Goal: Transaction & Acquisition: Purchase product/service

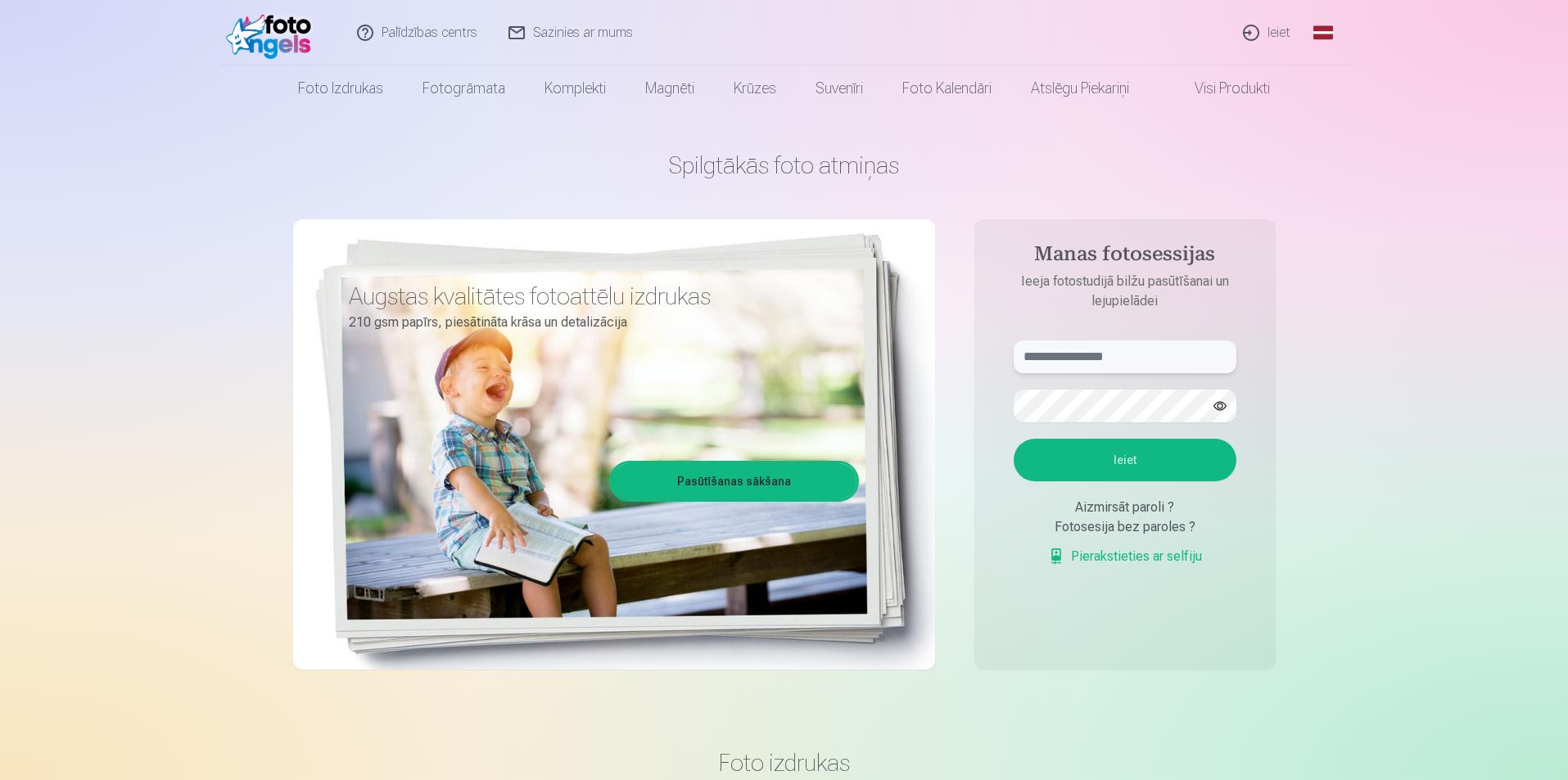
click at [1056, 362] on input "text" at bounding box center [1126, 356] width 223 height 32
type input "**********"
click at [1219, 407] on button "button" at bounding box center [1220, 405] width 31 height 31
click at [1170, 469] on button "Ieiet" at bounding box center [1126, 460] width 223 height 42
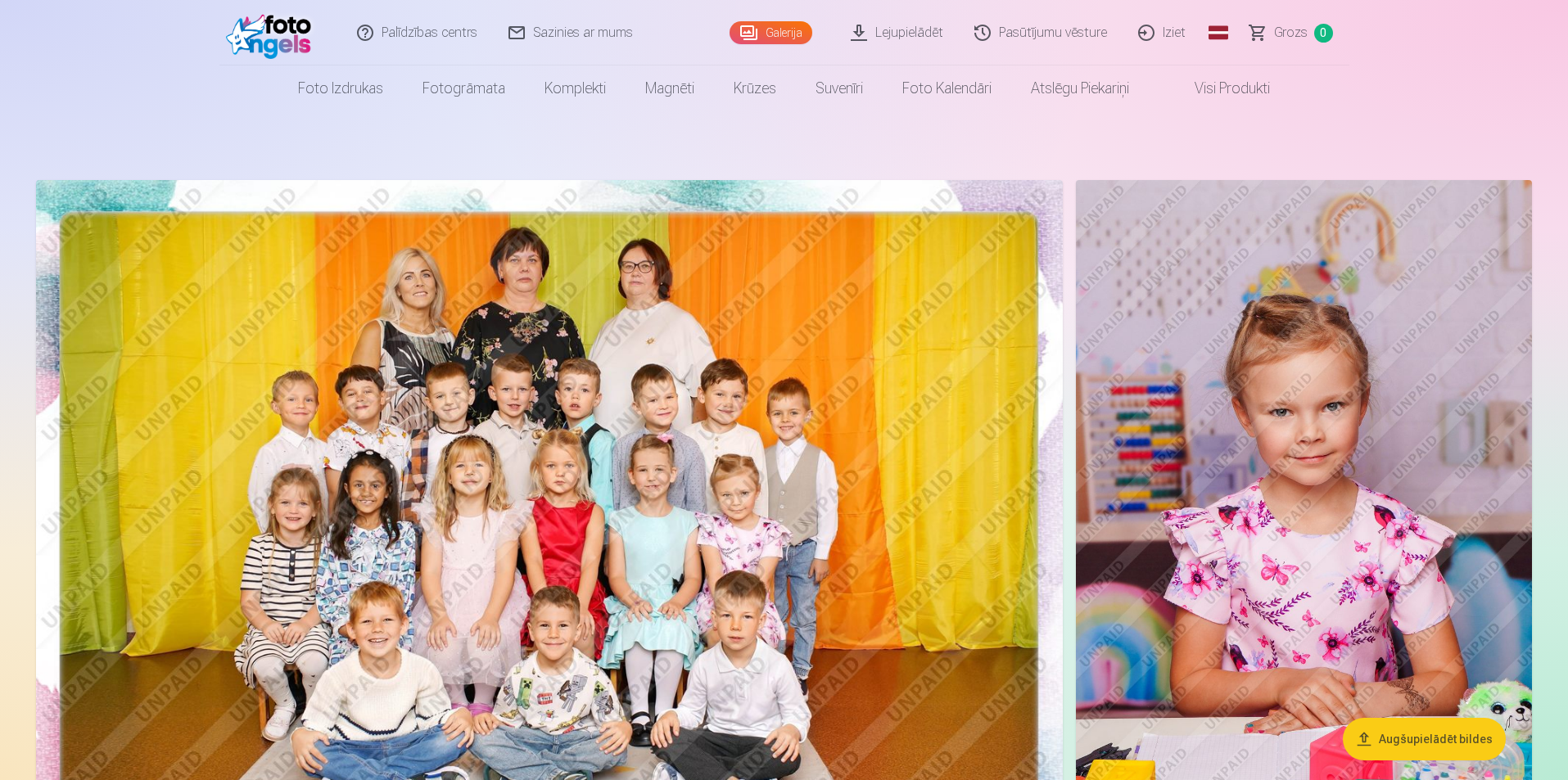
click at [598, 448] on img at bounding box center [549, 522] width 1027 height 684
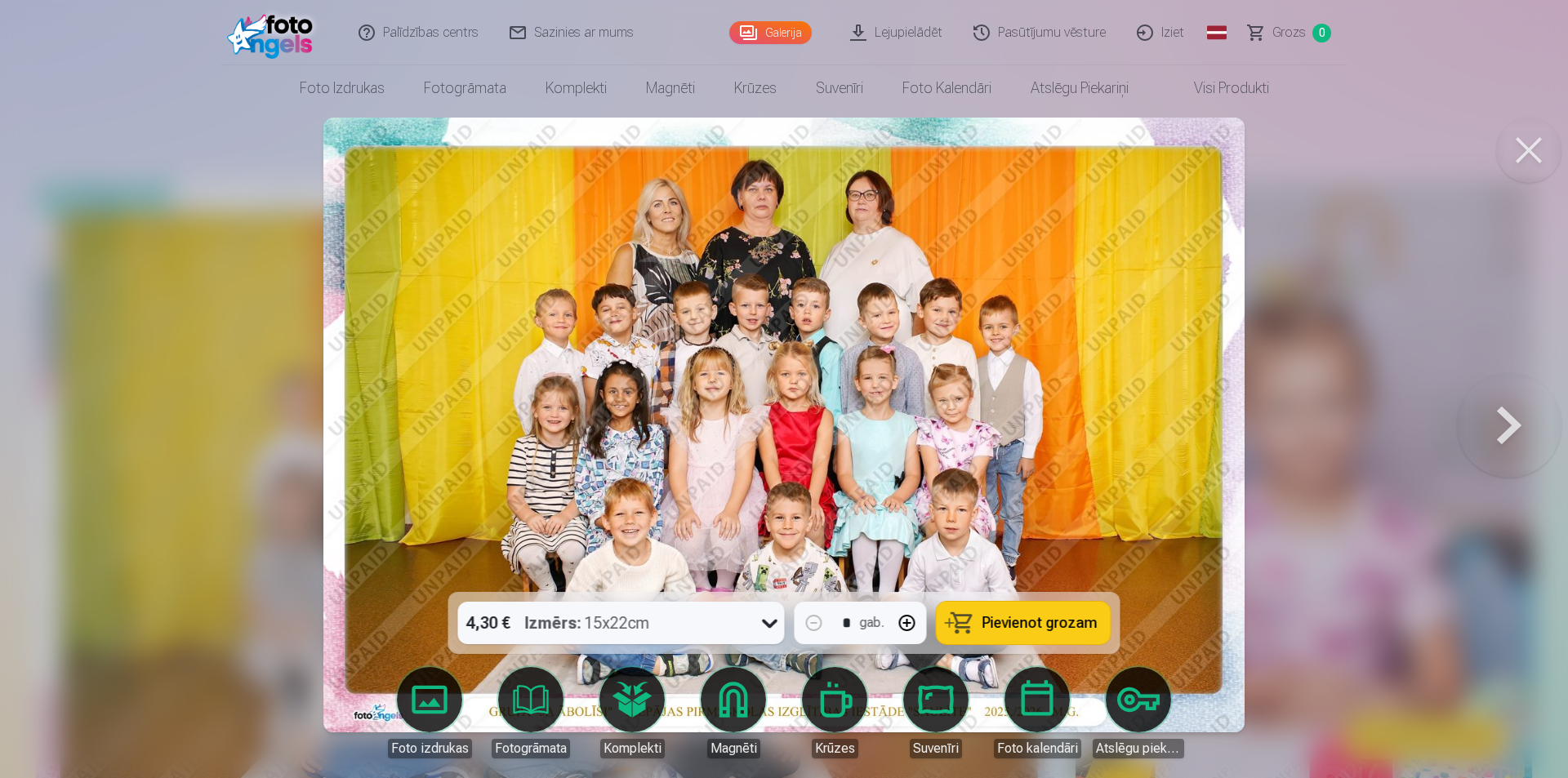
click at [1048, 629] on span "Pievienot grozam" at bounding box center [1040, 624] width 115 height 15
click at [1492, 418] on button at bounding box center [1510, 424] width 105 height 301
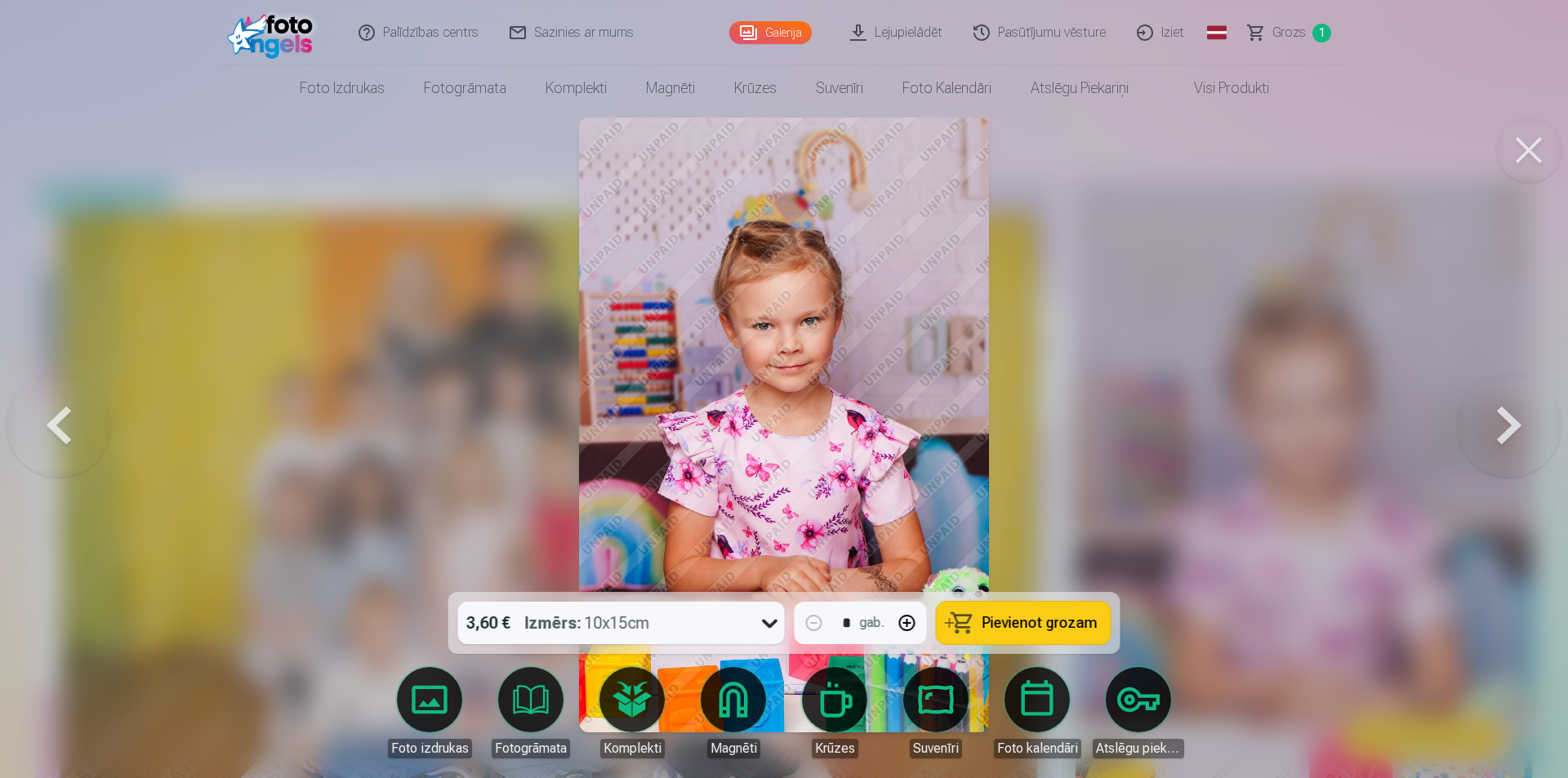
click at [1017, 625] on span "Pievienot grozam" at bounding box center [1040, 624] width 115 height 15
click at [1489, 433] on button at bounding box center [1510, 424] width 105 height 301
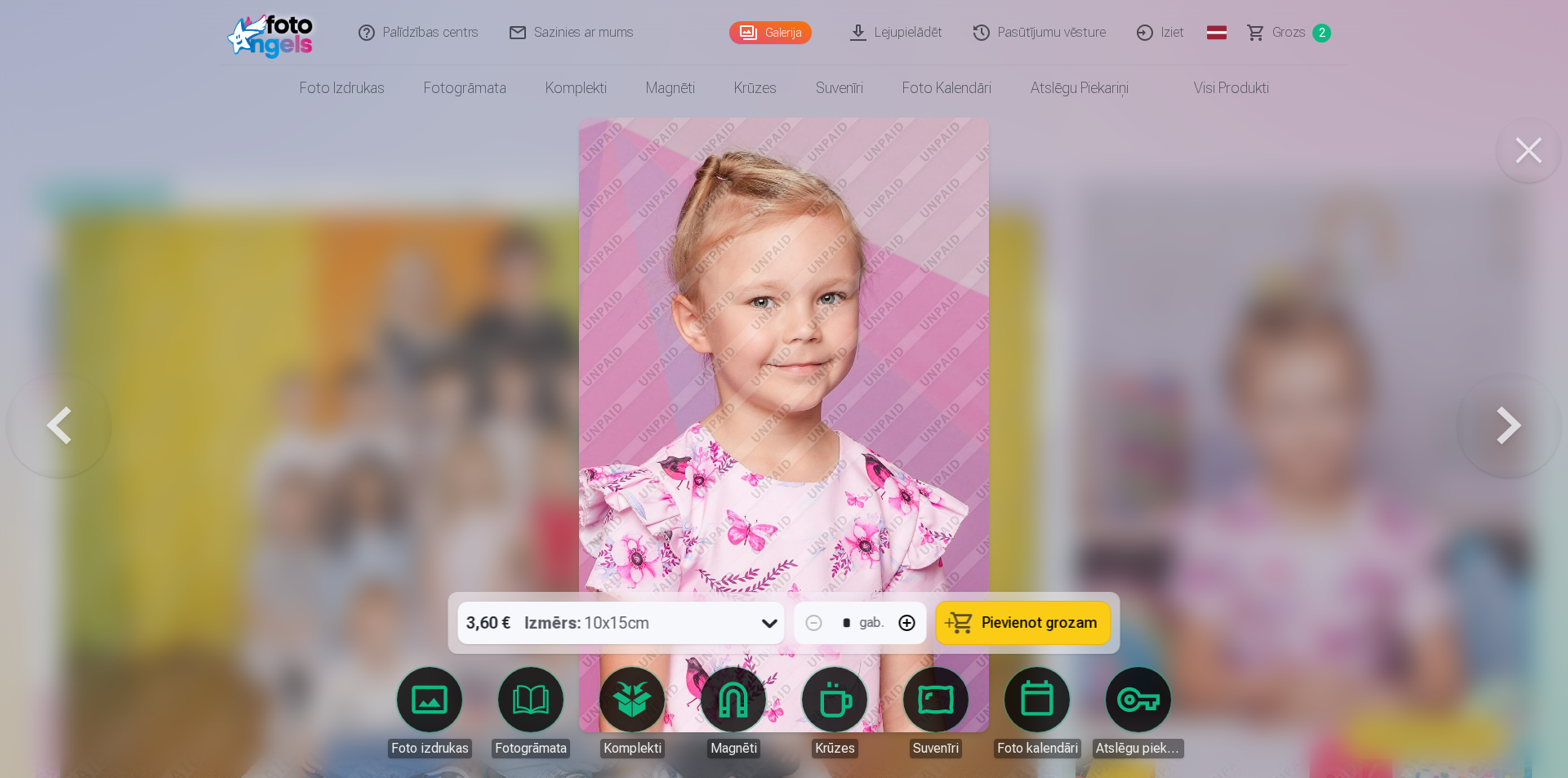
click at [1039, 616] on span "Pievienot grozam" at bounding box center [1040, 624] width 115 height 15
click at [1502, 438] on button at bounding box center [1510, 424] width 105 height 301
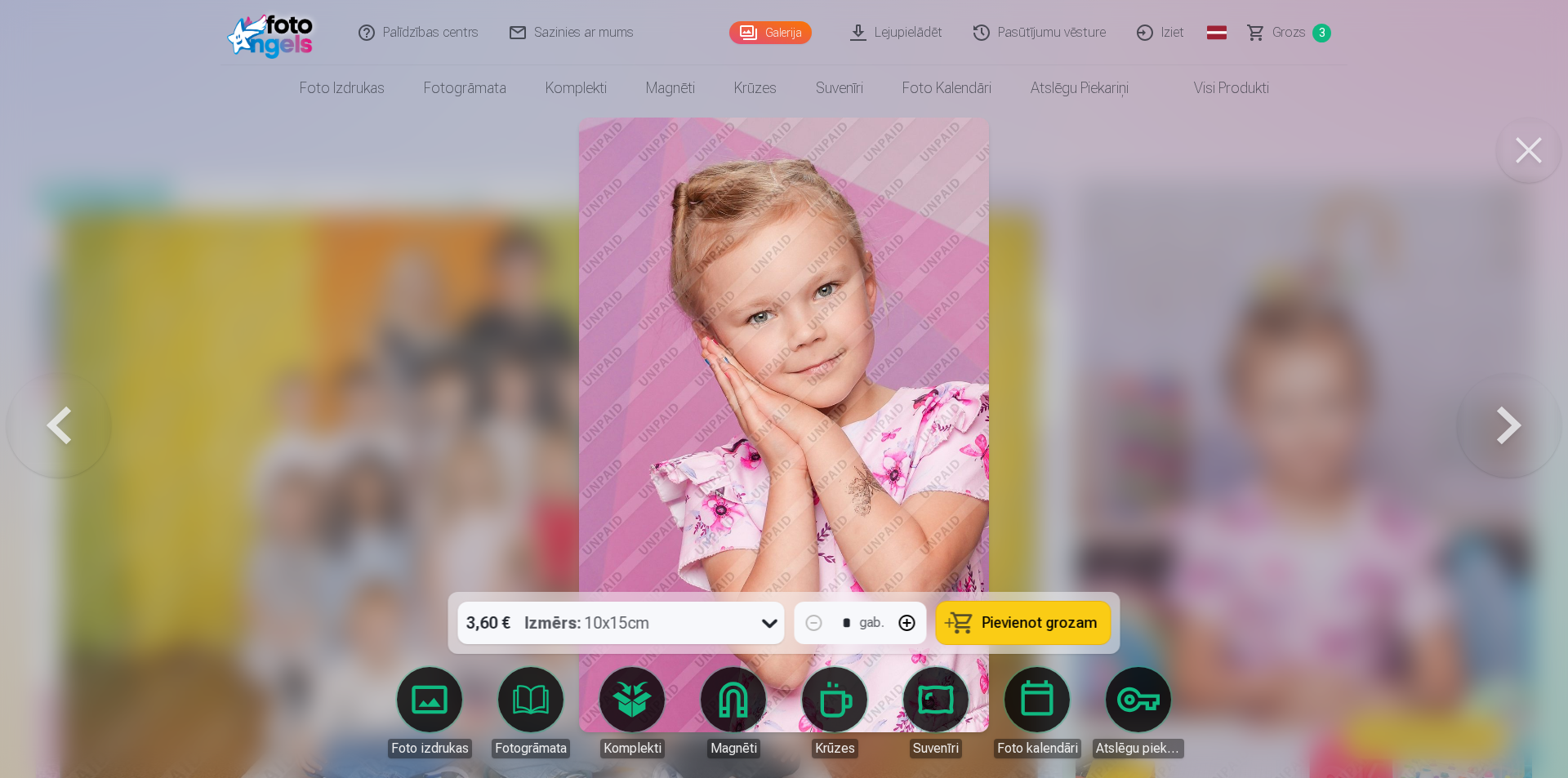
click at [1034, 630] on span "Pievienot grozam" at bounding box center [1040, 624] width 115 height 15
click at [1501, 442] on button at bounding box center [1510, 424] width 105 height 301
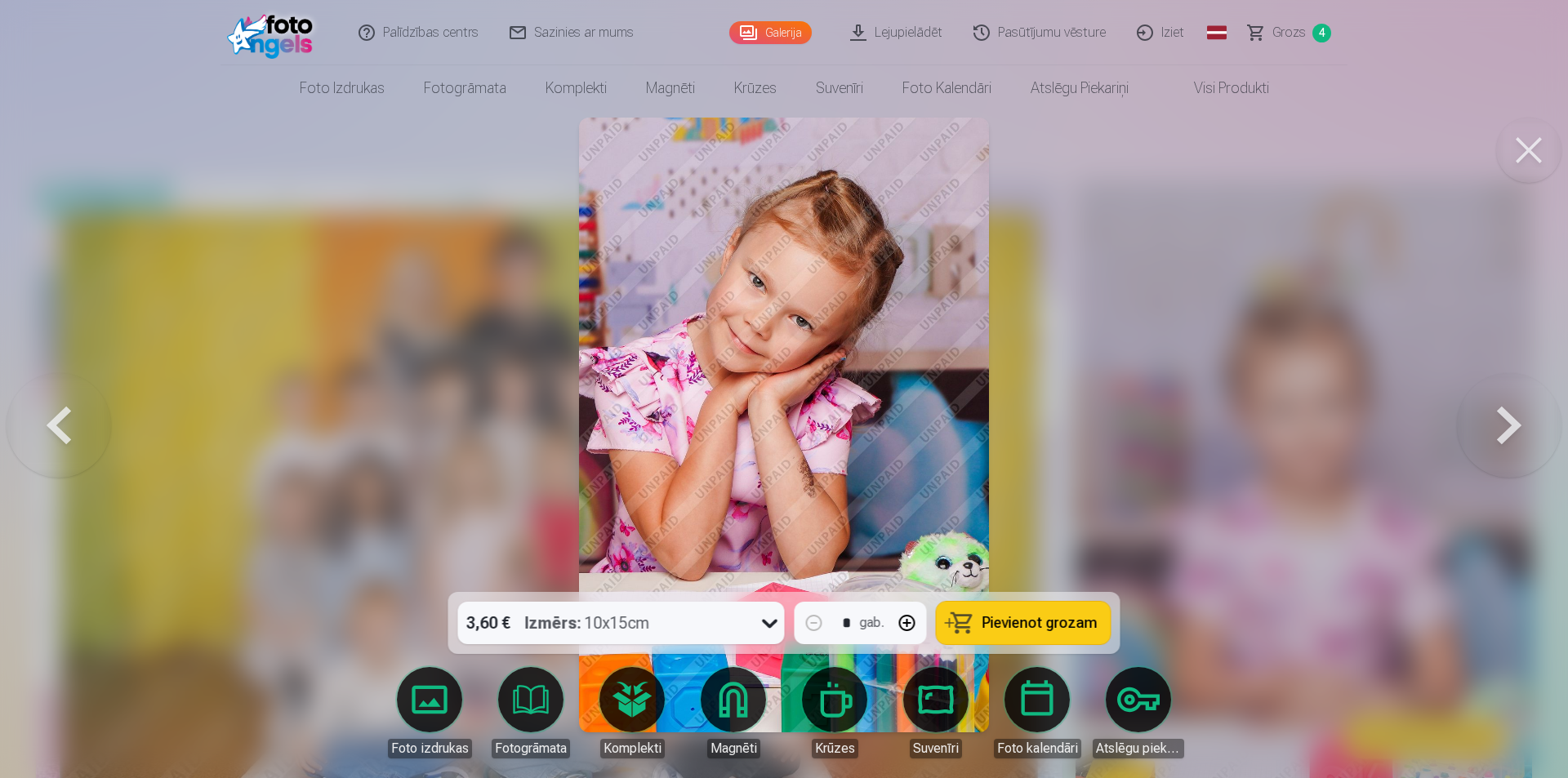
click at [1035, 624] on span "Pievienot grozam" at bounding box center [1040, 624] width 115 height 15
click at [1516, 442] on button at bounding box center [1510, 424] width 105 height 301
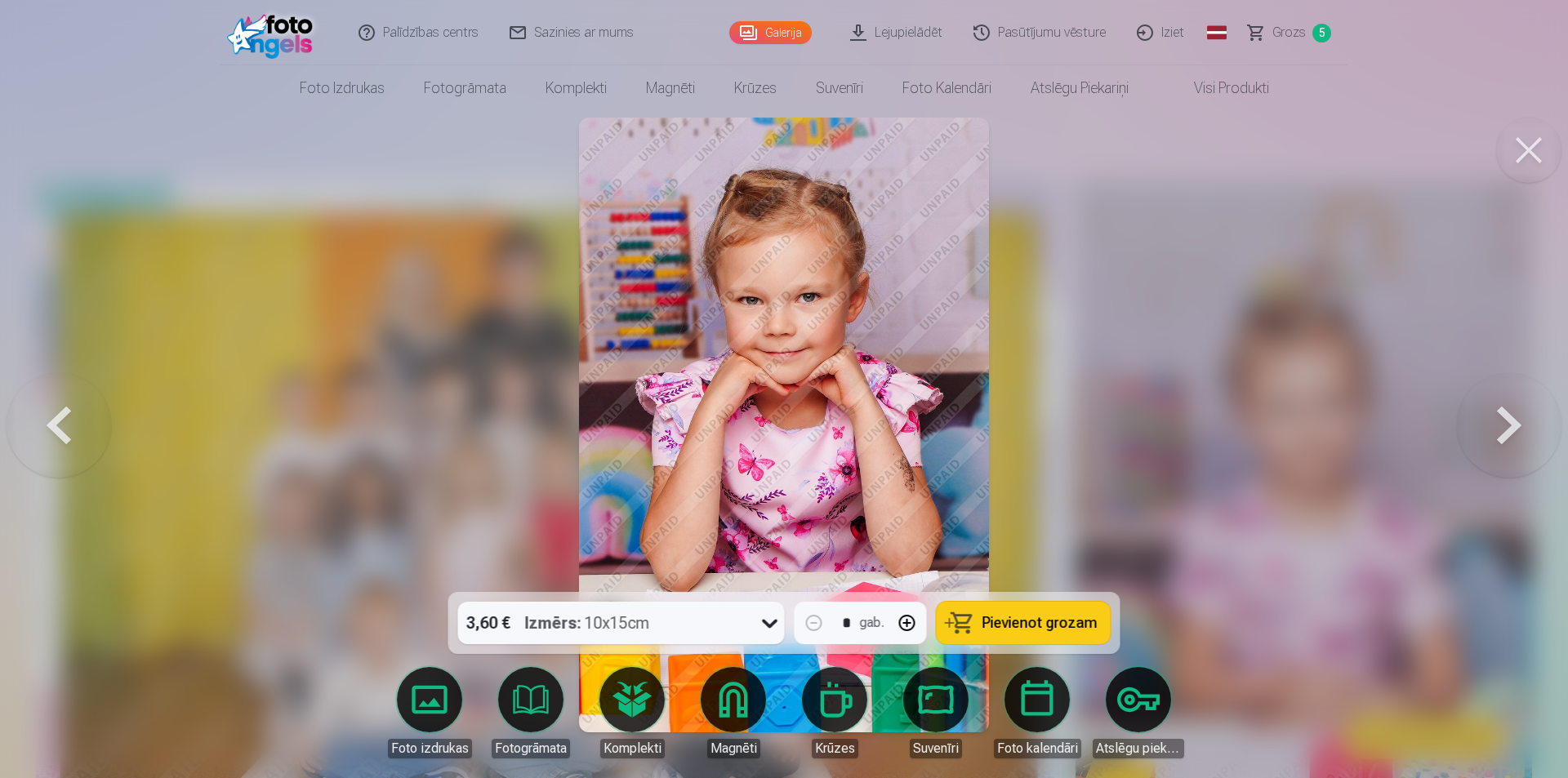
click at [1019, 625] on span "Pievienot grozam" at bounding box center [1040, 624] width 115 height 15
click at [1516, 441] on button at bounding box center [1510, 424] width 105 height 301
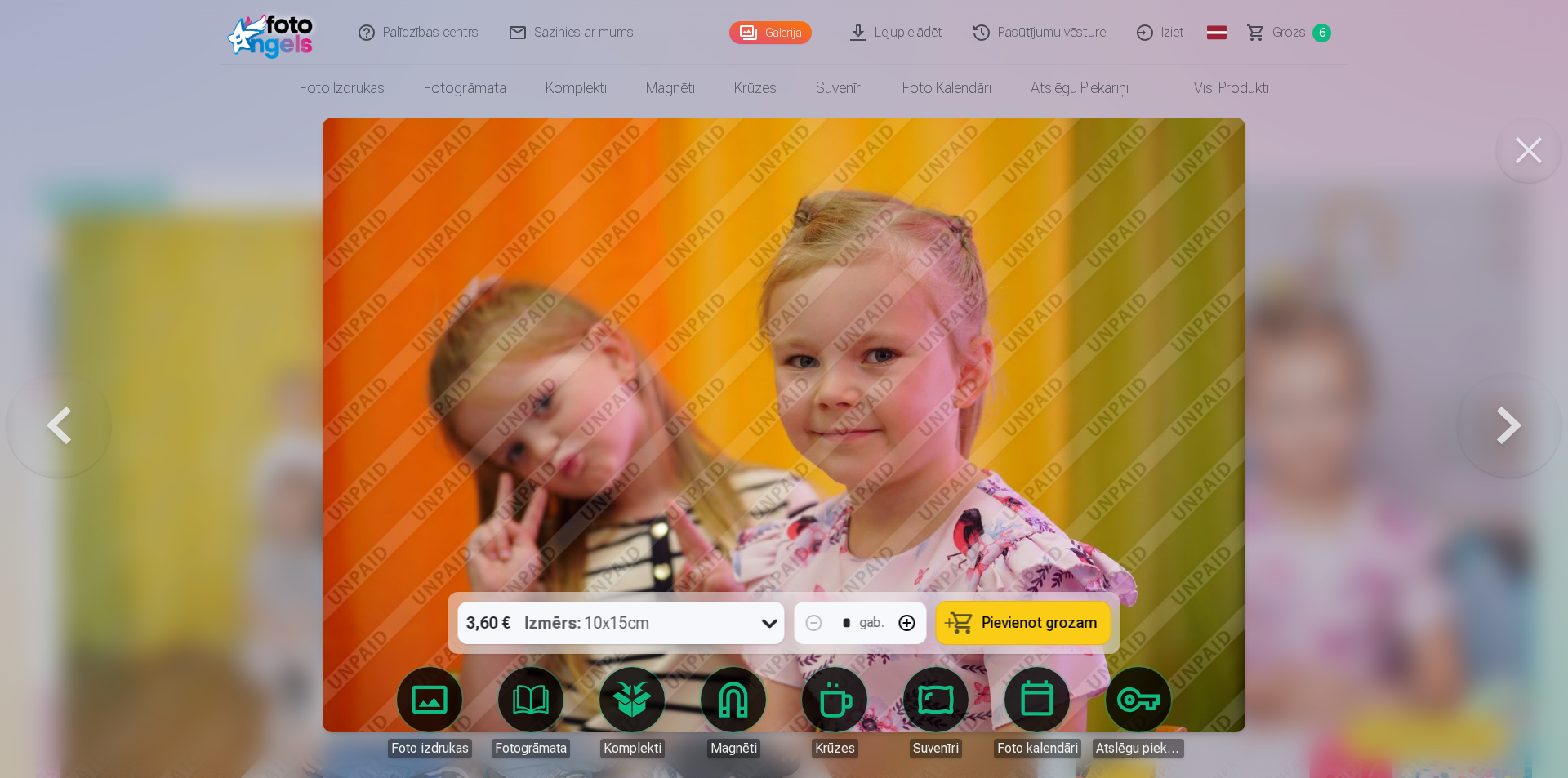
click at [1052, 618] on span "Pievienot grozam" at bounding box center [1040, 624] width 115 height 15
click at [1505, 437] on button at bounding box center [1510, 424] width 105 height 301
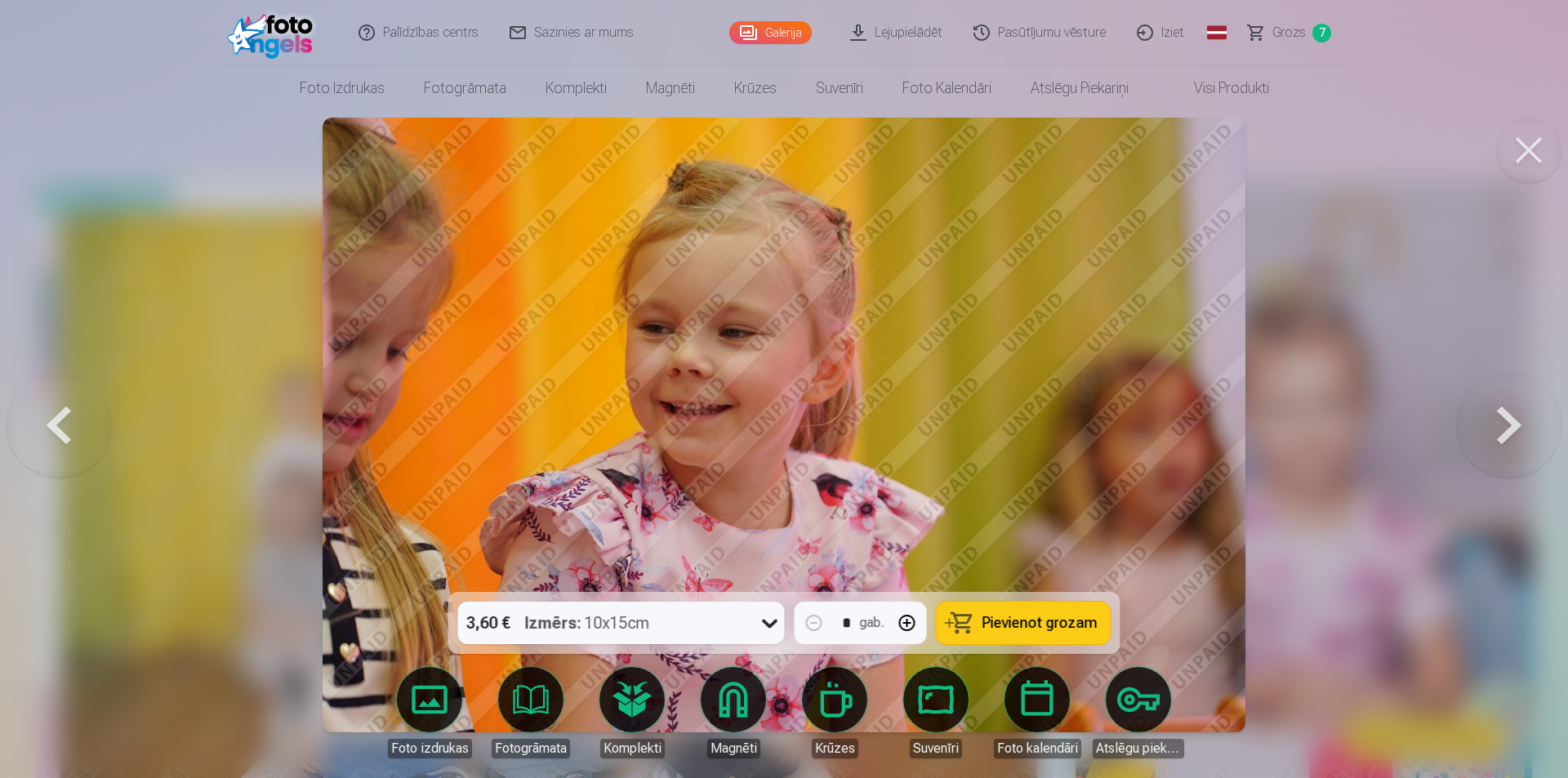
click at [1502, 439] on button at bounding box center [1510, 424] width 105 height 301
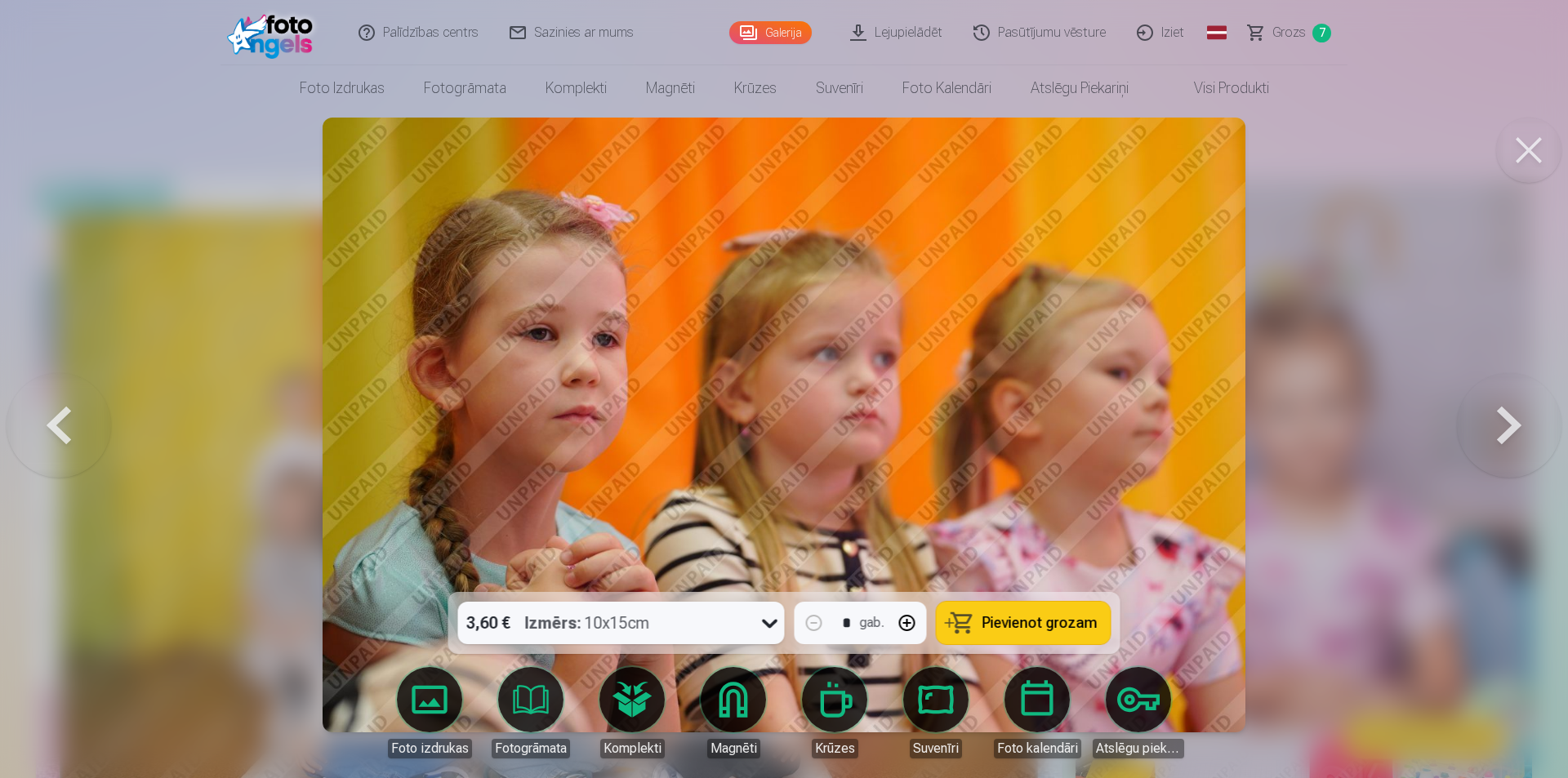
click at [1502, 439] on button at bounding box center [1510, 424] width 105 height 301
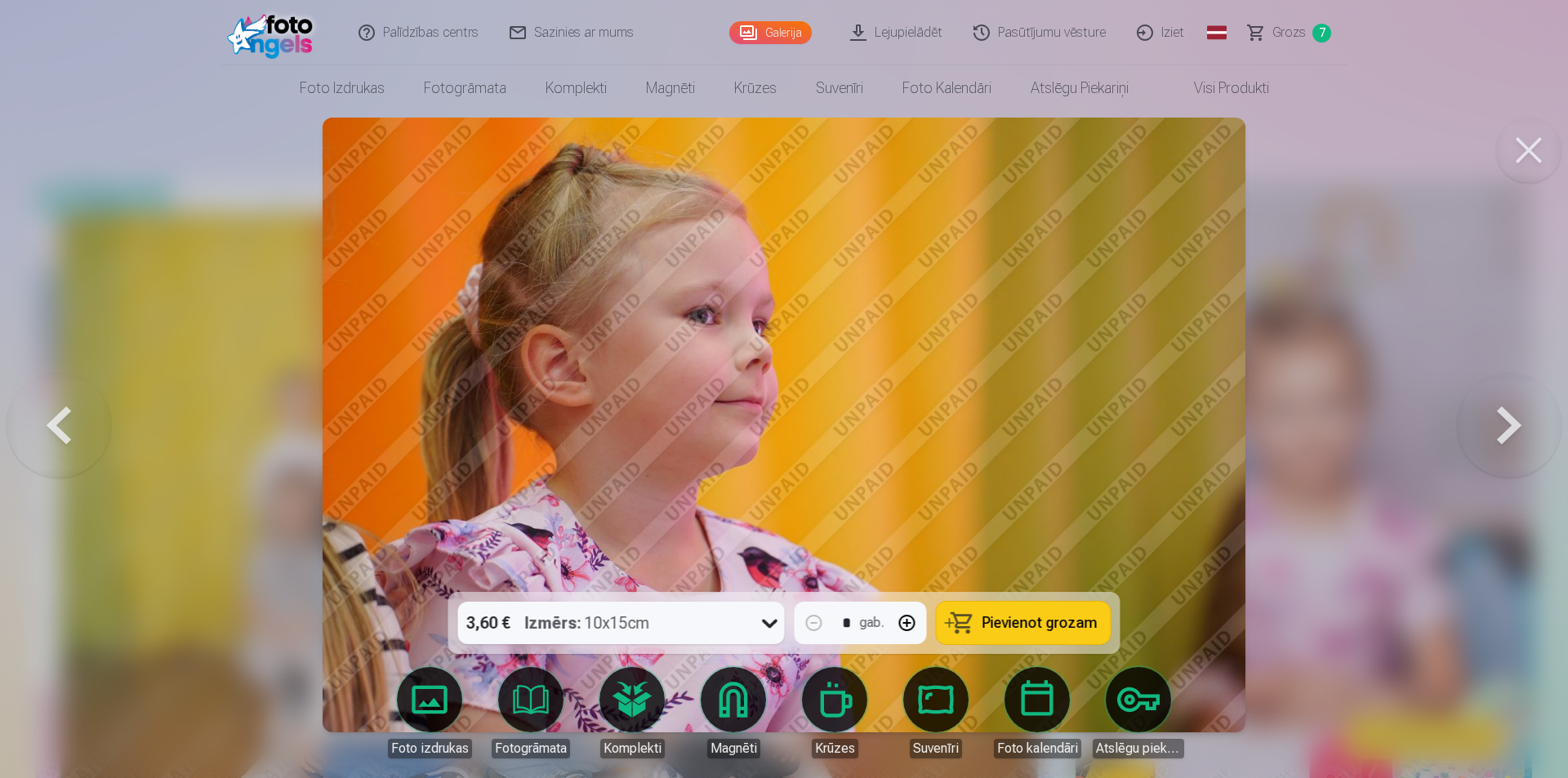
click at [1502, 439] on button at bounding box center [1510, 424] width 105 height 301
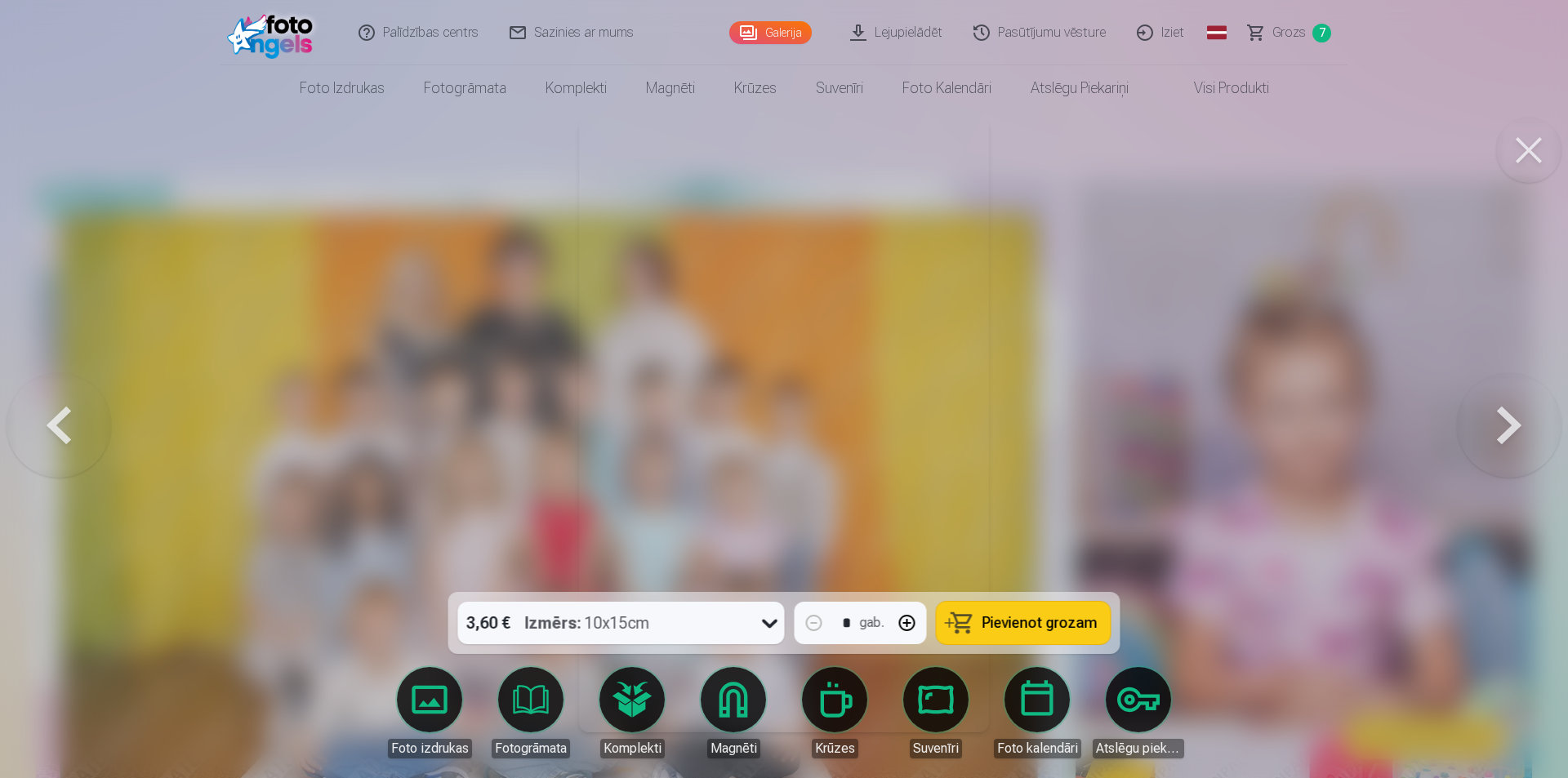
click at [1506, 438] on button at bounding box center [1510, 424] width 105 height 301
click at [1507, 438] on button at bounding box center [1510, 424] width 105 height 301
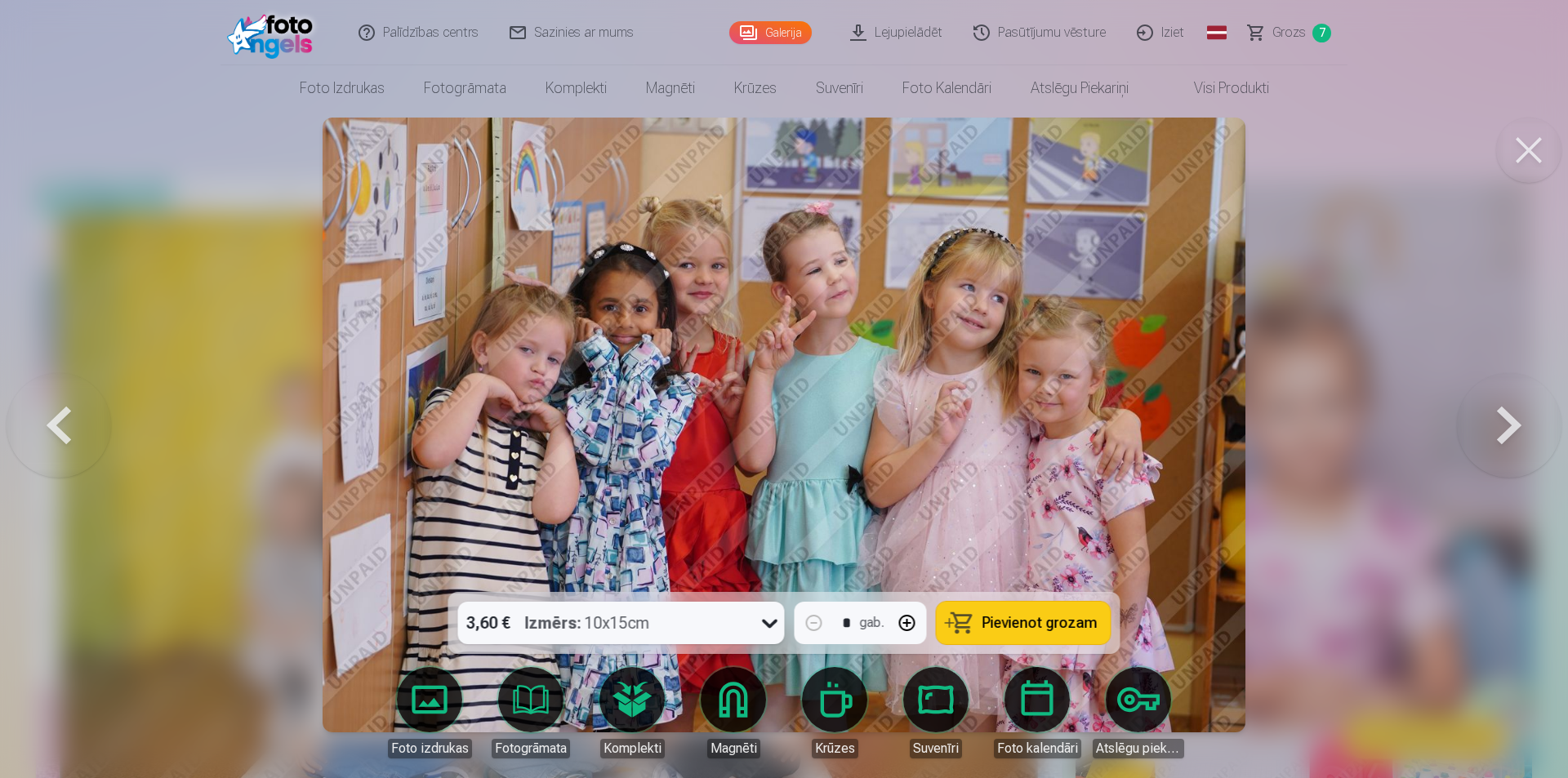
click at [1048, 624] on span "Pievienot grozam" at bounding box center [1040, 624] width 115 height 15
click at [1497, 451] on button at bounding box center [1510, 424] width 105 height 301
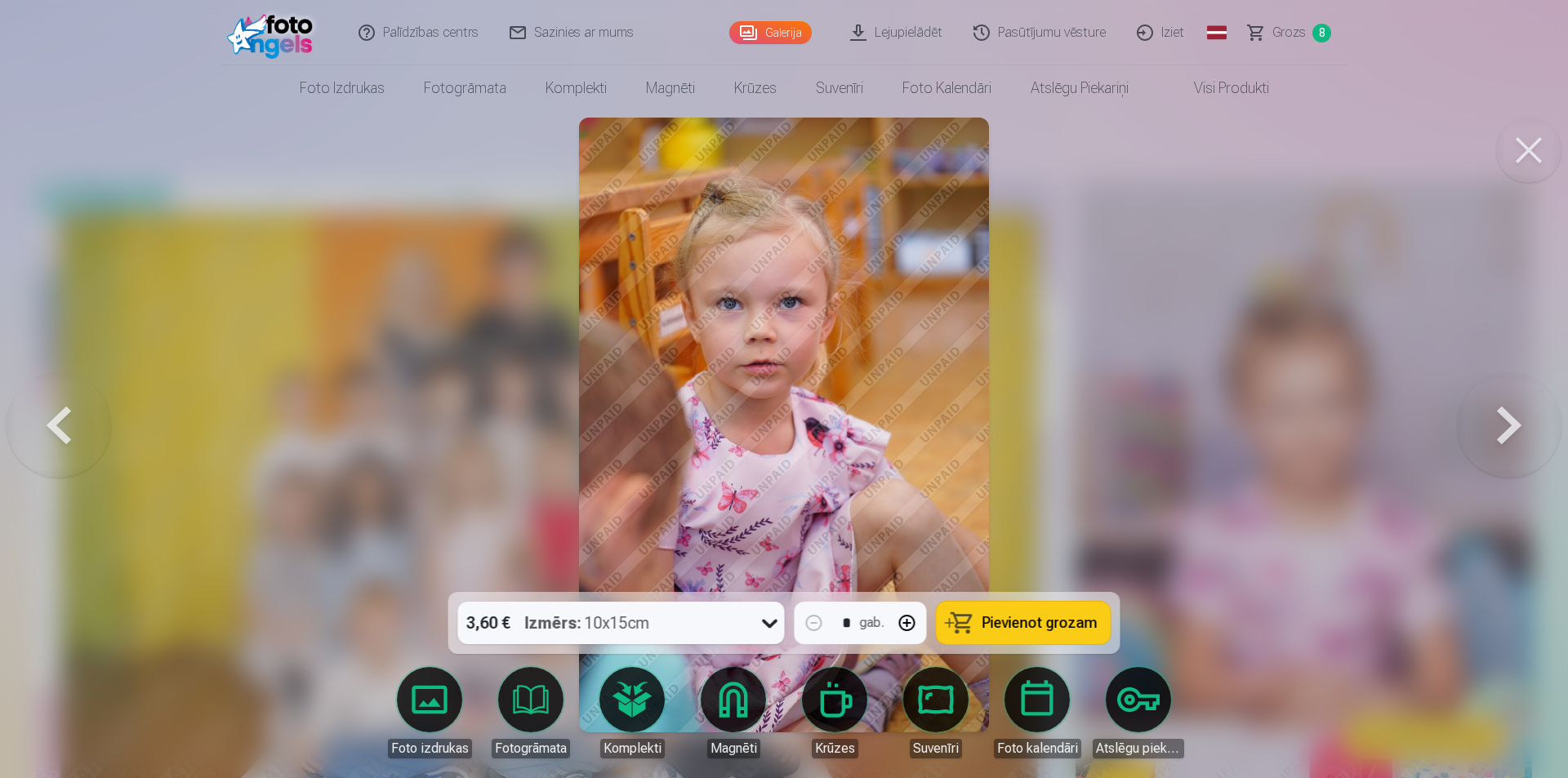
click at [1497, 451] on button at bounding box center [1510, 424] width 105 height 301
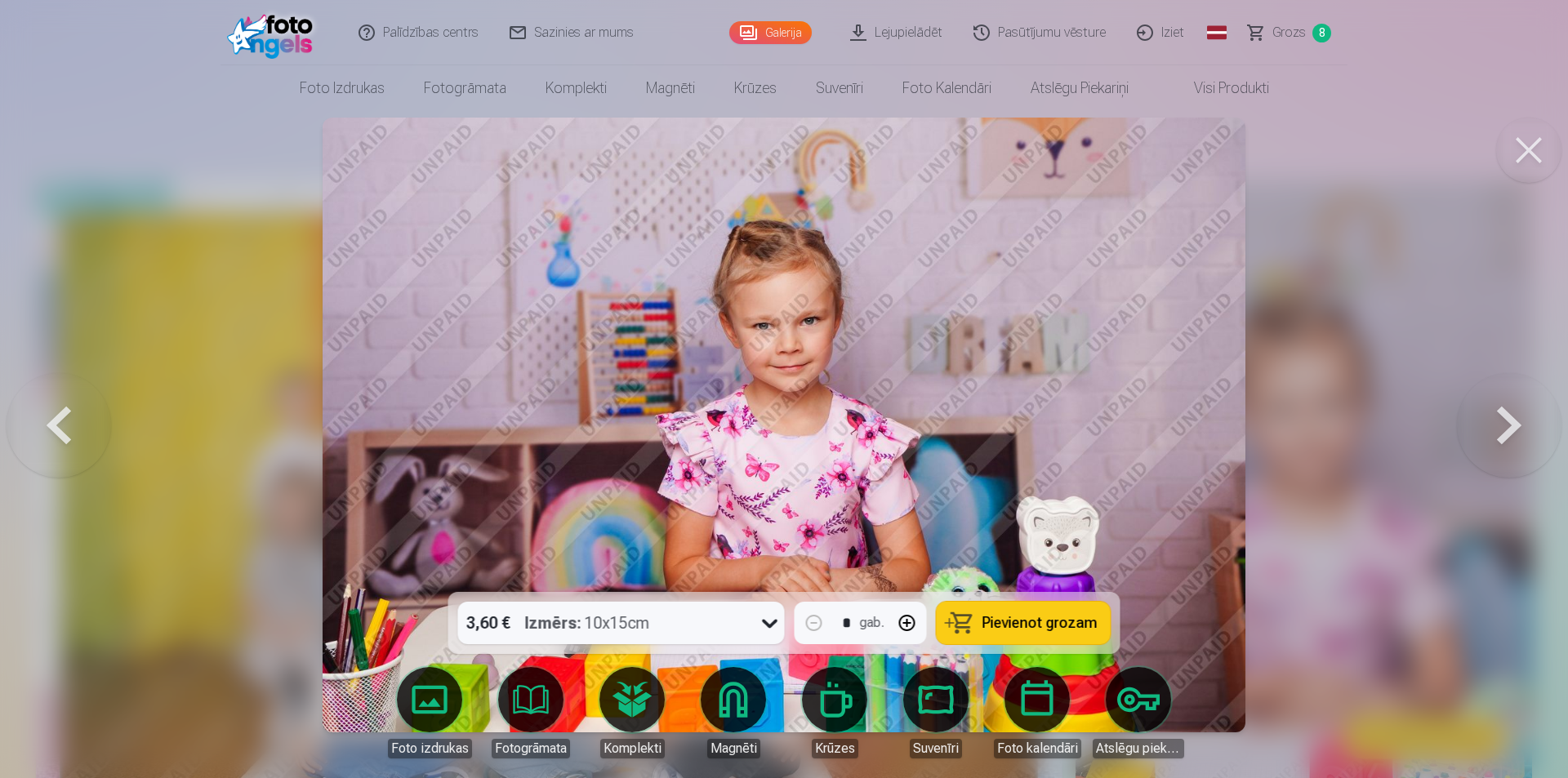
click at [75, 445] on button at bounding box center [59, 424] width 105 height 301
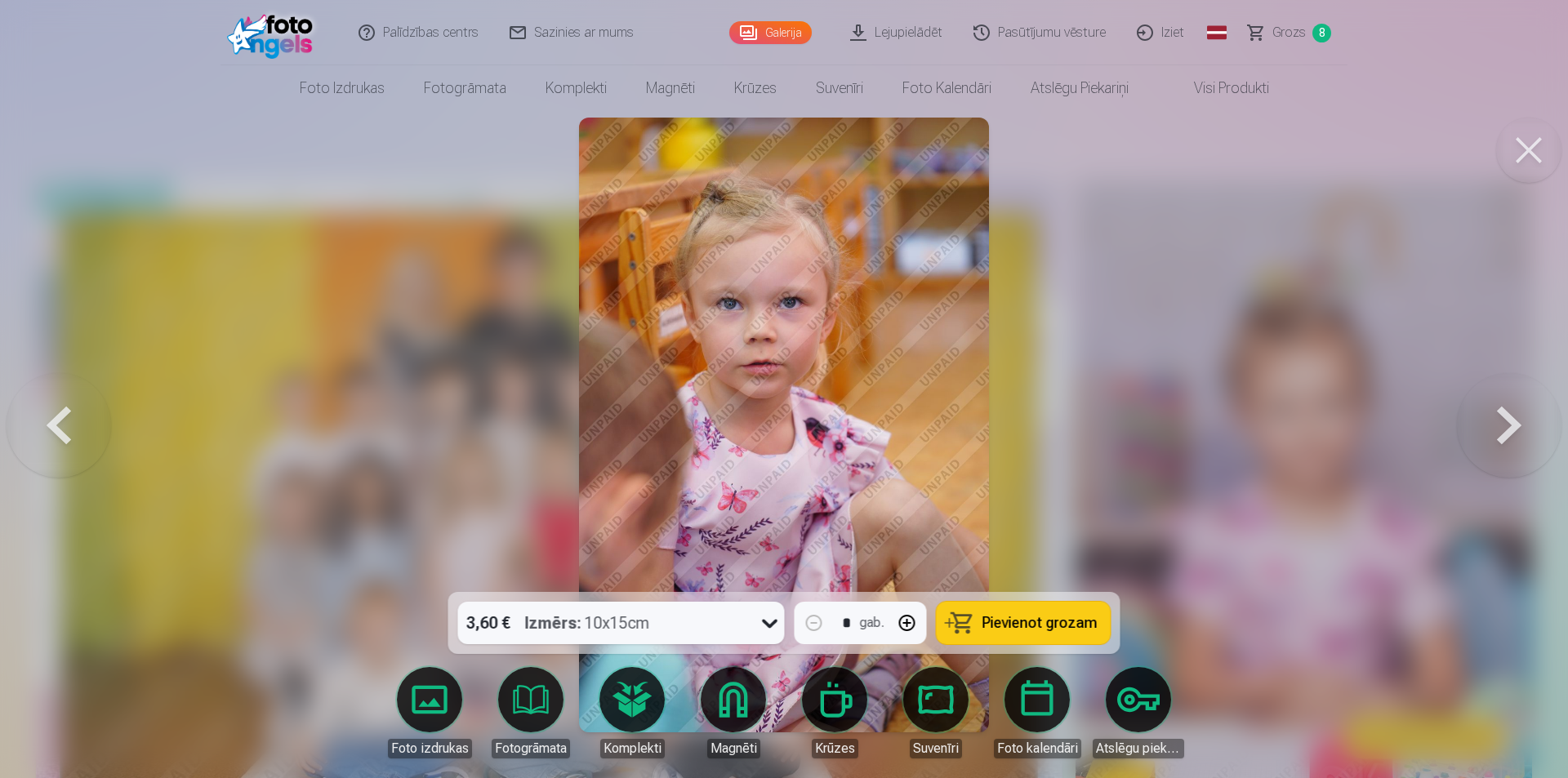
click at [980, 625] on button "Pievienot grozam" at bounding box center [1023, 623] width 174 height 42
click at [1505, 439] on button at bounding box center [1510, 424] width 105 height 301
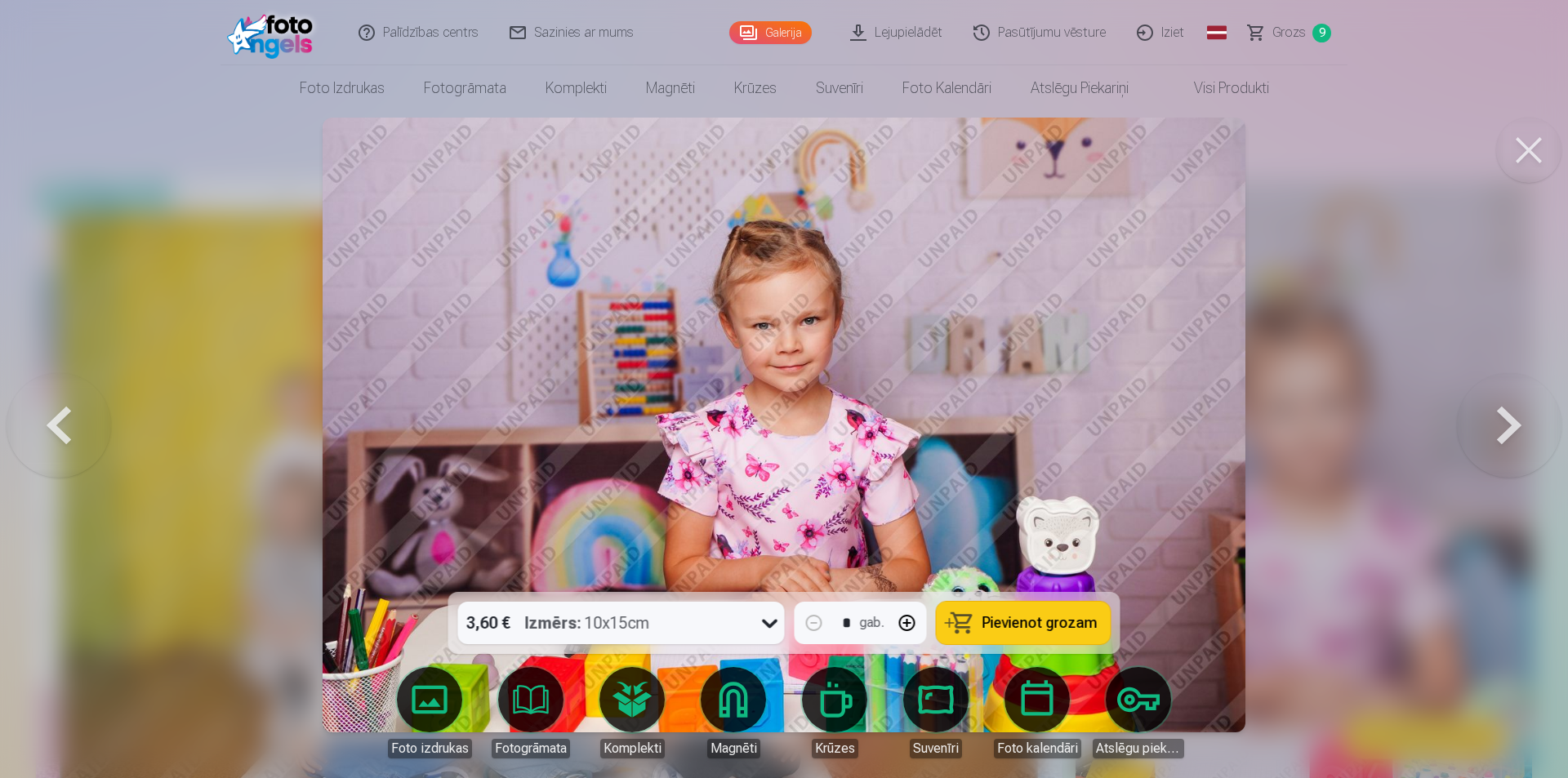
click at [1040, 629] on span "Pievienot grozam" at bounding box center [1040, 624] width 115 height 15
click at [1493, 429] on button at bounding box center [1510, 424] width 105 height 301
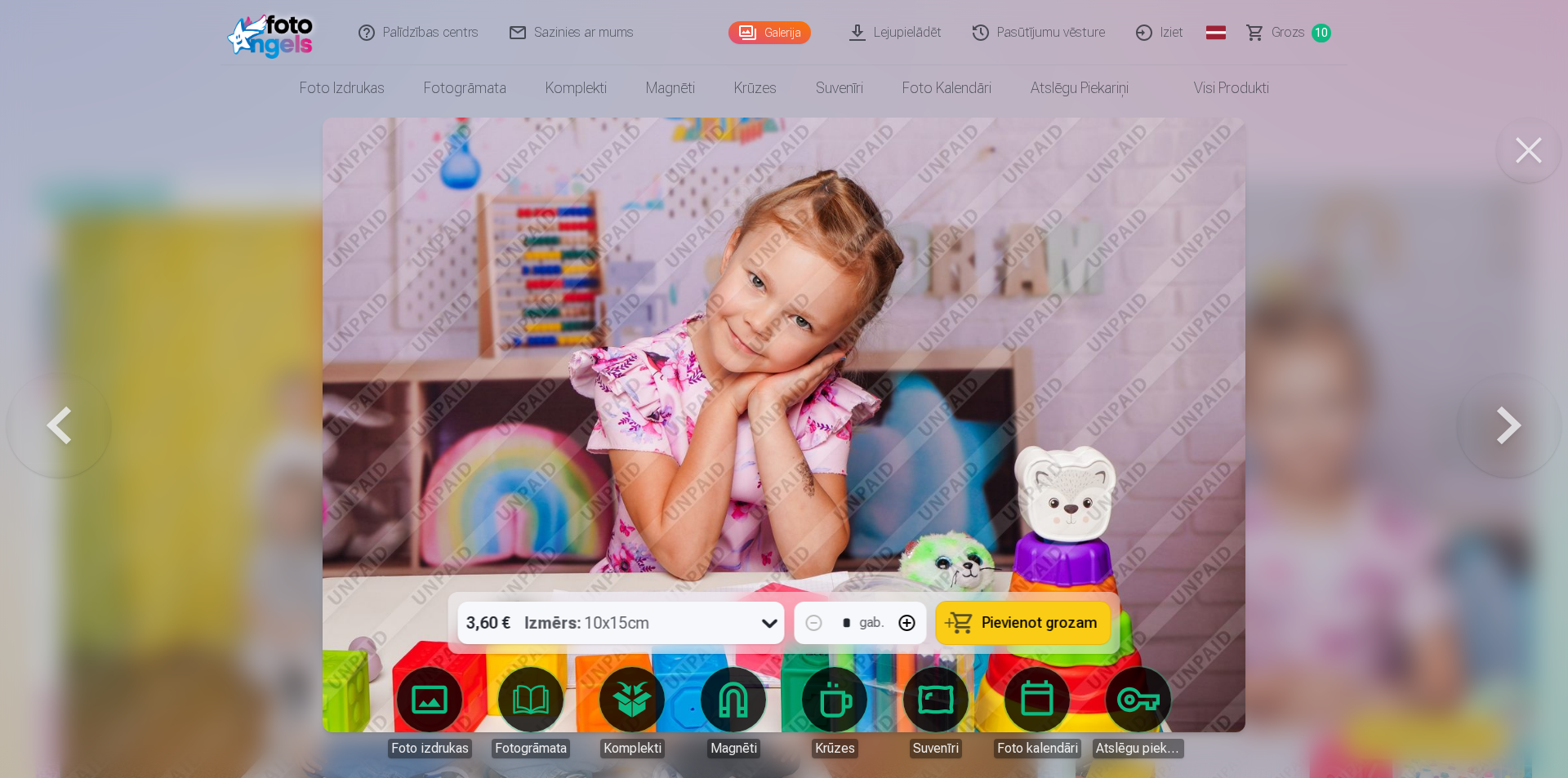
click at [1041, 629] on span "Pievienot grozam" at bounding box center [1040, 624] width 115 height 15
click at [1485, 437] on button at bounding box center [1510, 424] width 105 height 301
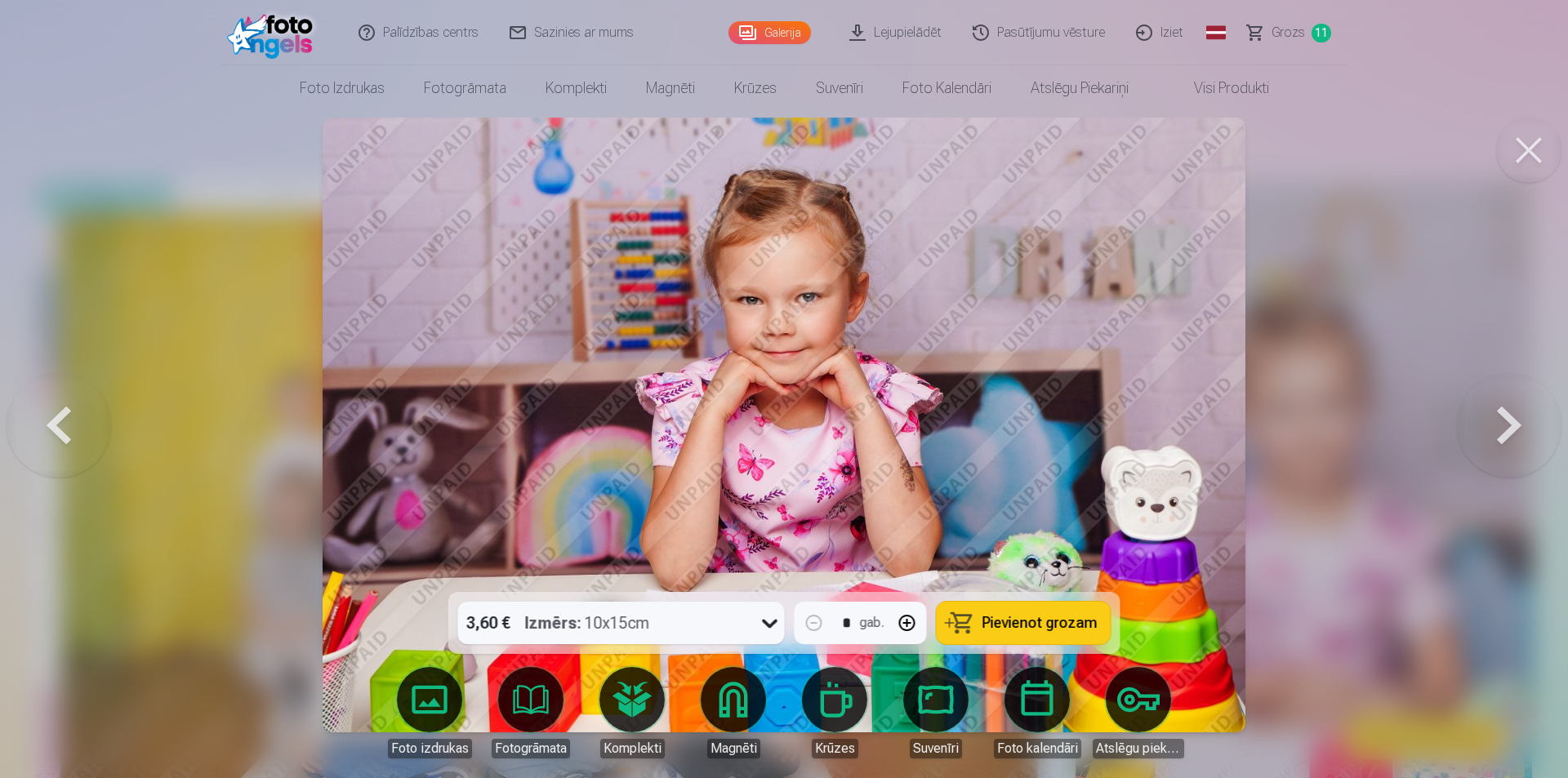
click at [1047, 620] on span "Pievienot grozam" at bounding box center [1040, 624] width 115 height 15
click at [1507, 435] on button at bounding box center [1510, 424] width 105 height 301
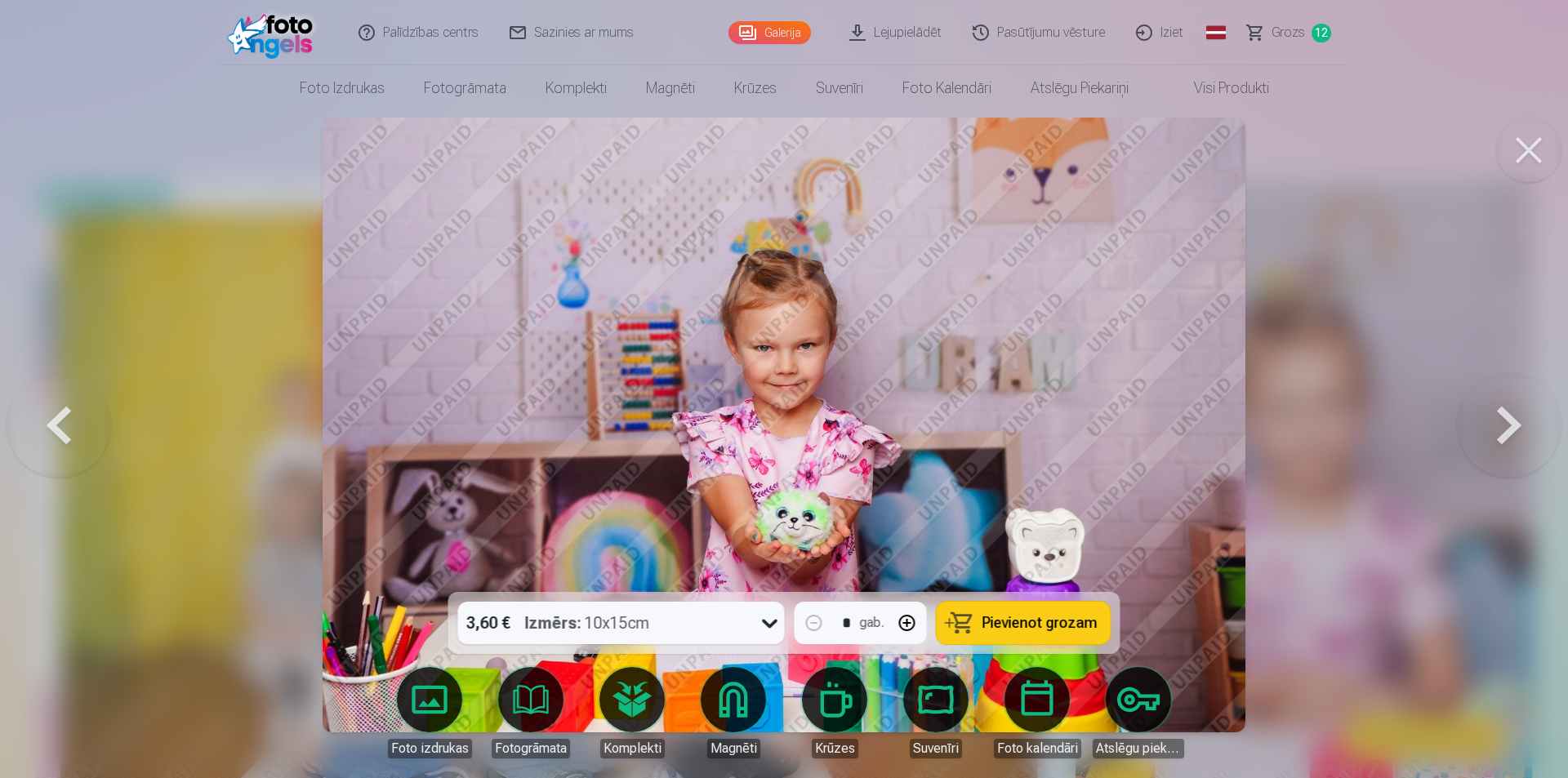
click at [1030, 620] on span "Pievienot grozam" at bounding box center [1040, 624] width 115 height 15
click at [1495, 449] on button at bounding box center [1510, 424] width 105 height 301
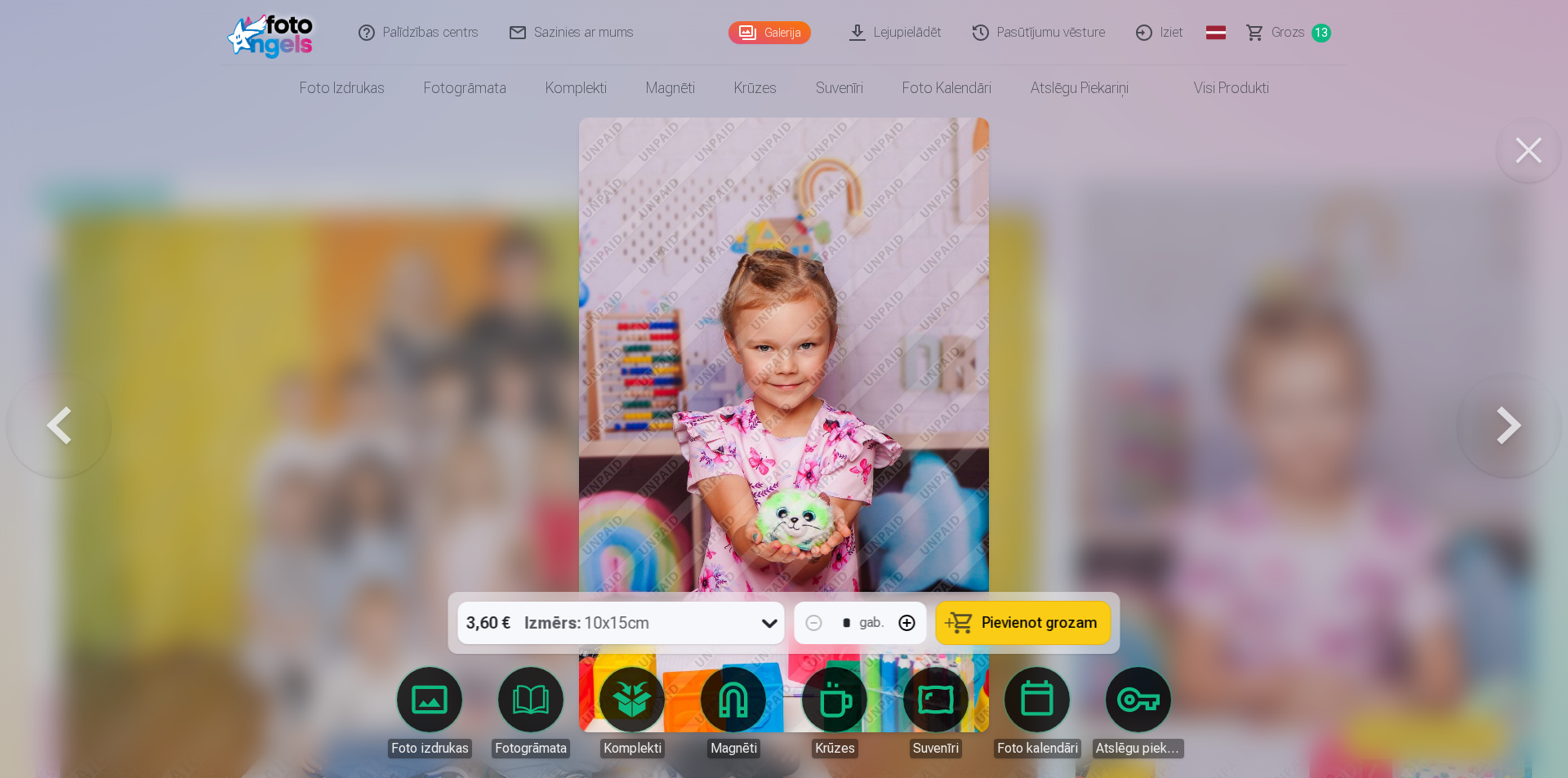
click at [77, 429] on button at bounding box center [59, 424] width 105 height 301
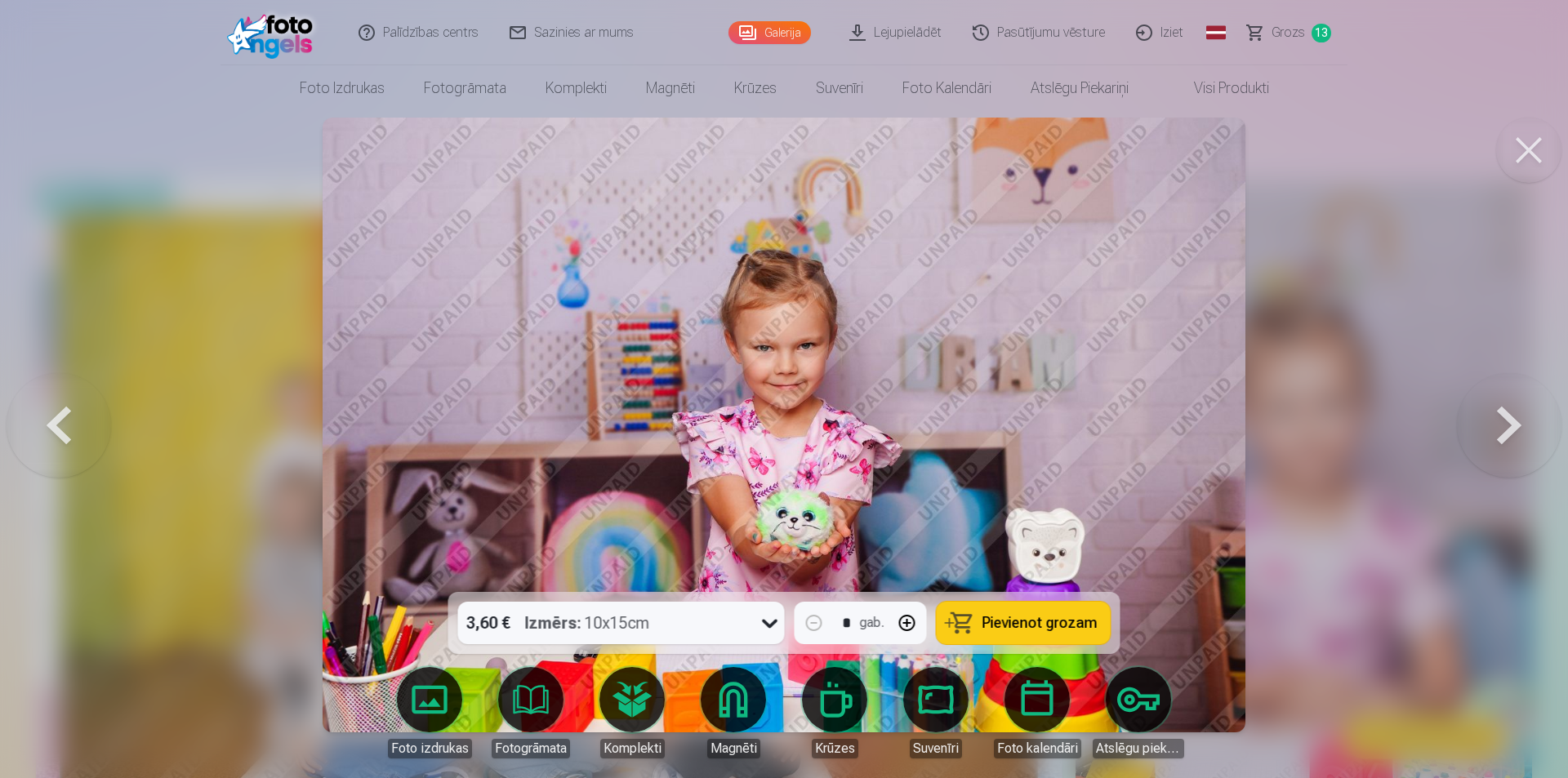
click at [1483, 441] on button at bounding box center [1510, 424] width 105 height 301
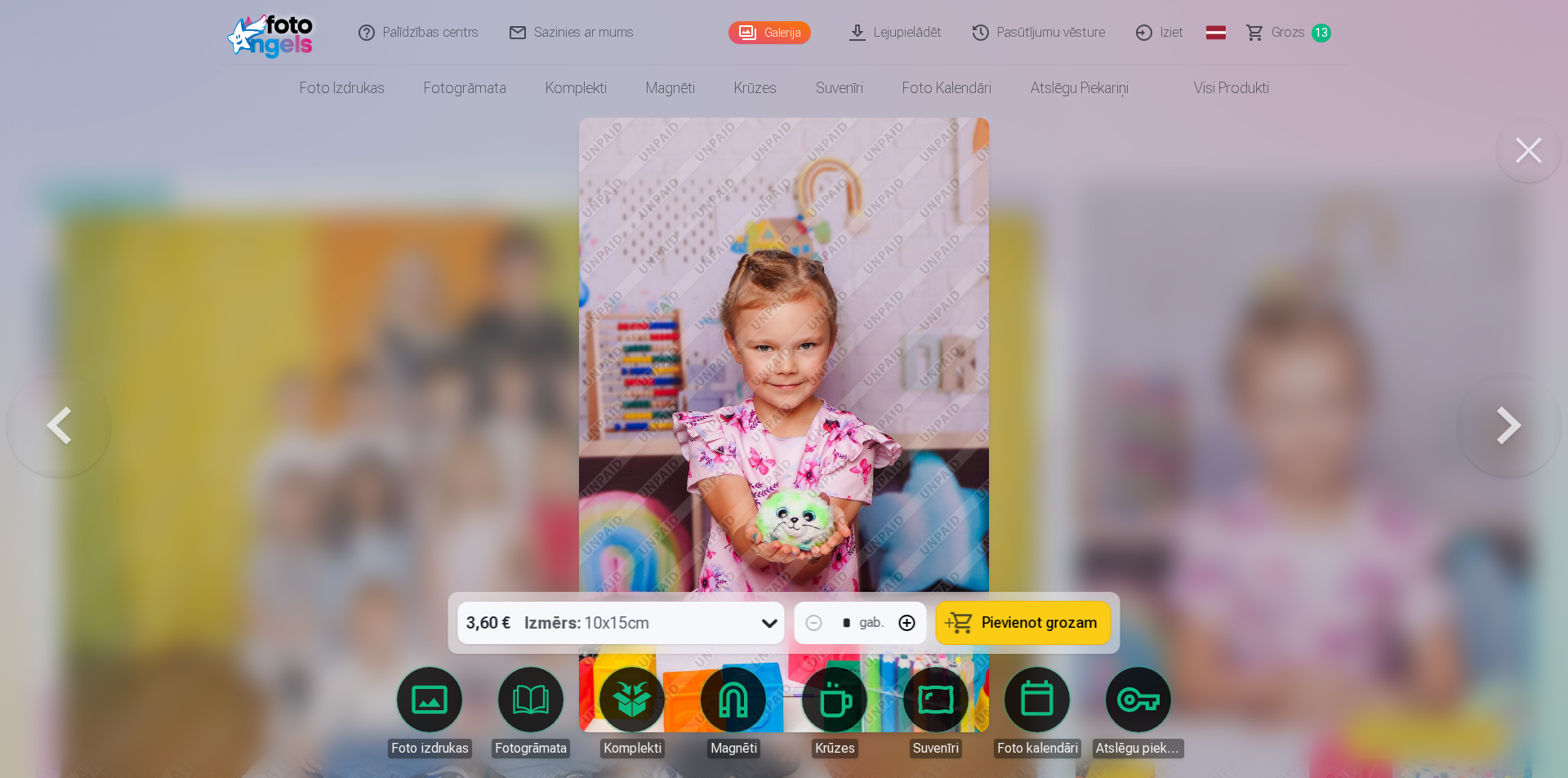
click at [1010, 626] on span "Pievienot grozam" at bounding box center [1040, 624] width 115 height 15
click at [1497, 435] on button at bounding box center [1510, 424] width 105 height 301
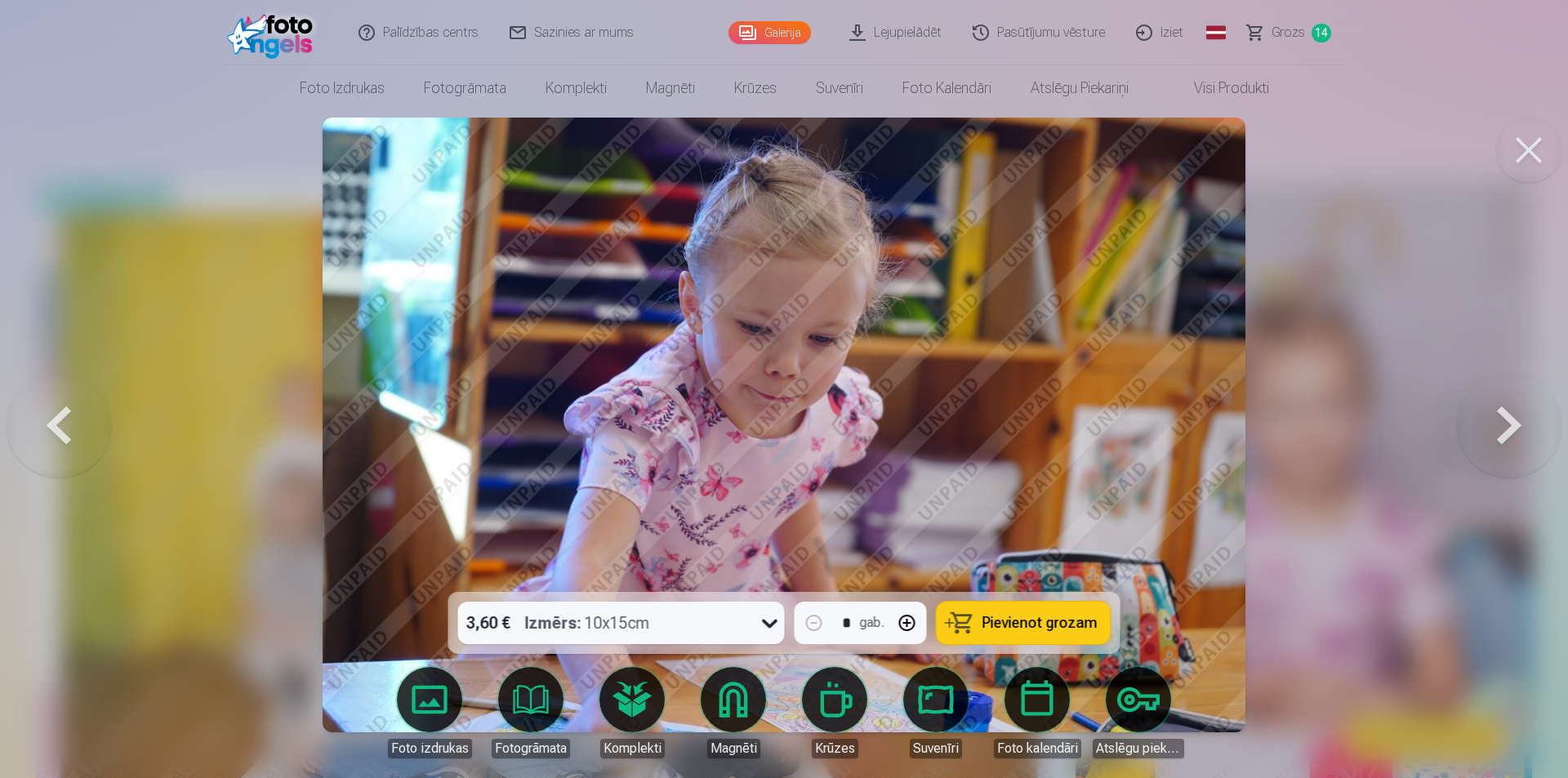
click at [1494, 439] on button at bounding box center [1510, 424] width 105 height 301
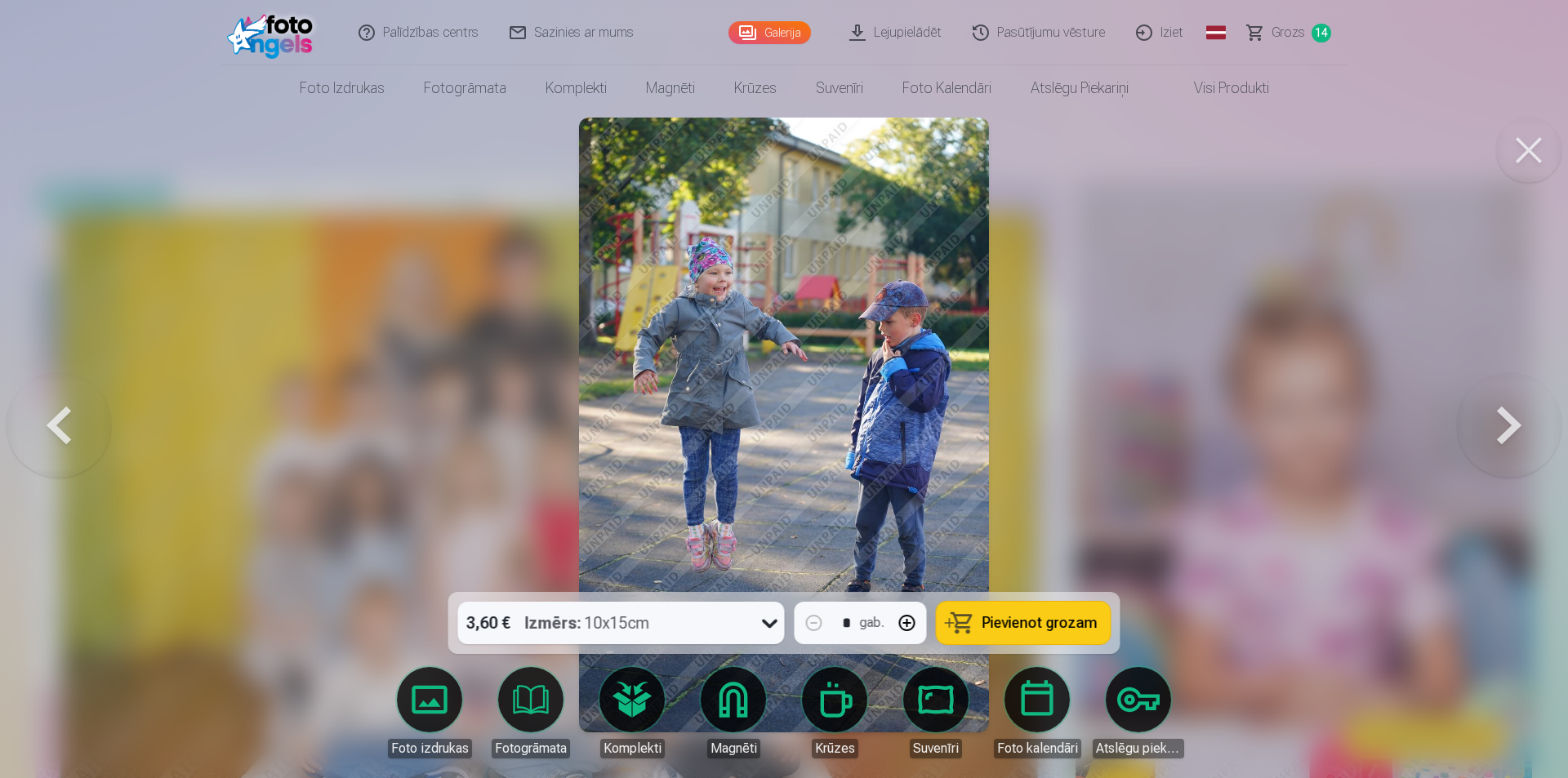
click at [1501, 427] on button at bounding box center [1510, 424] width 105 height 301
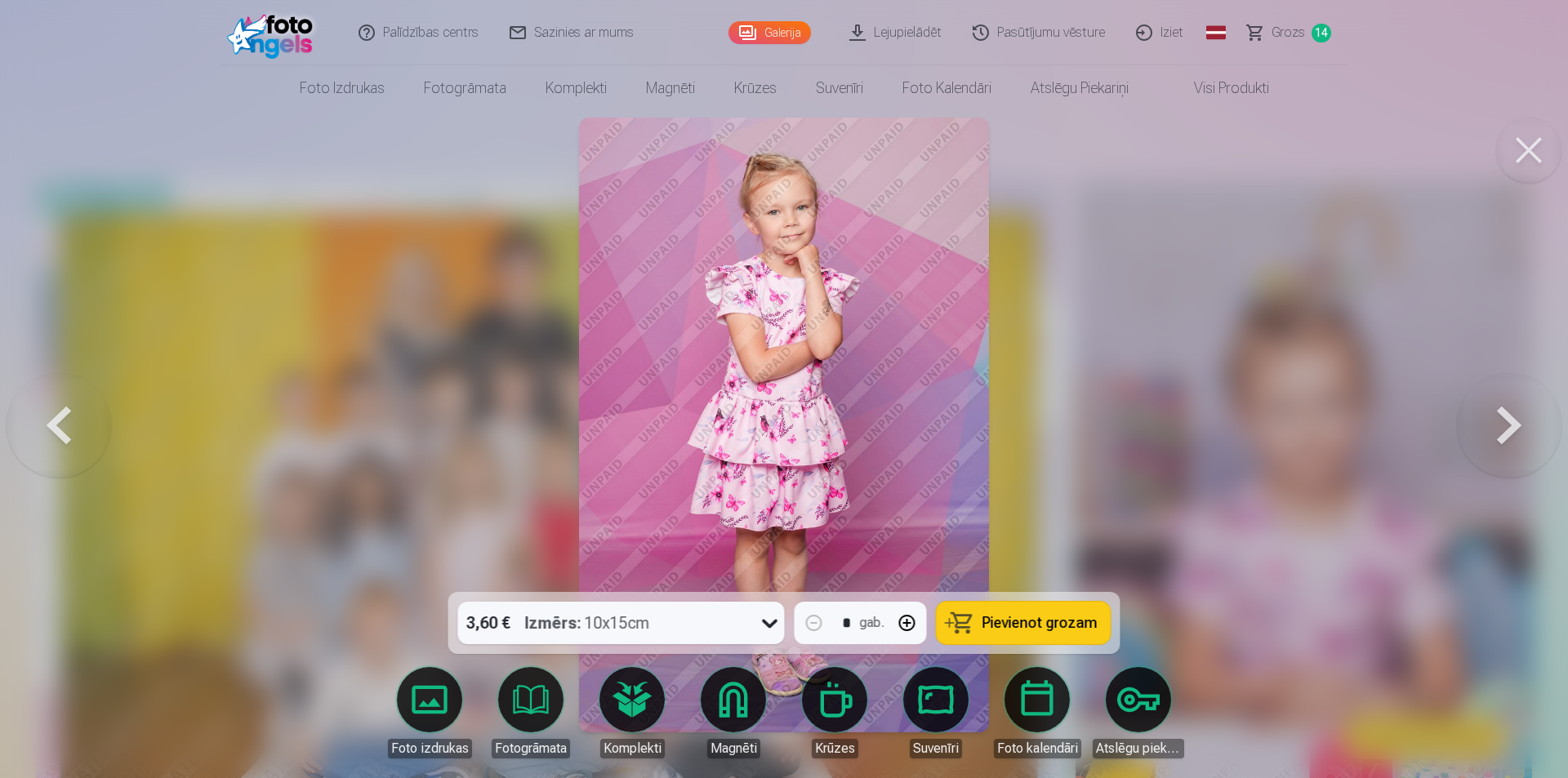
click at [67, 426] on button at bounding box center [59, 424] width 105 height 301
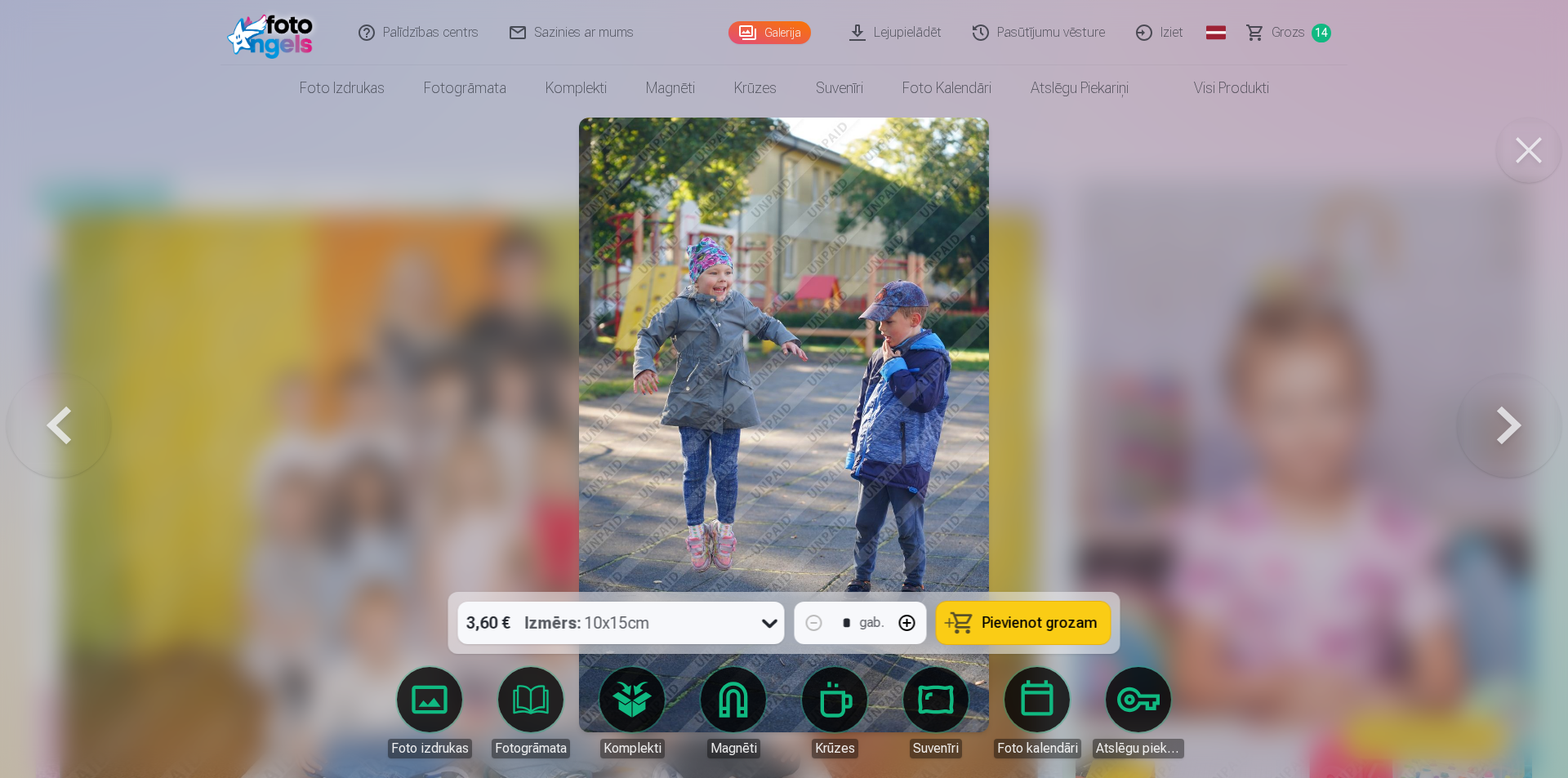
click at [984, 630] on button "Pievienot grozam" at bounding box center [1023, 623] width 174 height 42
click at [1503, 428] on button at bounding box center [1510, 424] width 105 height 301
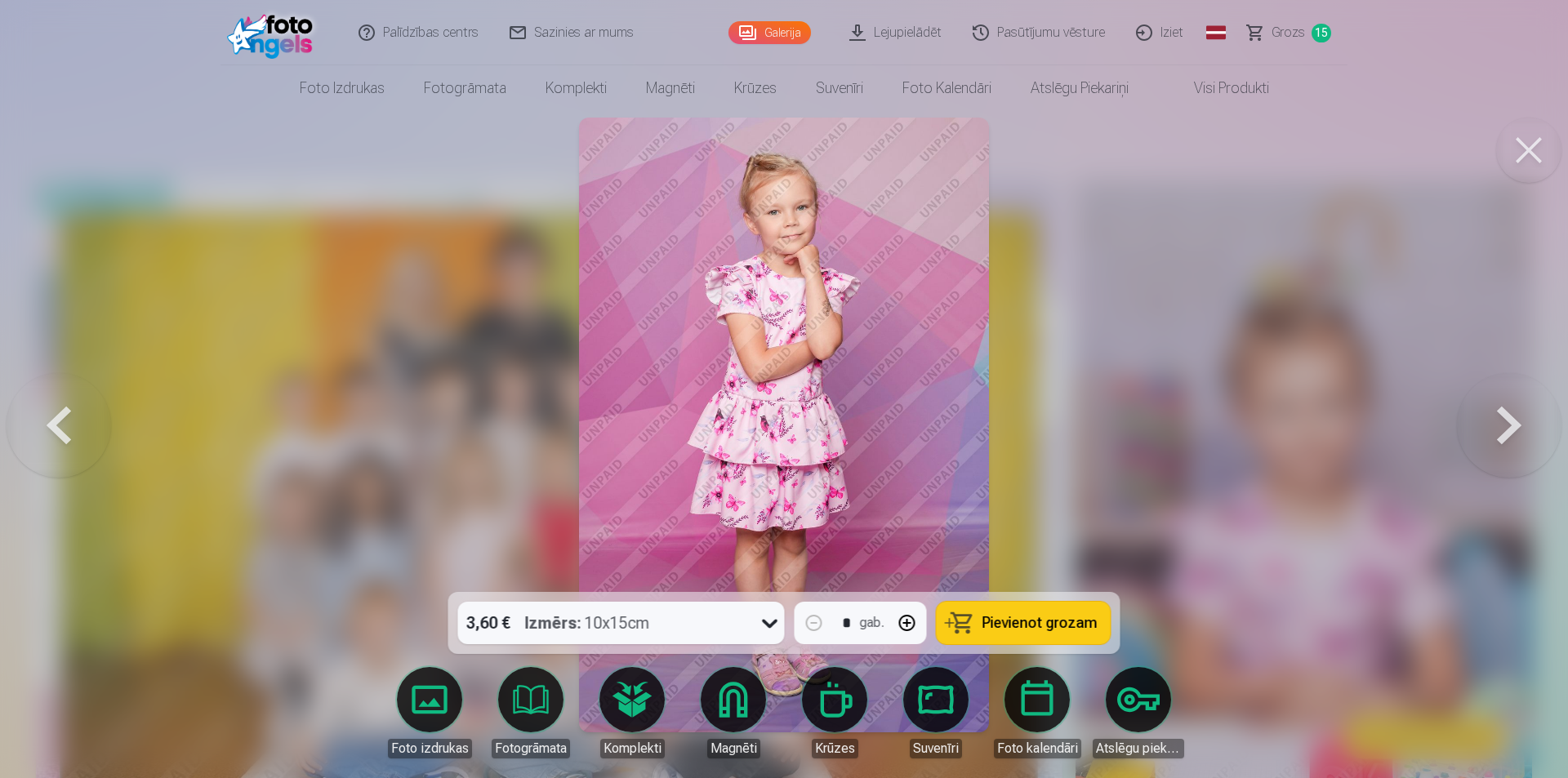
click at [1500, 428] on button at bounding box center [1510, 424] width 105 height 301
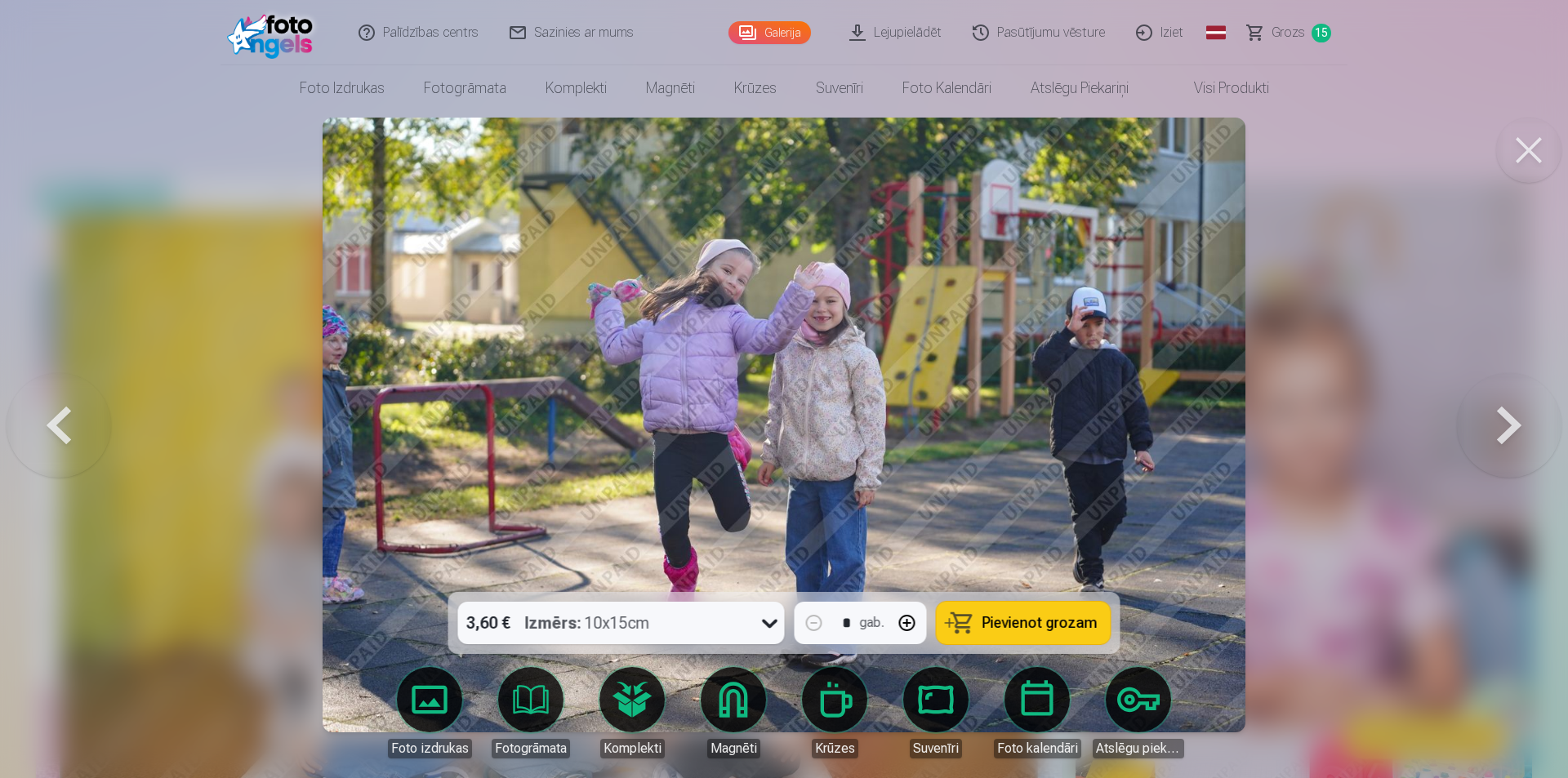
click at [1500, 428] on button at bounding box center [1510, 424] width 105 height 301
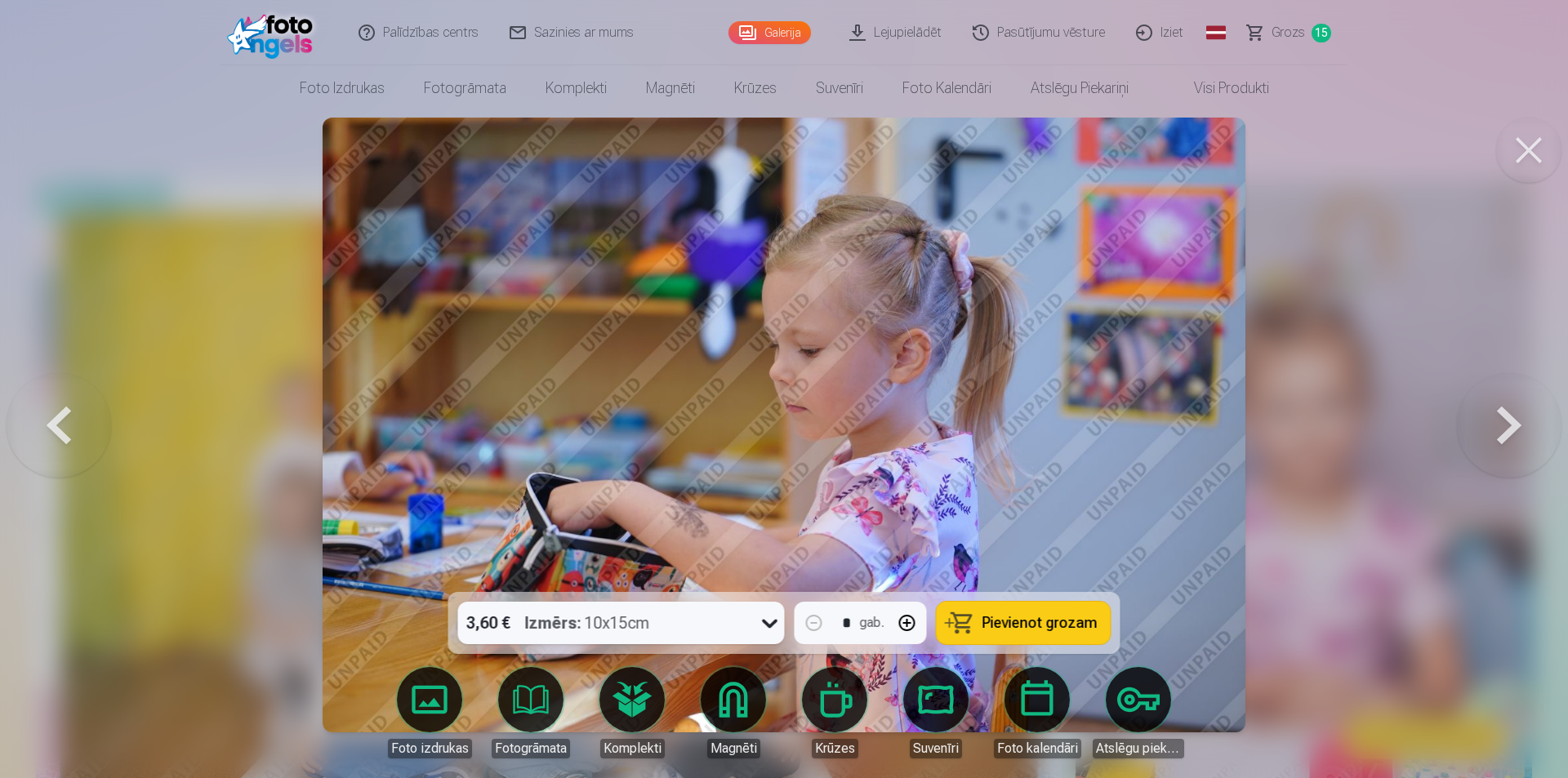
click at [1028, 633] on button "Pievienot grozam" at bounding box center [1023, 623] width 174 height 42
click at [1508, 436] on button at bounding box center [1510, 424] width 105 height 301
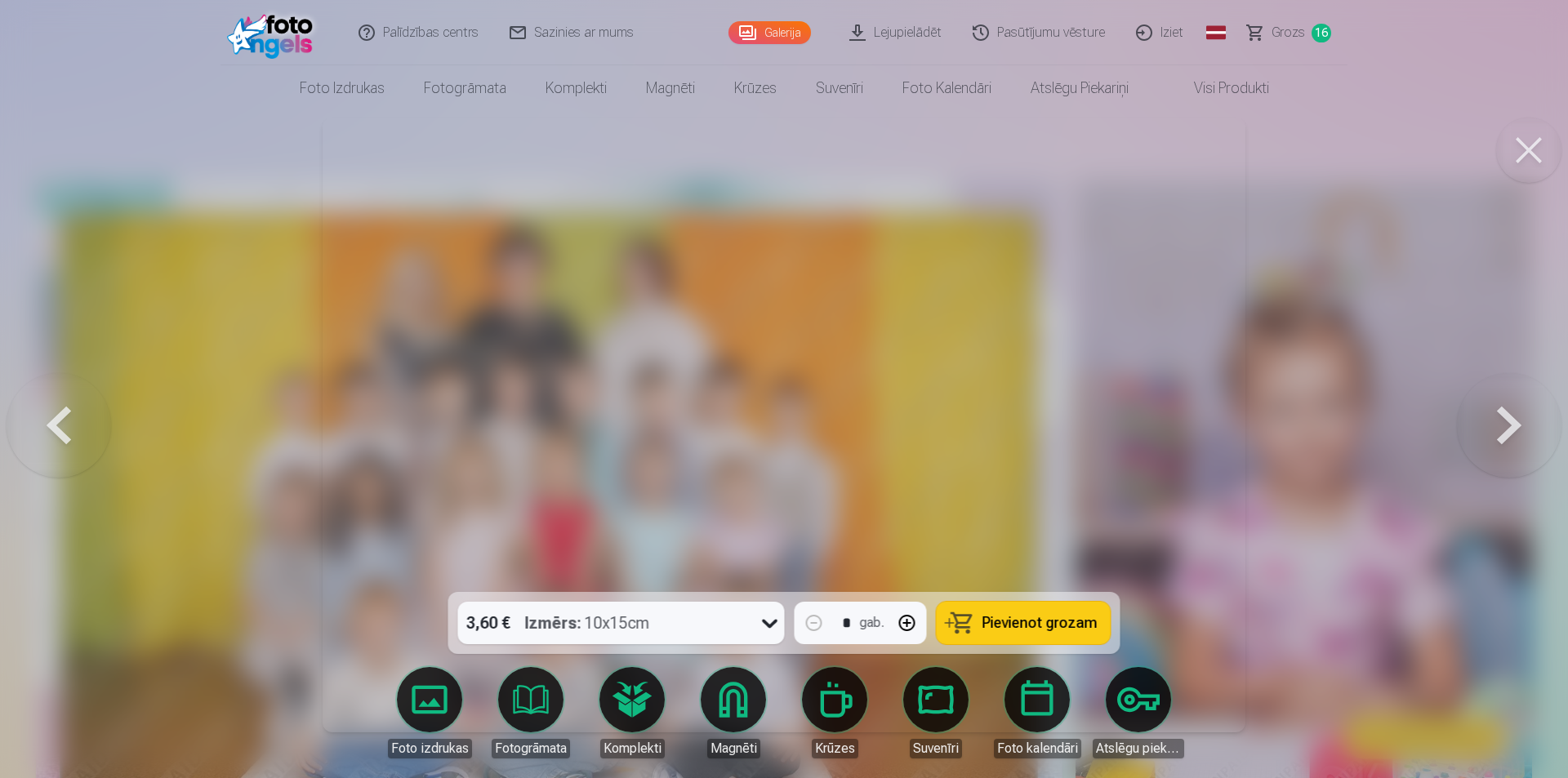
click at [1492, 435] on button at bounding box center [1510, 424] width 105 height 301
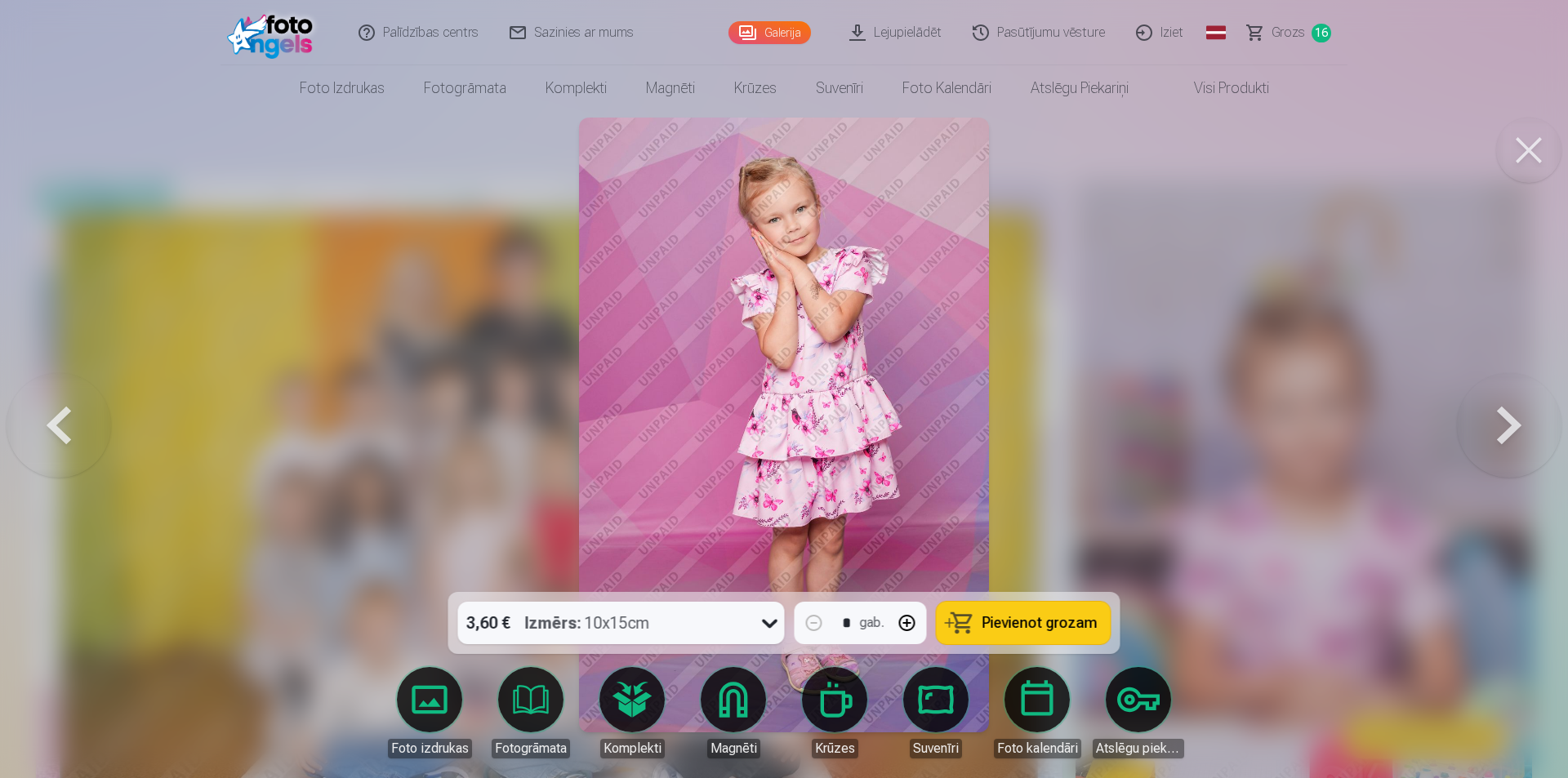
click at [1487, 440] on button at bounding box center [1510, 424] width 105 height 301
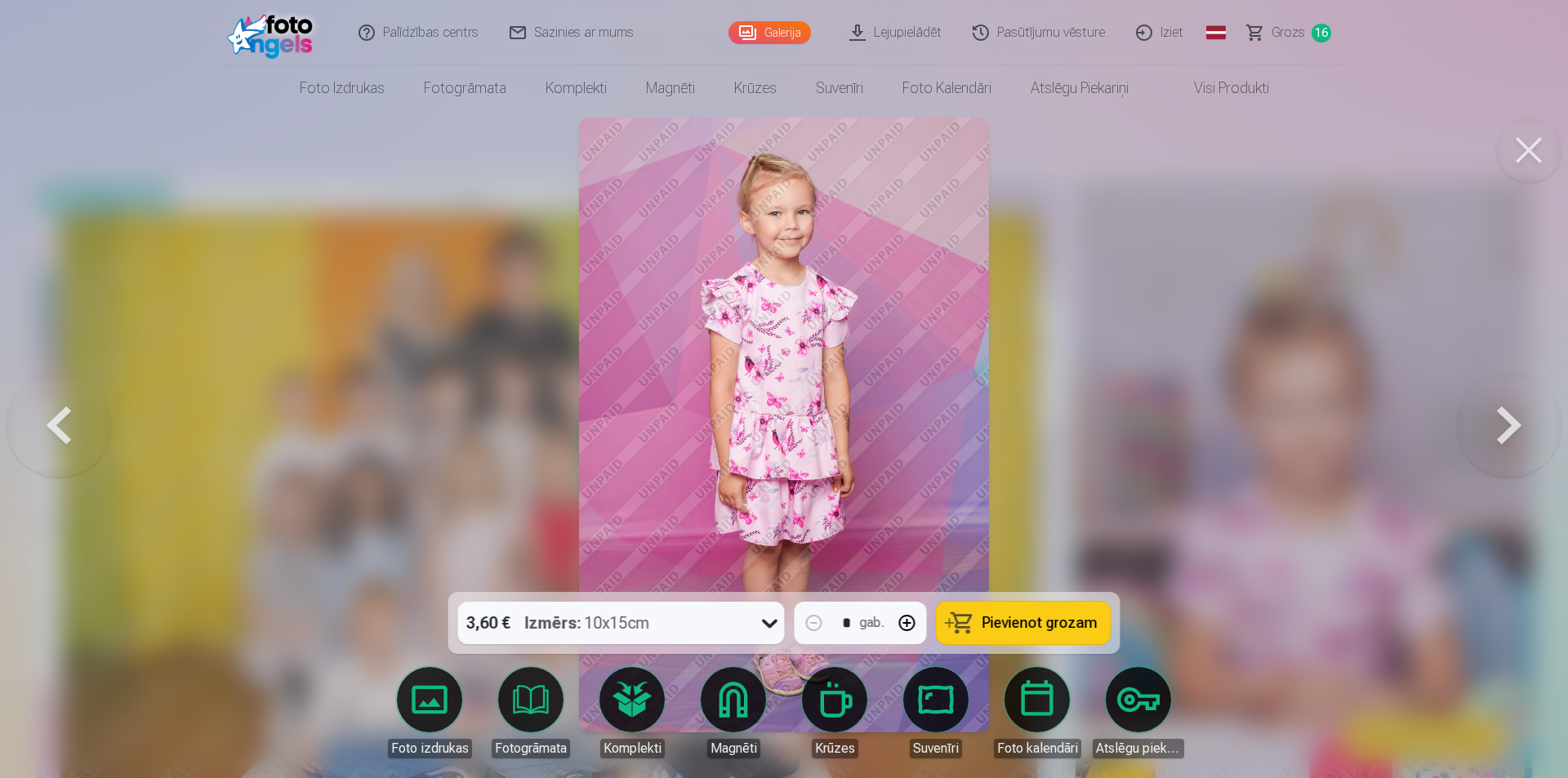
click at [1477, 433] on button at bounding box center [1510, 424] width 105 height 301
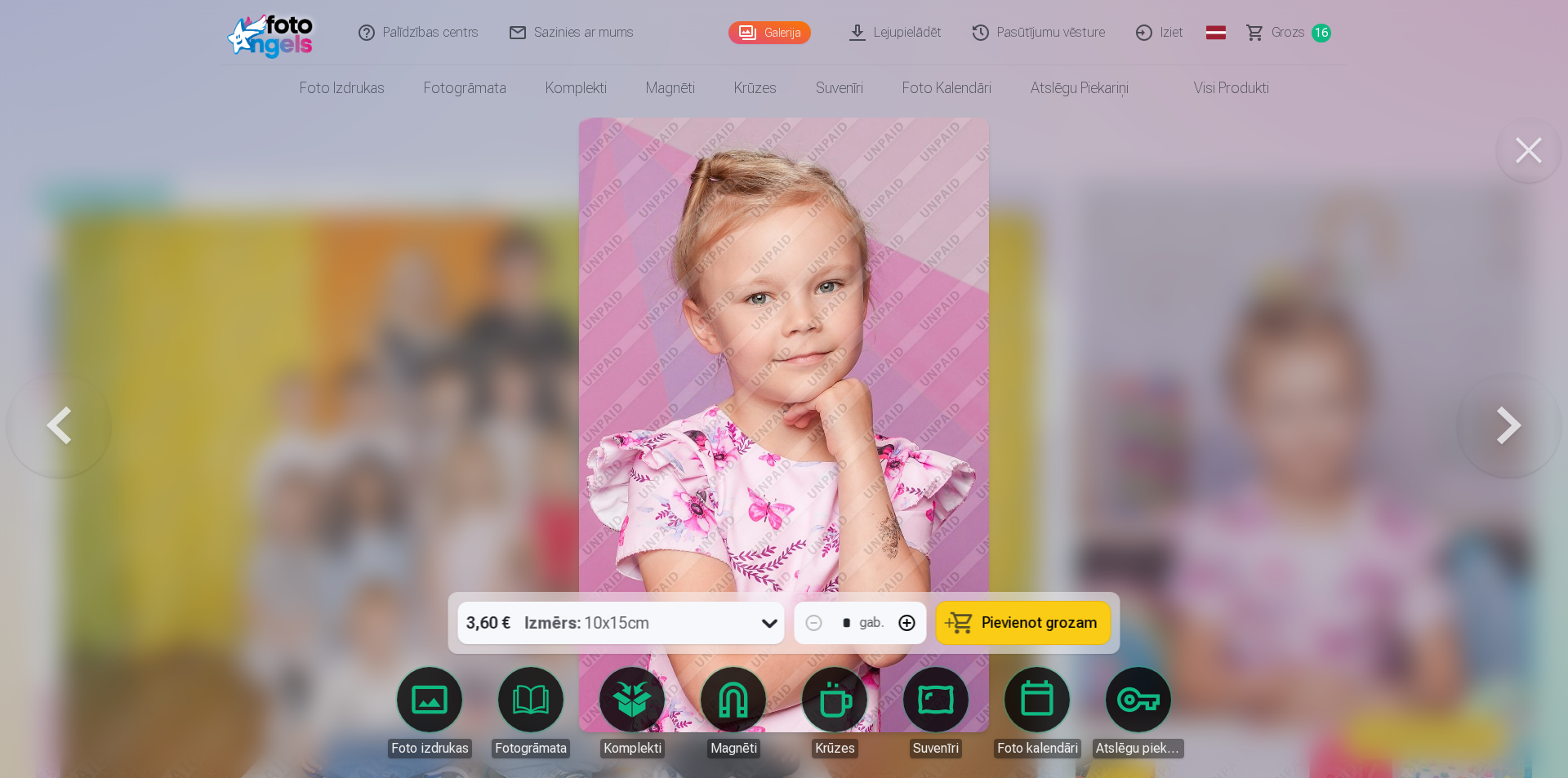
click at [1032, 625] on span "Pievienot grozam" at bounding box center [1040, 624] width 115 height 15
click at [1487, 433] on button at bounding box center [1510, 424] width 105 height 301
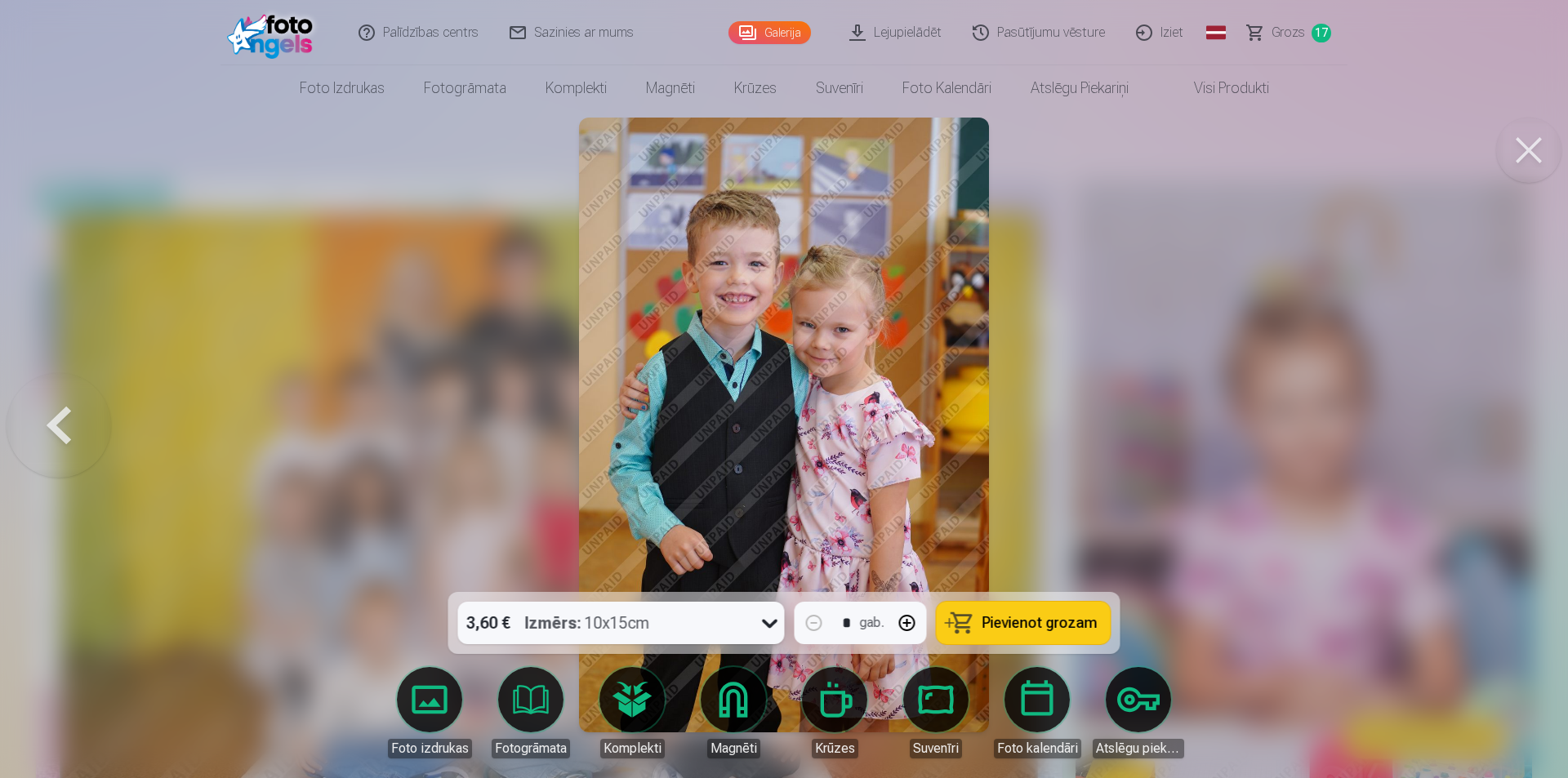
click at [995, 624] on span "Pievienot grozam" at bounding box center [1040, 624] width 115 height 15
click at [1416, 434] on div at bounding box center [784, 389] width 1568 height 778
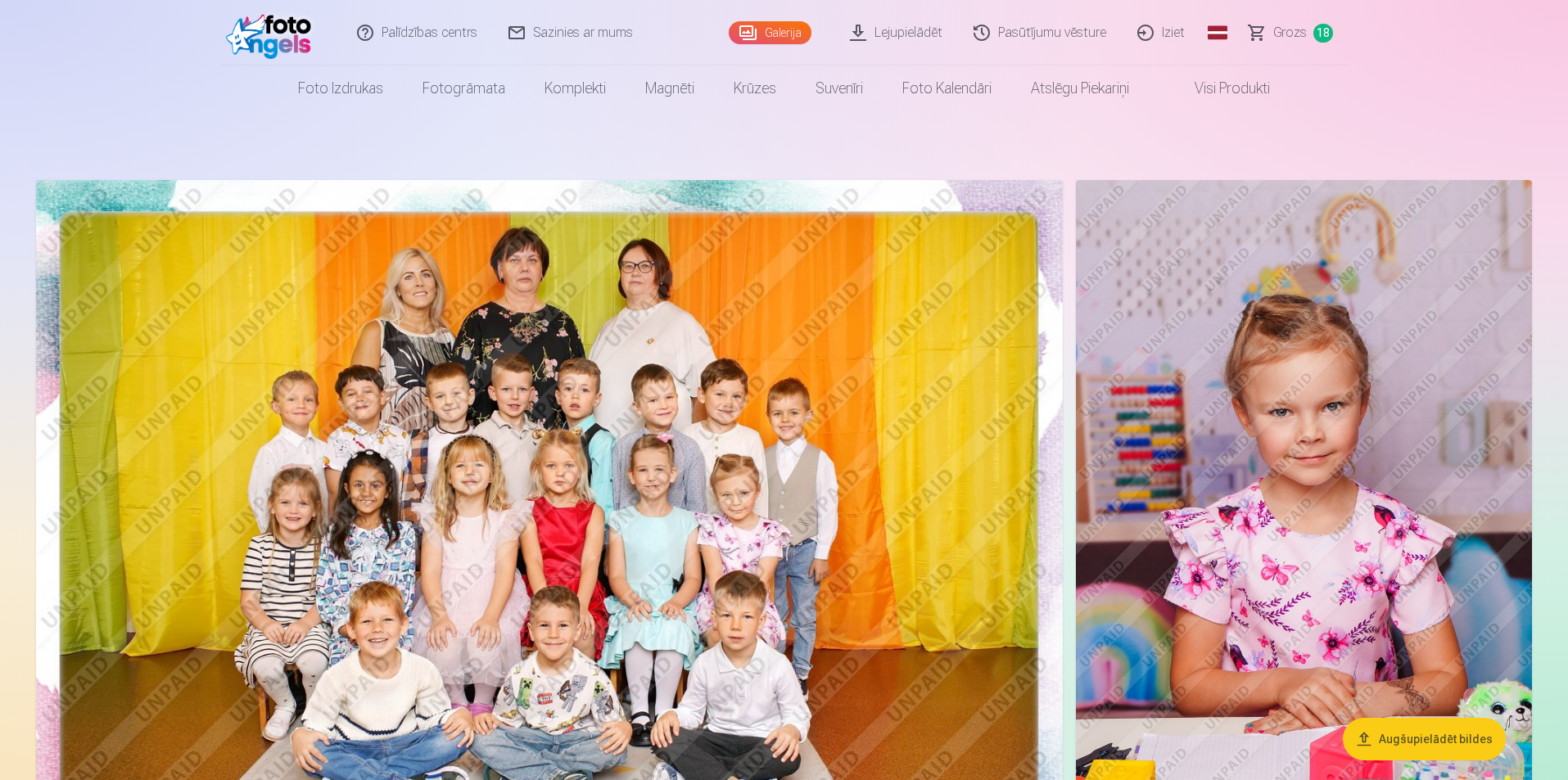
click at [1283, 40] on span "Grozs" at bounding box center [1290, 33] width 33 height 20
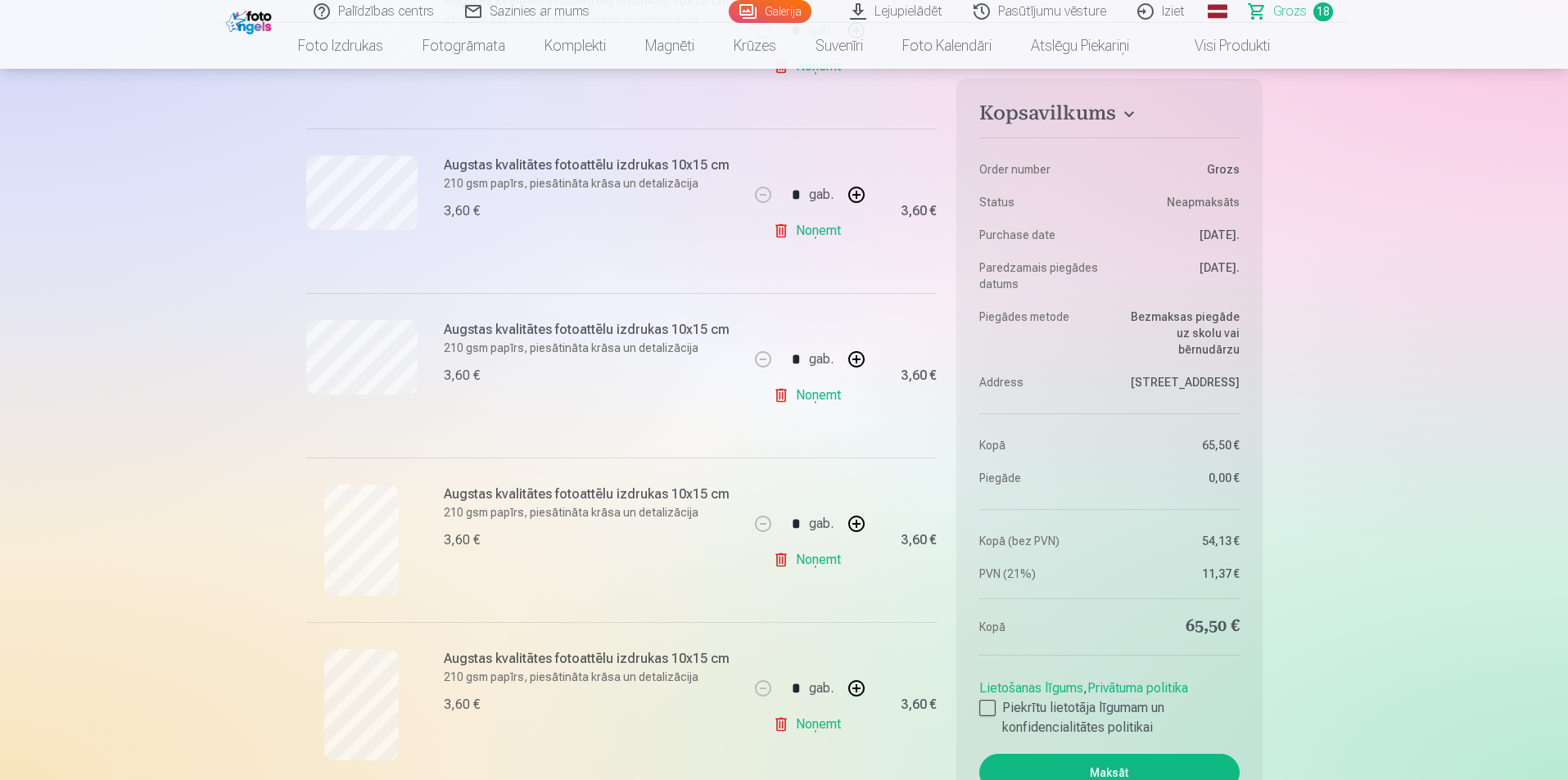
scroll to position [2047, 0]
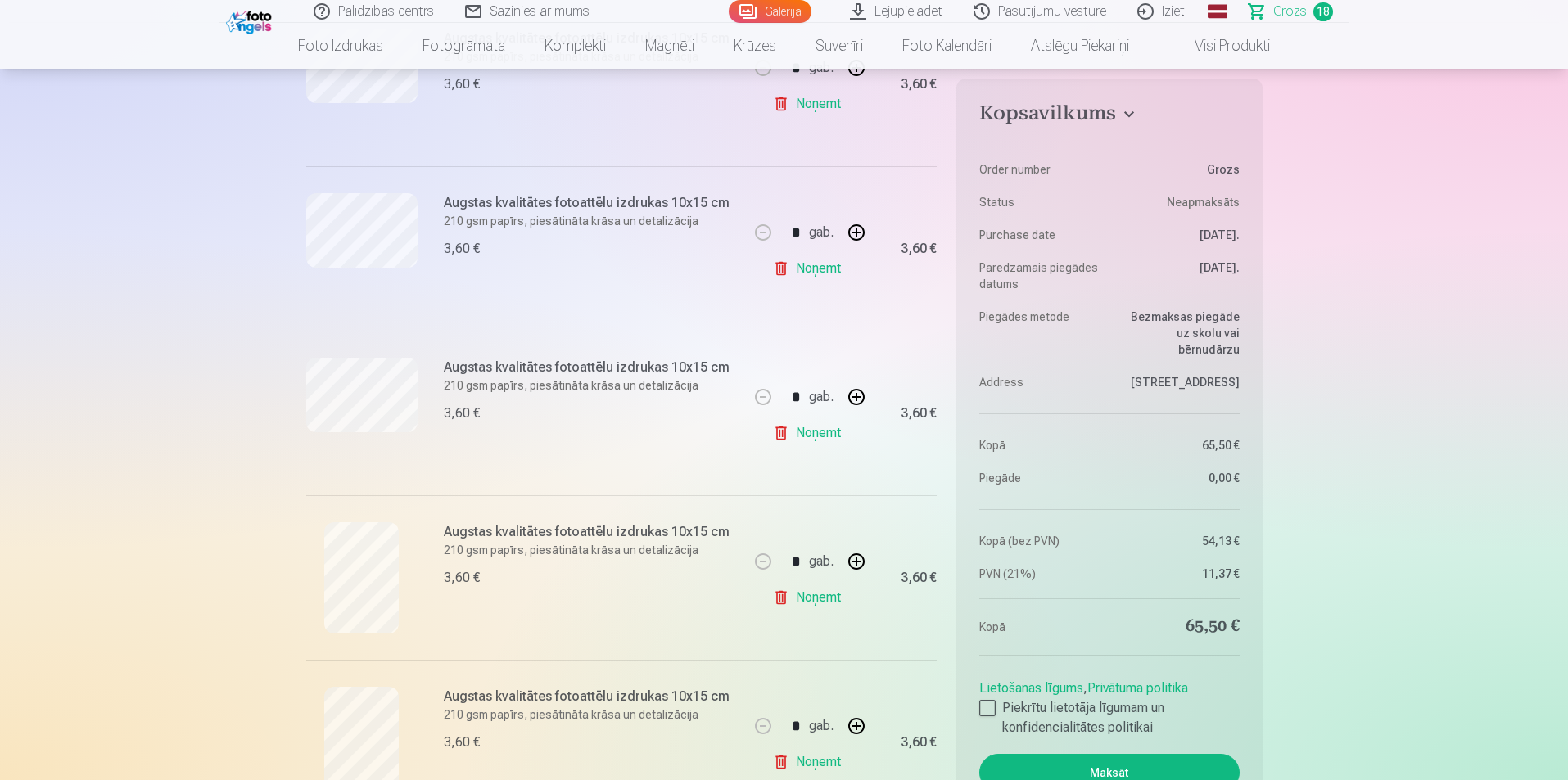
click at [810, 430] on link "Noņemt" at bounding box center [810, 433] width 75 height 32
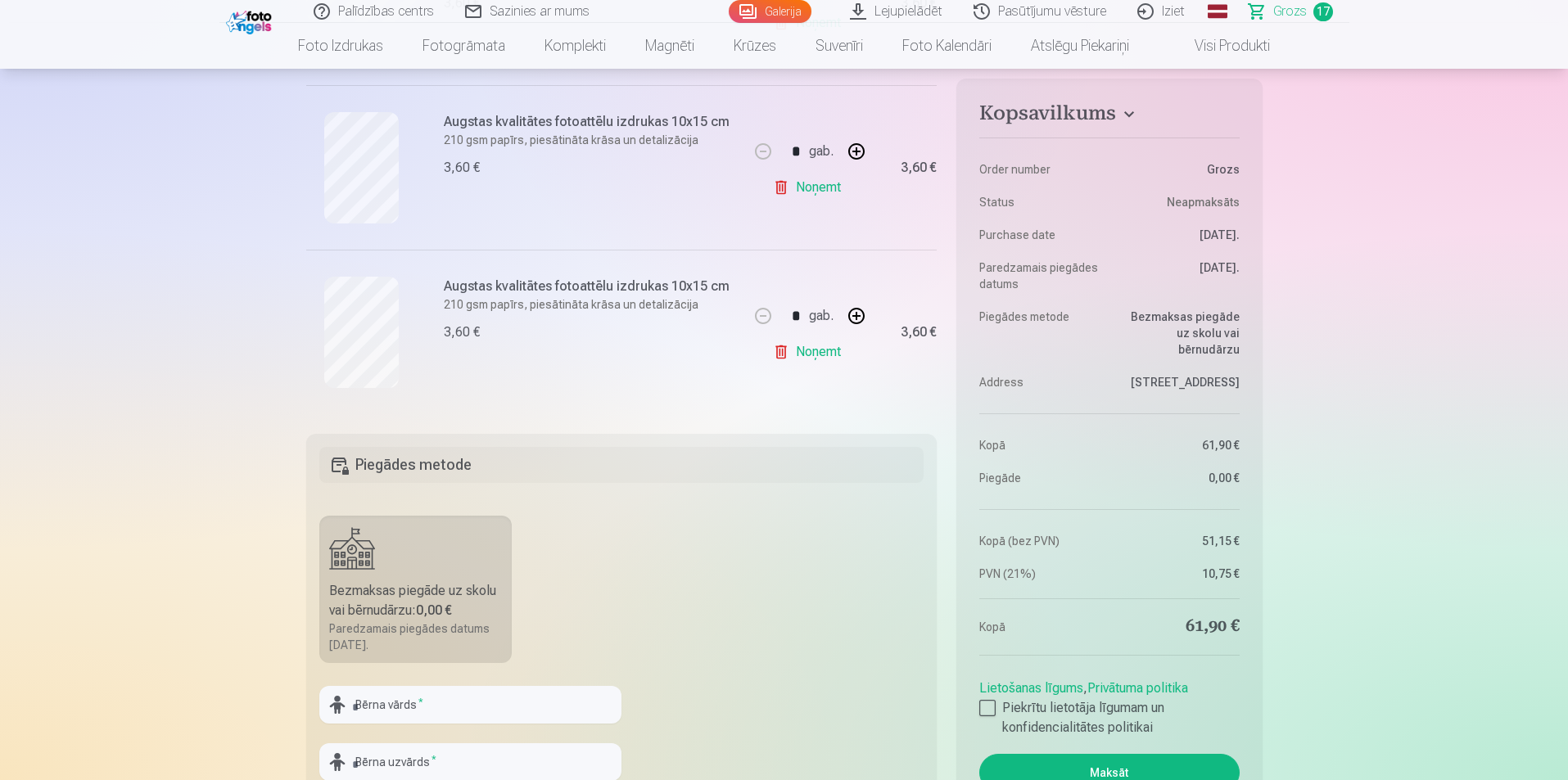
scroll to position [2865, 0]
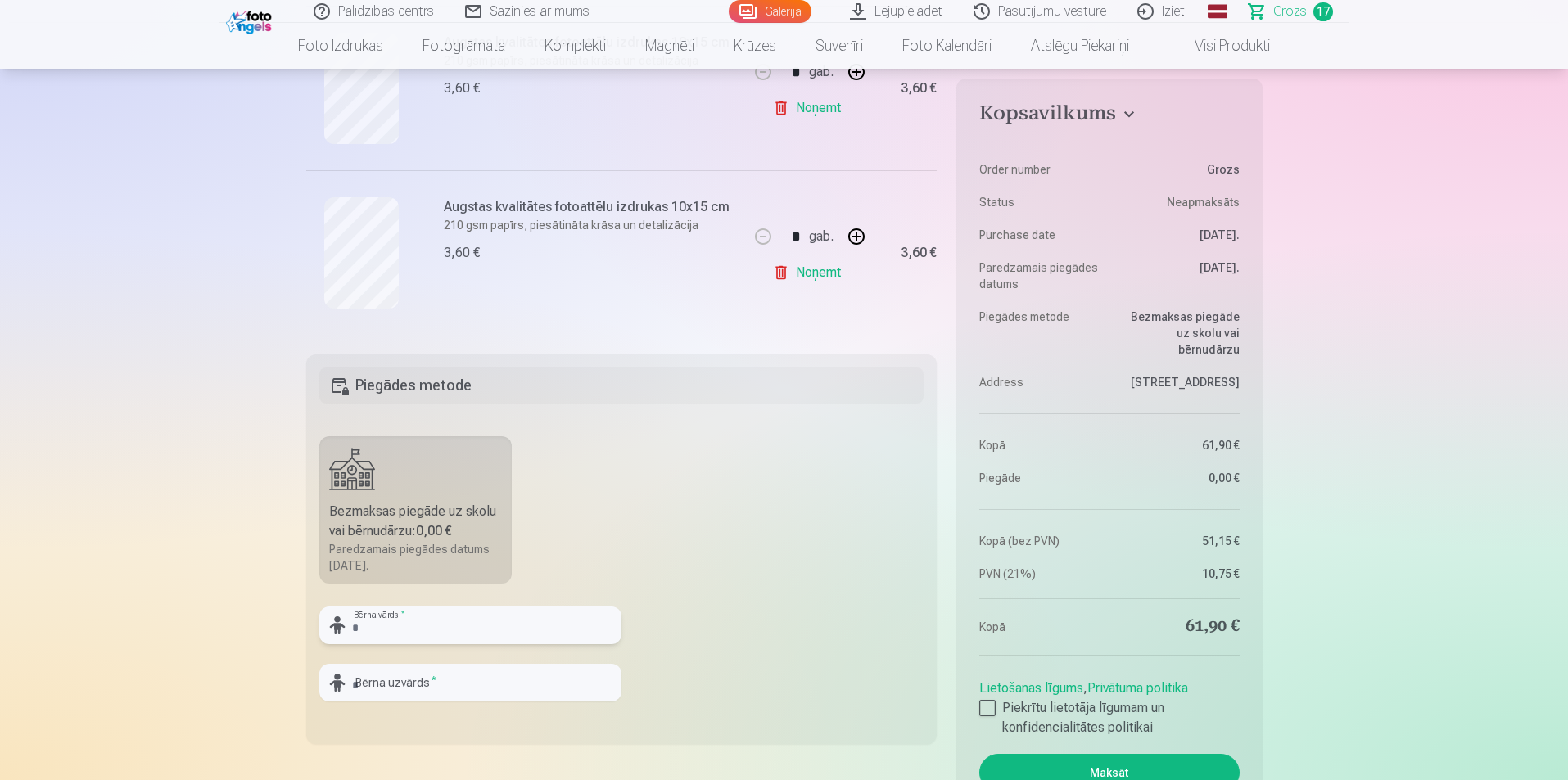
click at [385, 626] on input "text" at bounding box center [470, 625] width 302 height 37
type input "**********"
click at [710, 506] on fieldset "**********" at bounding box center [622, 549] width 631 height 390
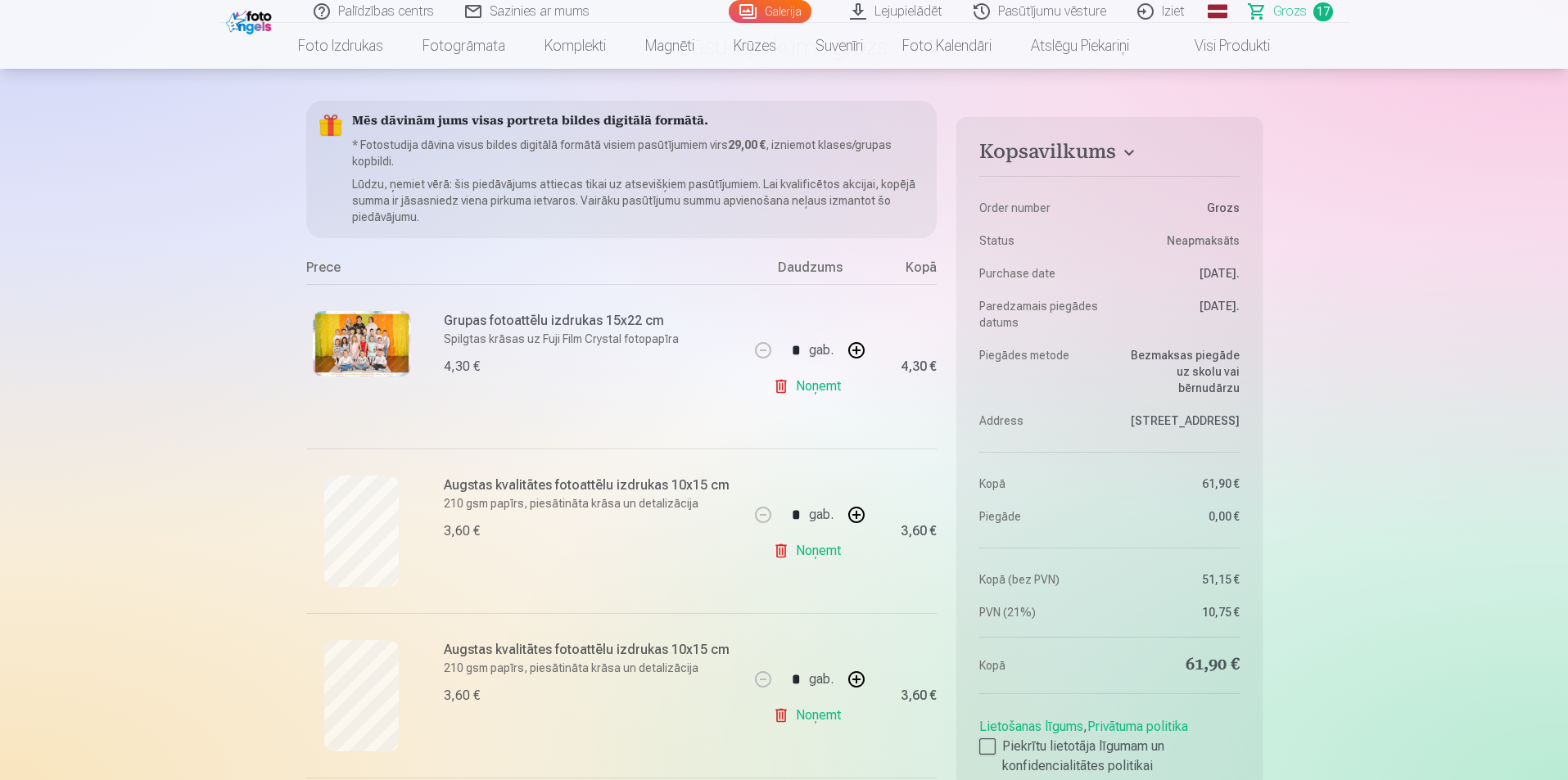
scroll to position [164, 0]
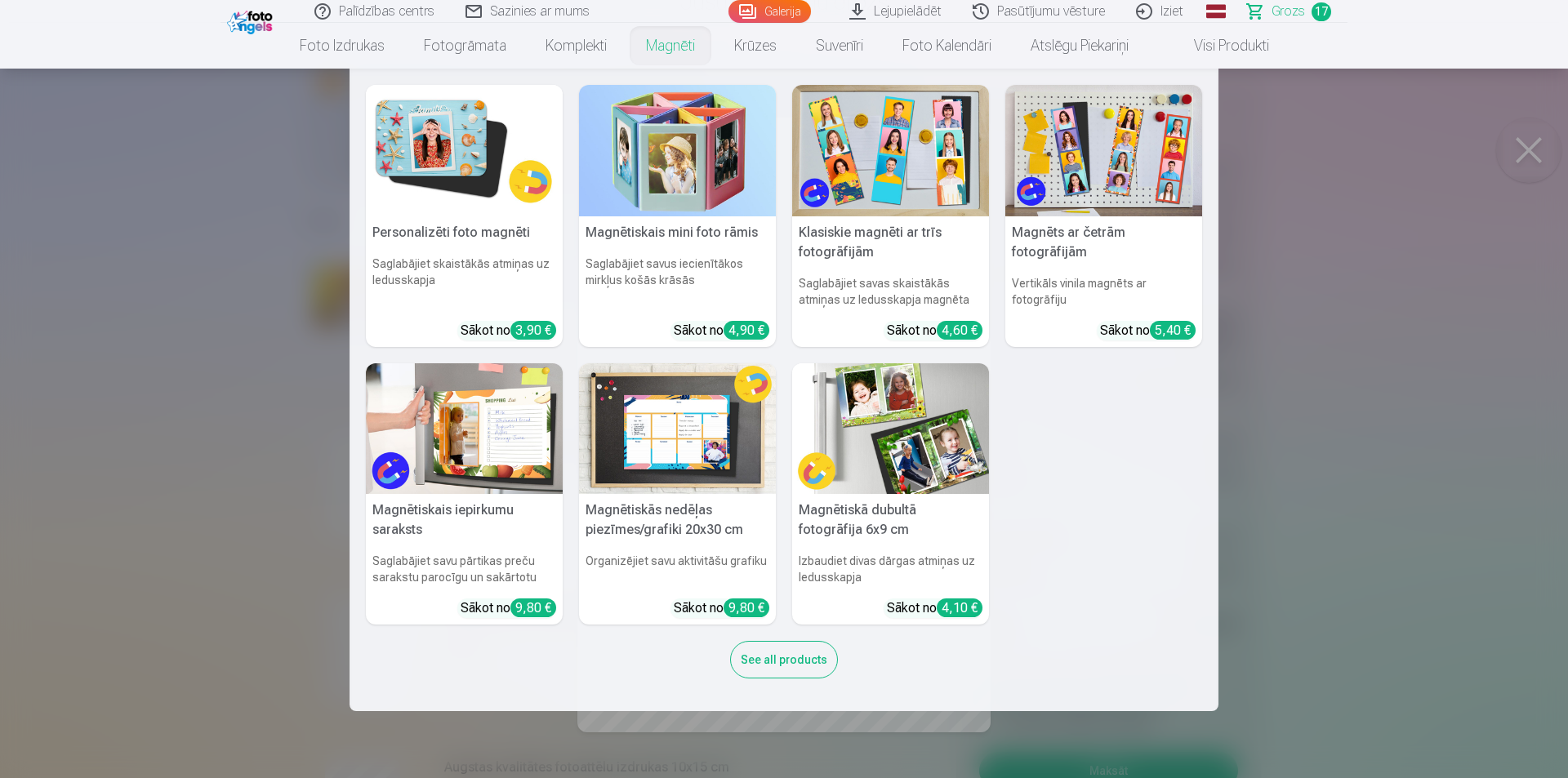
click at [1363, 174] on nav "Personalizēti foto magnēti Saglabājiet skaistākās atmiņas uz ledusskapja Sākot …" at bounding box center [784, 390] width 1568 height 643
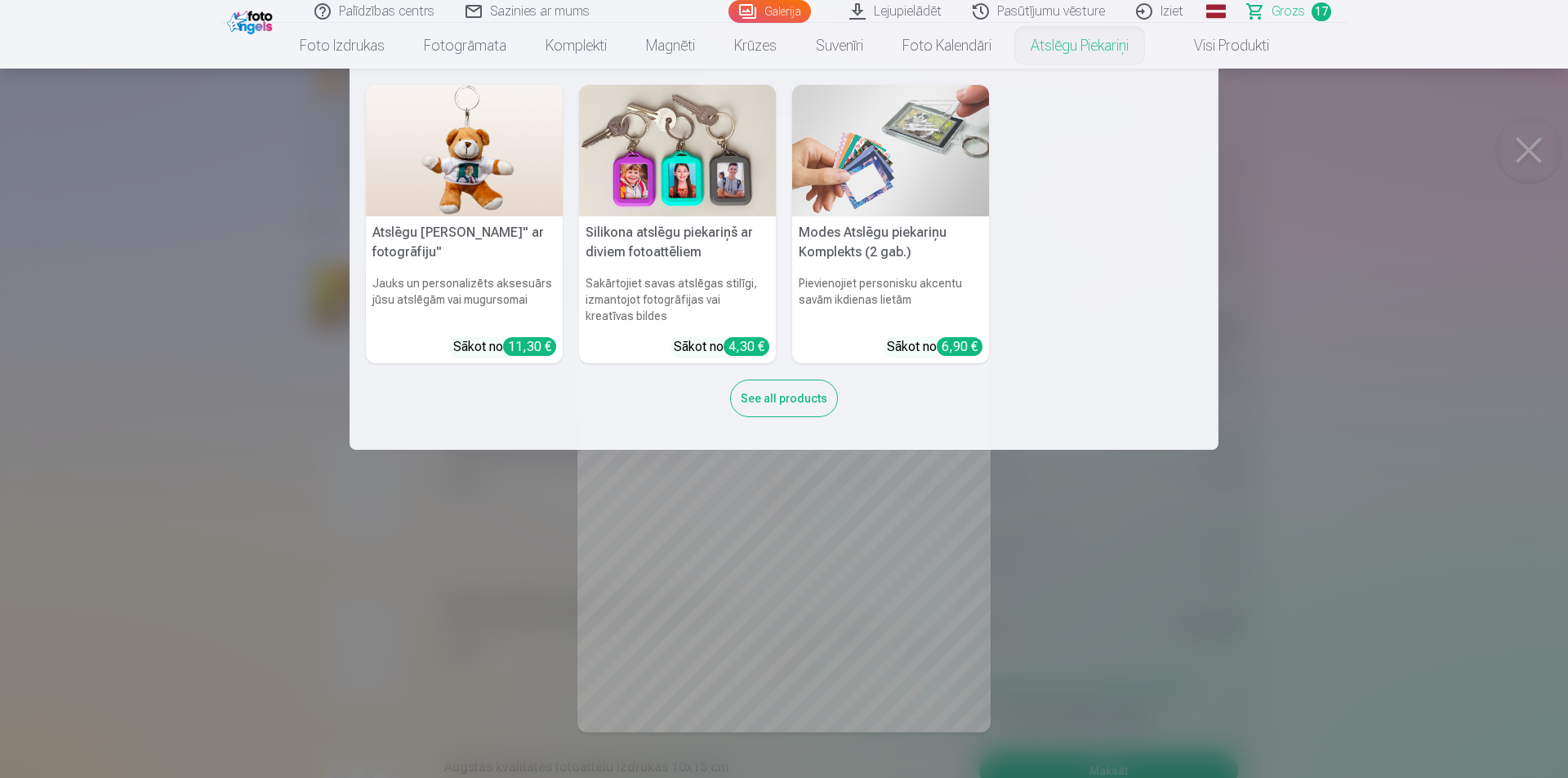
click at [1521, 160] on nav "Atslēgu piekariņš Lācītis" ar fotogrāfiju" Jauks un personalizēts aksesuārs jūs…" at bounding box center [784, 259] width 1568 height 381
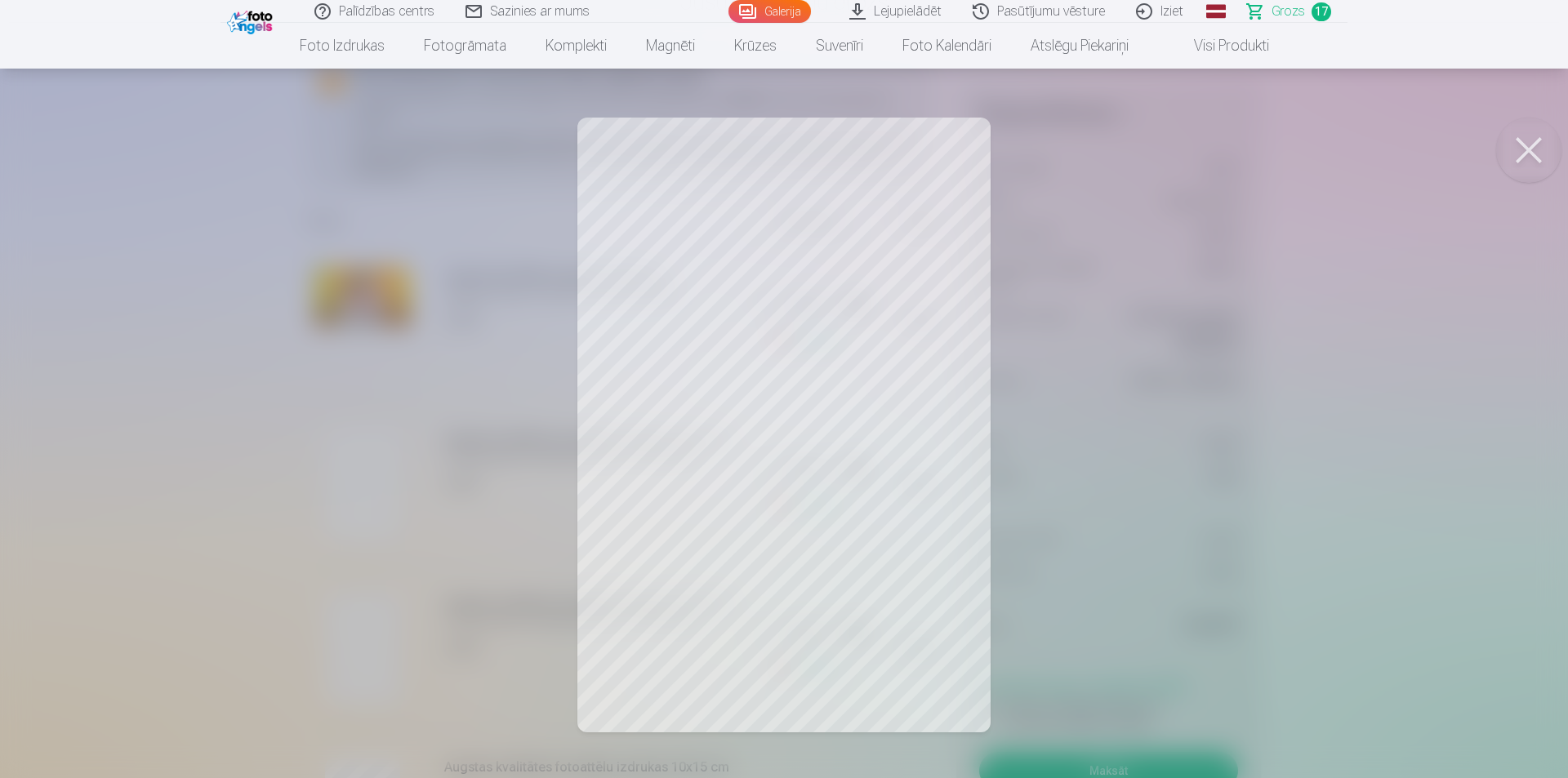
click at [1523, 158] on button at bounding box center [1529, 150] width 66 height 66
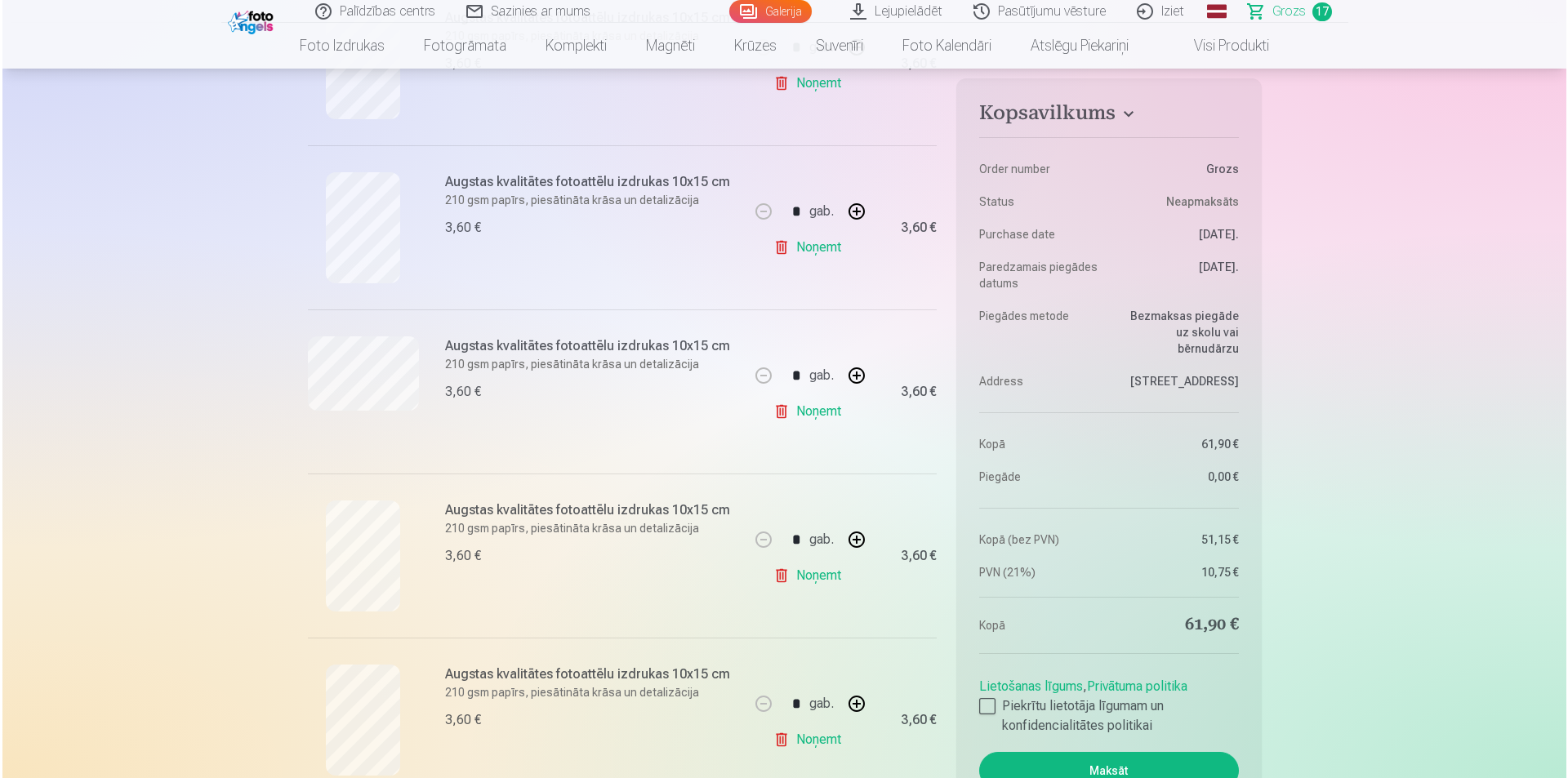
scroll to position [2368, 0]
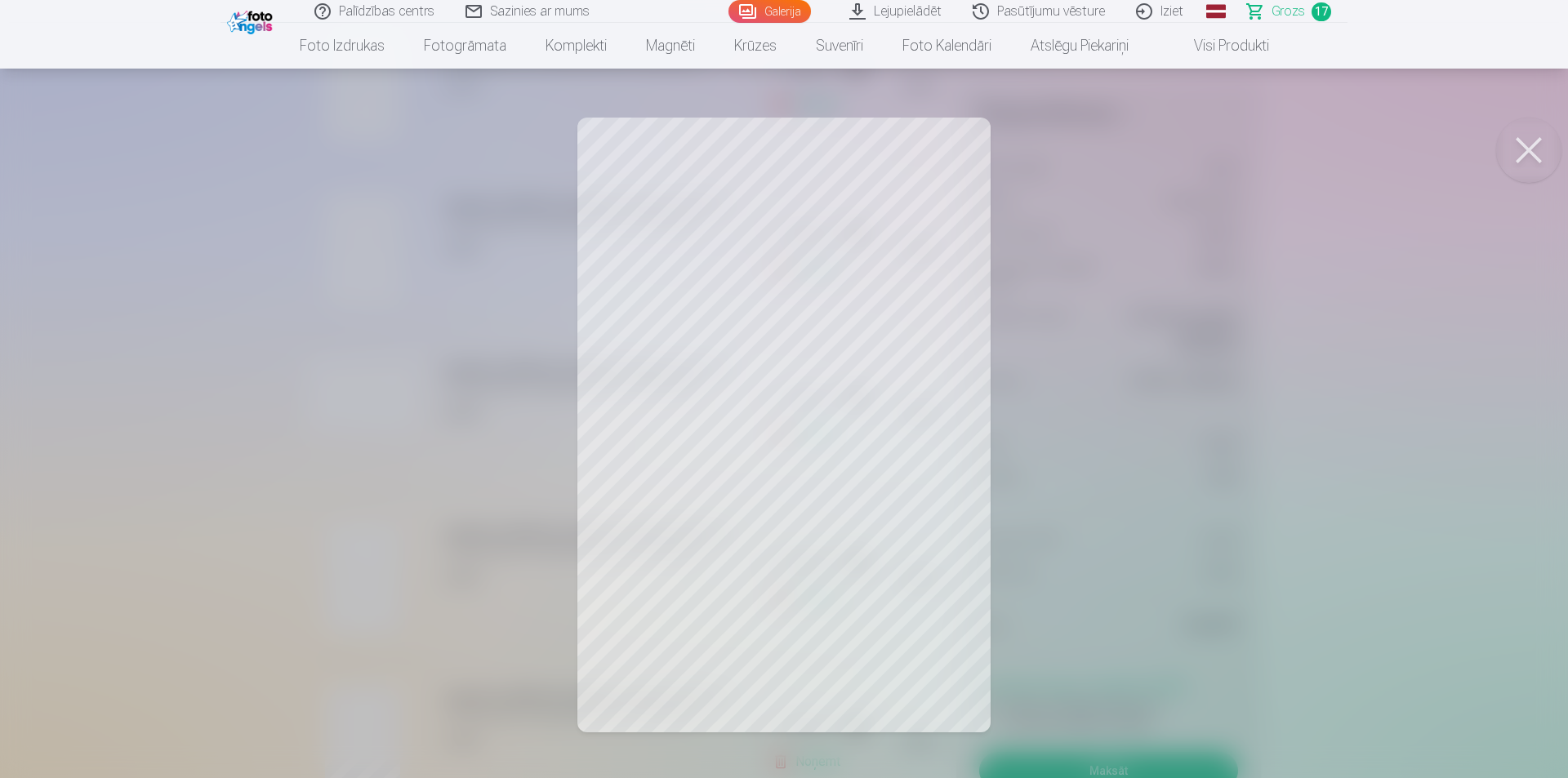
click at [1183, 52] on span at bounding box center [1178, 46] width 20 height 20
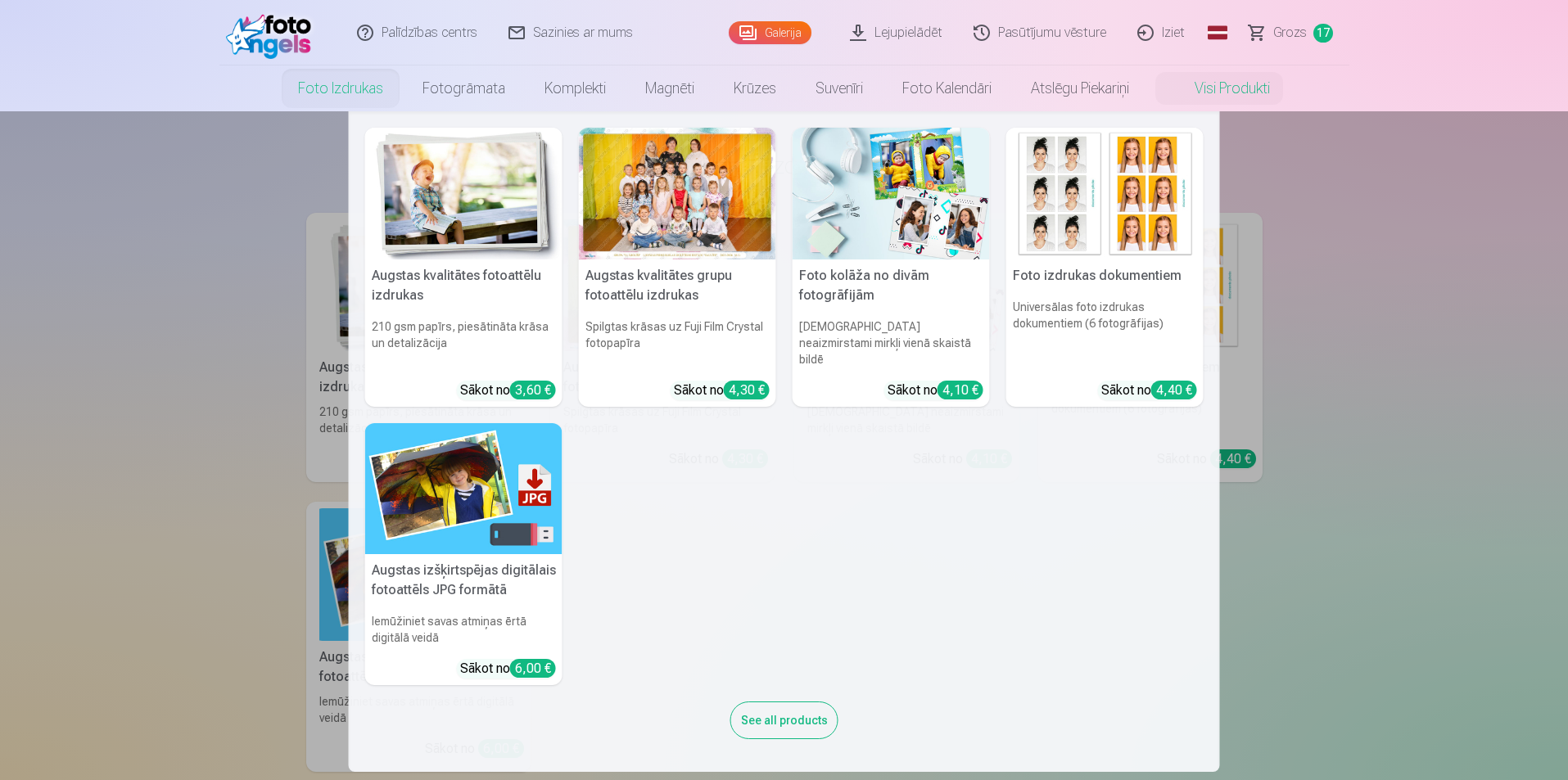
click at [362, 83] on link "Foto izdrukas" at bounding box center [340, 88] width 124 height 46
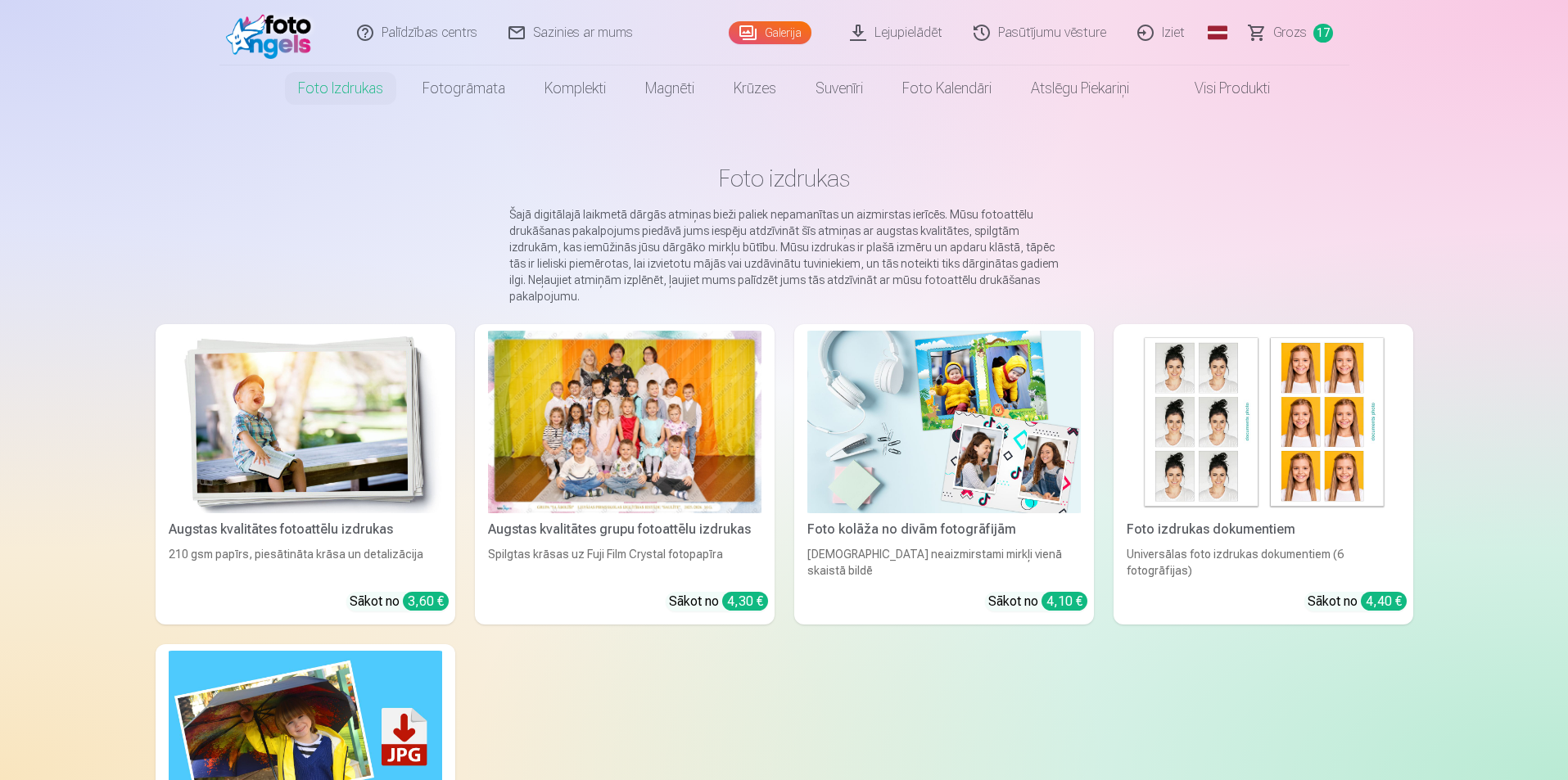
click at [1297, 33] on span "Grozs" at bounding box center [1290, 33] width 33 height 20
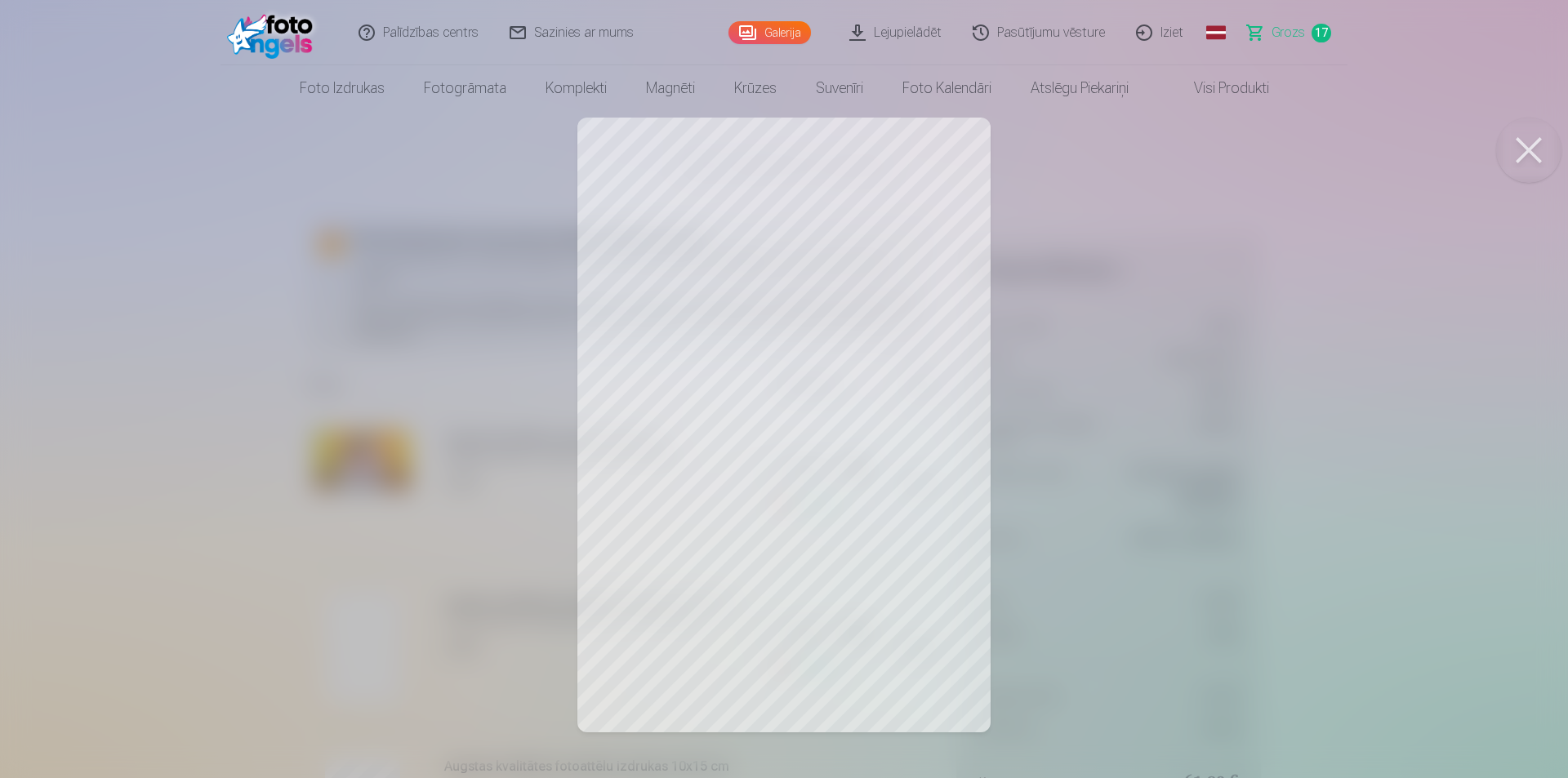
click at [772, 37] on link "Galerija" at bounding box center [769, 33] width 82 height 23
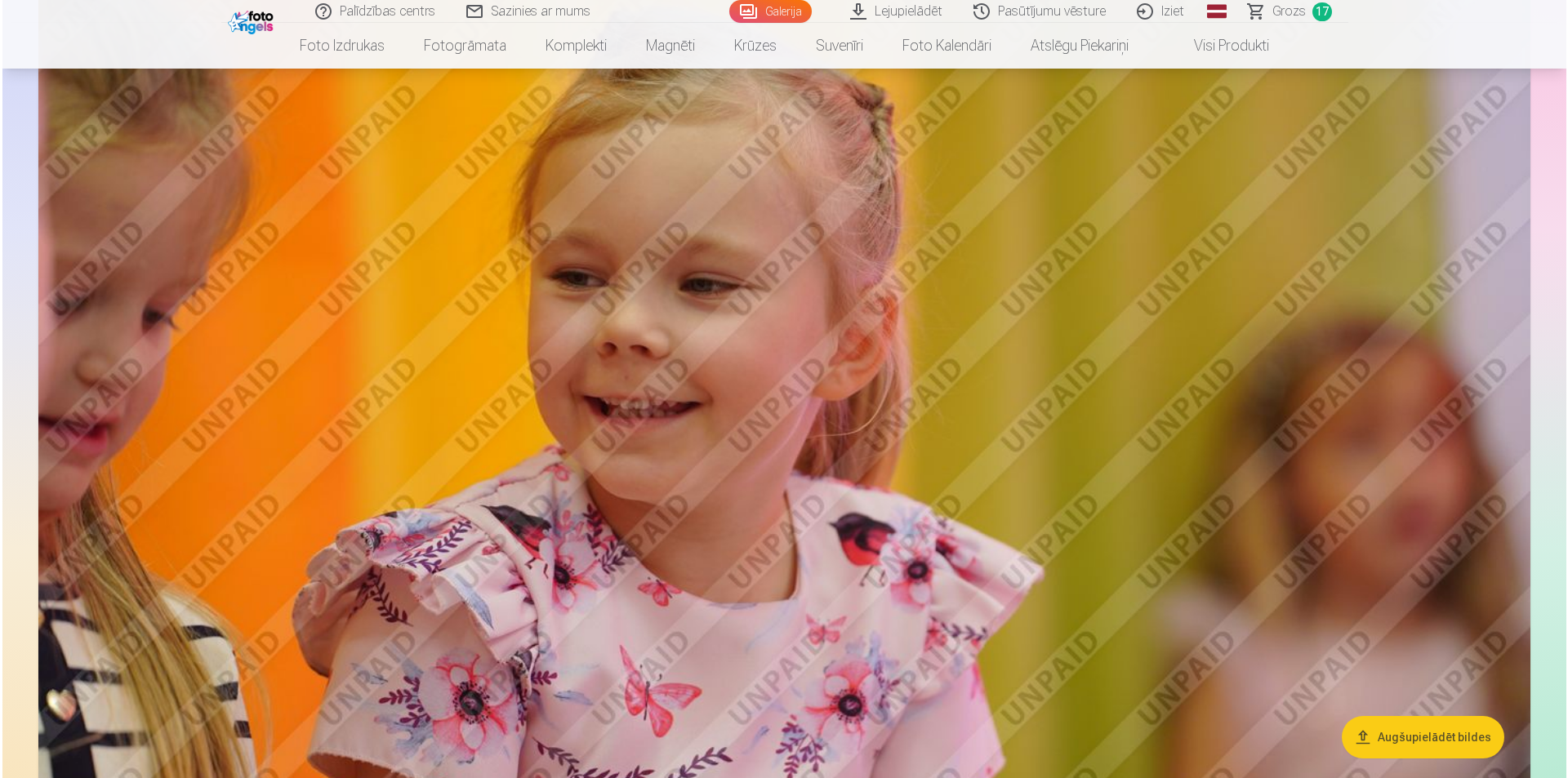
scroll to position [2532, 0]
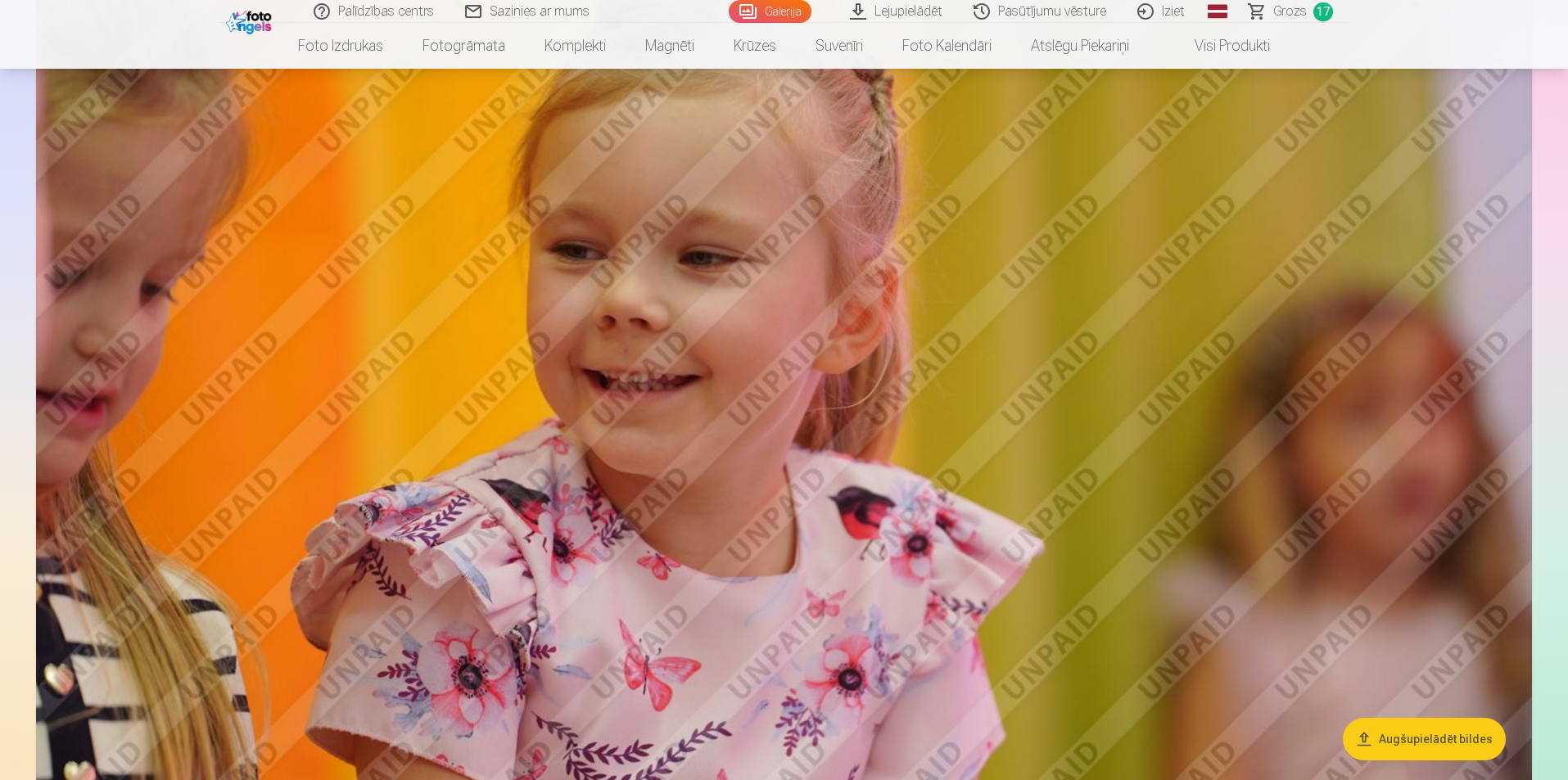
click at [859, 435] on img at bounding box center [784, 408] width 1496 height 997
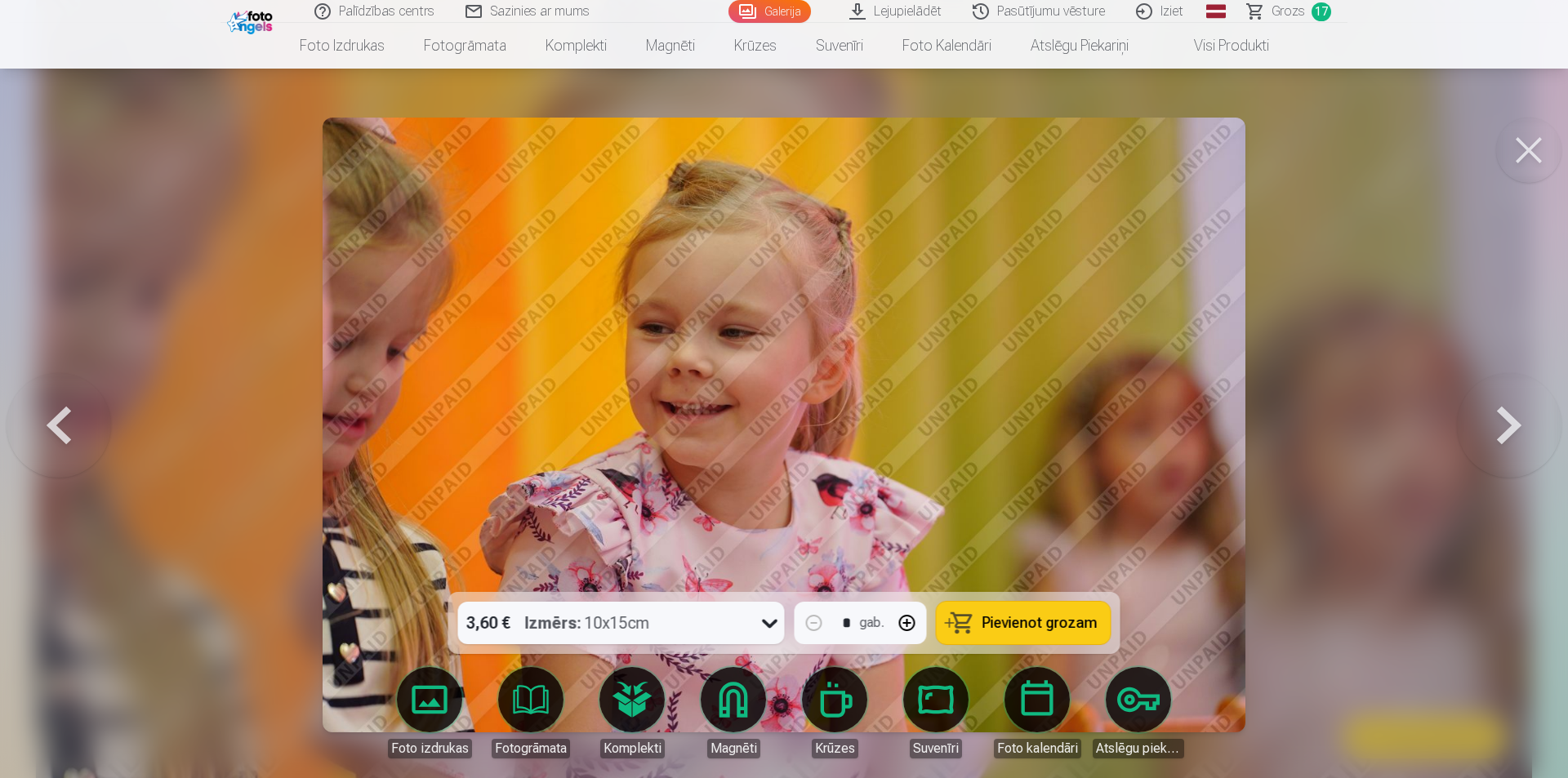
click at [1296, 9] on span "Grozs" at bounding box center [1288, 12] width 33 height 20
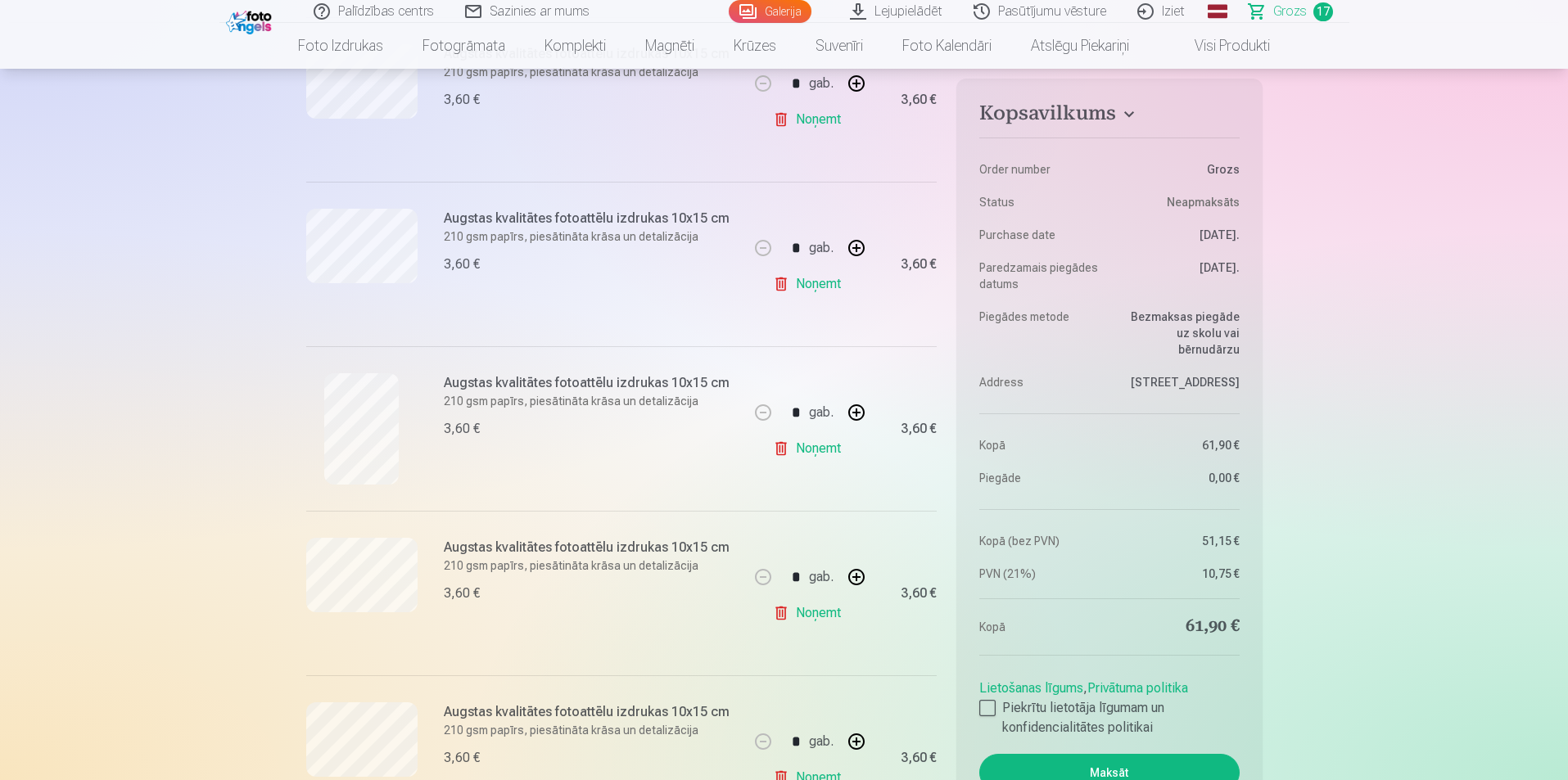
scroll to position [1065, 0]
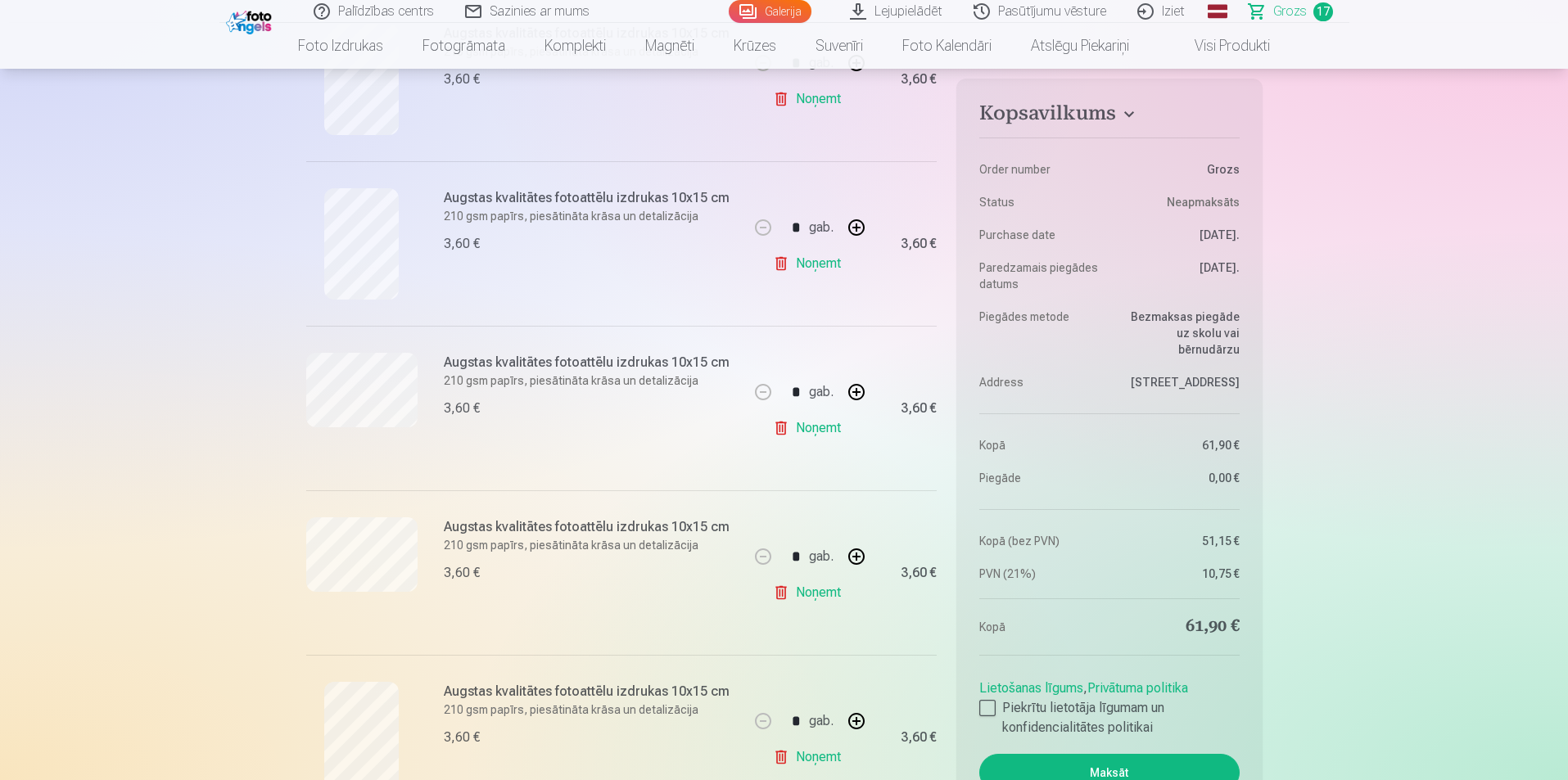
click at [776, 11] on link "Galerija" at bounding box center [769, 12] width 82 height 23
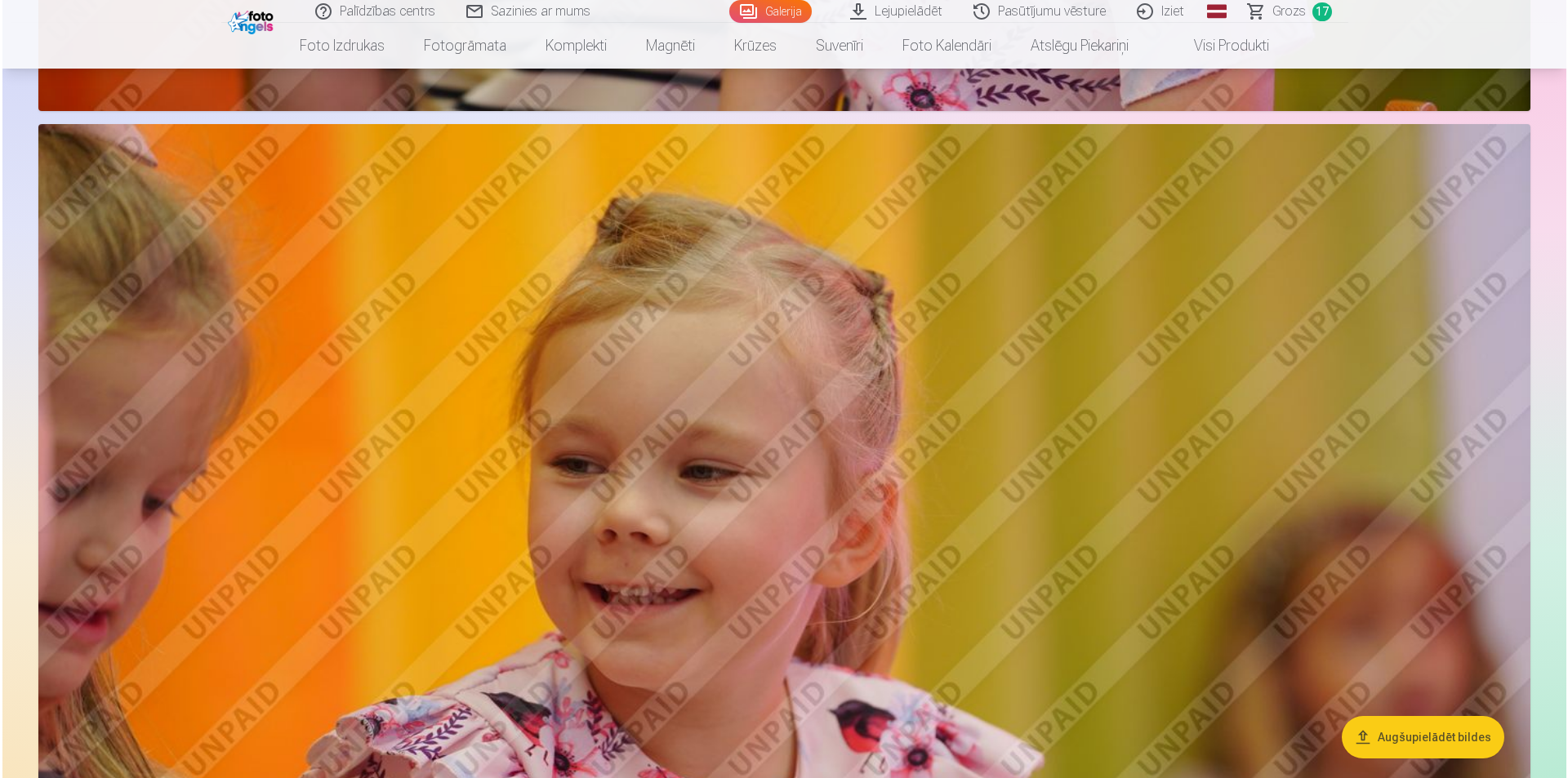
scroll to position [2532, 0]
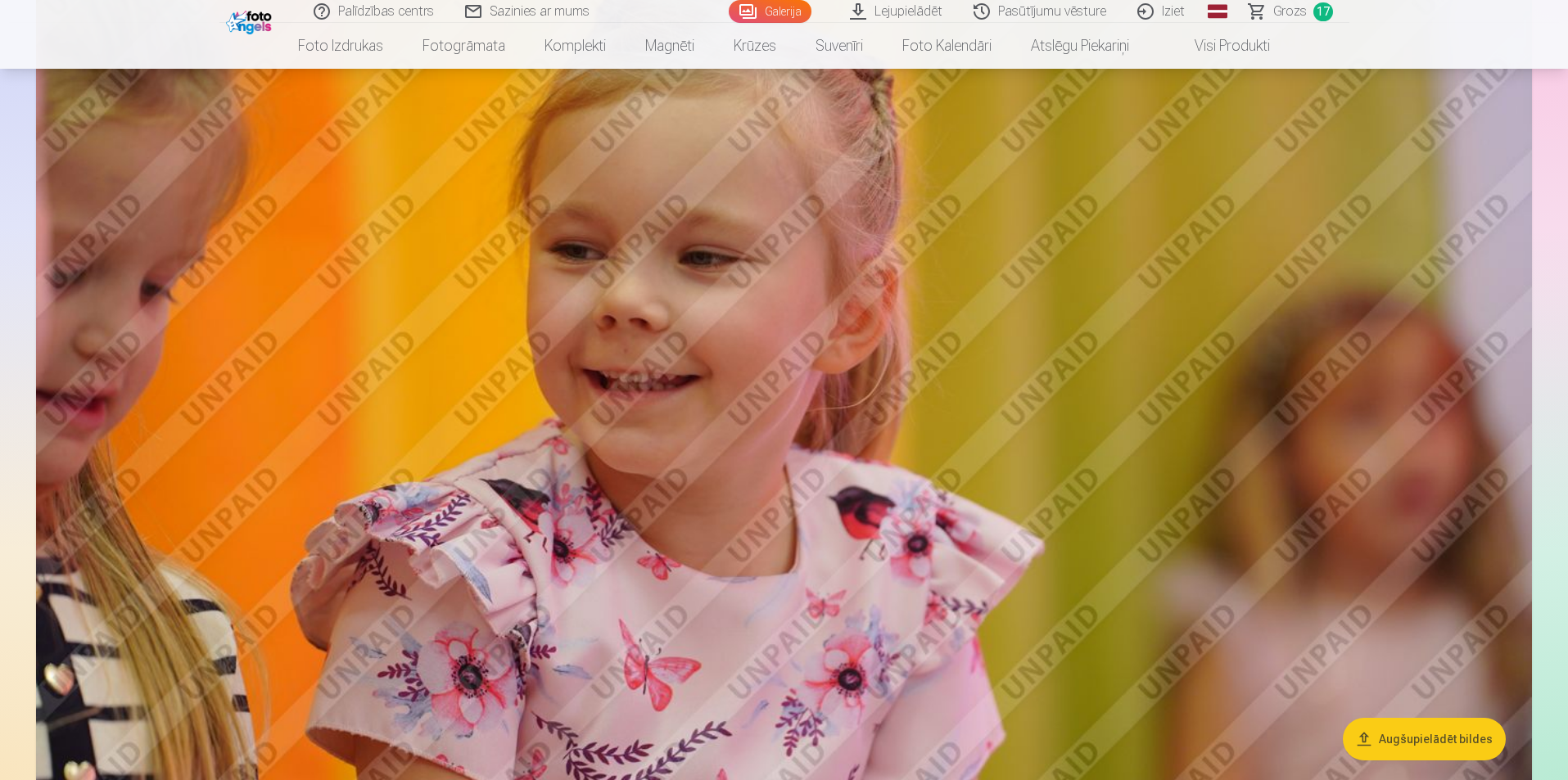
click at [1039, 425] on img at bounding box center [784, 408] width 1496 height 997
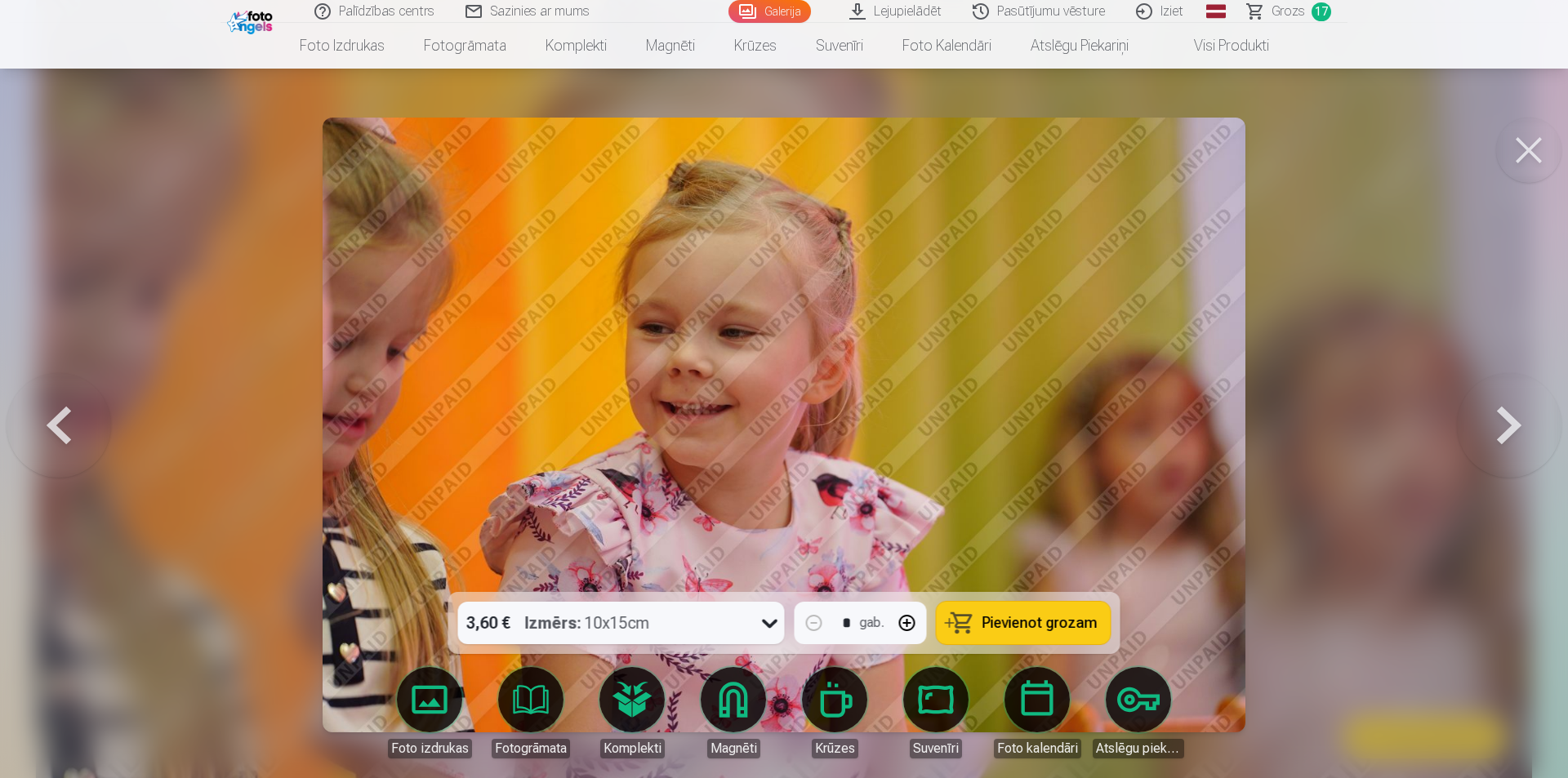
click at [1025, 619] on span "Pievienot grozam" at bounding box center [1040, 624] width 115 height 15
click at [1304, 15] on span "Grozs" at bounding box center [1288, 12] width 33 height 20
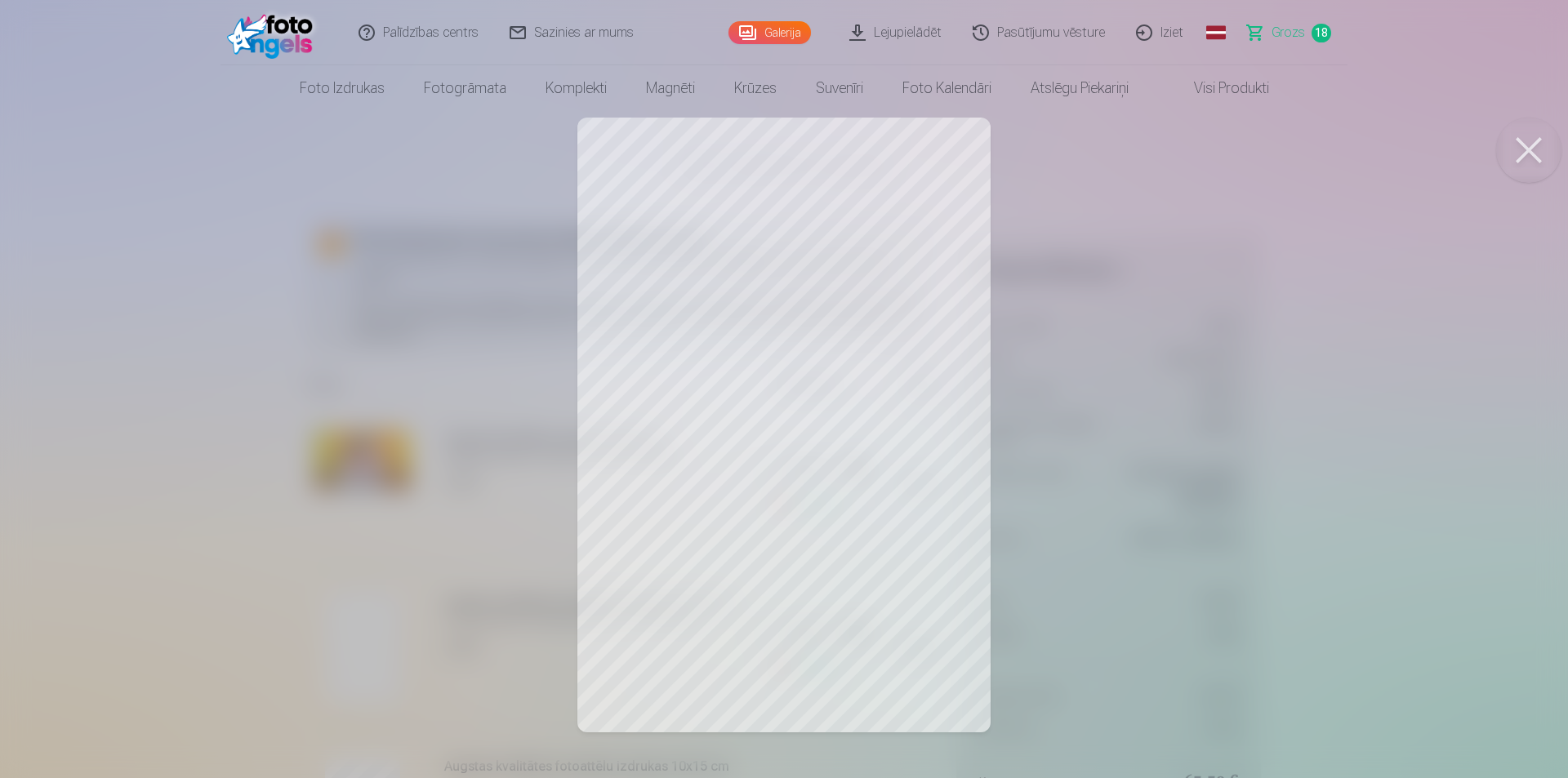
click at [1524, 160] on button at bounding box center [1529, 150] width 66 height 66
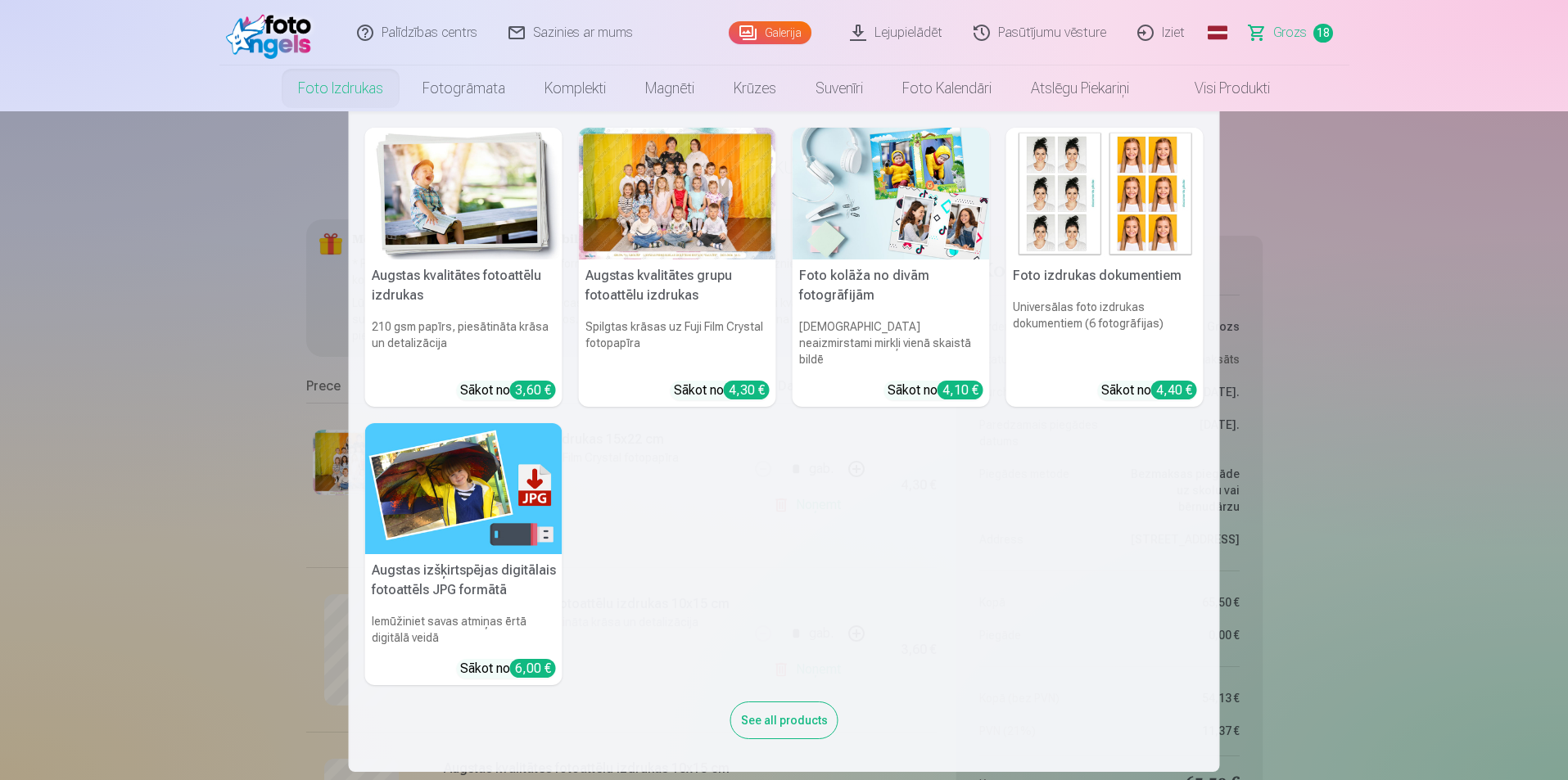
click at [361, 91] on link "Foto izdrukas" at bounding box center [340, 88] width 124 height 46
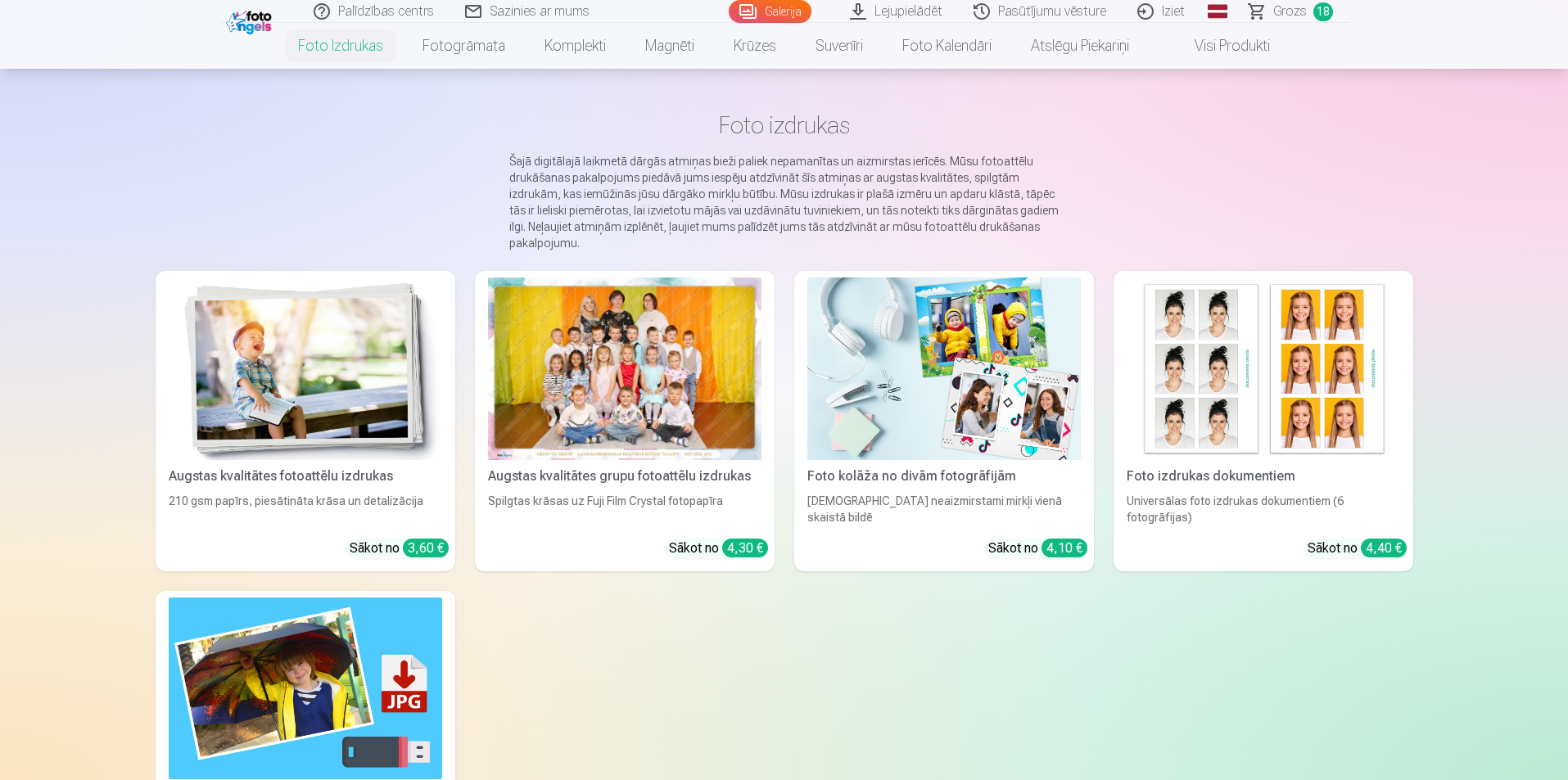
scroll to position [82, 0]
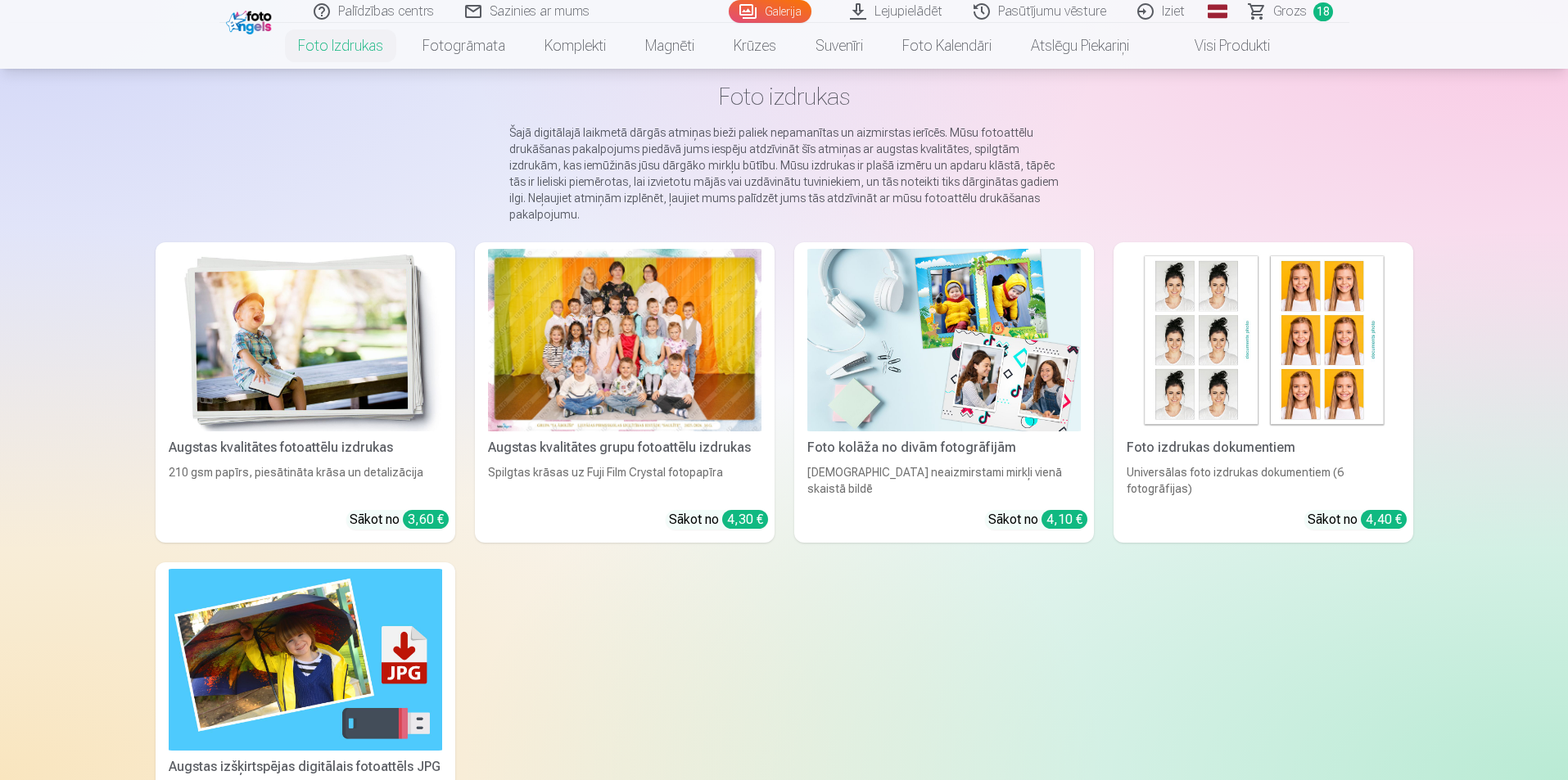
click at [339, 370] on img at bounding box center [306, 340] width 273 height 182
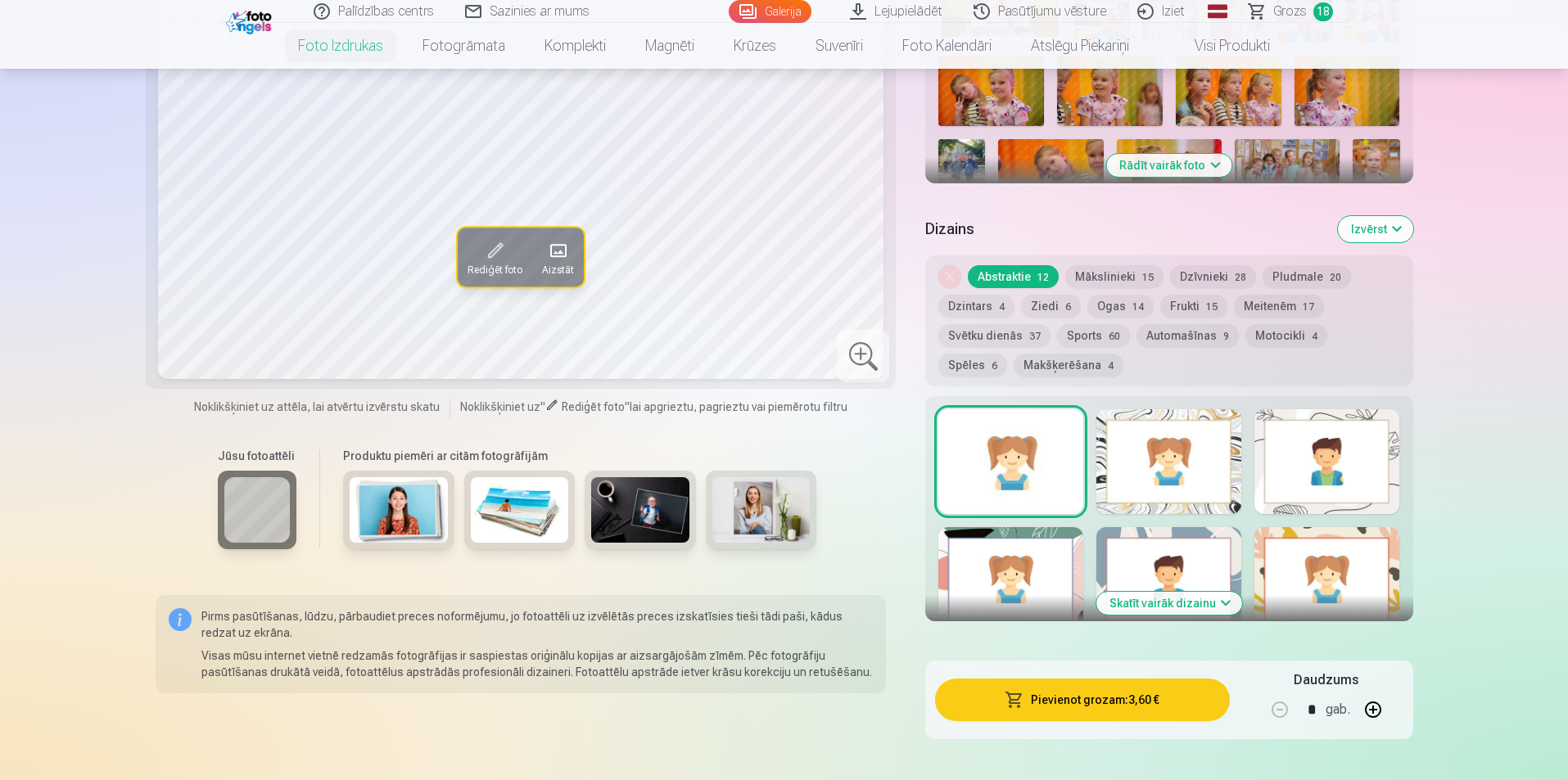
scroll to position [655, 0]
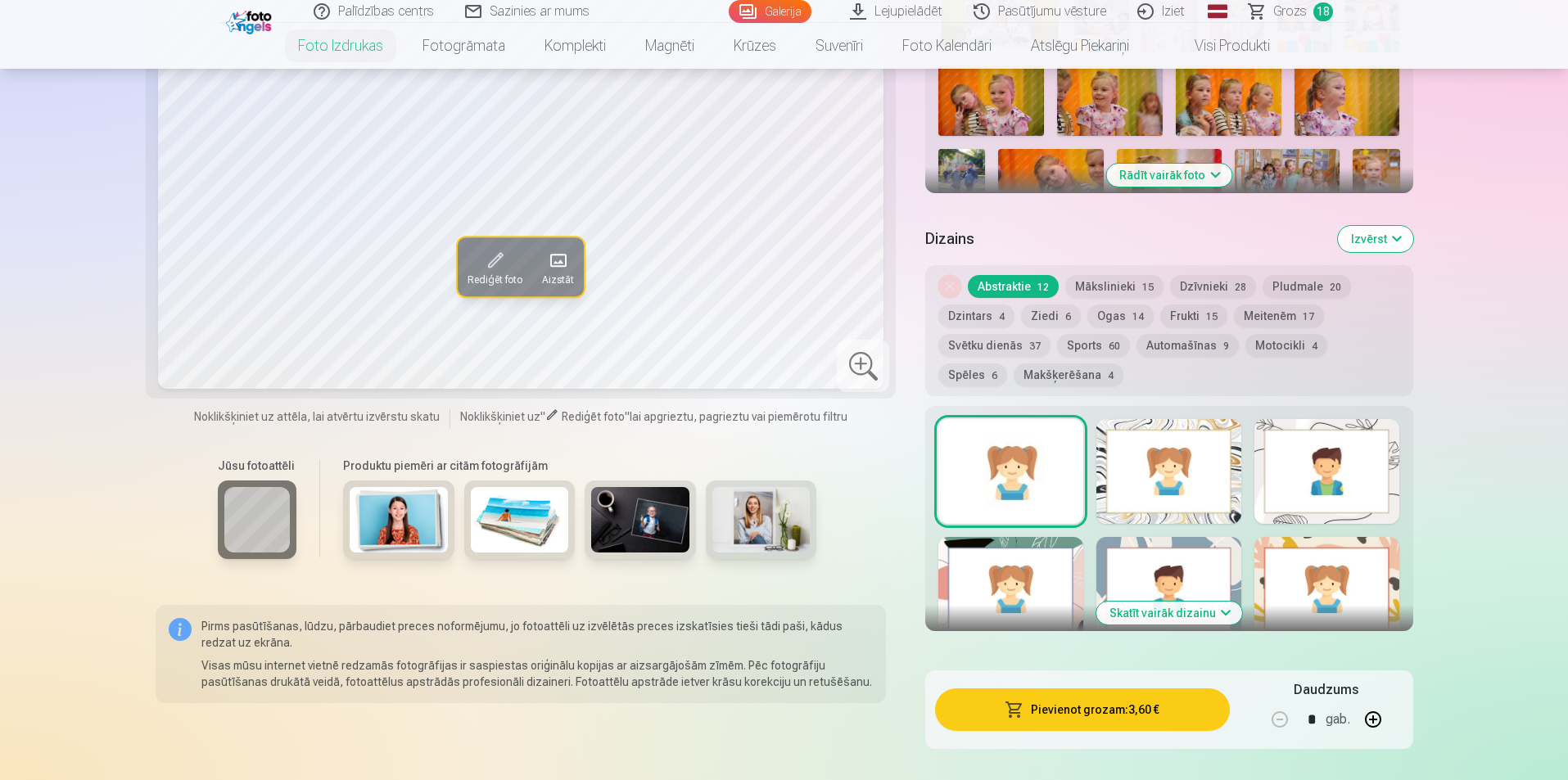
click at [1113, 285] on button "Mākslinieki 15" at bounding box center [1115, 286] width 98 height 23
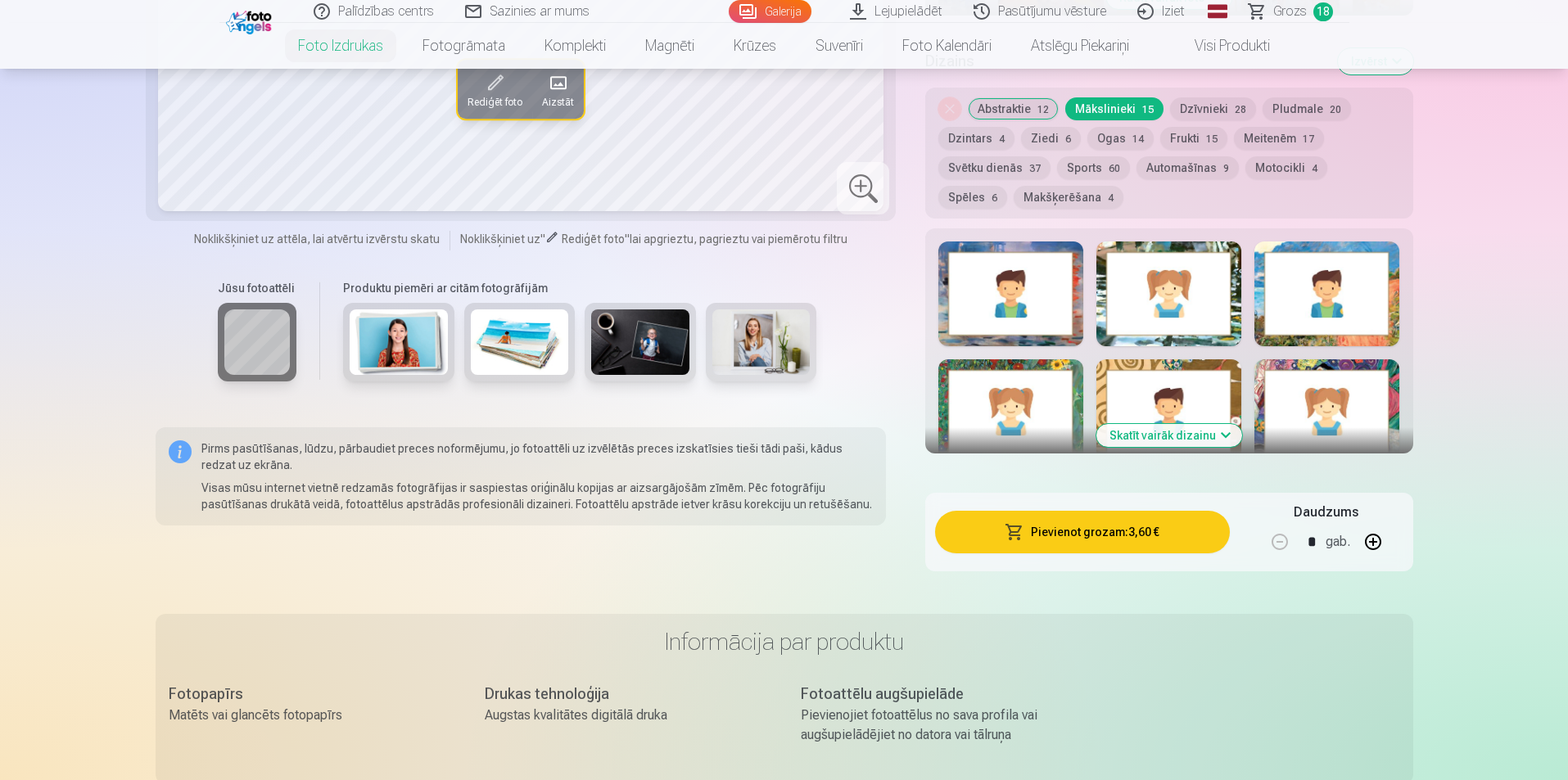
scroll to position [737, 0]
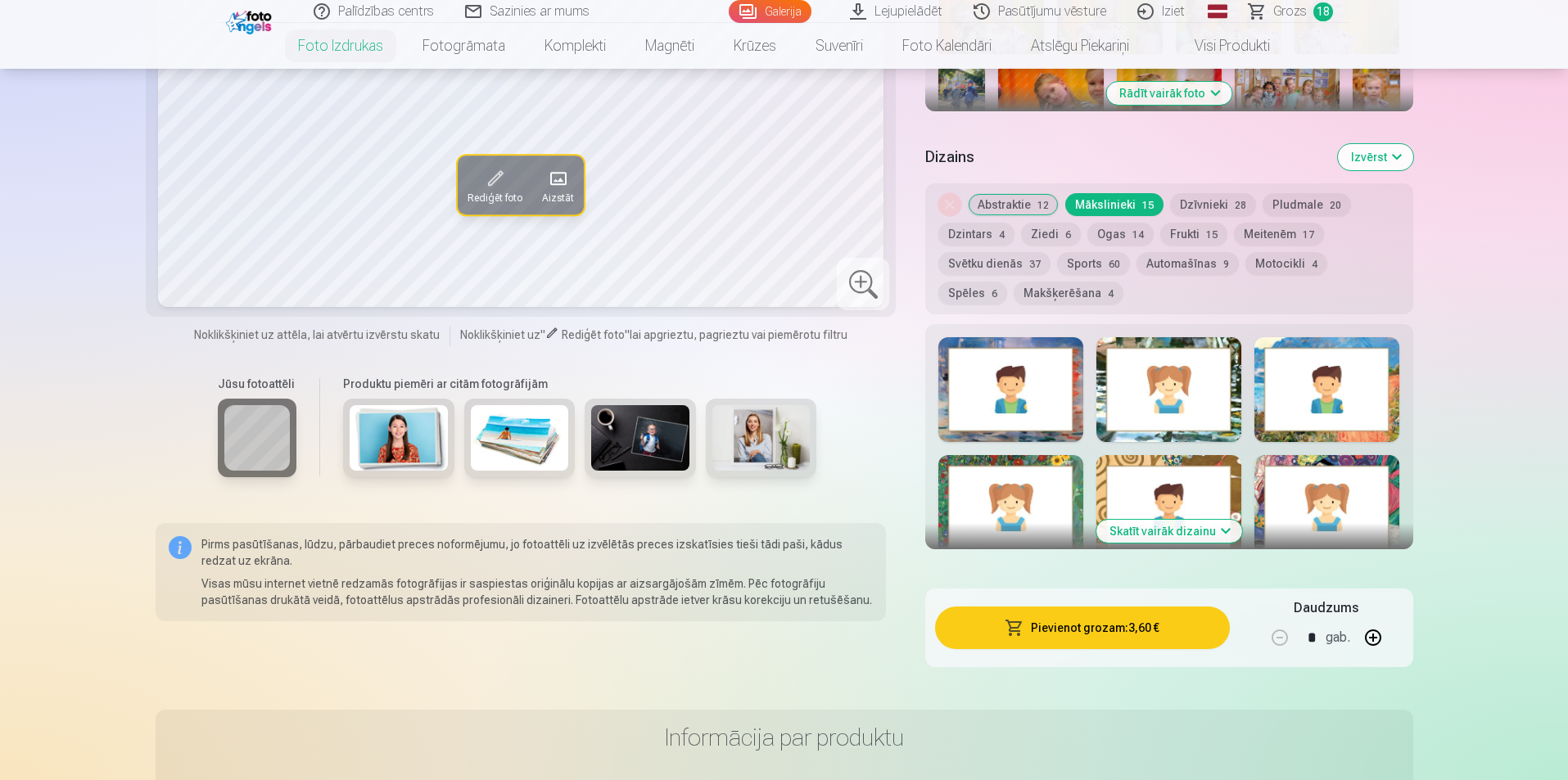
click at [1351, 464] on div at bounding box center [1327, 508] width 145 height 105
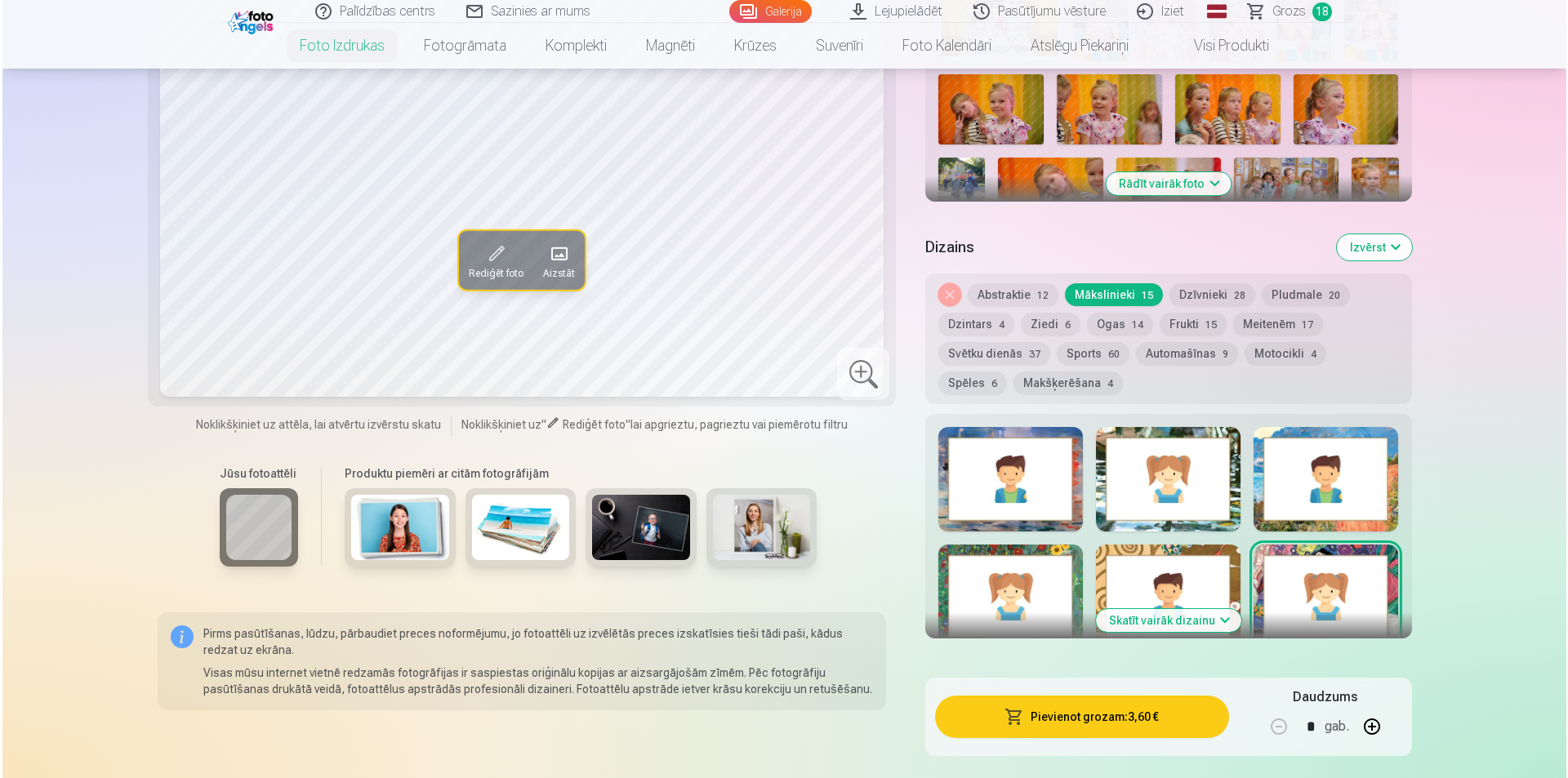
scroll to position [653, 0]
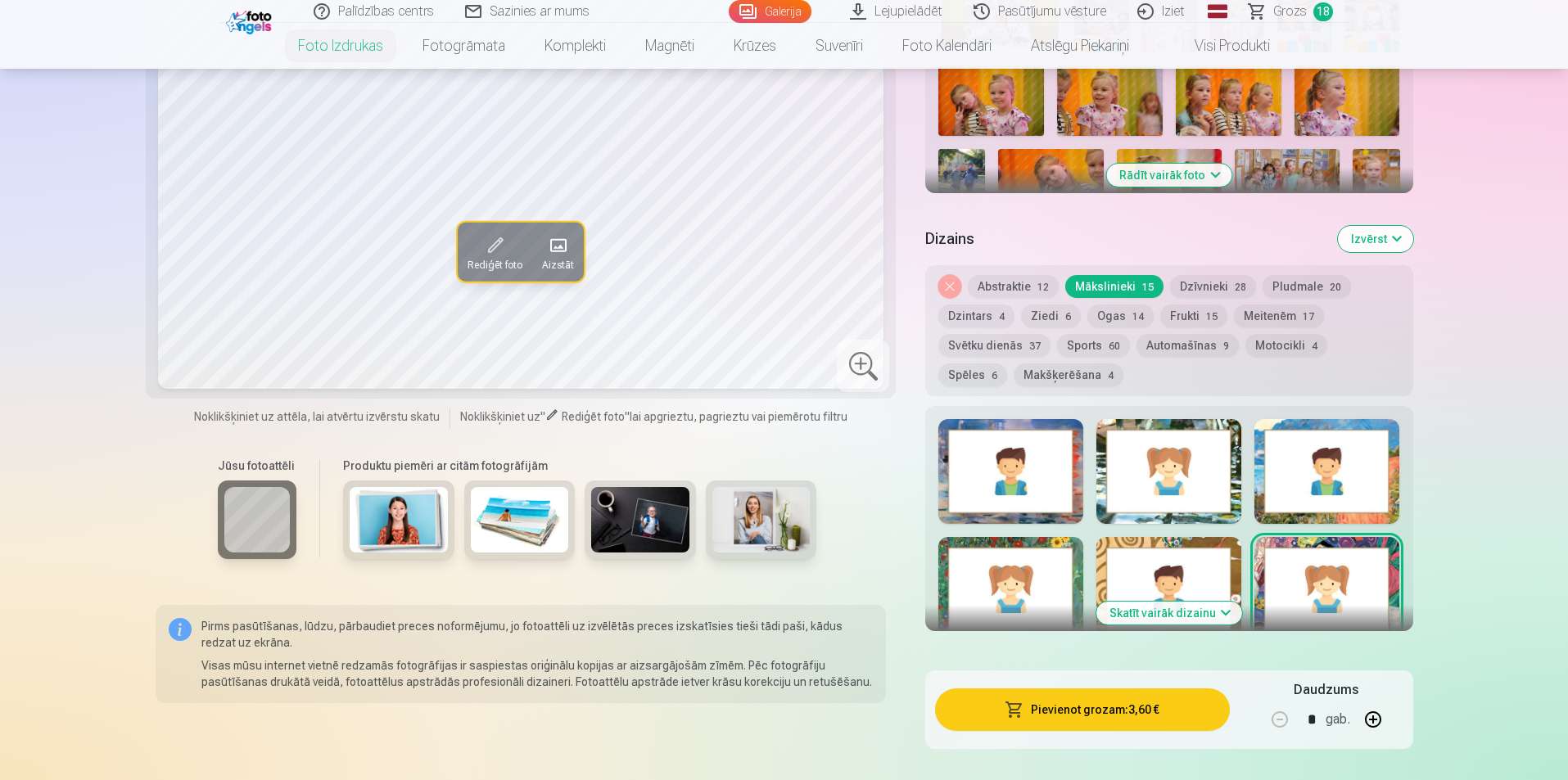
click at [1019, 710] on span "button" at bounding box center [1015, 710] width 20 height 17
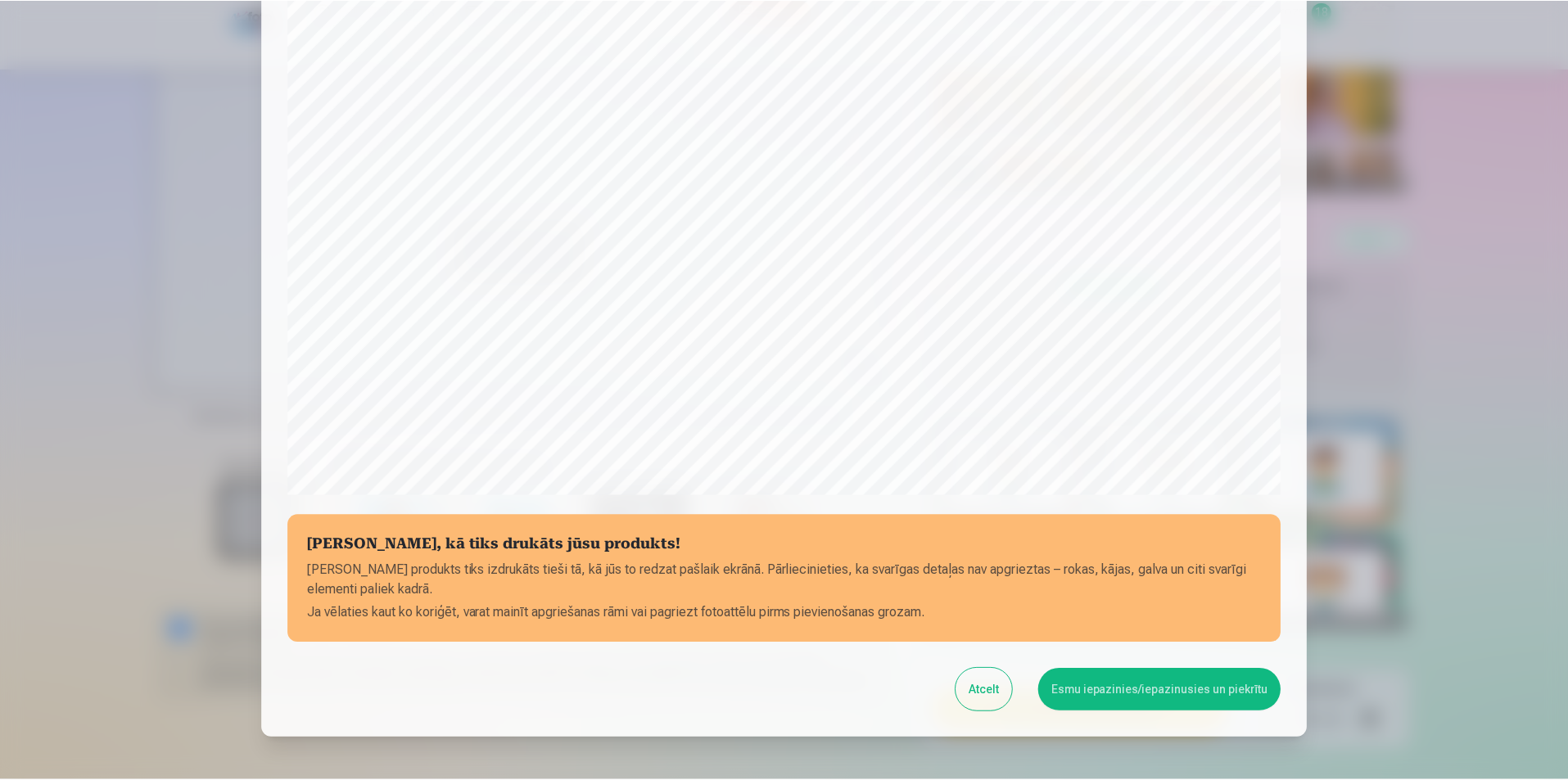
scroll to position [317, 0]
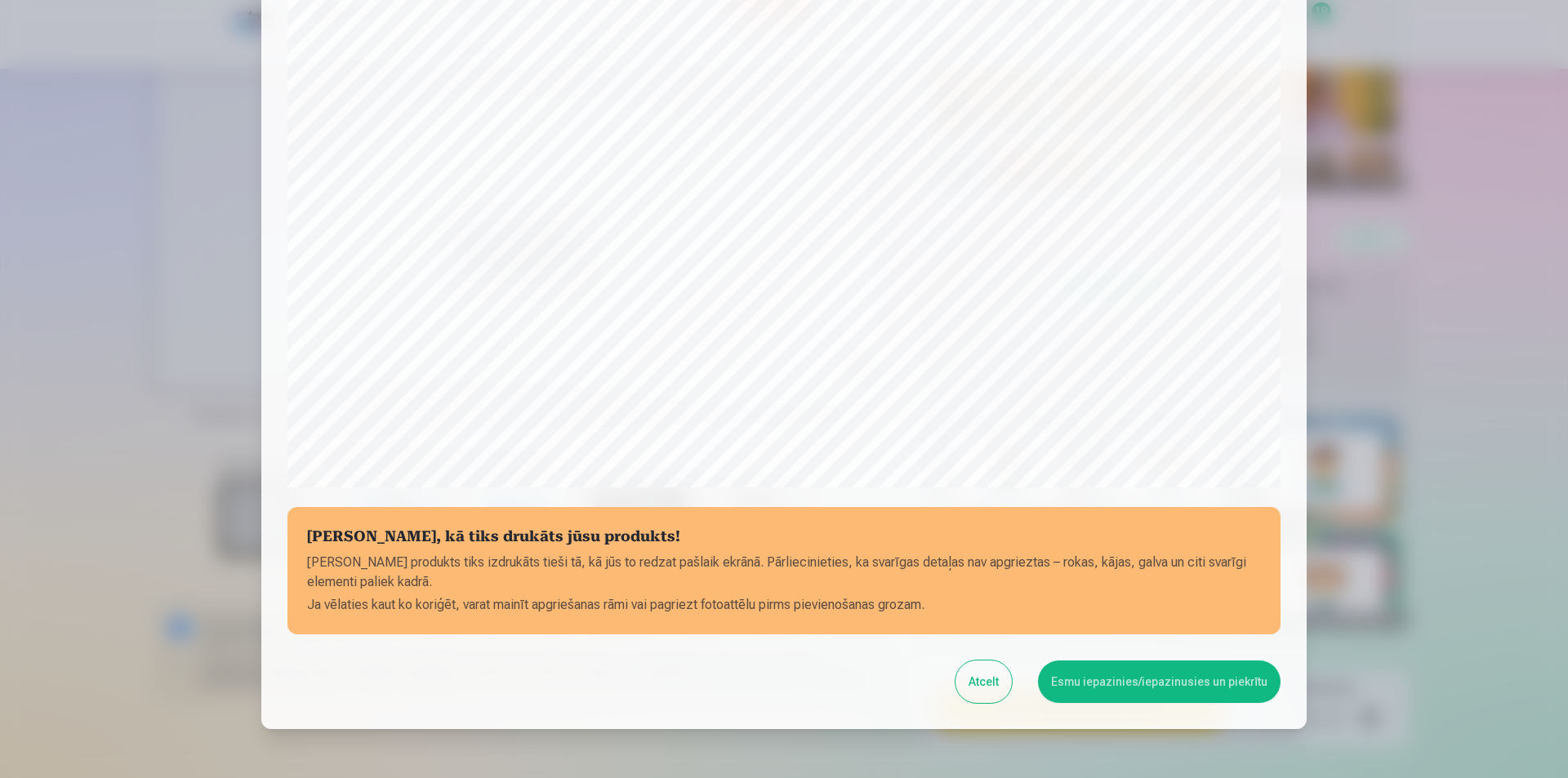
click at [1138, 680] on button "Esmu iepazinies/iepazinusies un piekrītu" at bounding box center [1159, 682] width 243 height 42
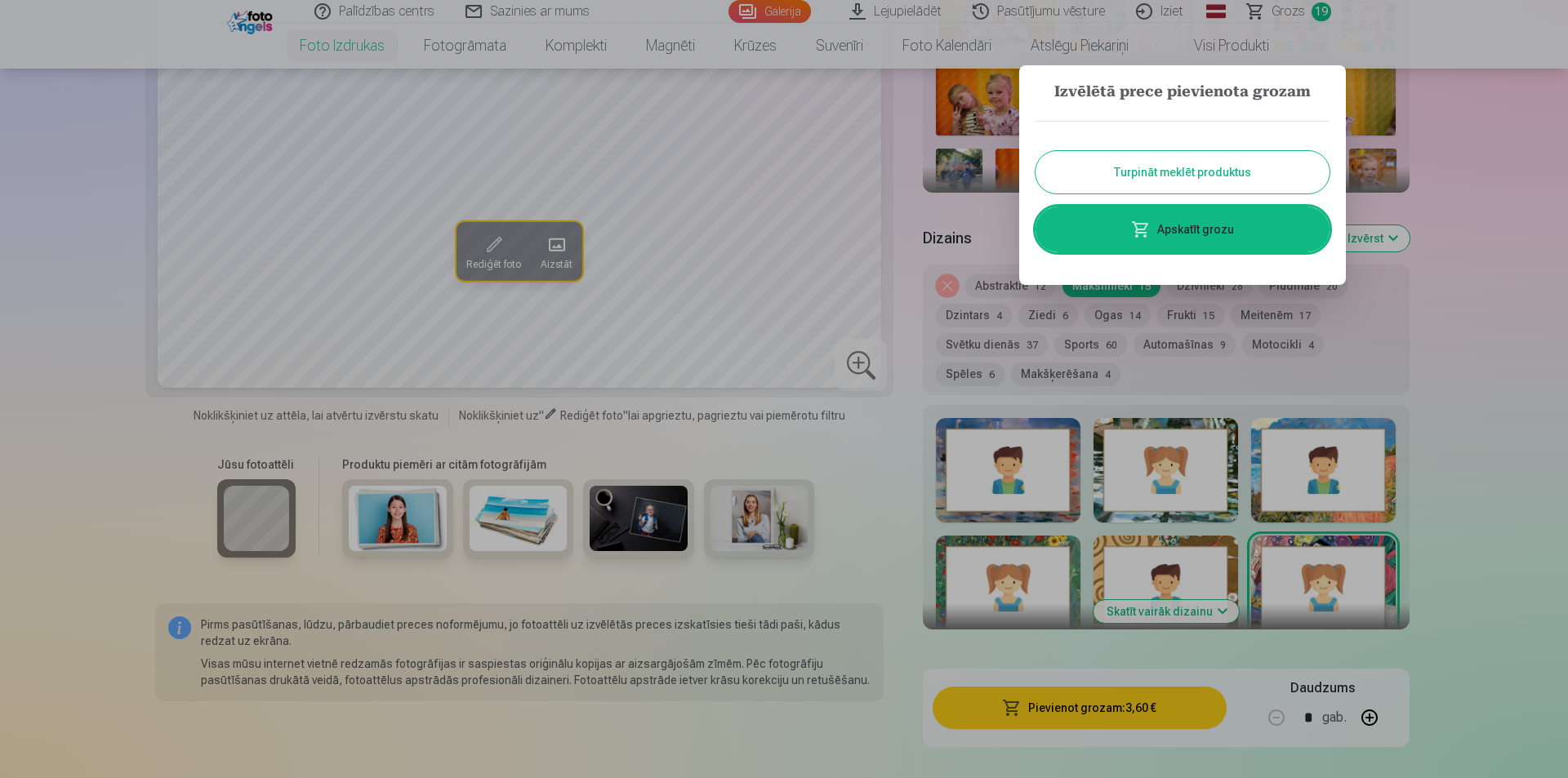
click at [879, 509] on div at bounding box center [784, 389] width 1568 height 778
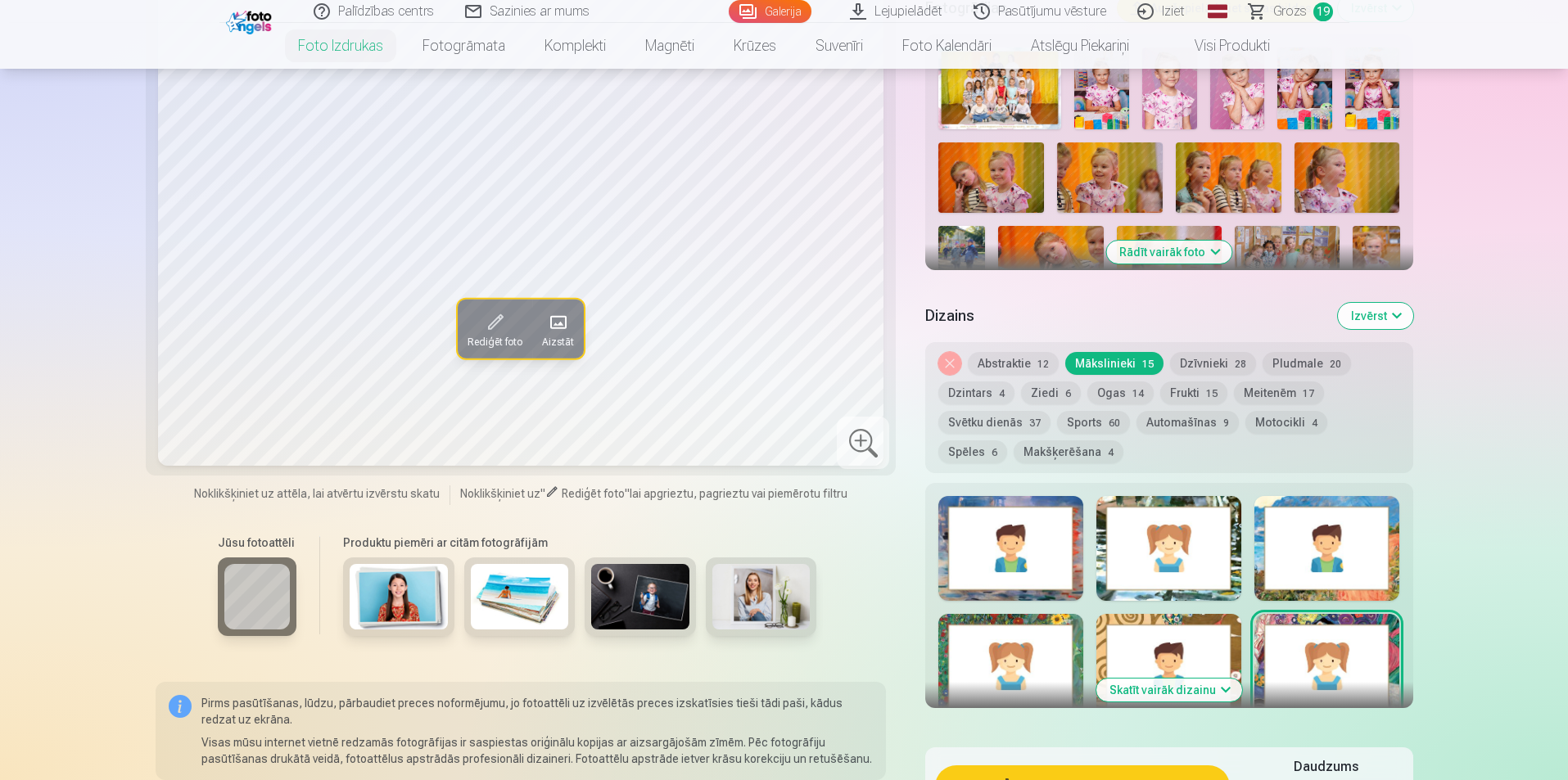
scroll to position [491, 0]
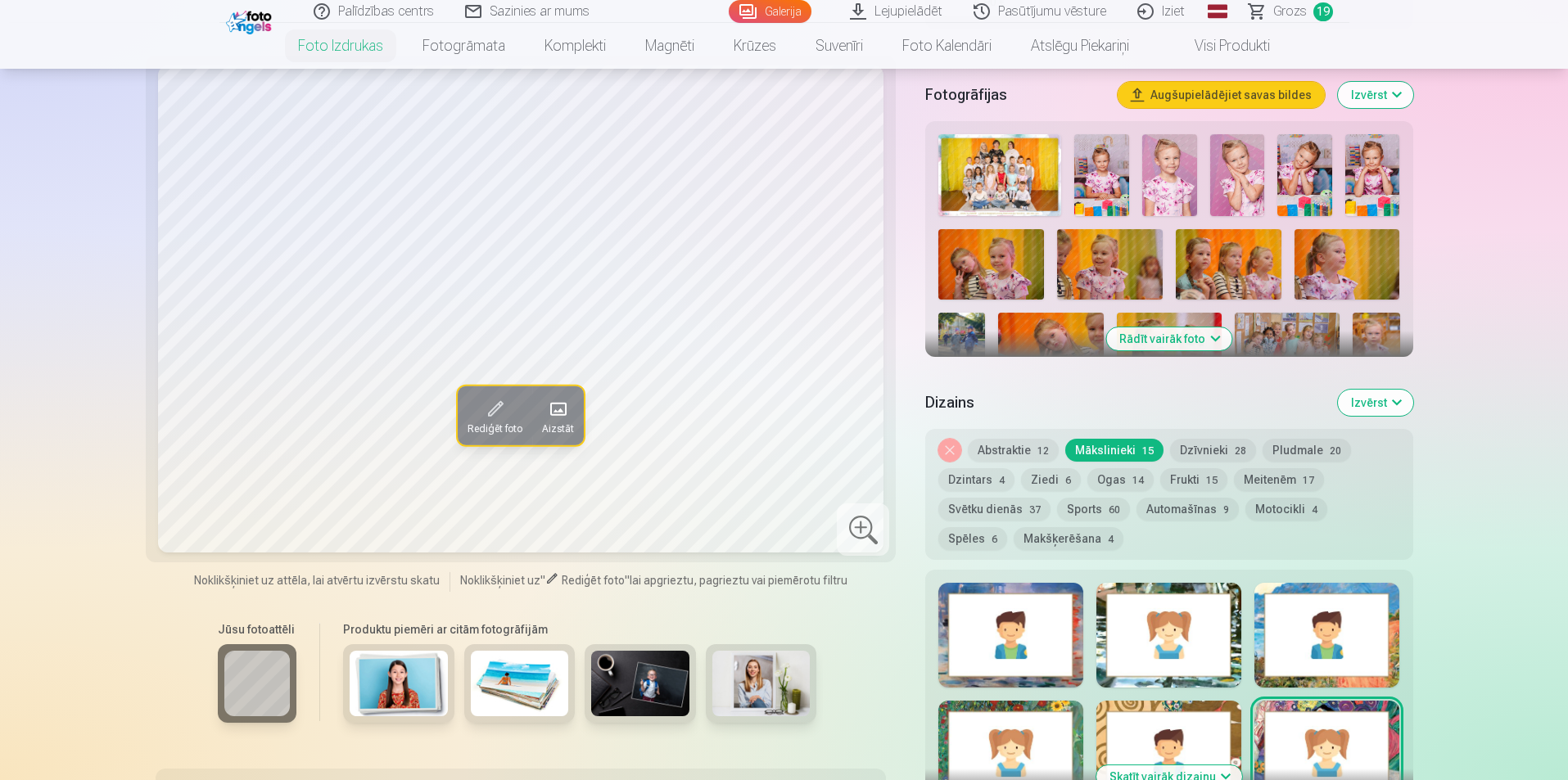
click at [1237, 196] on img at bounding box center [1238, 175] width 55 height 82
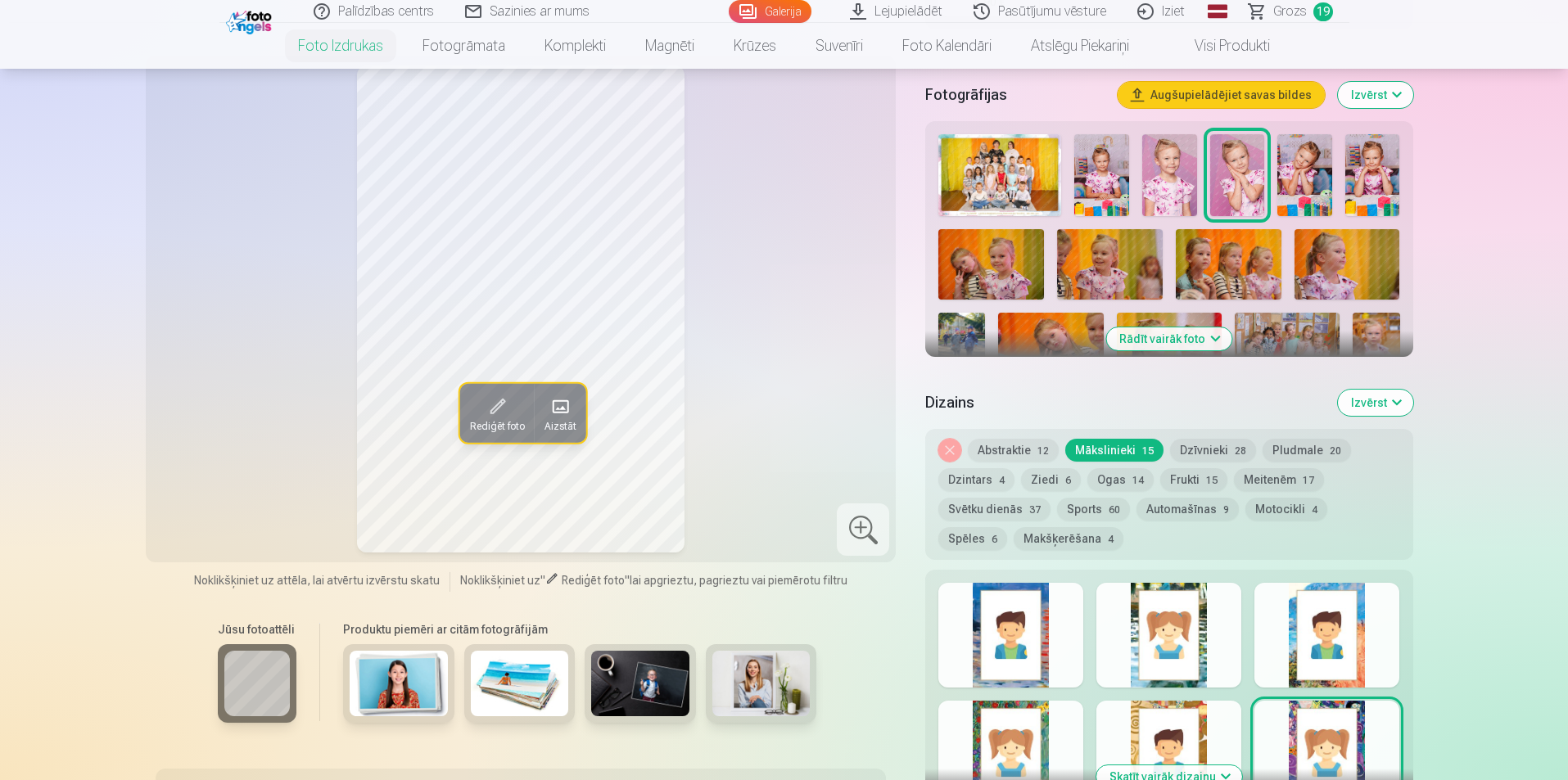
click at [1108, 480] on button "Ogas 14" at bounding box center [1121, 480] width 67 height 23
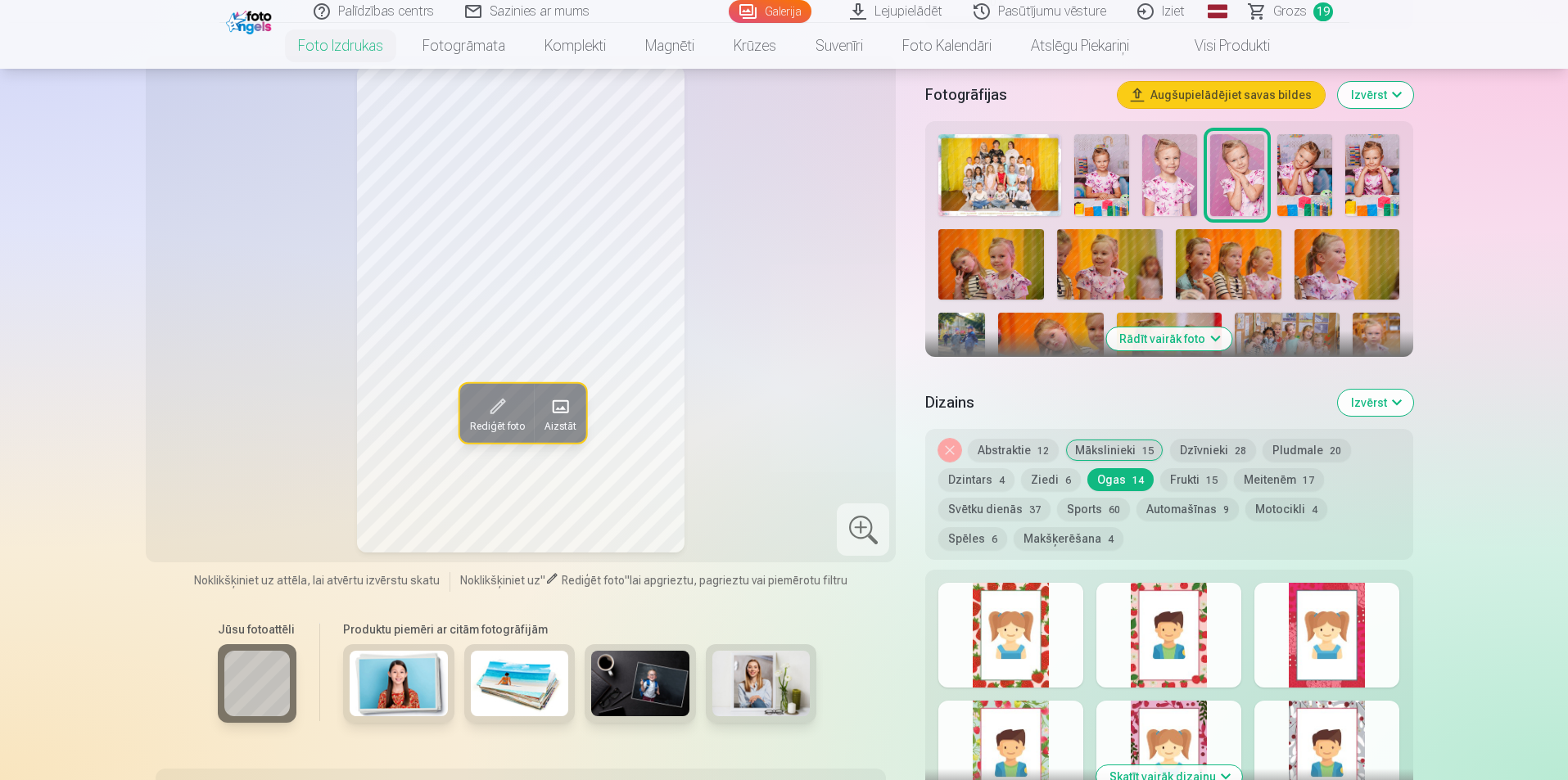
click at [1283, 483] on button "Meitenēm 17" at bounding box center [1279, 480] width 90 height 23
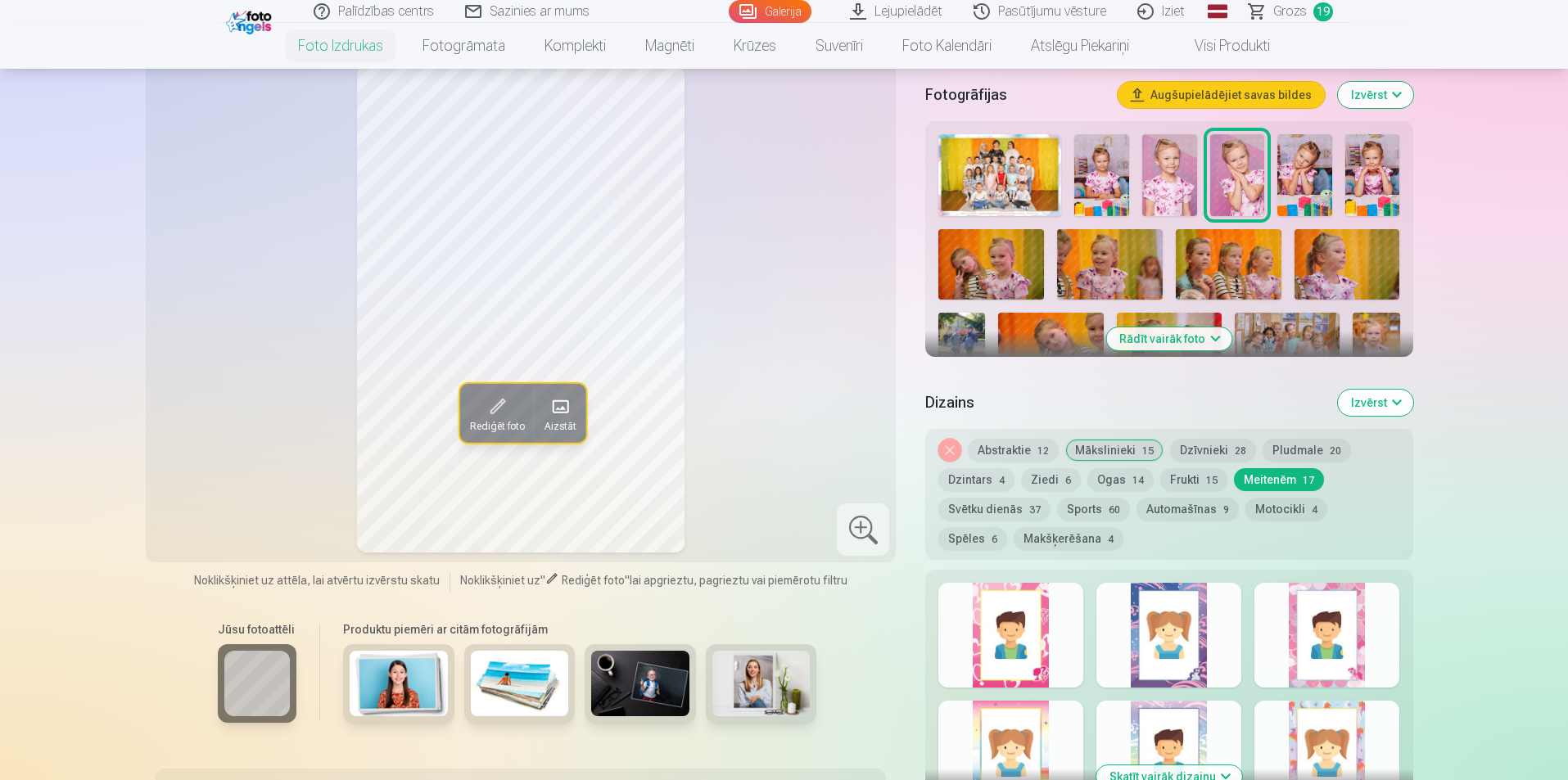
click at [1198, 657] on div at bounding box center [1169, 635] width 145 height 105
click at [1307, 658] on div at bounding box center [1327, 635] width 145 height 105
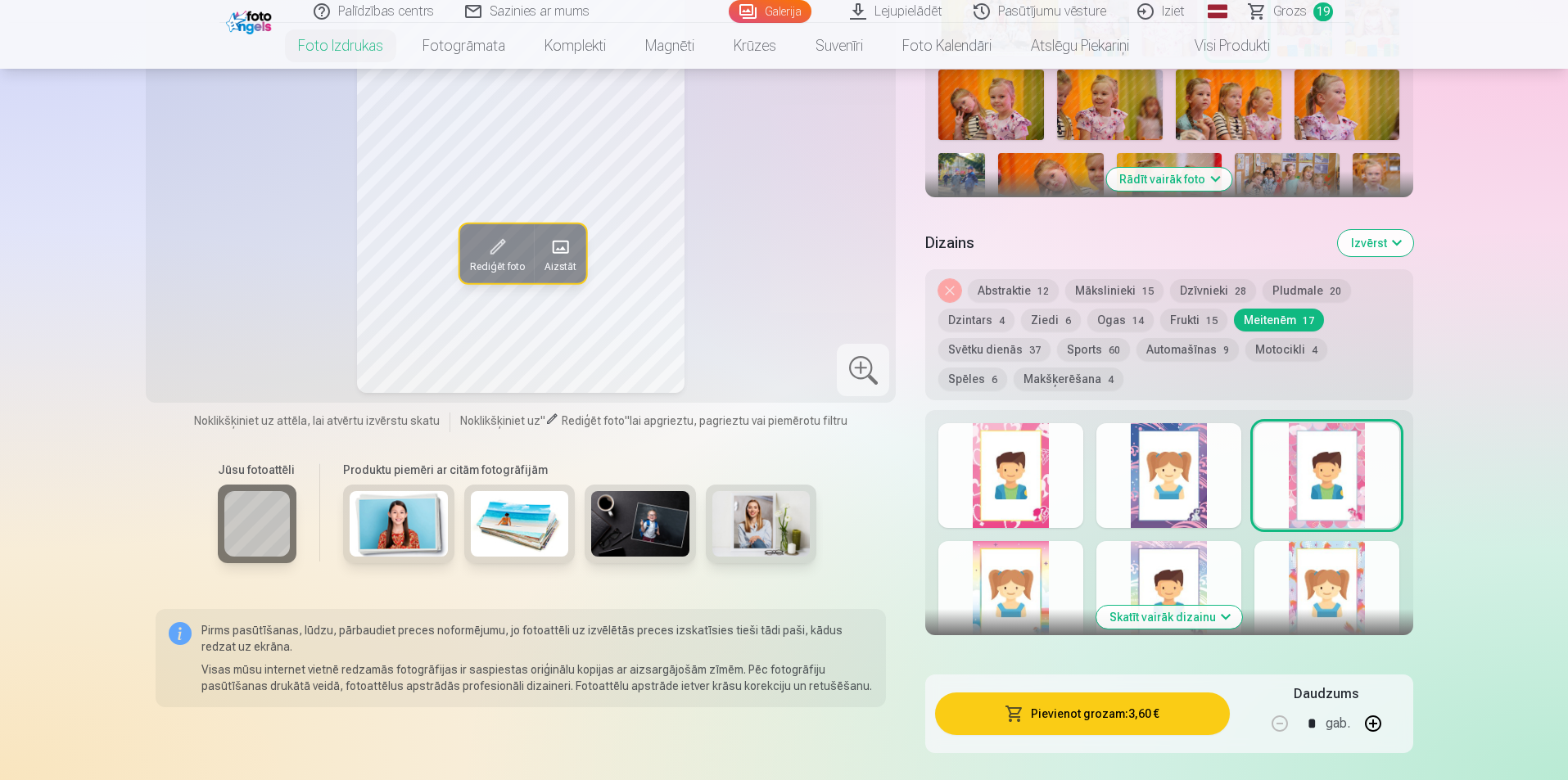
scroll to position [655, 0]
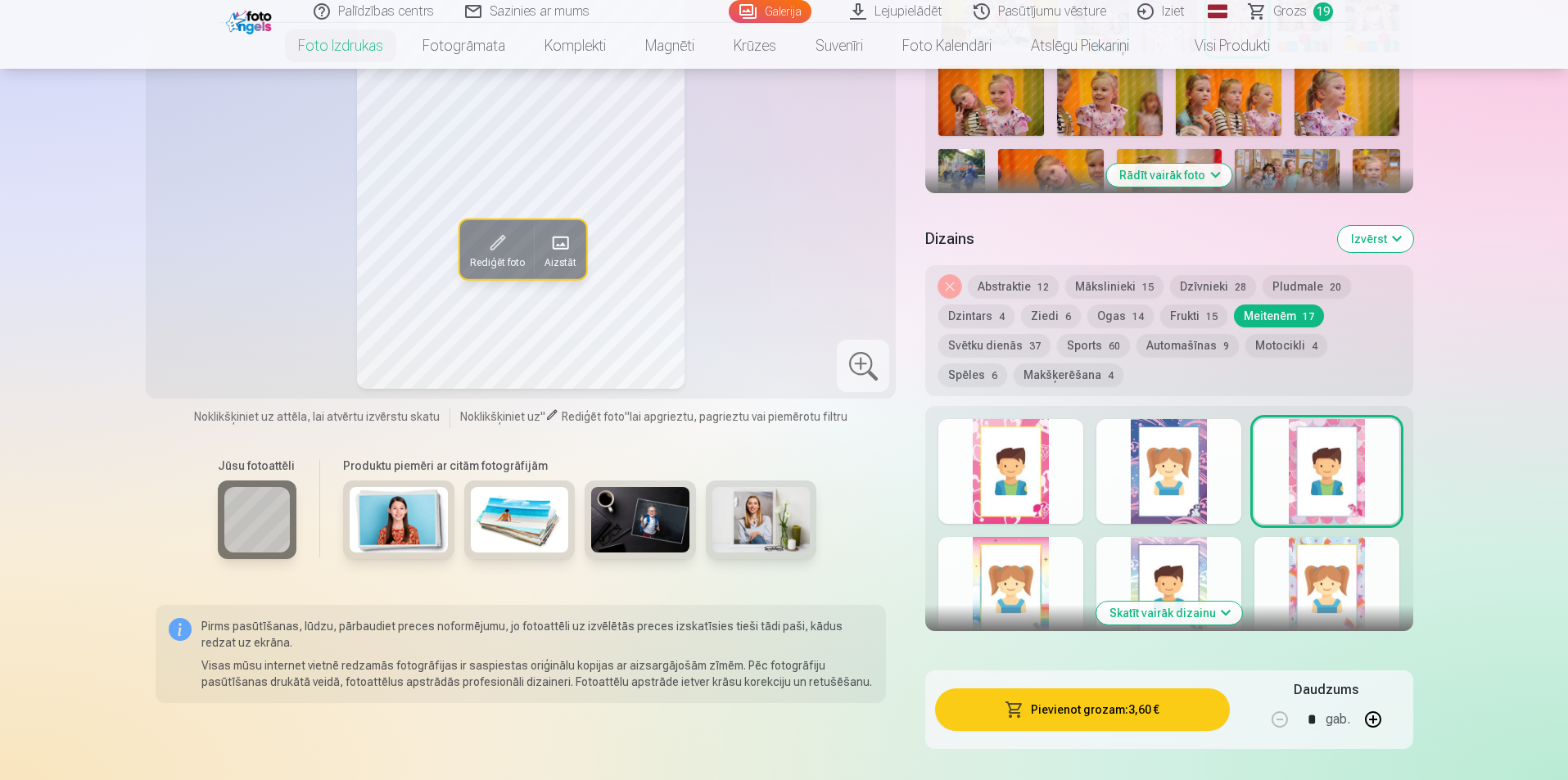
click at [1214, 610] on button "Skatīt vairāk dizainu" at bounding box center [1169, 614] width 146 height 23
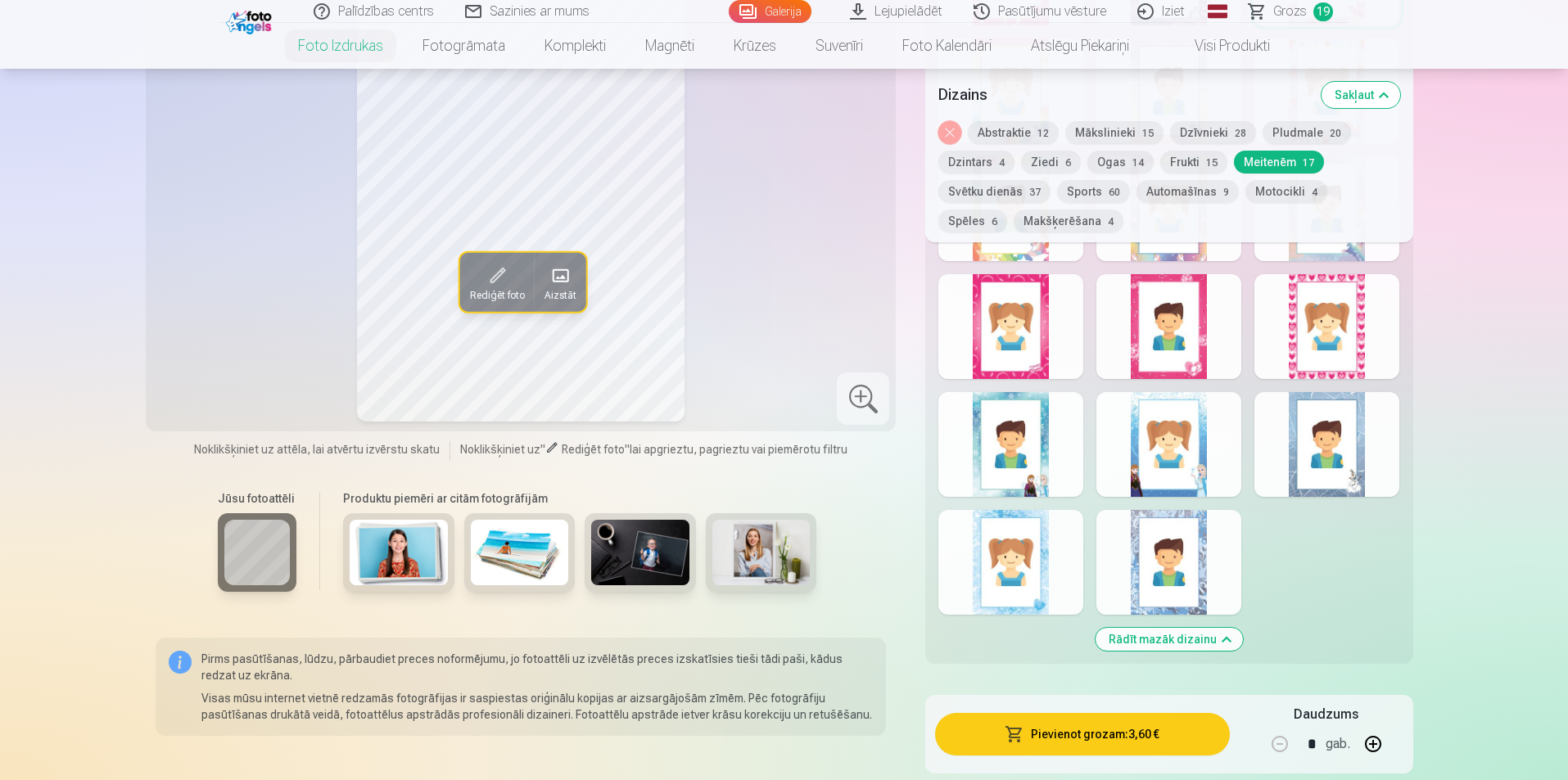
scroll to position [1146, 0]
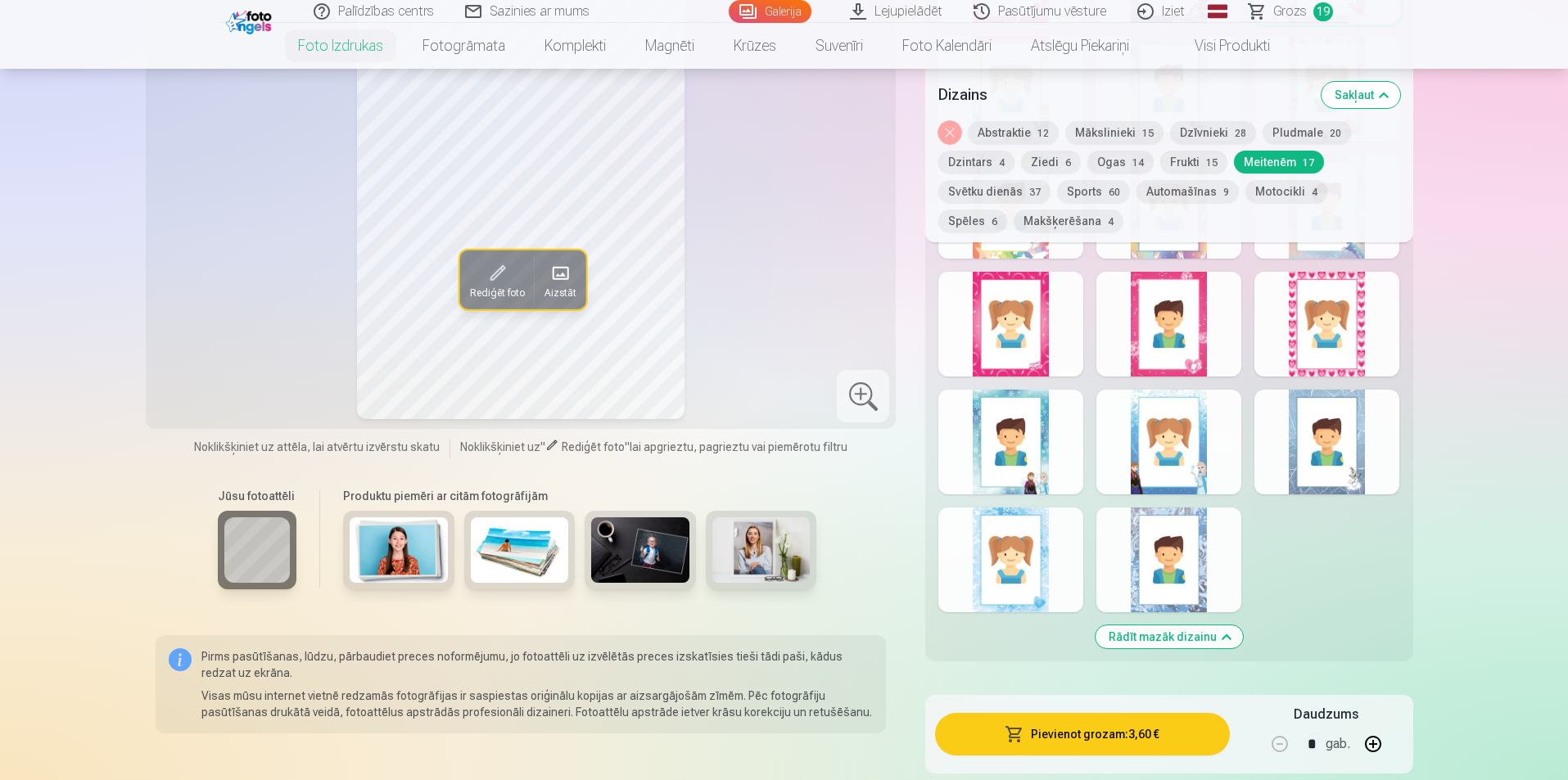
click at [1202, 591] on div at bounding box center [1169, 560] width 145 height 105
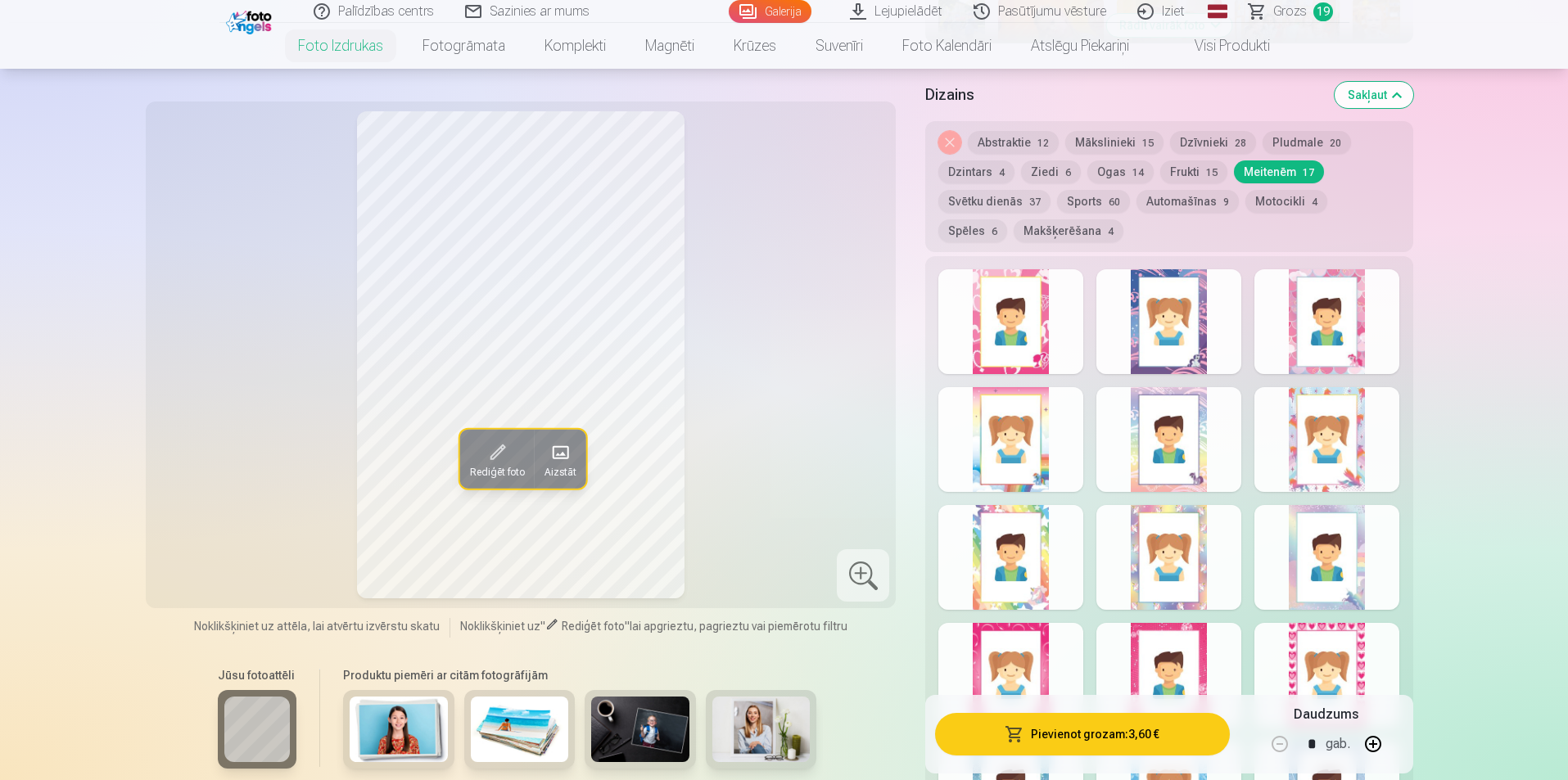
scroll to position [737, 0]
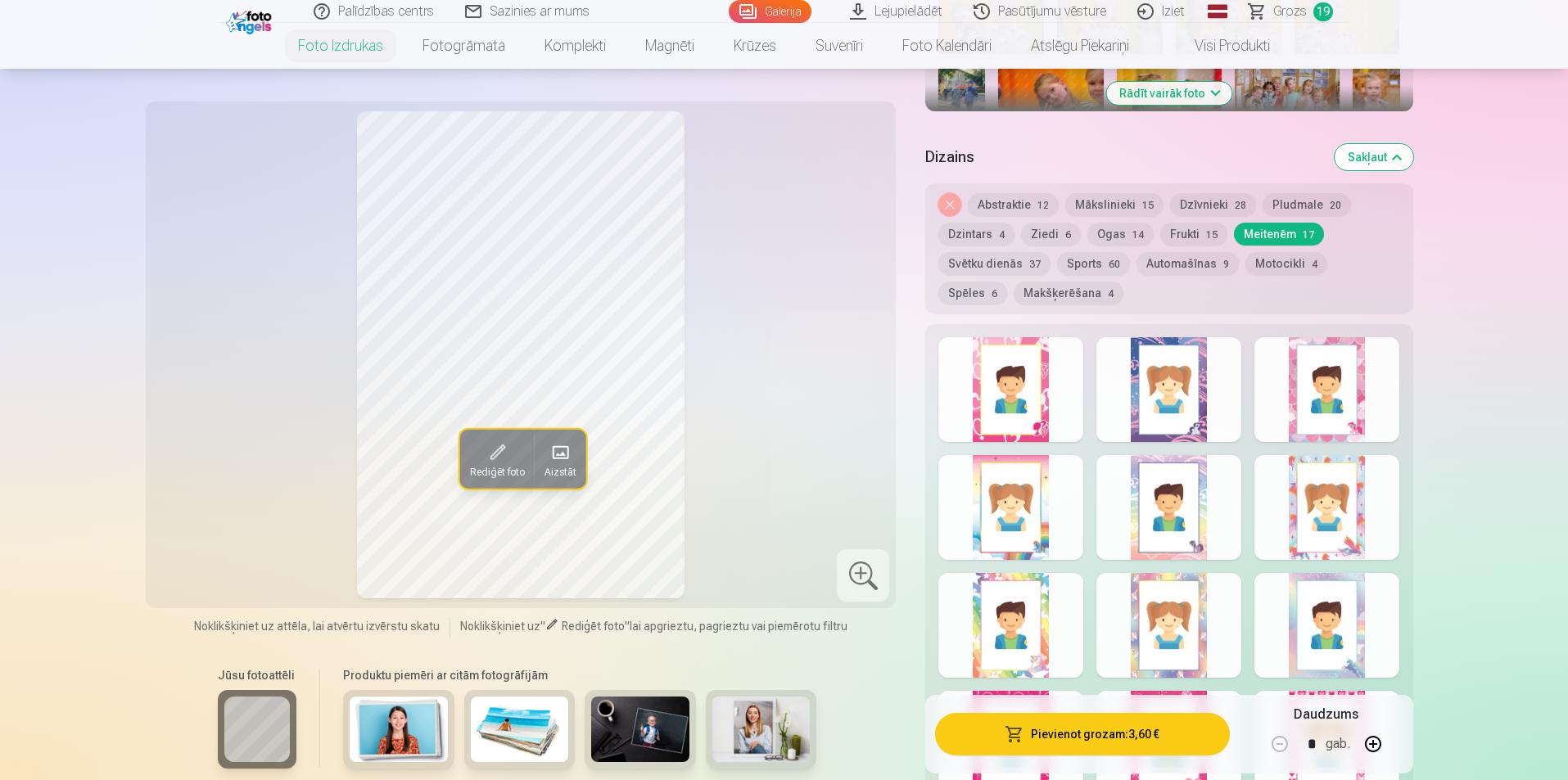
click at [1019, 618] on div at bounding box center [1011, 625] width 145 height 105
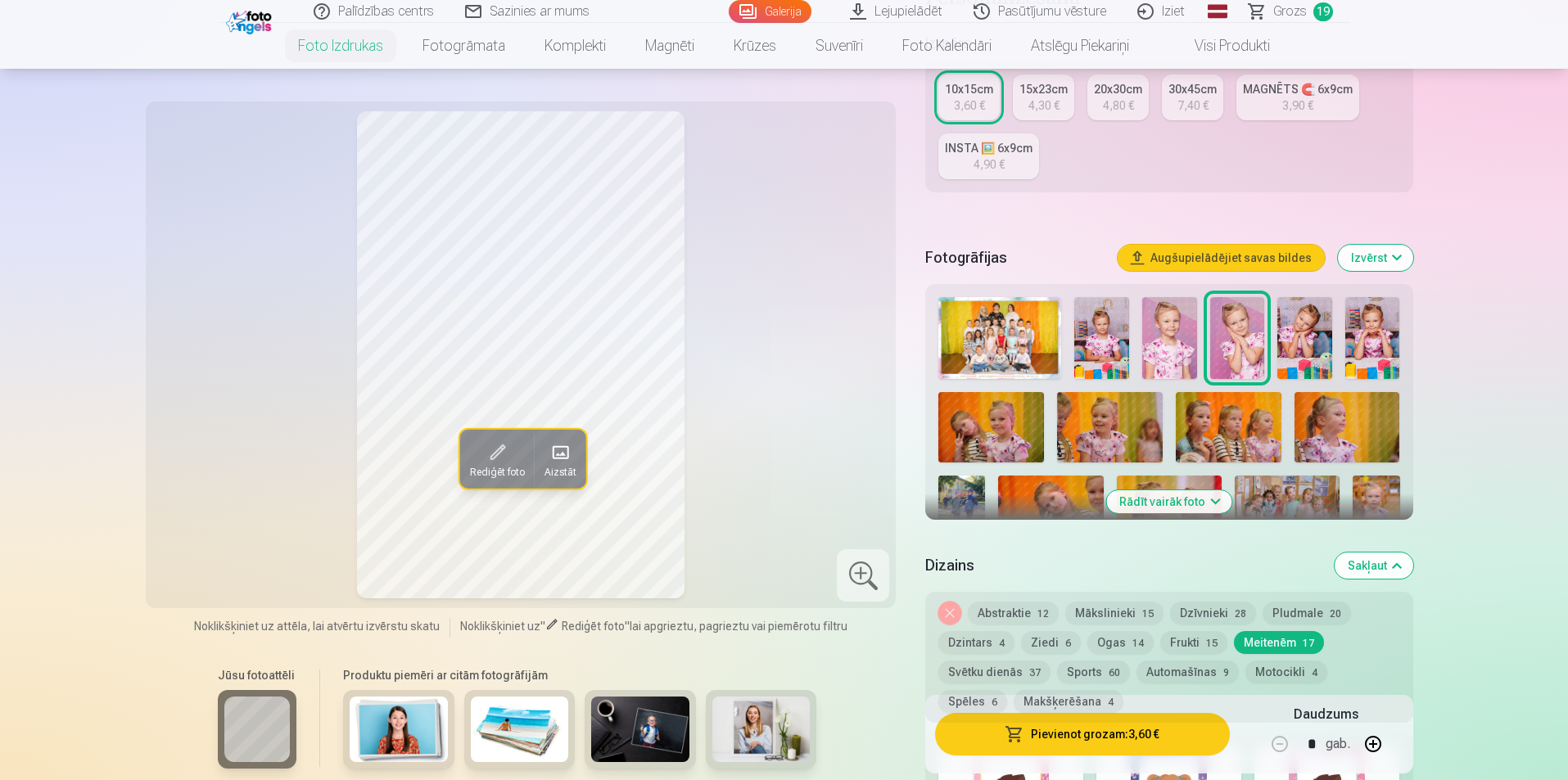
scroll to position [327, 0]
click at [1111, 614] on button "Mākslinieki 15" at bounding box center [1115, 614] width 98 height 23
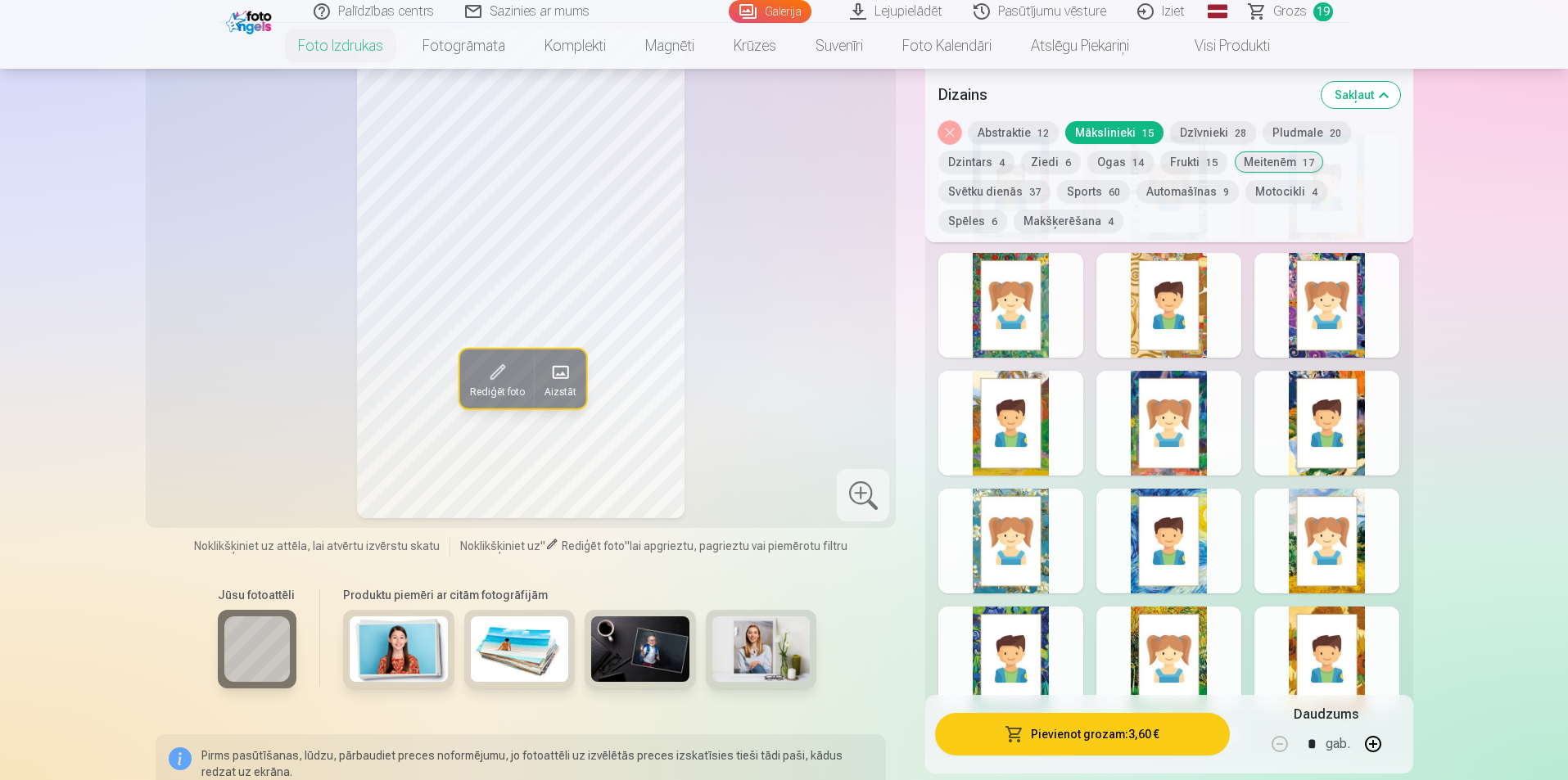
scroll to position [819, 0]
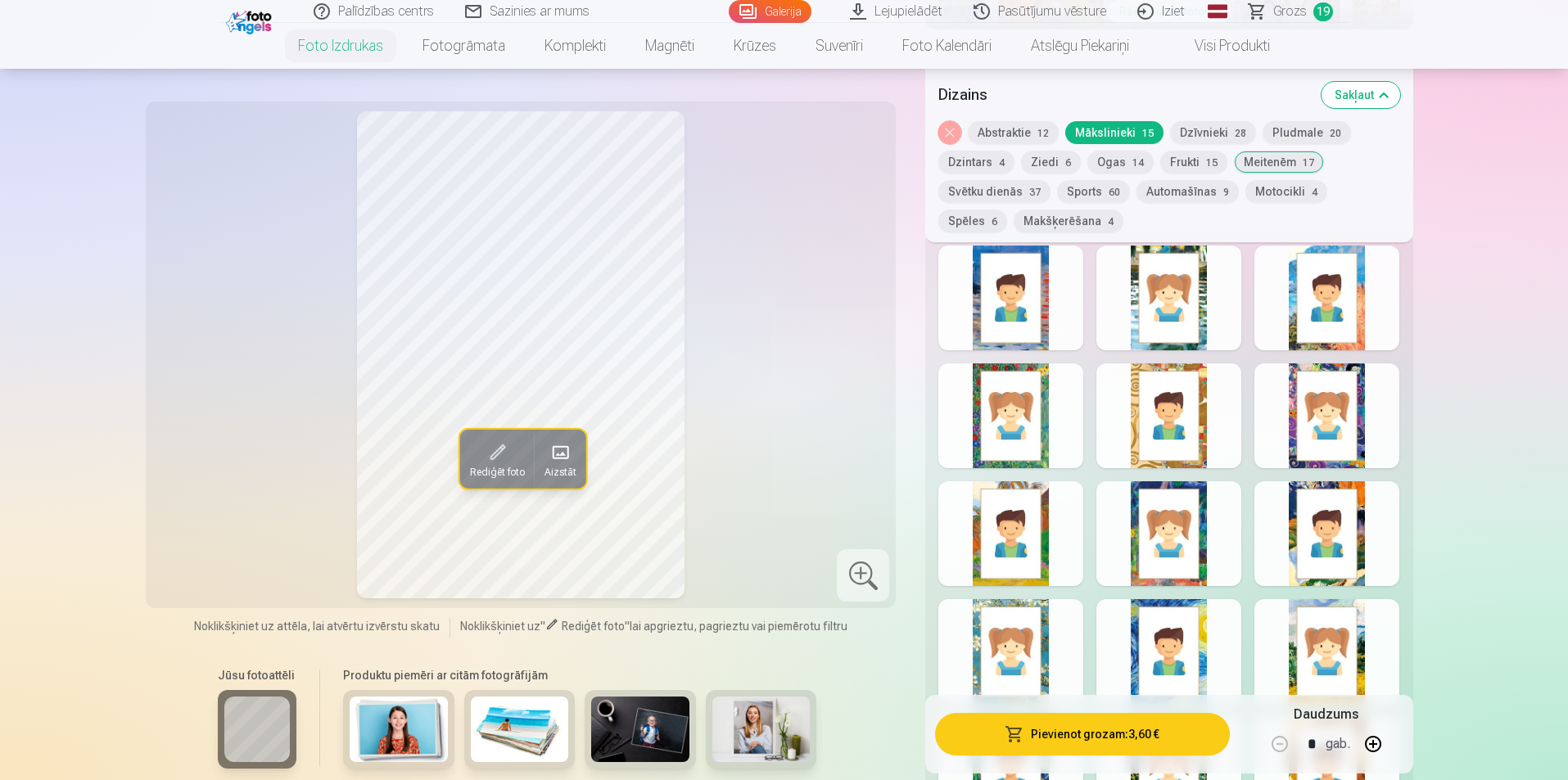
click at [1206, 551] on div at bounding box center [1169, 534] width 145 height 105
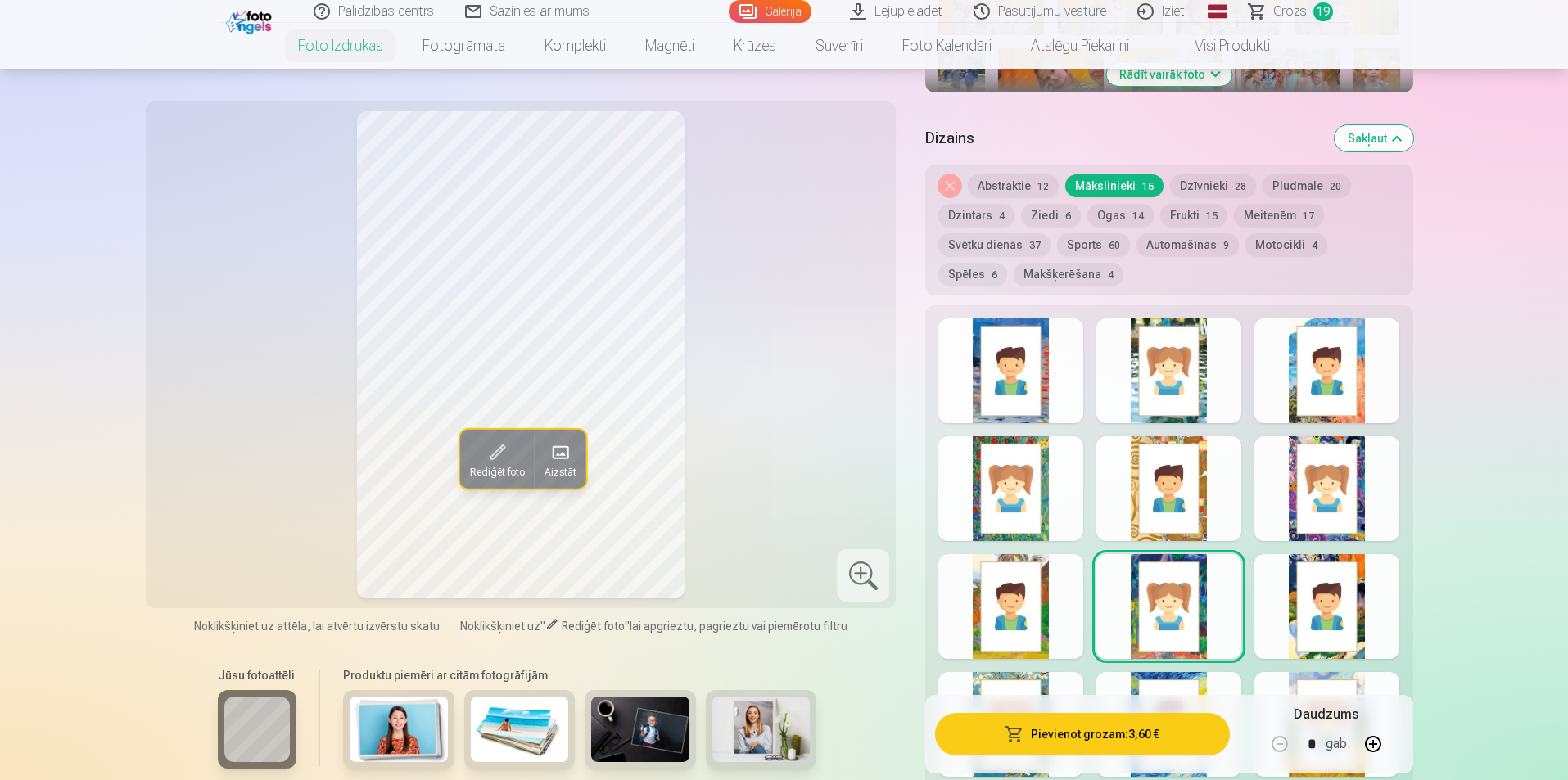
scroll to position [737, 0]
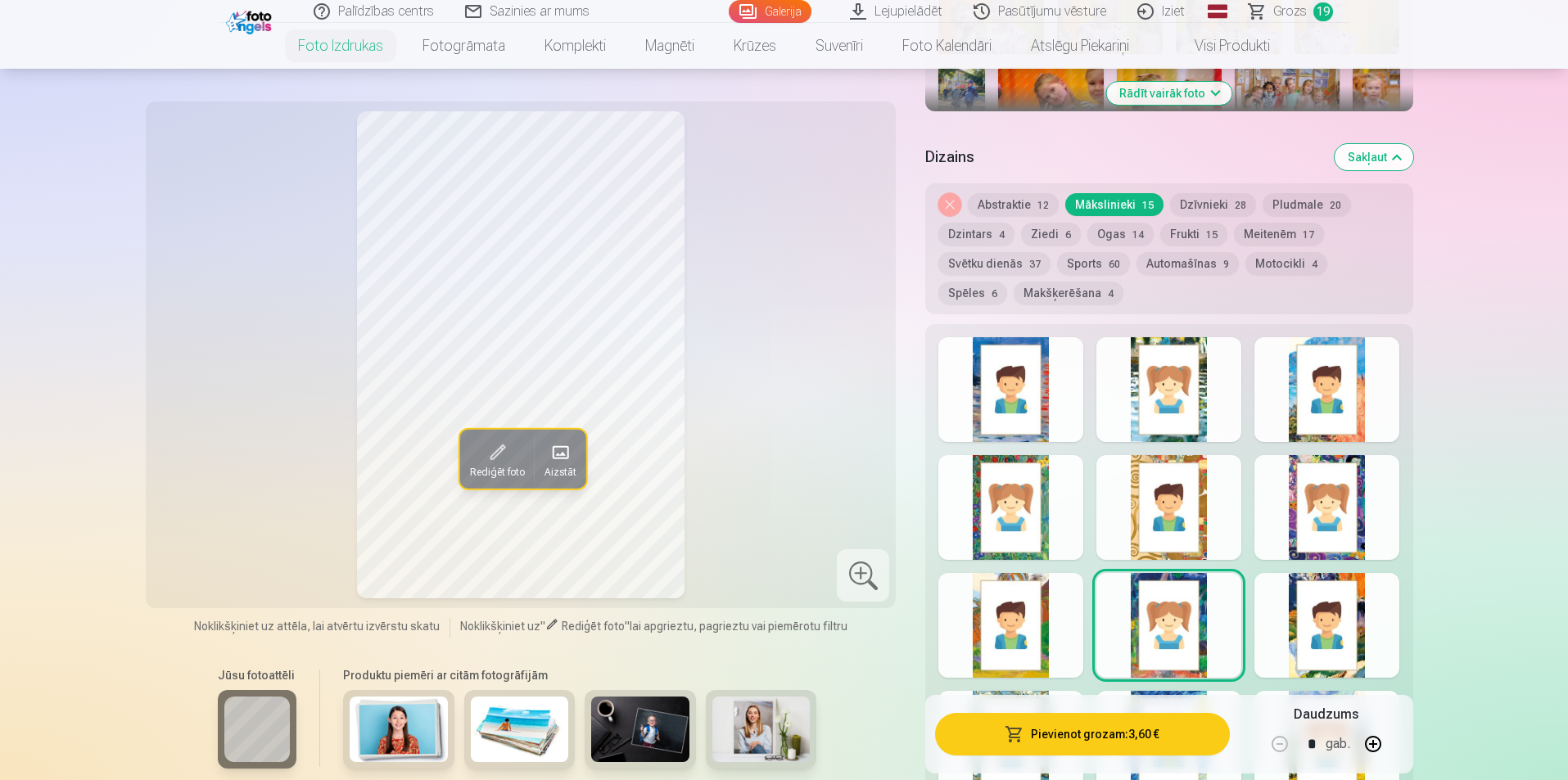
click at [1355, 535] on div at bounding box center [1327, 508] width 145 height 105
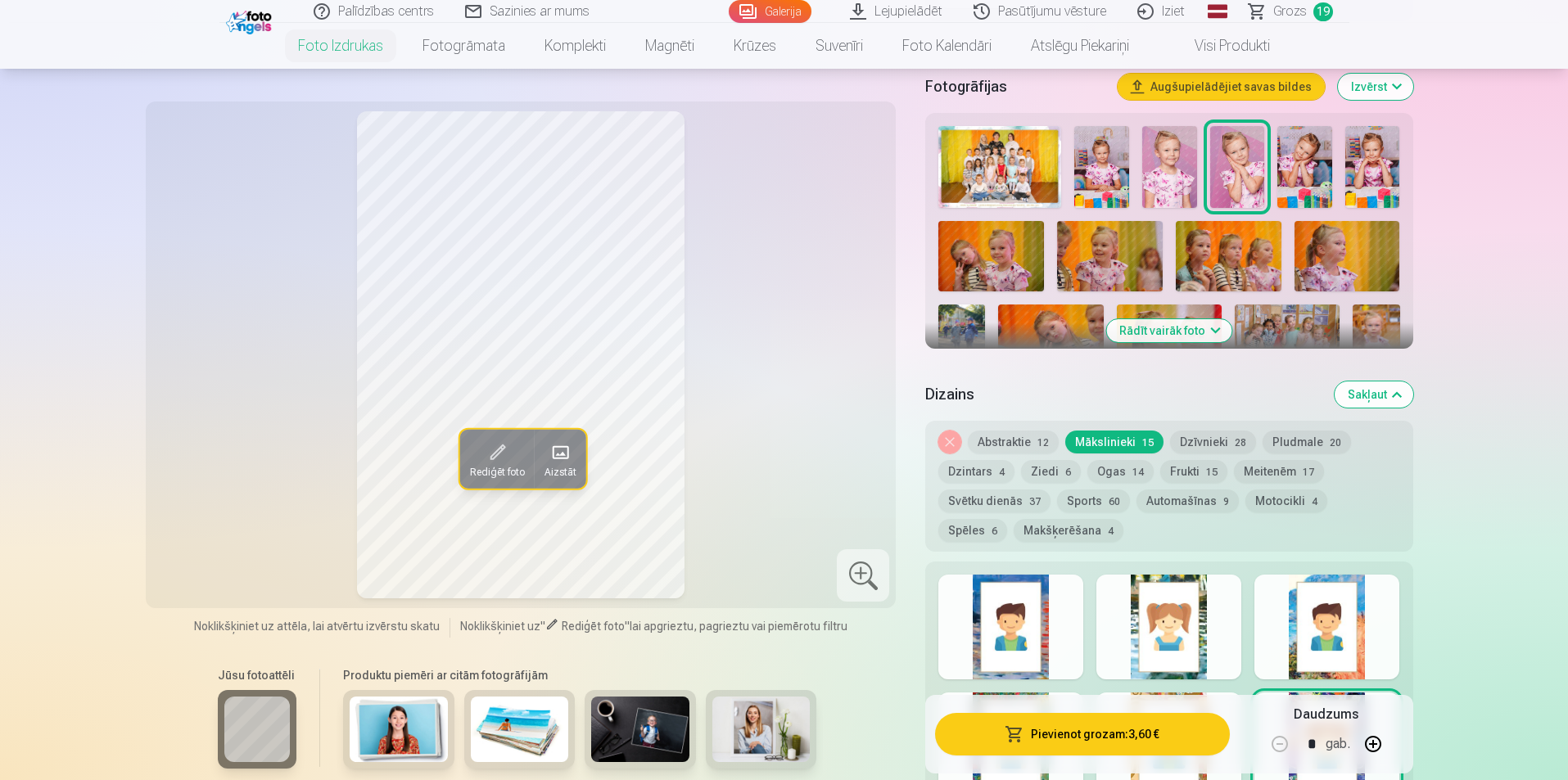
scroll to position [491, 0]
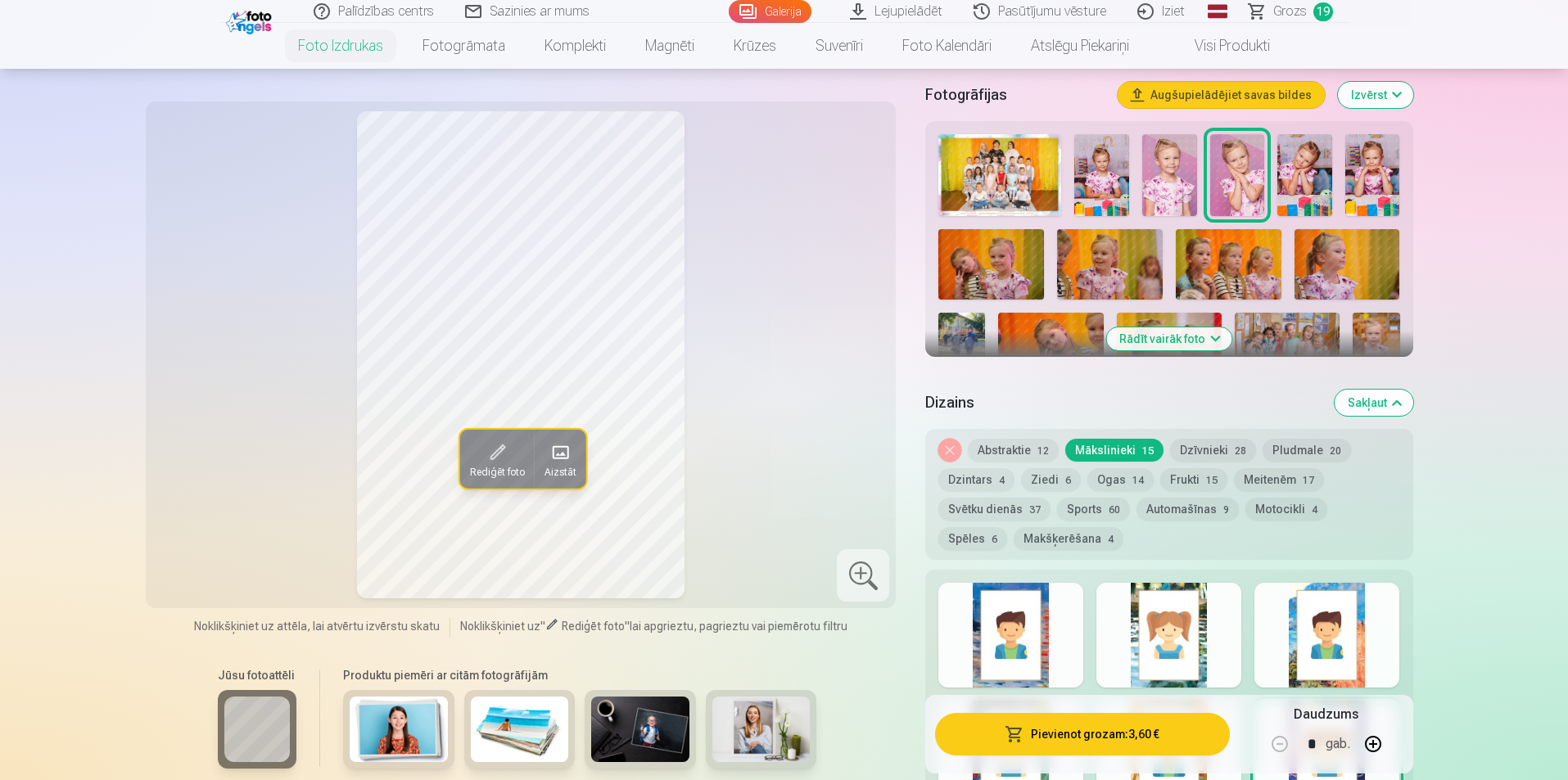
click at [1056, 483] on button "Ziedi 6" at bounding box center [1051, 480] width 60 height 23
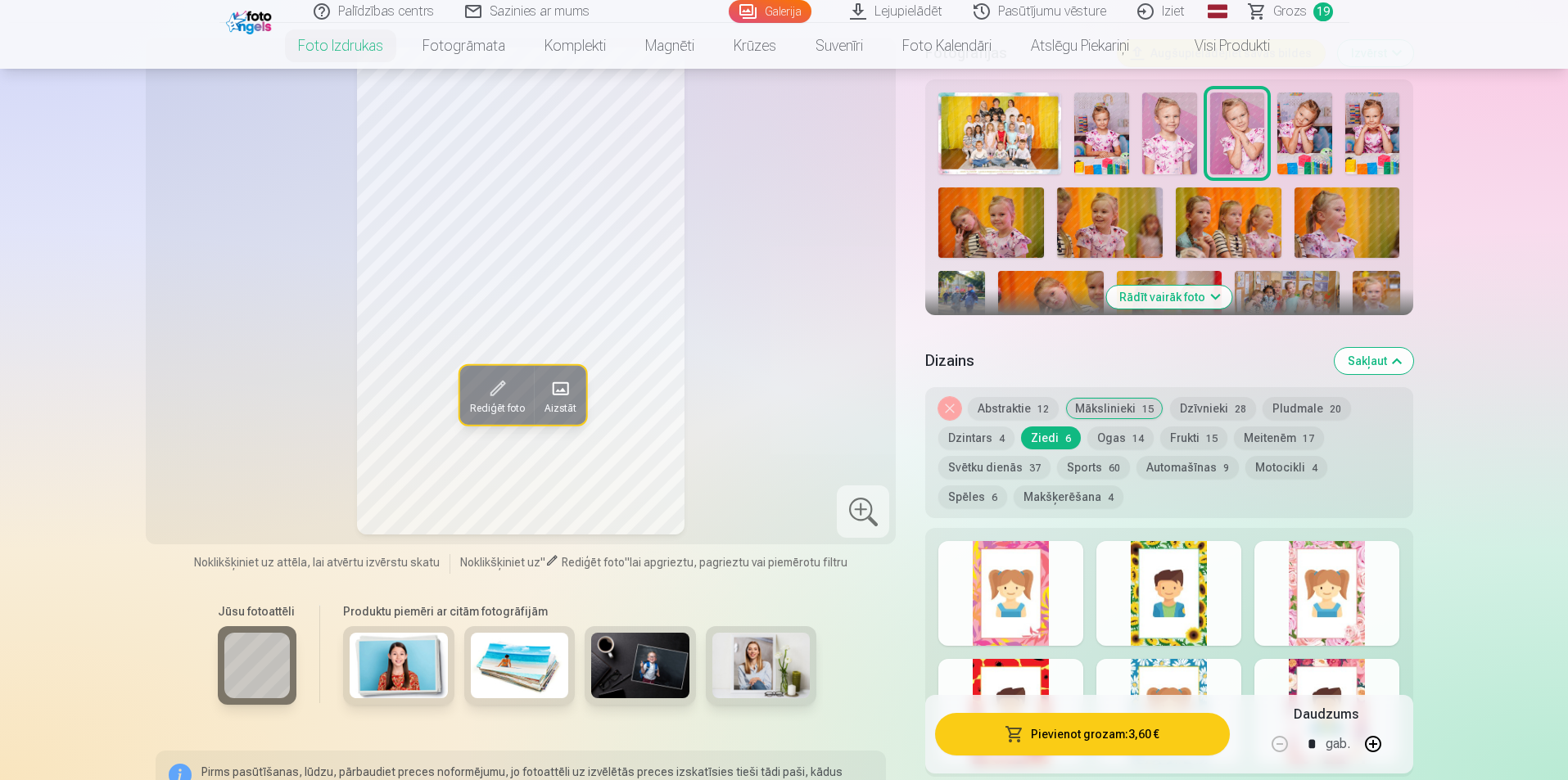
scroll to position [573, 0]
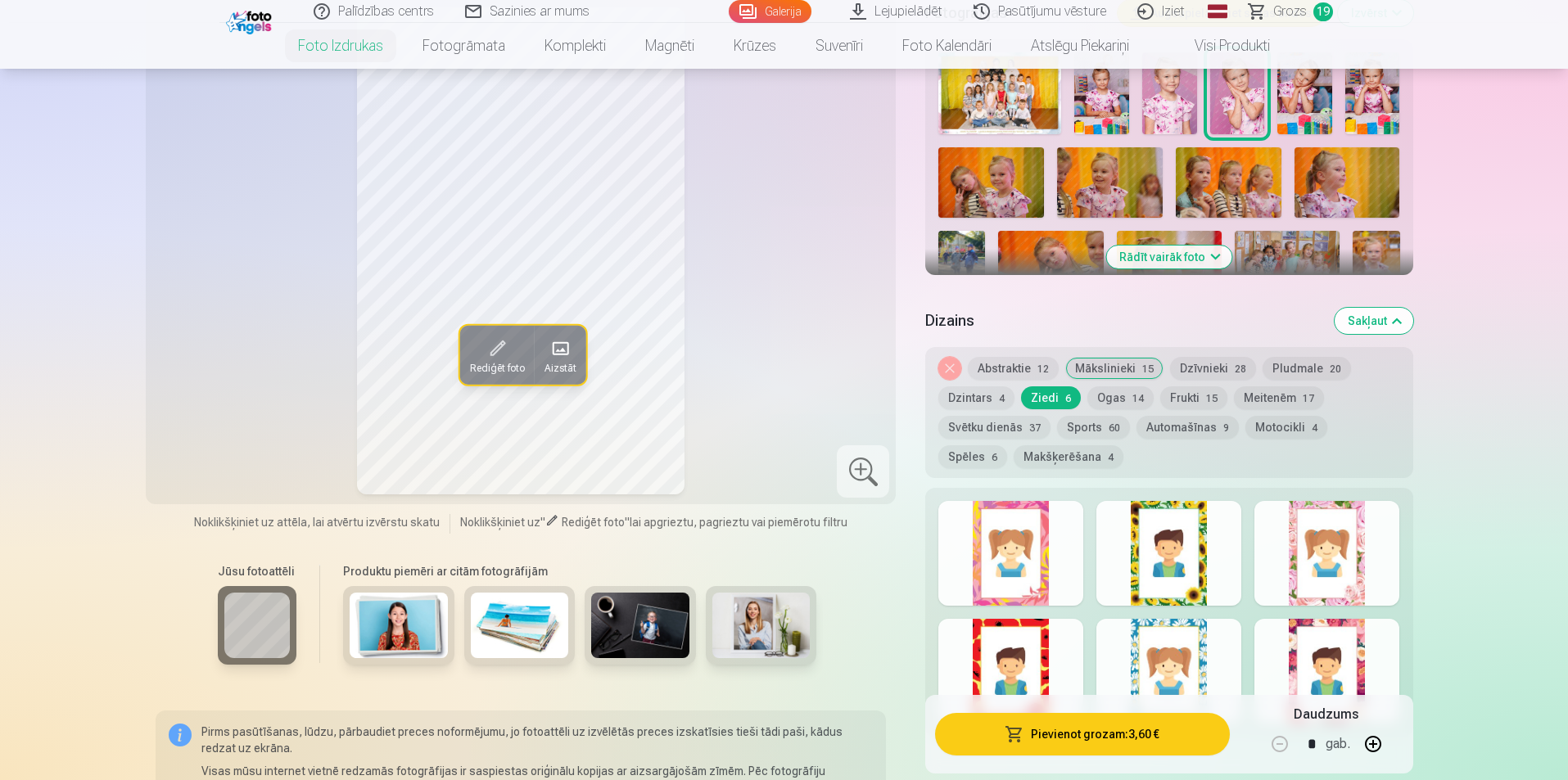
click at [1302, 579] on div at bounding box center [1327, 554] width 145 height 105
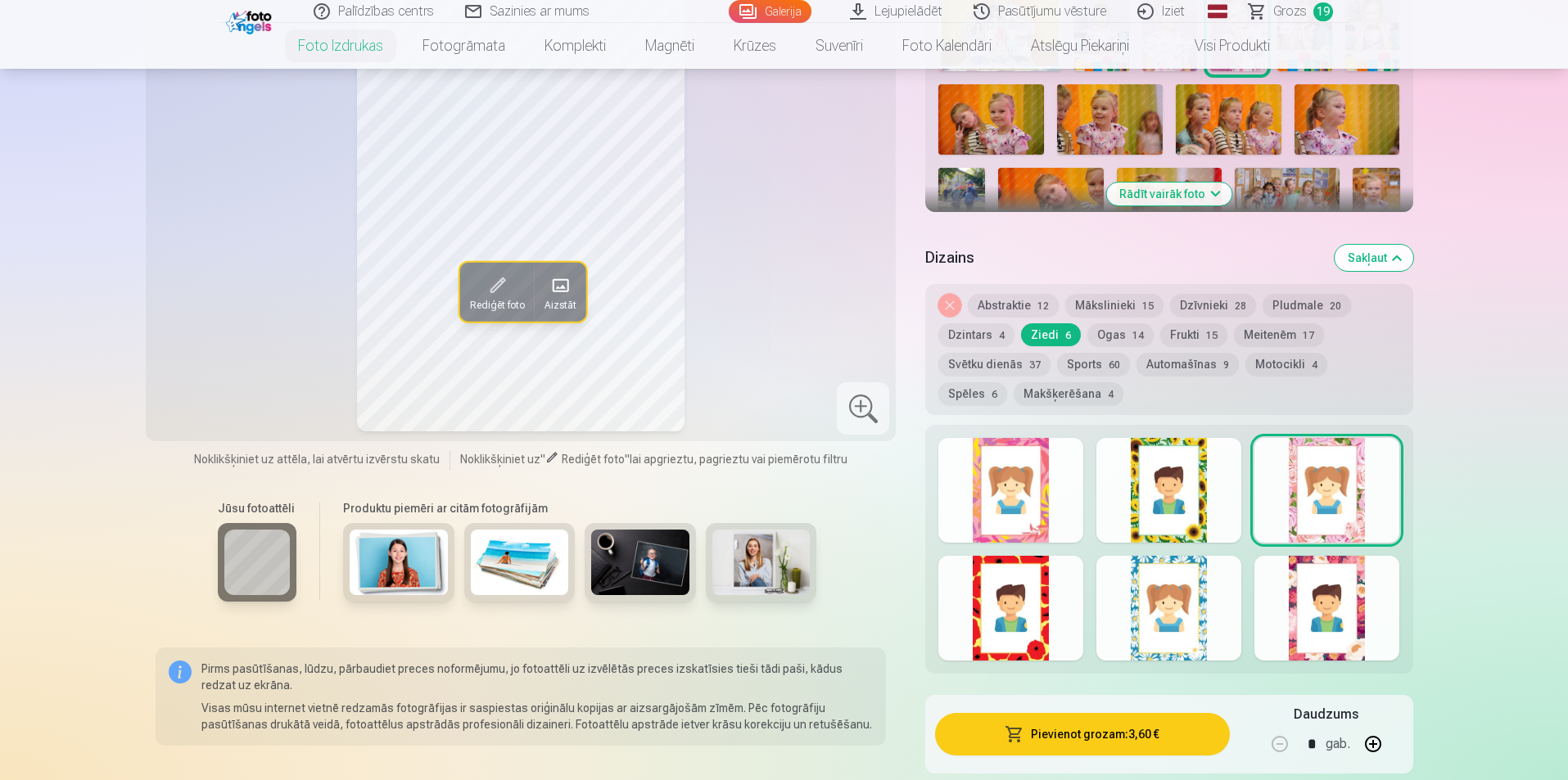
scroll to position [655, 0]
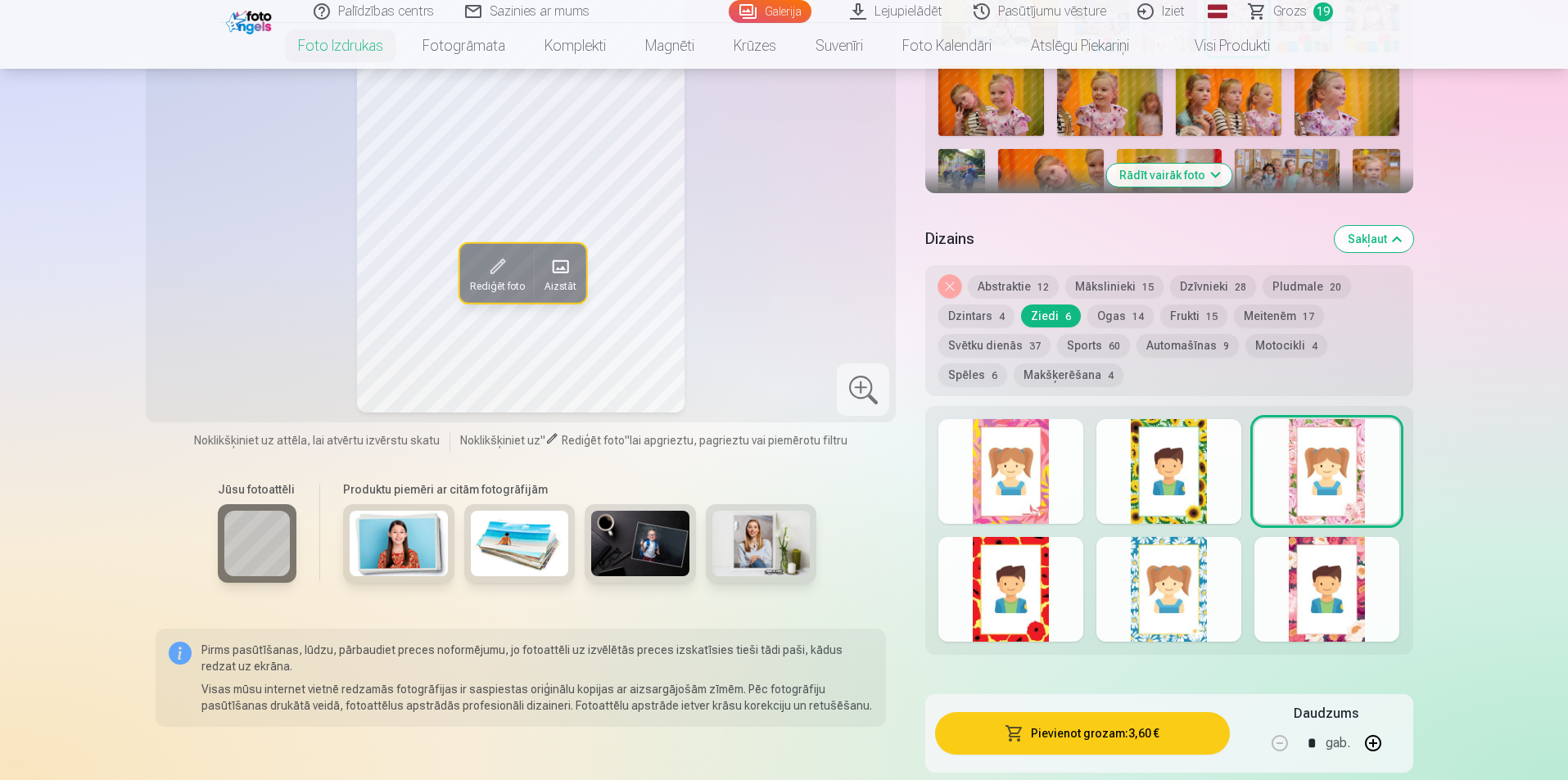
click at [1035, 506] on div at bounding box center [1011, 472] width 145 height 105
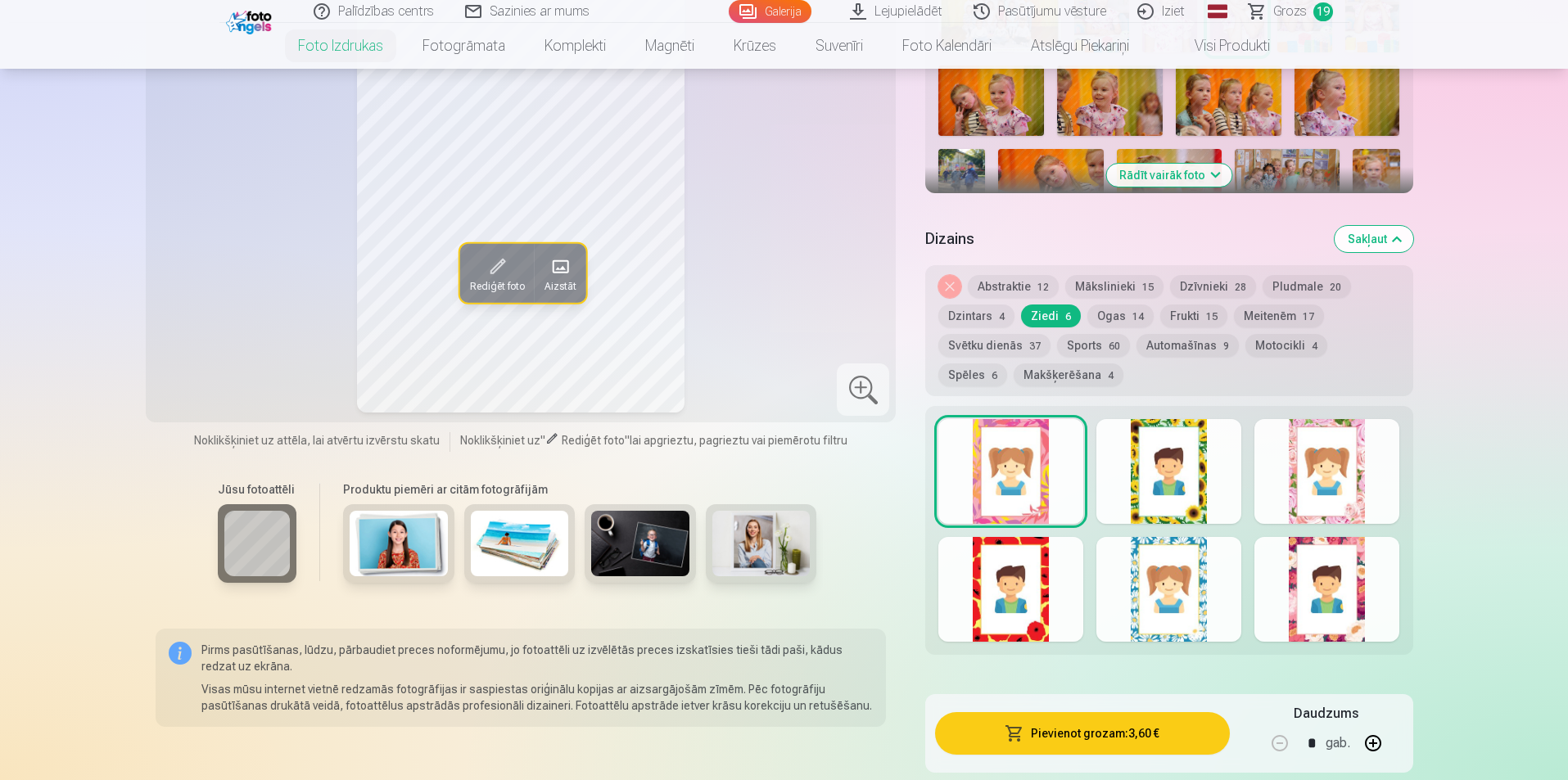
click at [1281, 598] on div at bounding box center [1327, 589] width 145 height 105
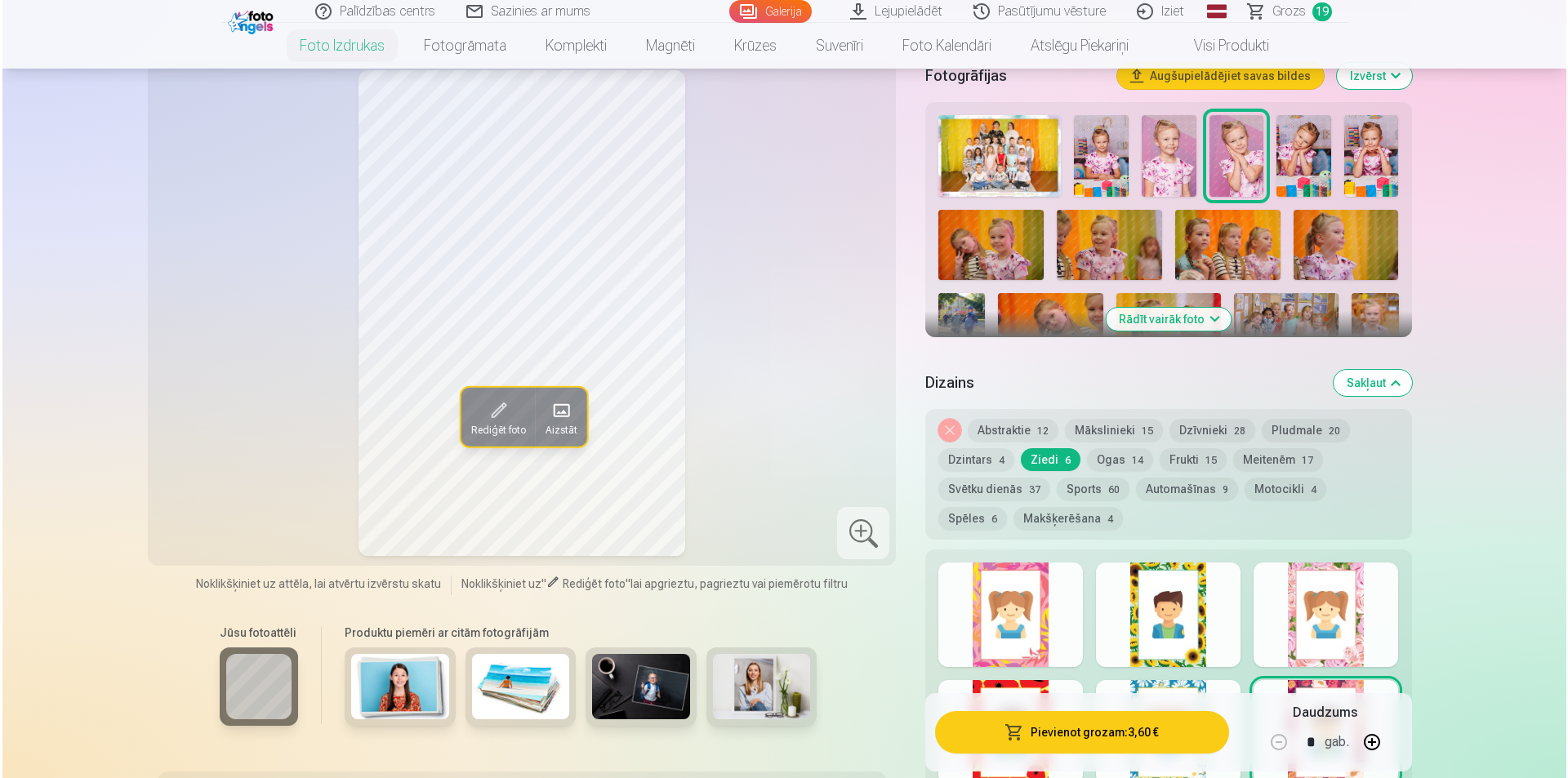
scroll to position [490, 0]
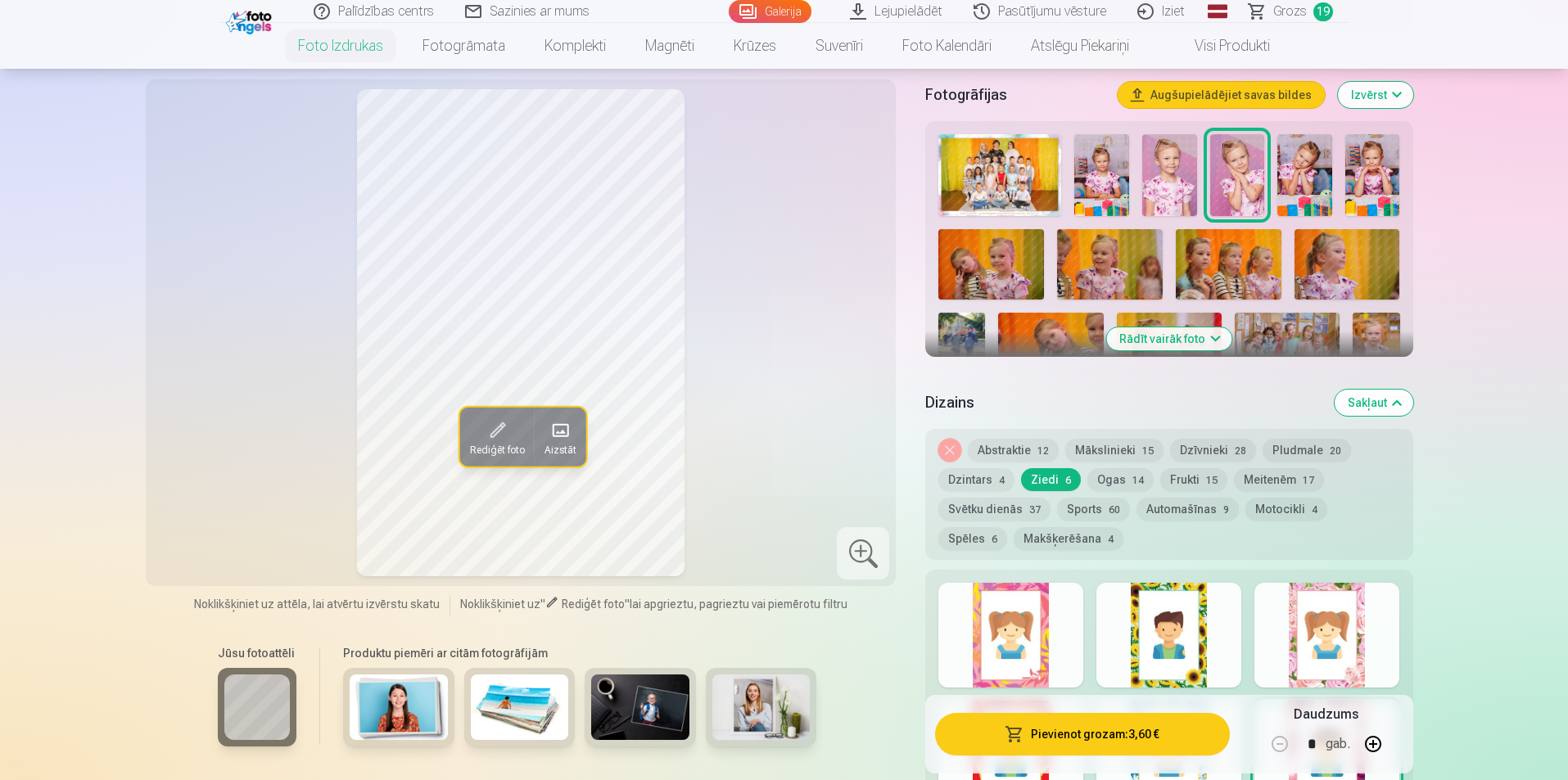
click at [1062, 728] on button "Pievienot grozam : 3,60 €" at bounding box center [1082, 734] width 294 height 42
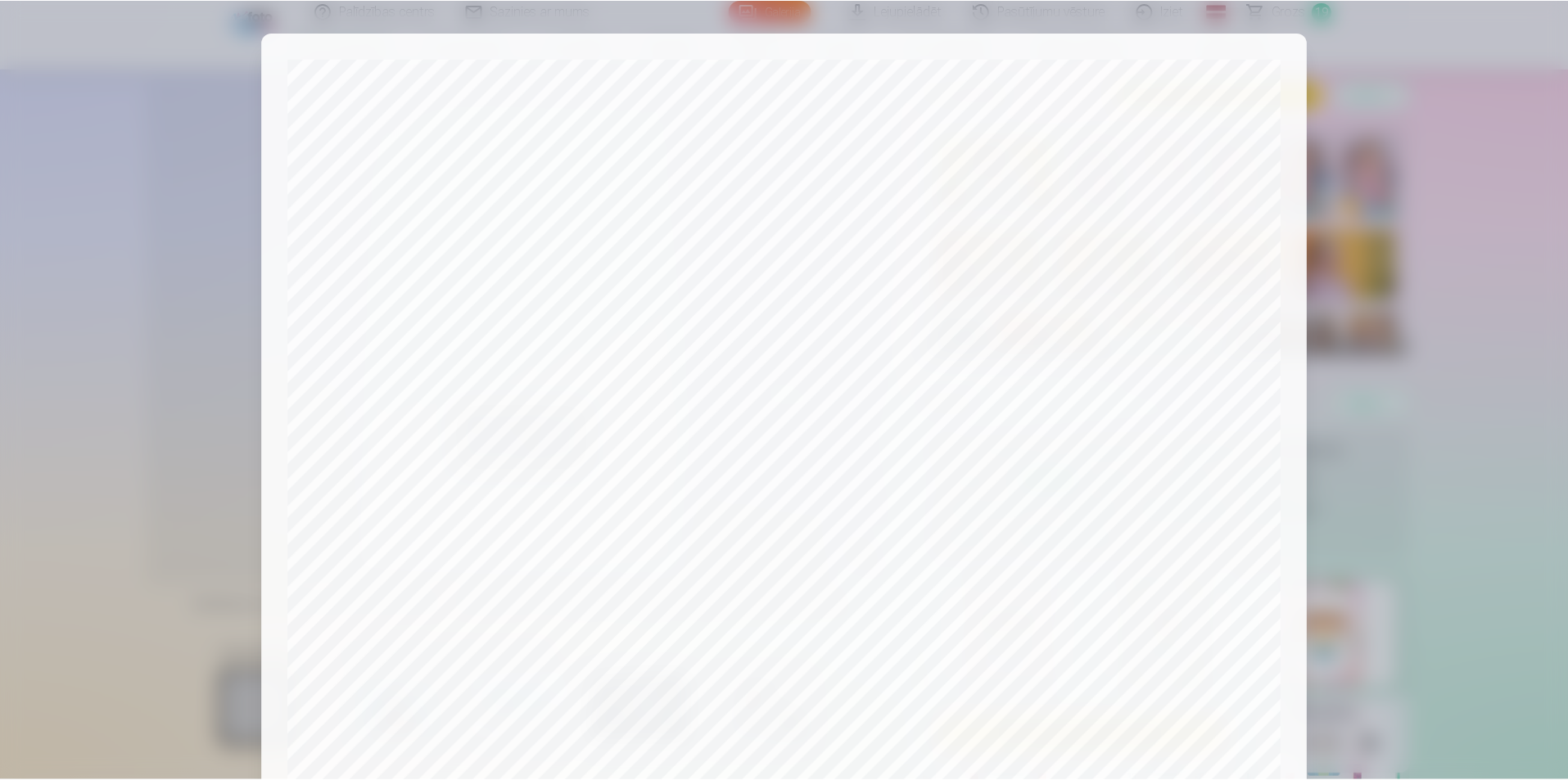
scroll to position [327, 0]
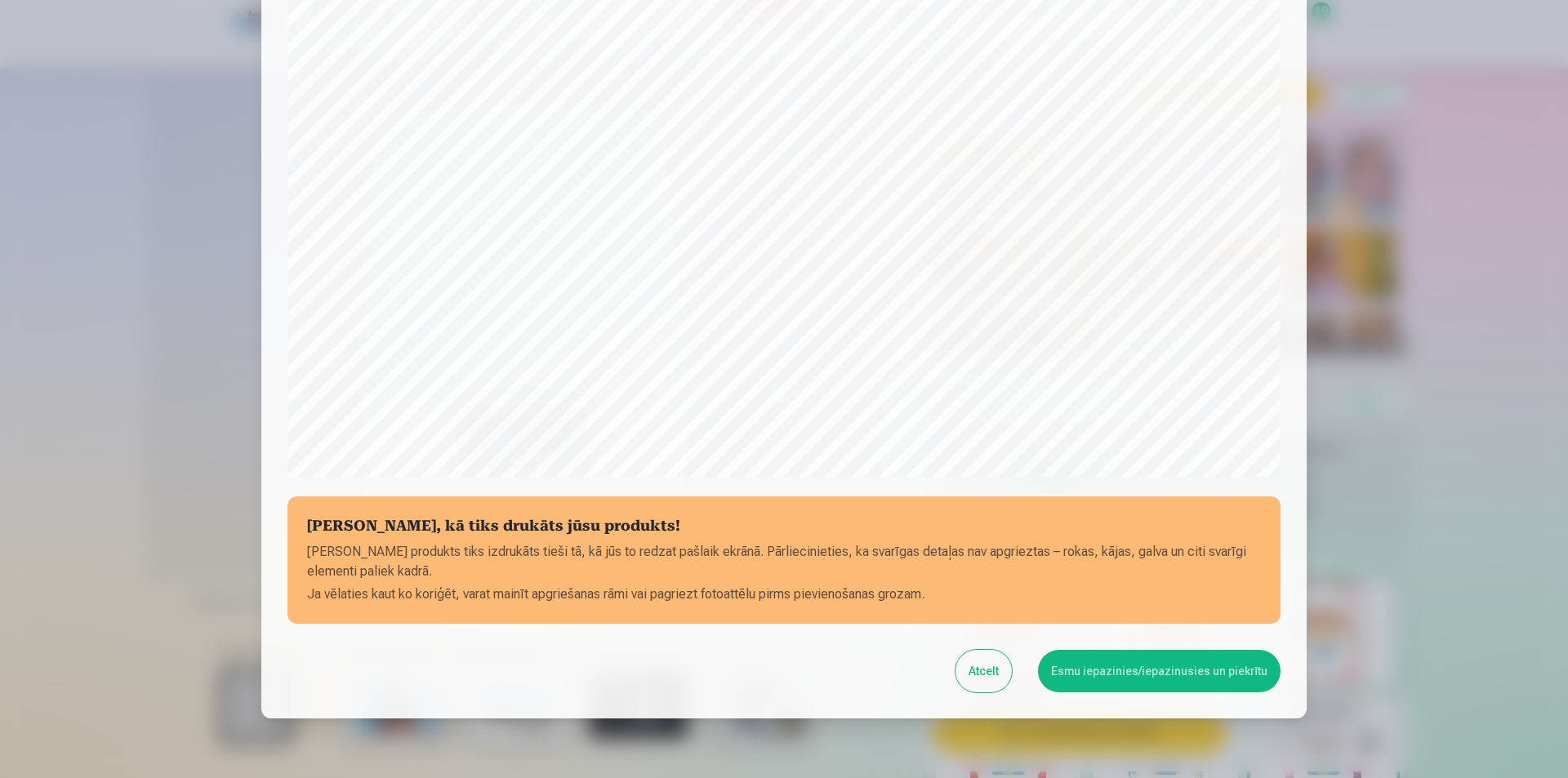
click at [1164, 672] on button "Esmu iepazinies/iepazinusies un piekrītu" at bounding box center [1159, 671] width 243 height 42
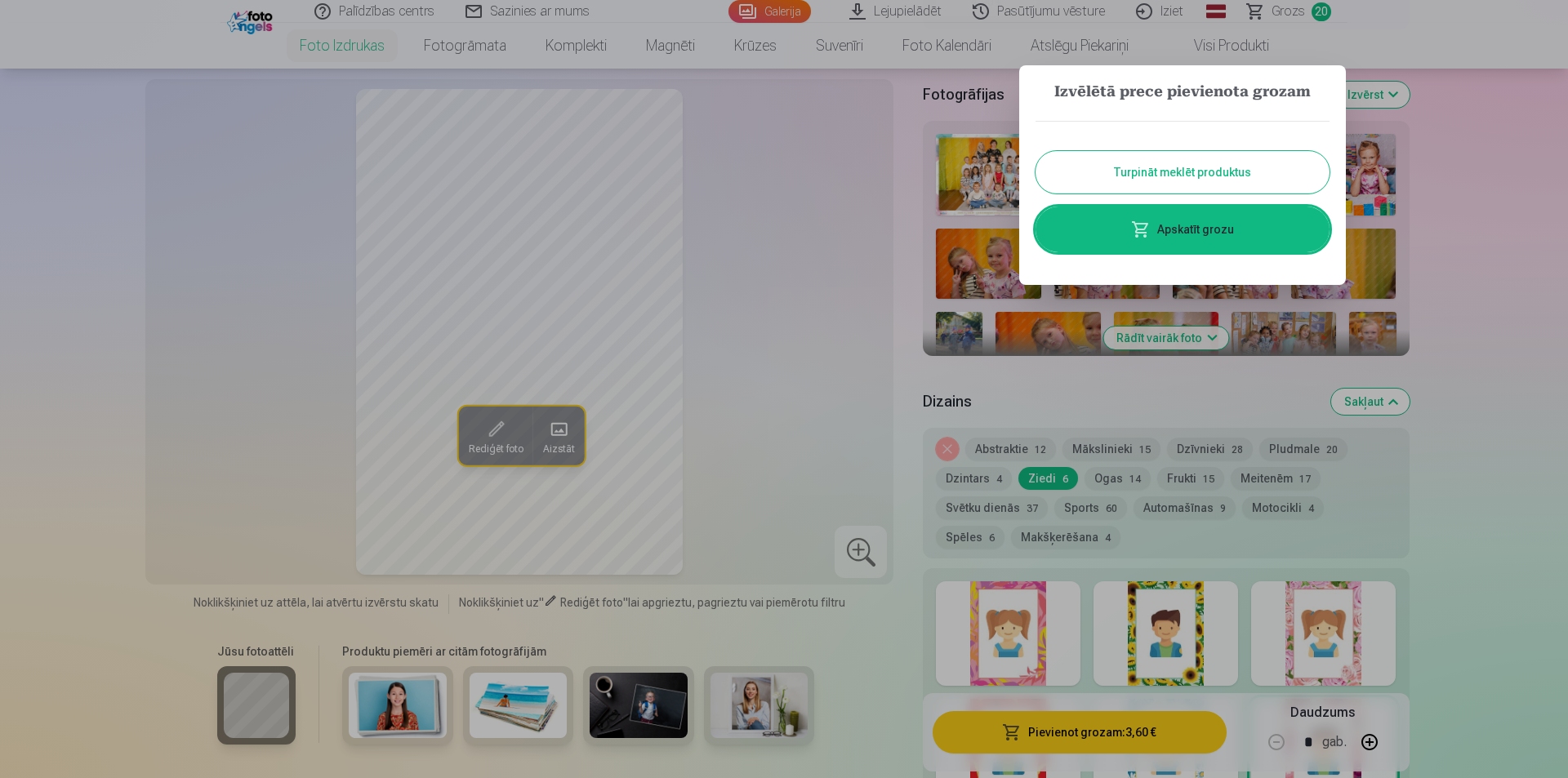
click at [1022, 399] on div at bounding box center [784, 389] width 1568 height 778
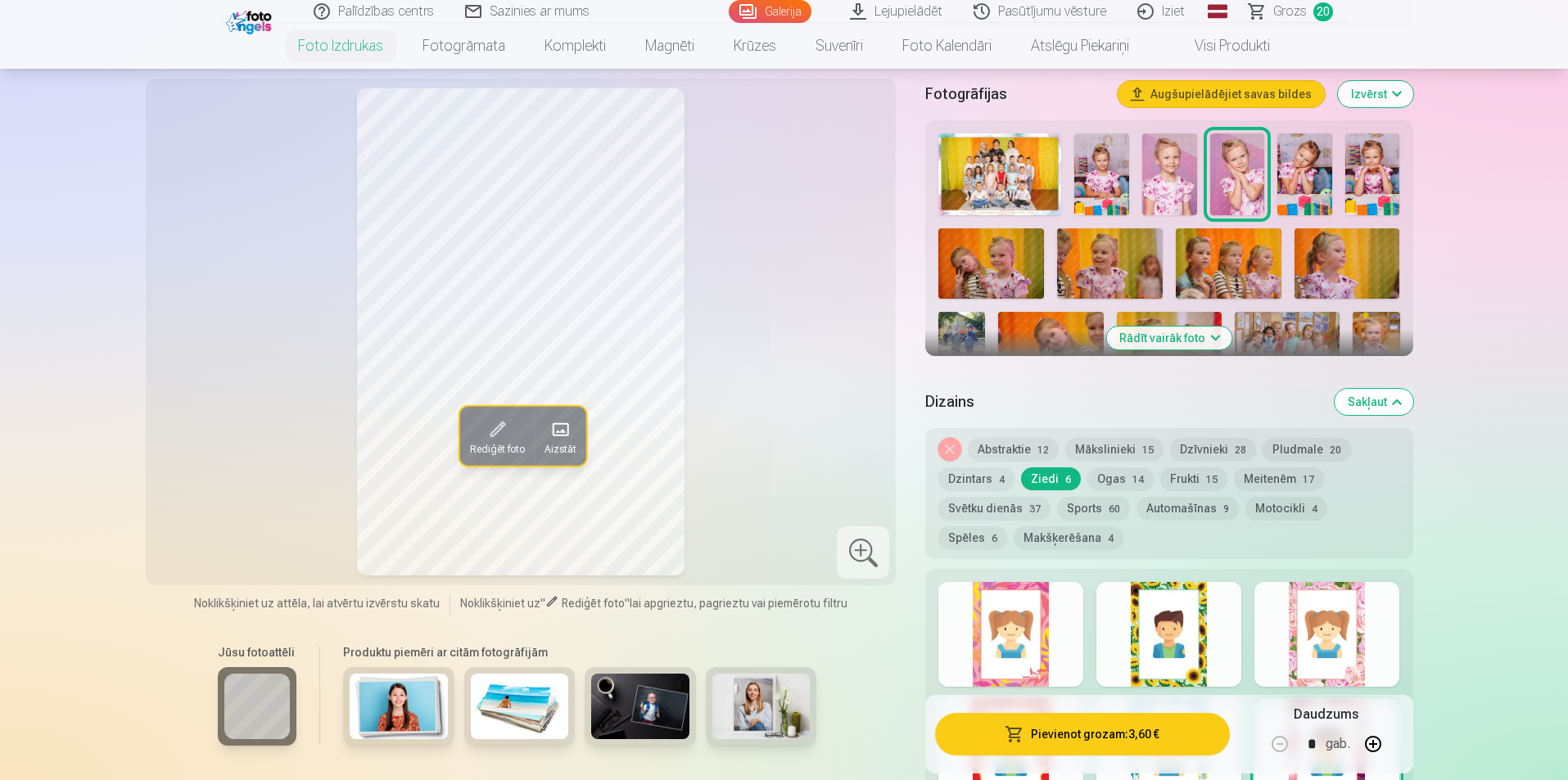
scroll to position [410, 0]
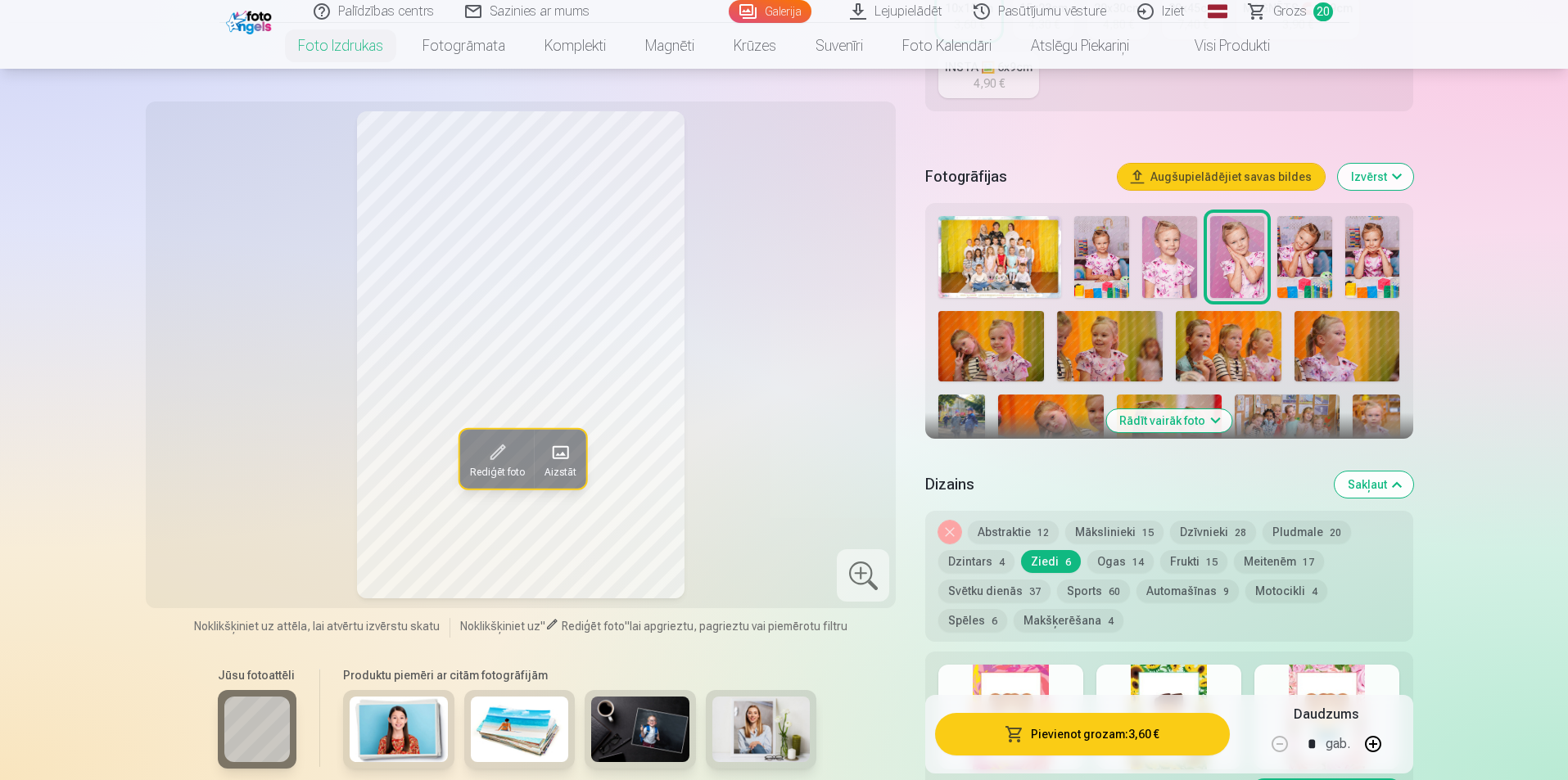
click at [1147, 425] on button "Rādīt vairāk foto" at bounding box center [1169, 421] width 125 height 23
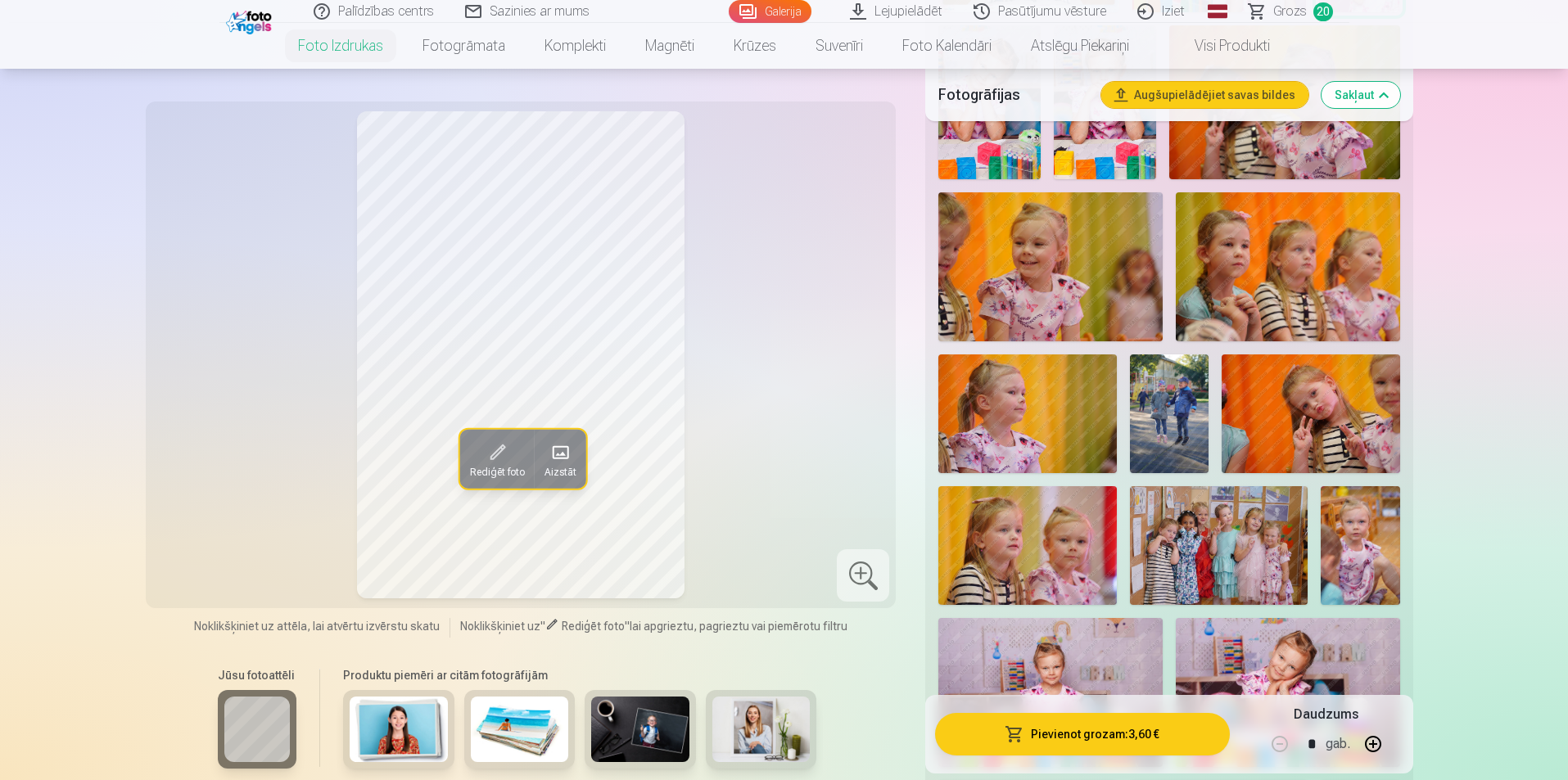
scroll to position [737, 0]
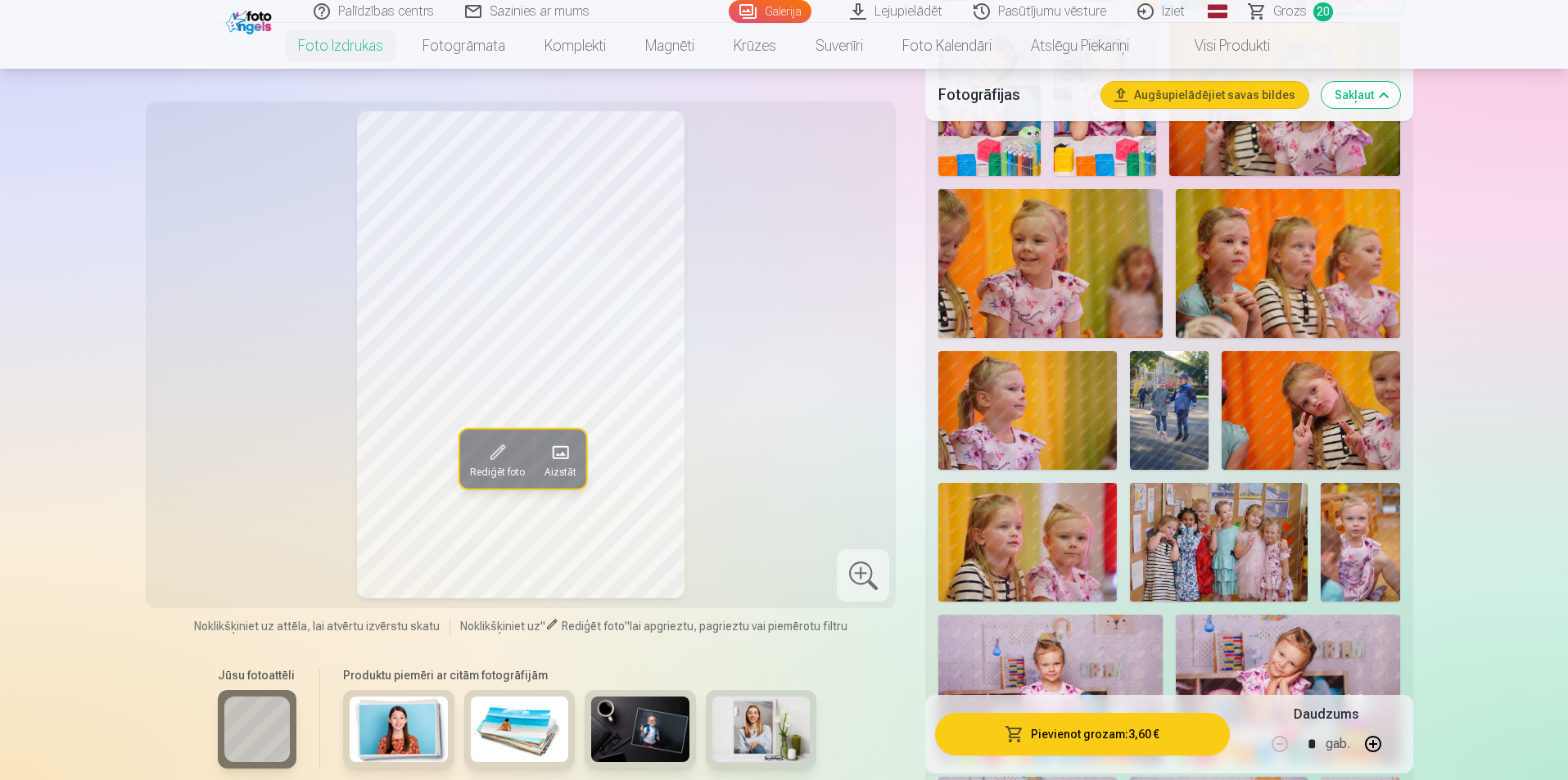
click at [1241, 534] on img at bounding box center [1218, 542] width 177 height 119
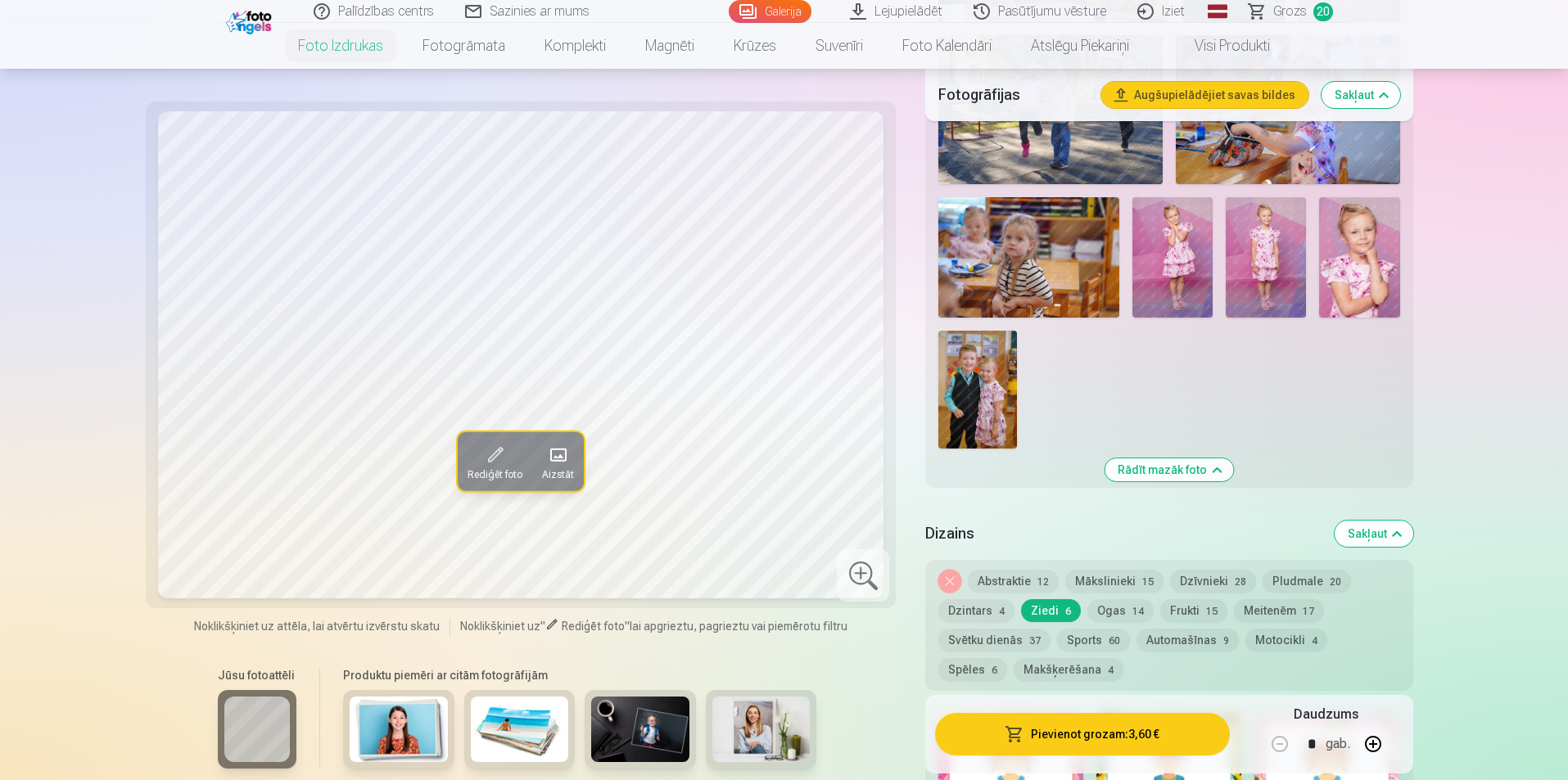
scroll to position [1801, 0]
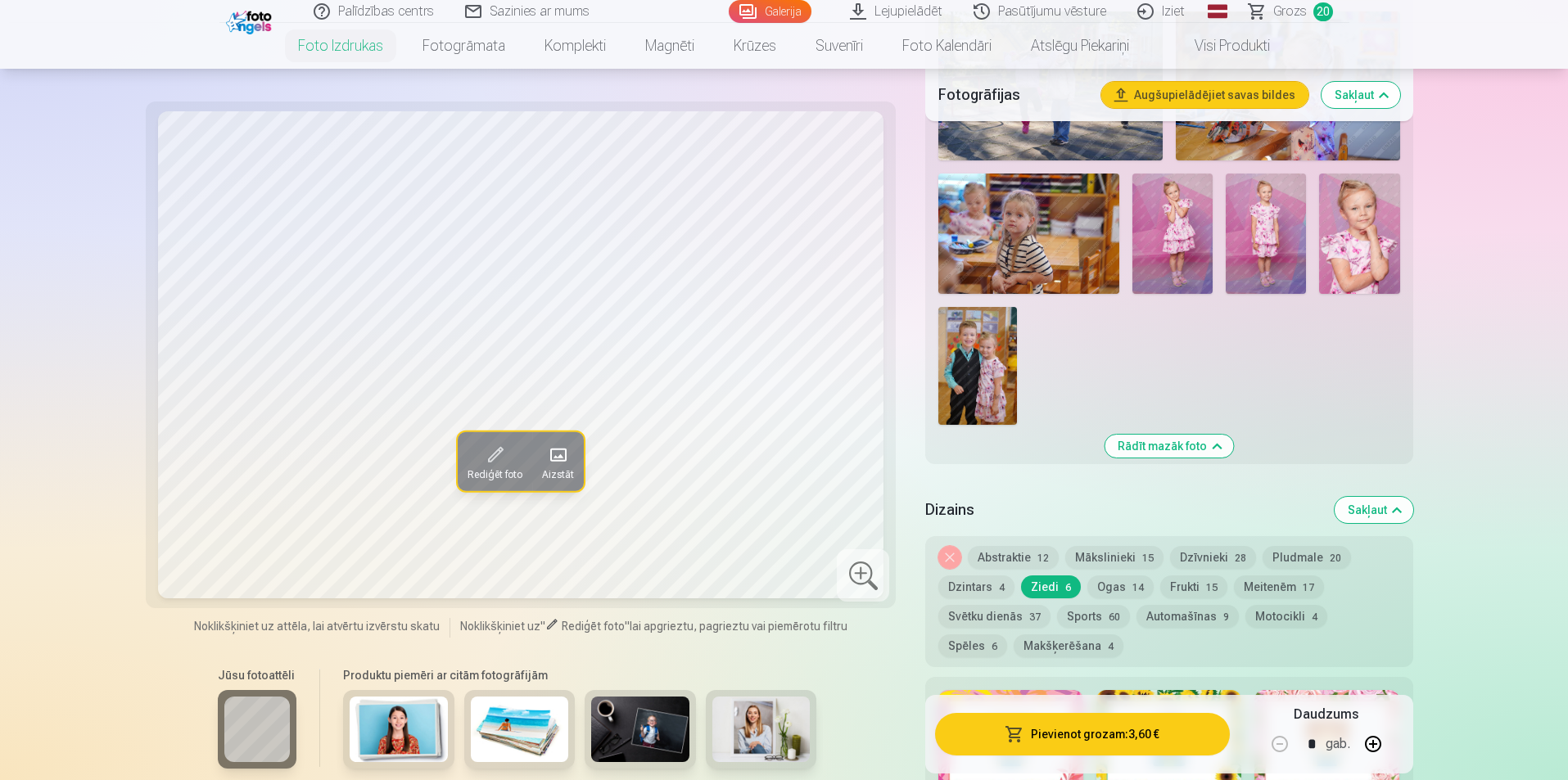
click at [1197, 557] on button "Dzīvnieki 28" at bounding box center [1212, 558] width 86 height 23
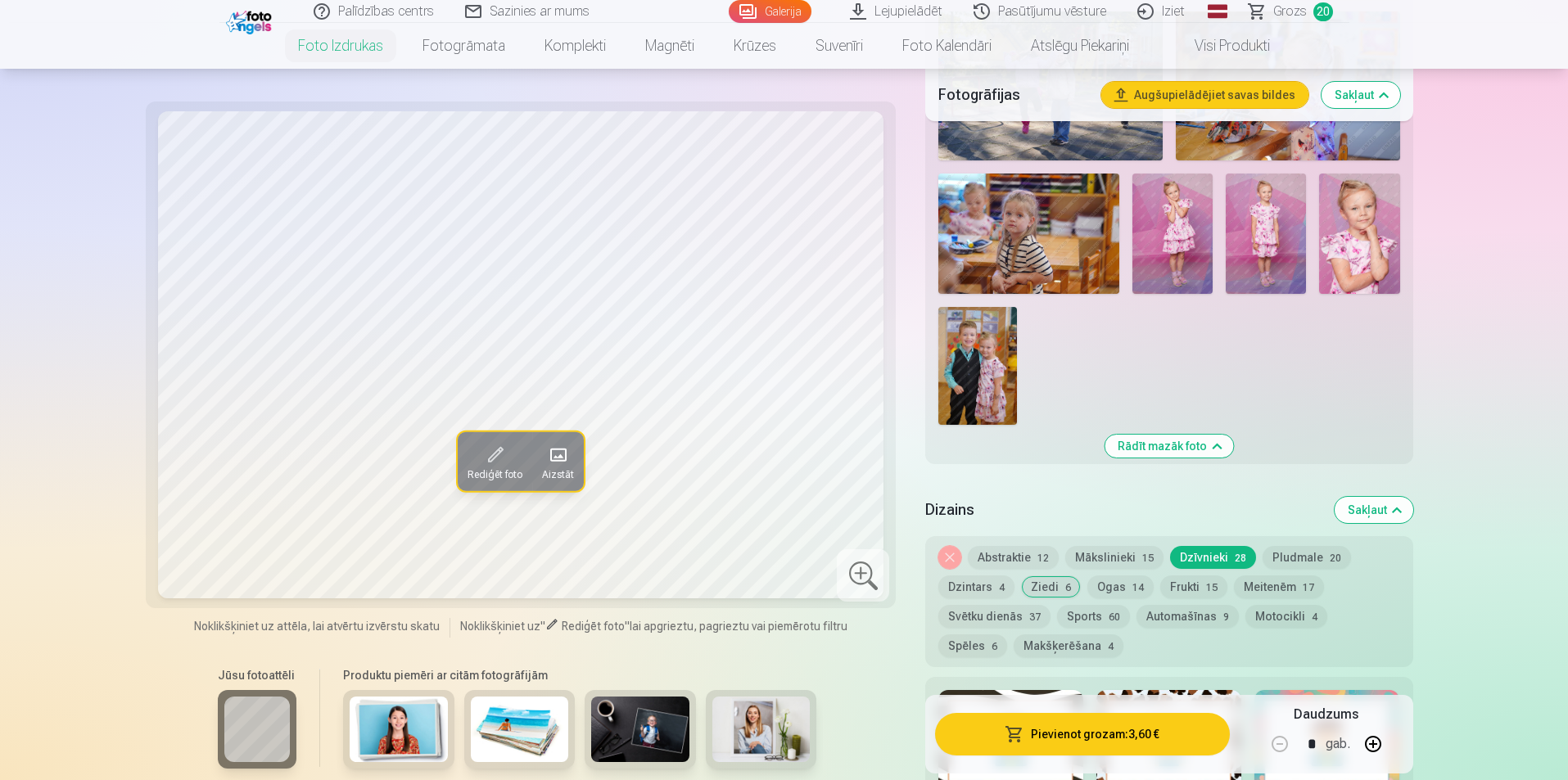
scroll to position [2047, 0]
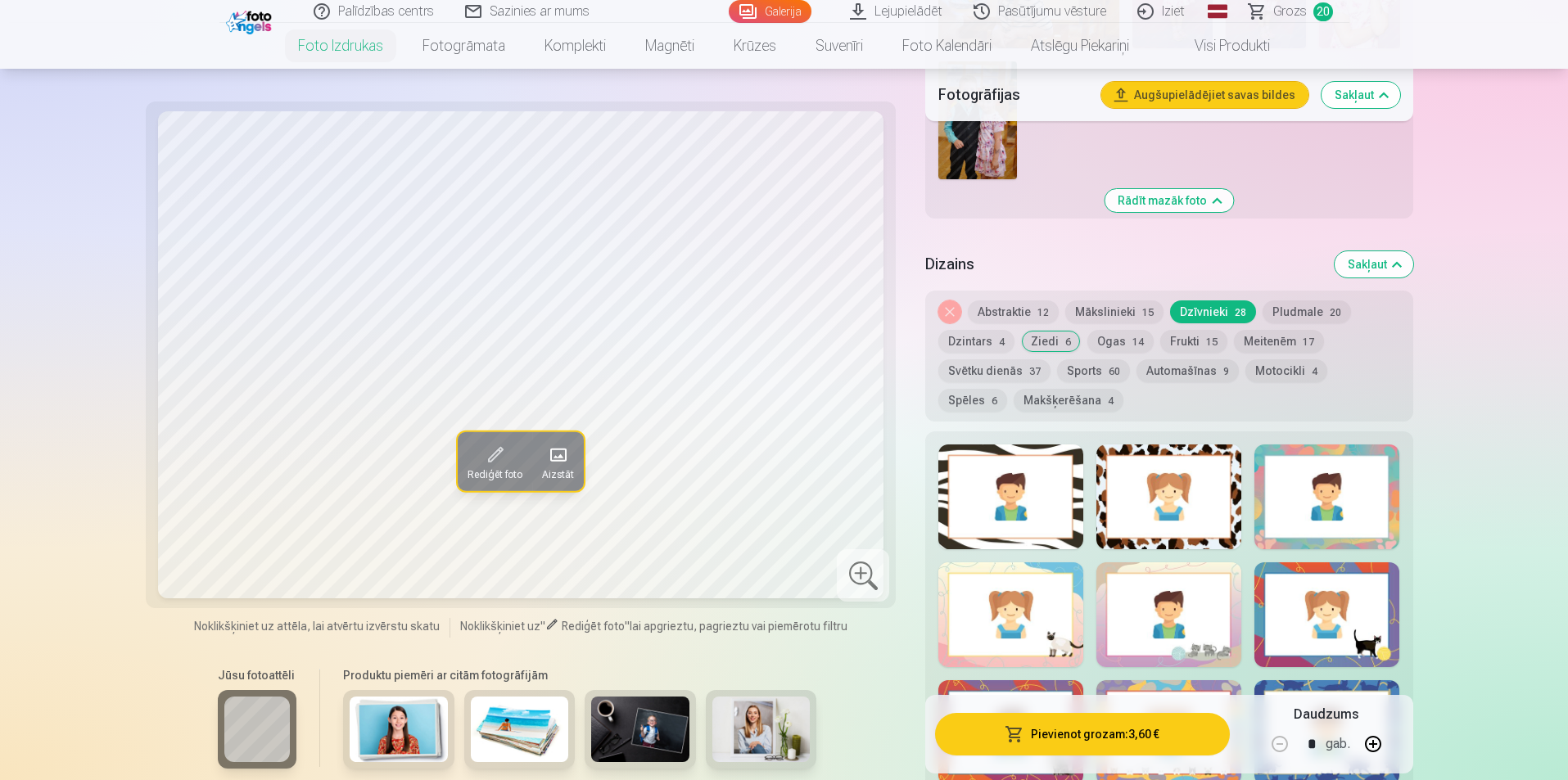
click at [1303, 548] on div at bounding box center [1327, 497] width 145 height 105
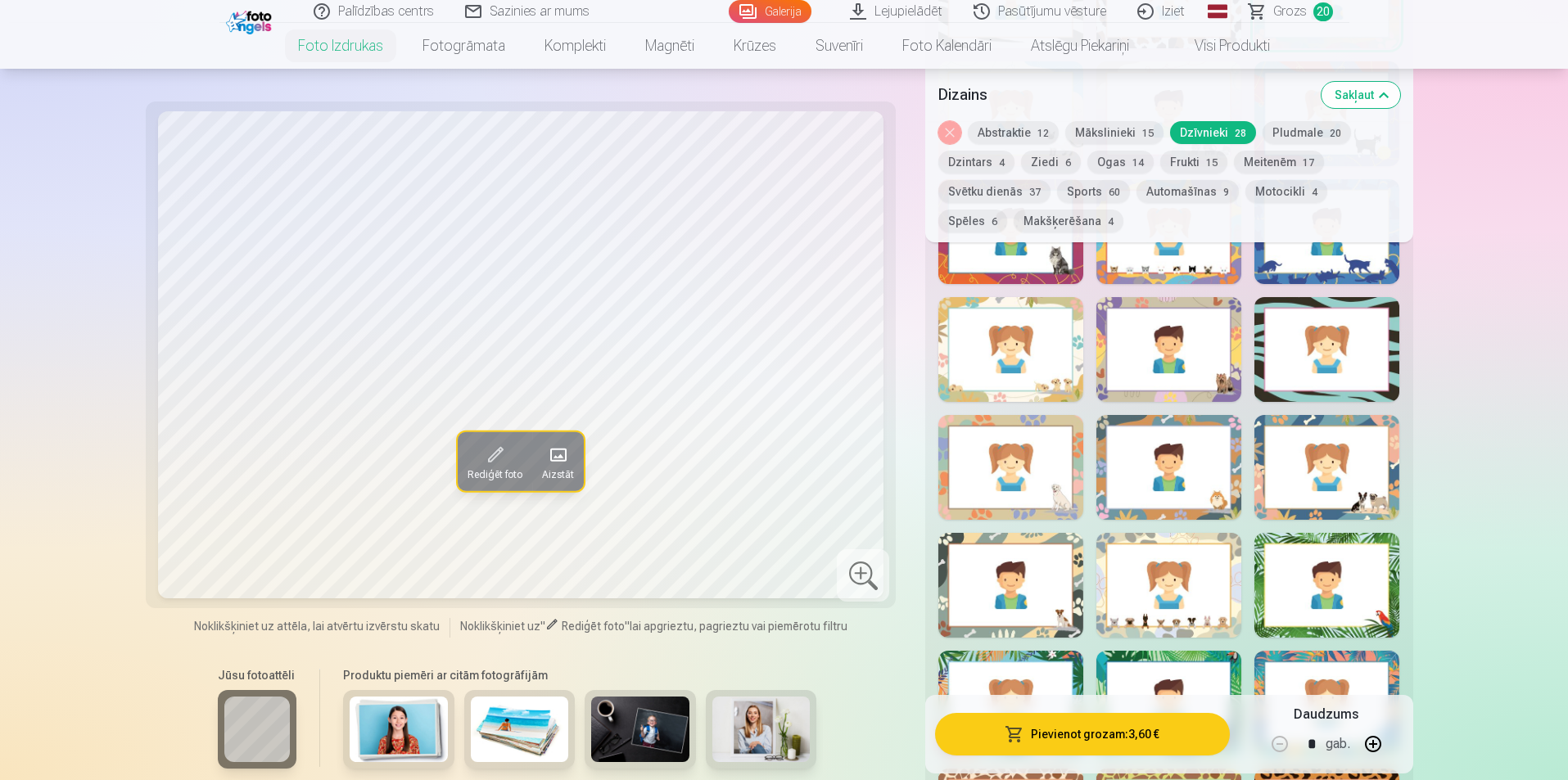
scroll to position [2702, 0]
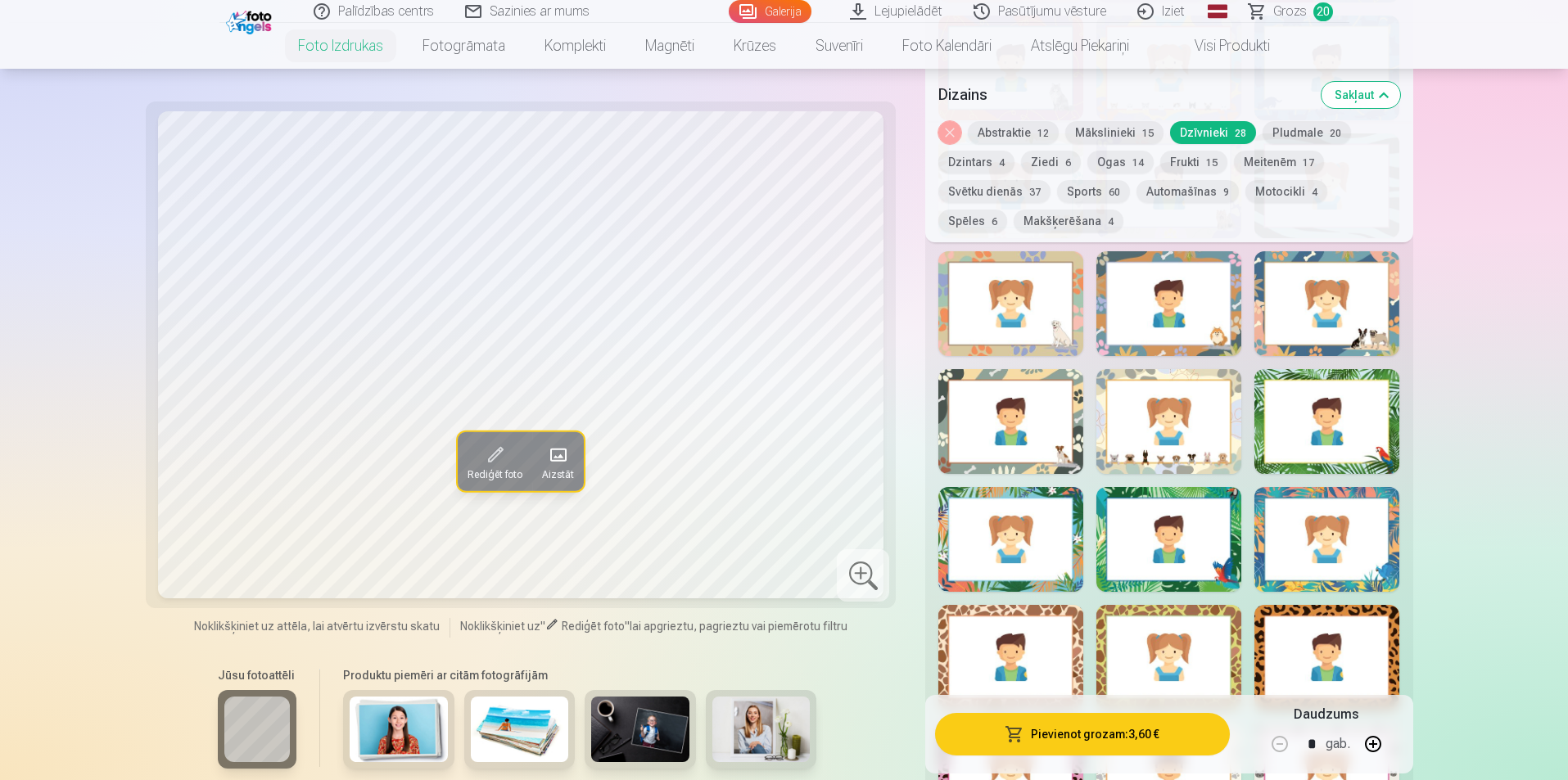
click at [1286, 467] on div at bounding box center [1327, 422] width 145 height 105
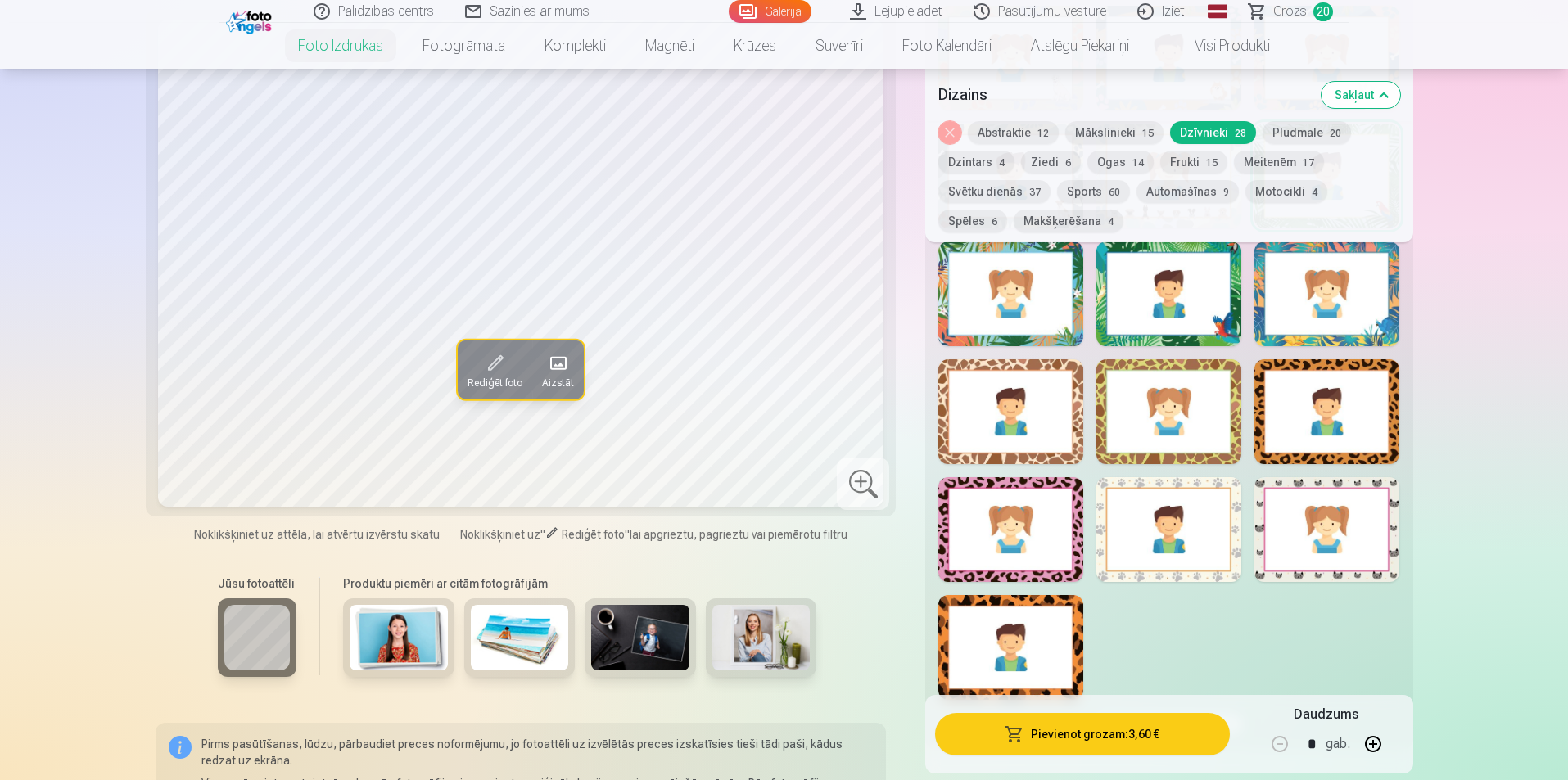
scroll to position [3029, 0]
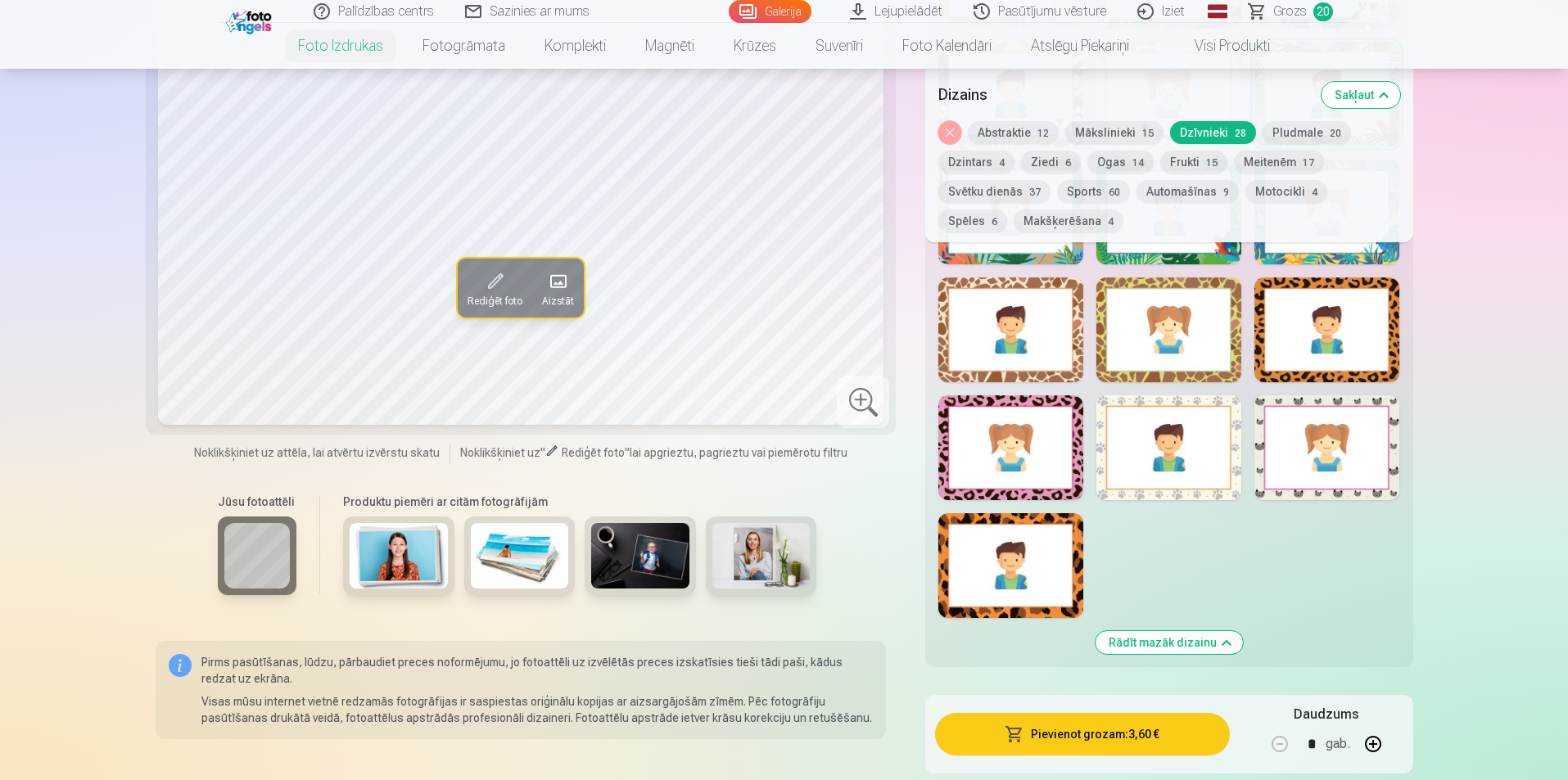
click at [1281, 464] on div at bounding box center [1327, 448] width 145 height 105
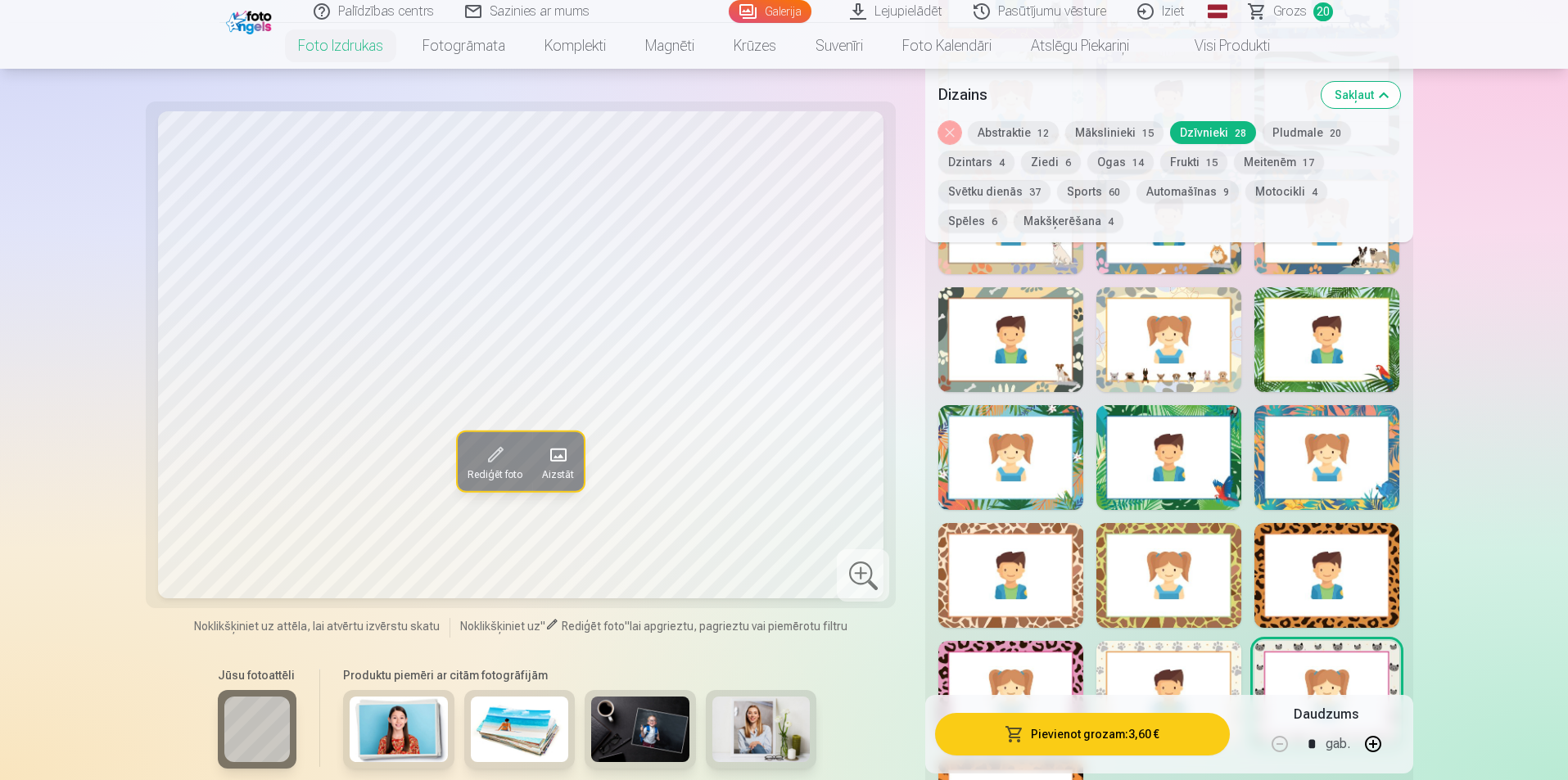
scroll to position [2948, 0]
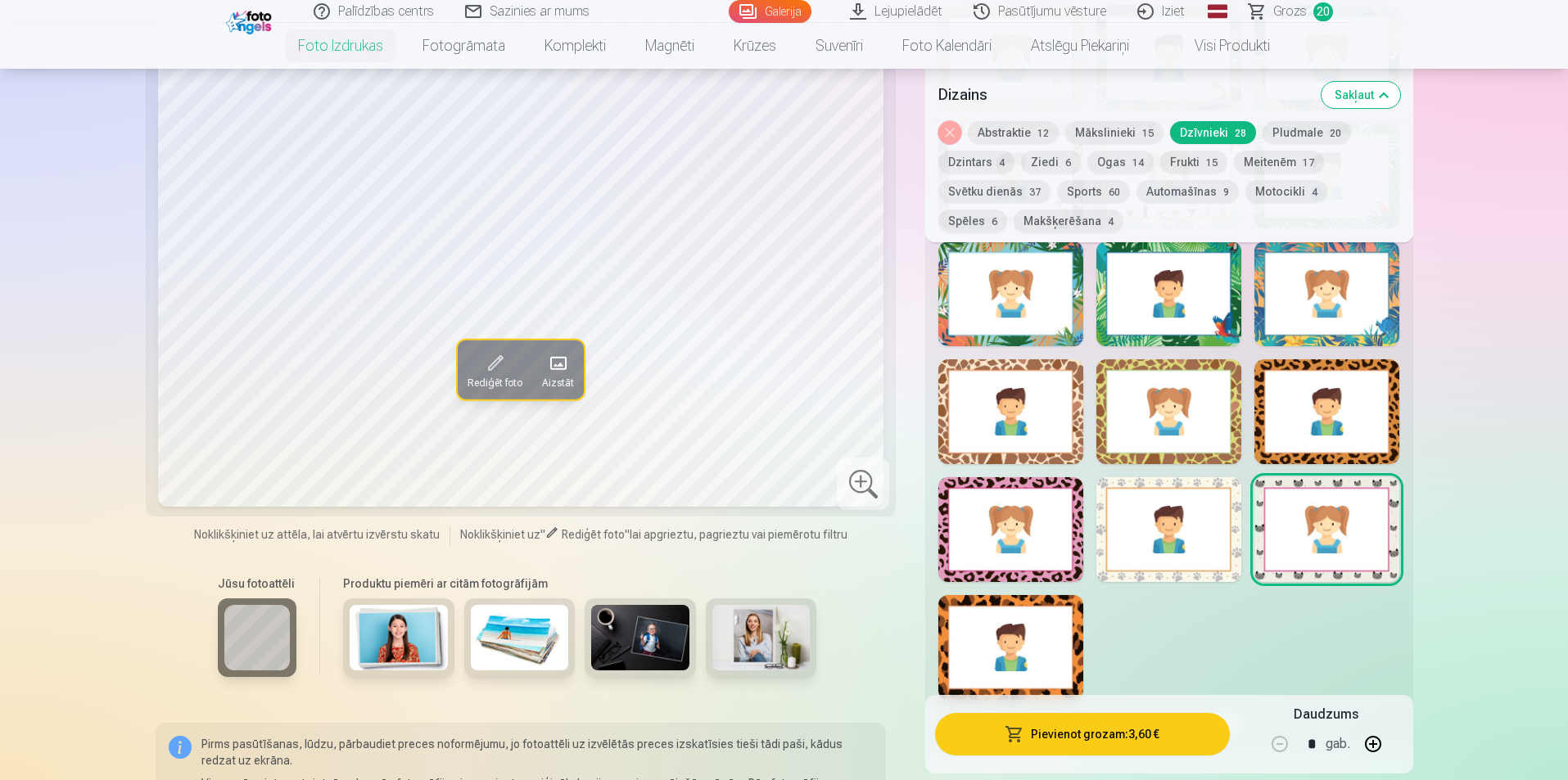
click at [1167, 538] on div at bounding box center [1169, 529] width 145 height 105
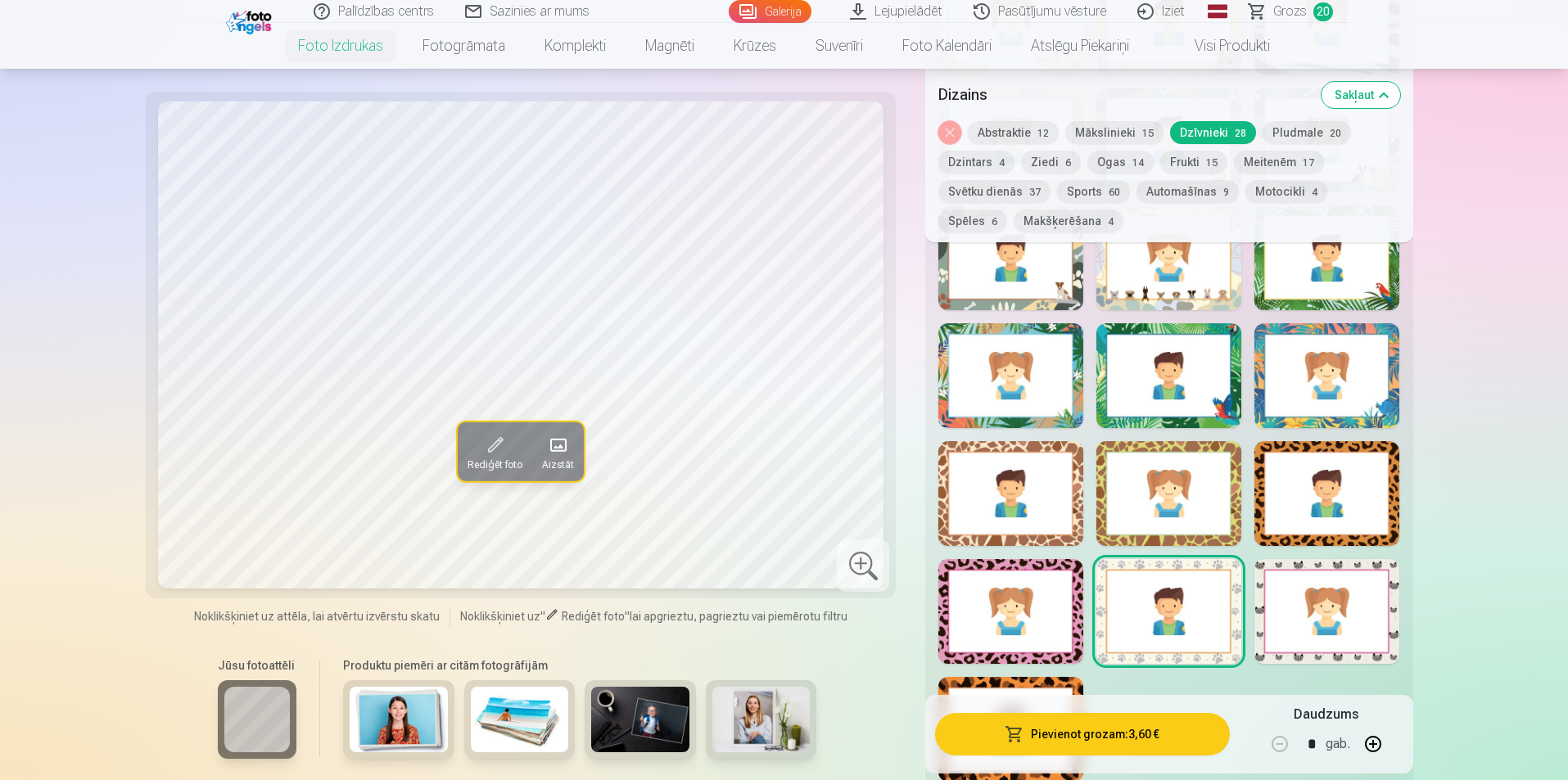
scroll to position [2784, 0]
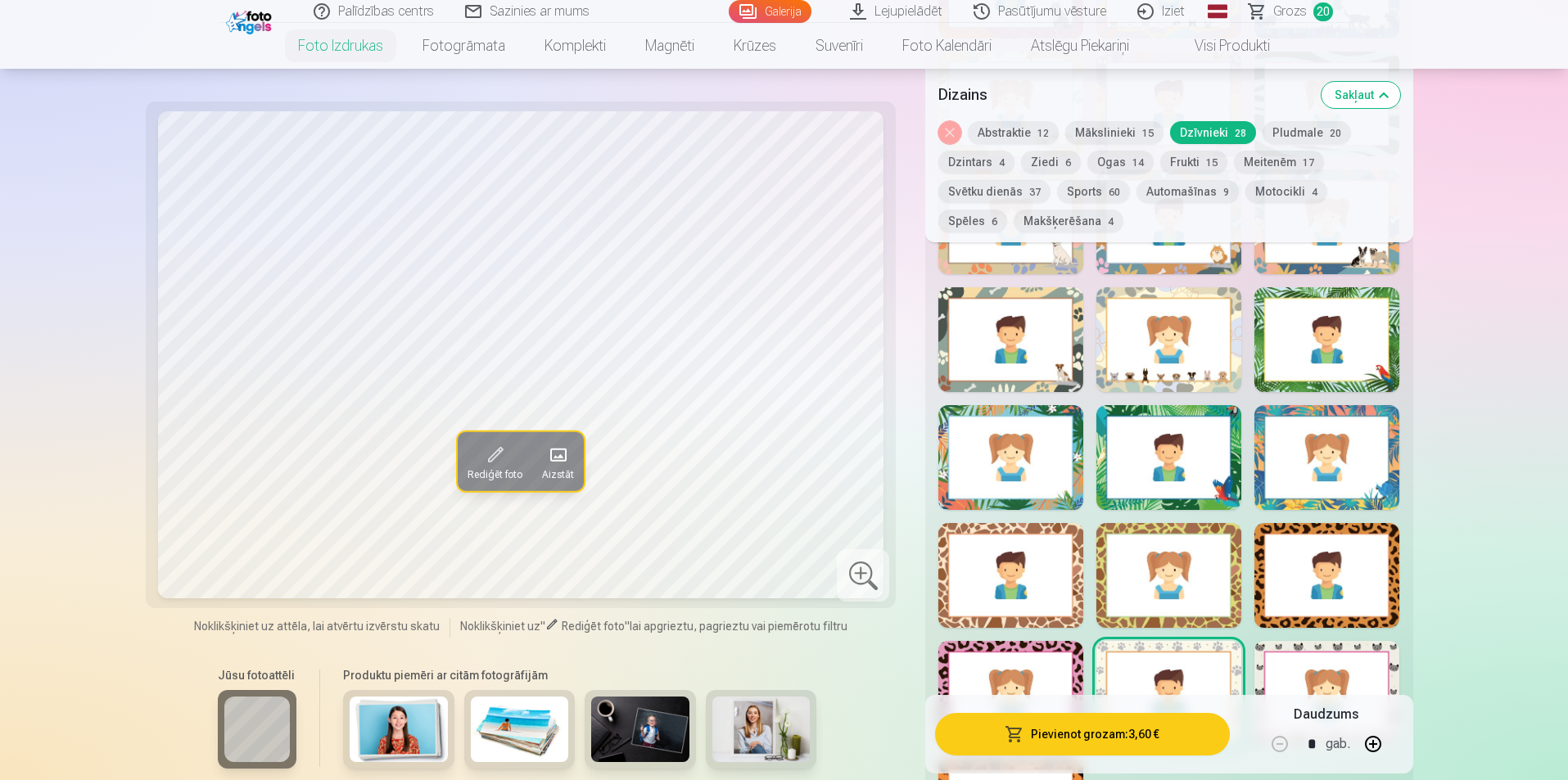
click at [1145, 377] on div at bounding box center [1169, 340] width 145 height 105
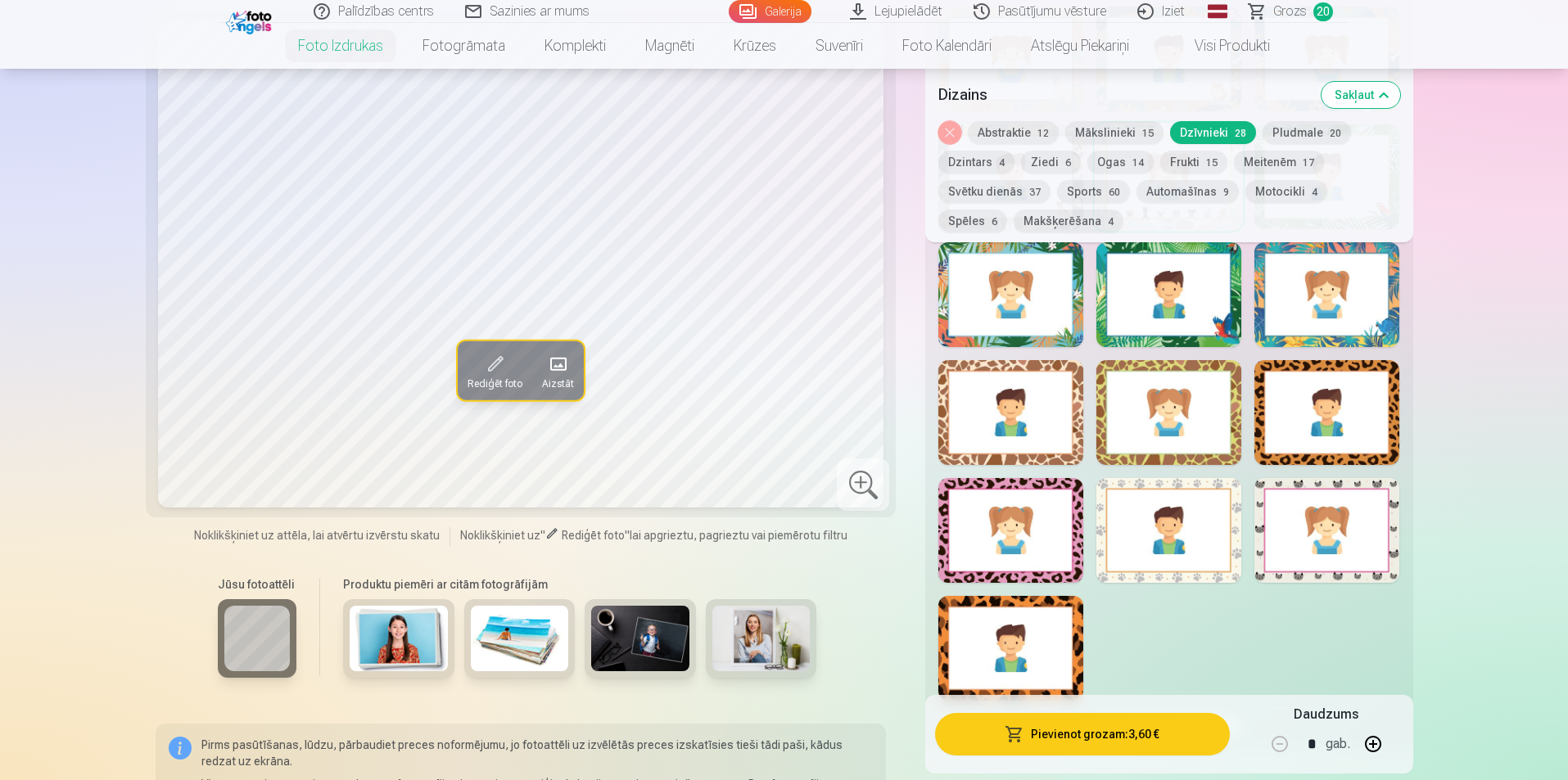
scroll to position [2948, 0]
click at [1074, 548] on div at bounding box center [1011, 529] width 145 height 105
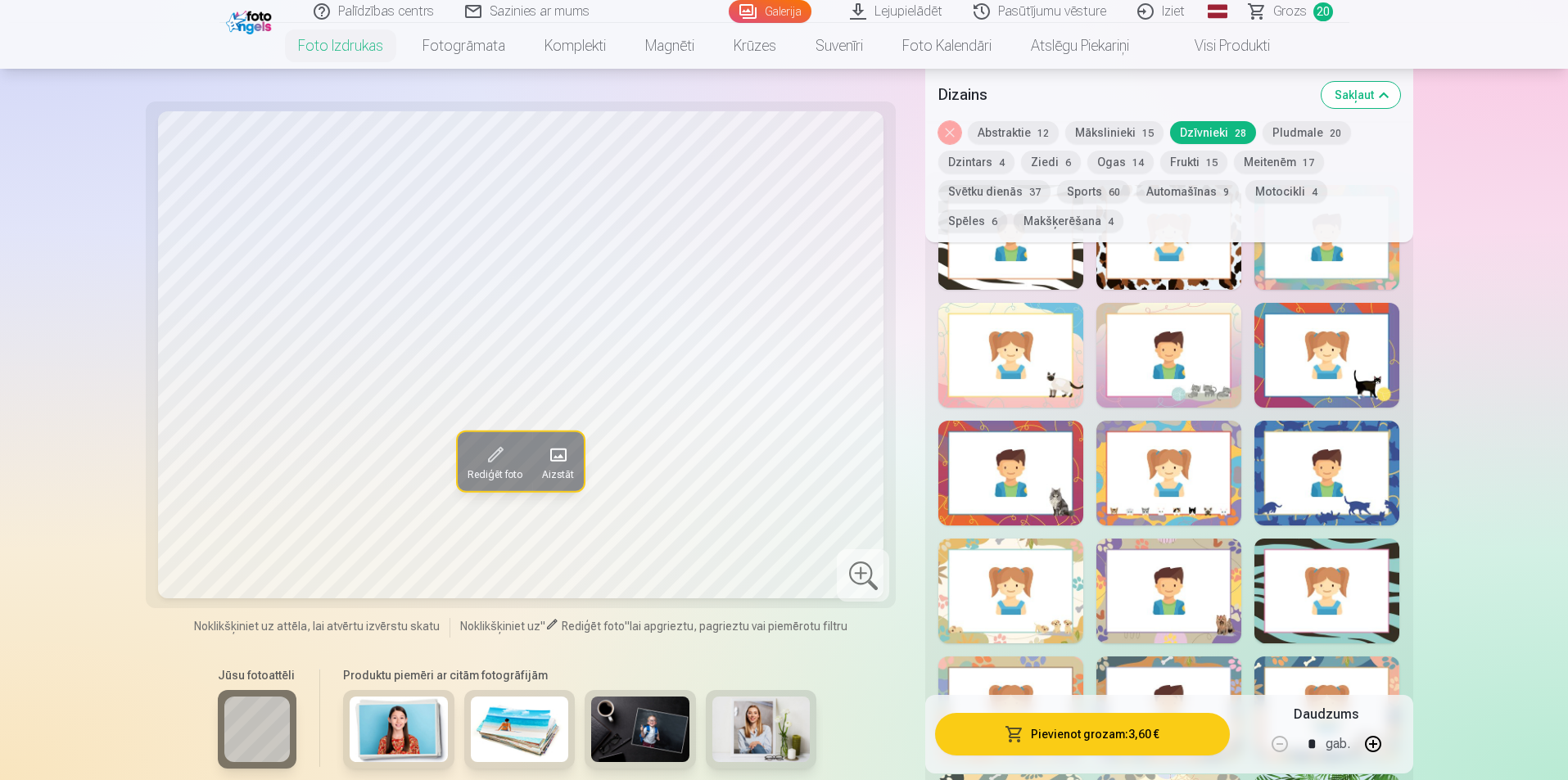
scroll to position [2293, 0]
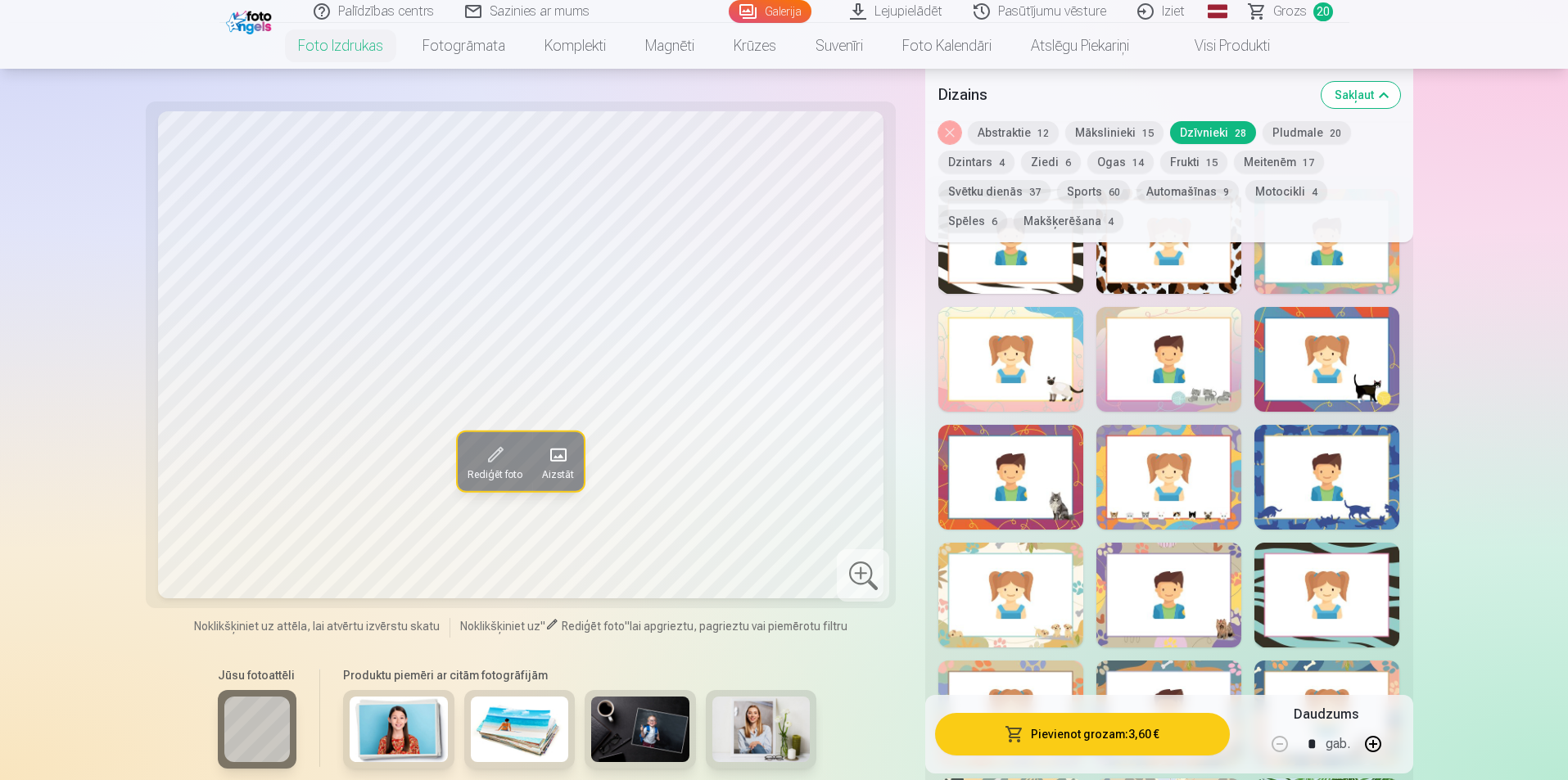
click at [1031, 589] on div at bounding box center [1011, 595] width 145 height 105
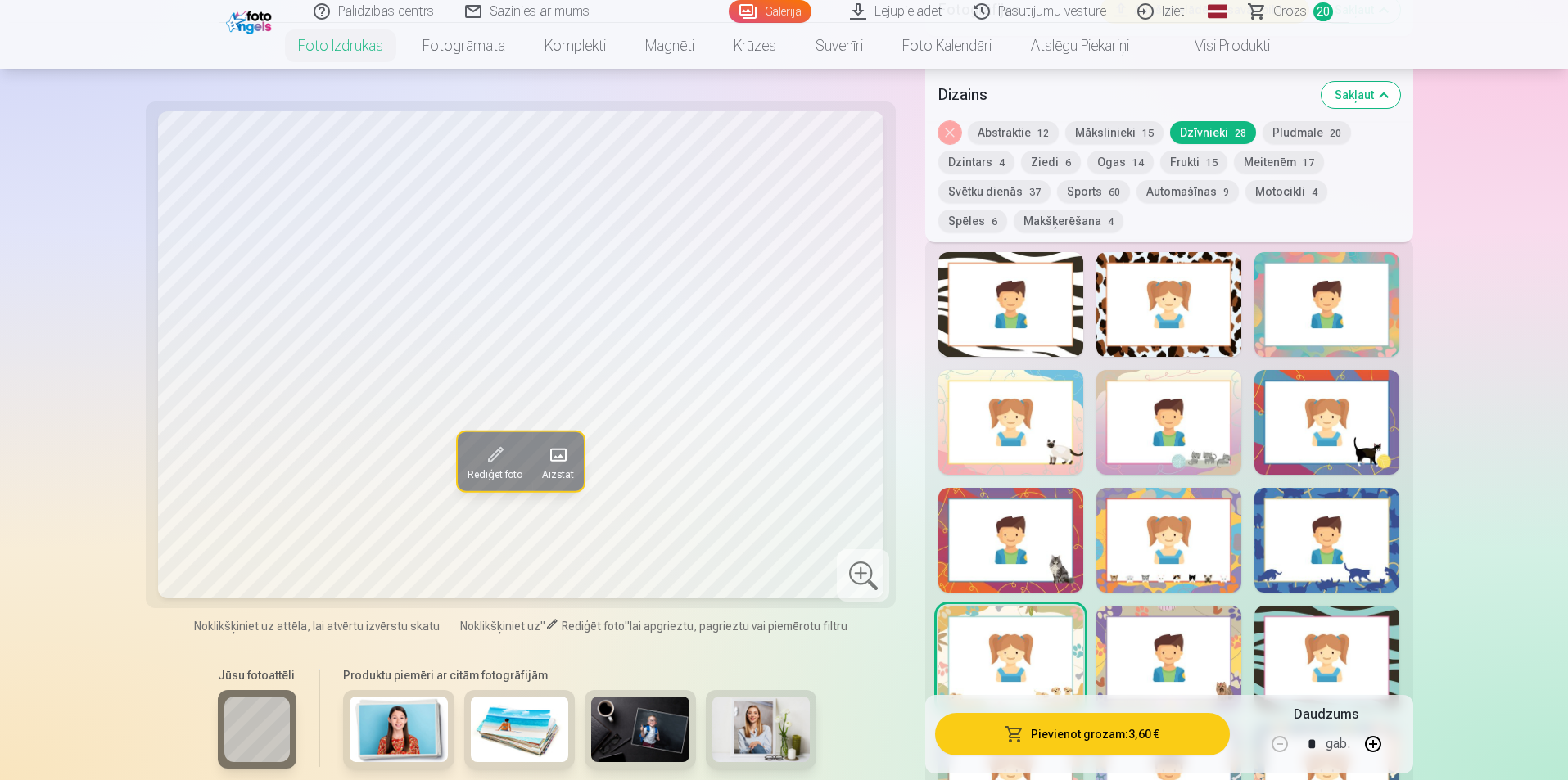
scroll to position [2211, 0]
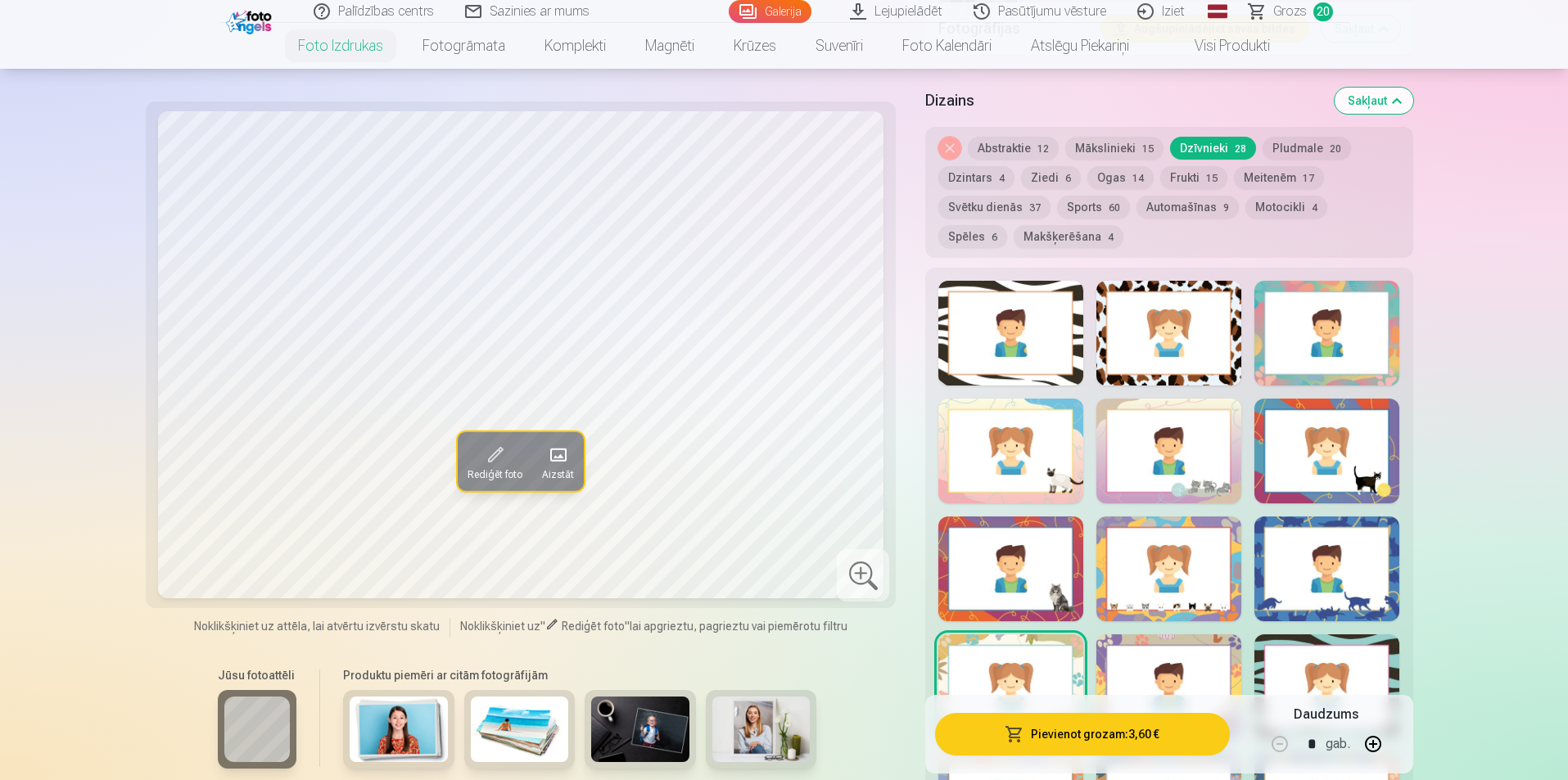
click at [1061, 464] on div at bounding box center [1011, 451] width 145 height 105
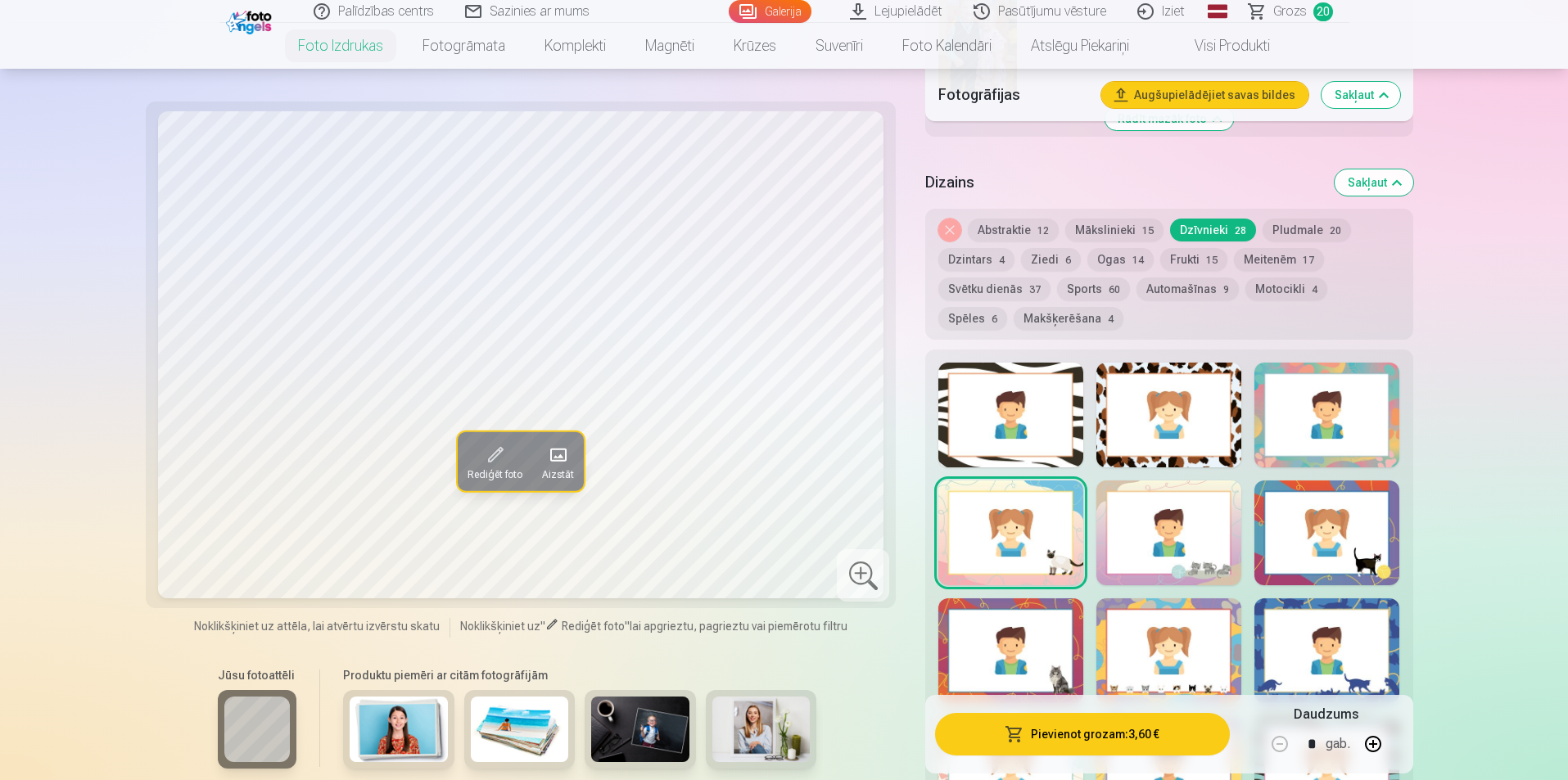
scroll to position [1965, 0]
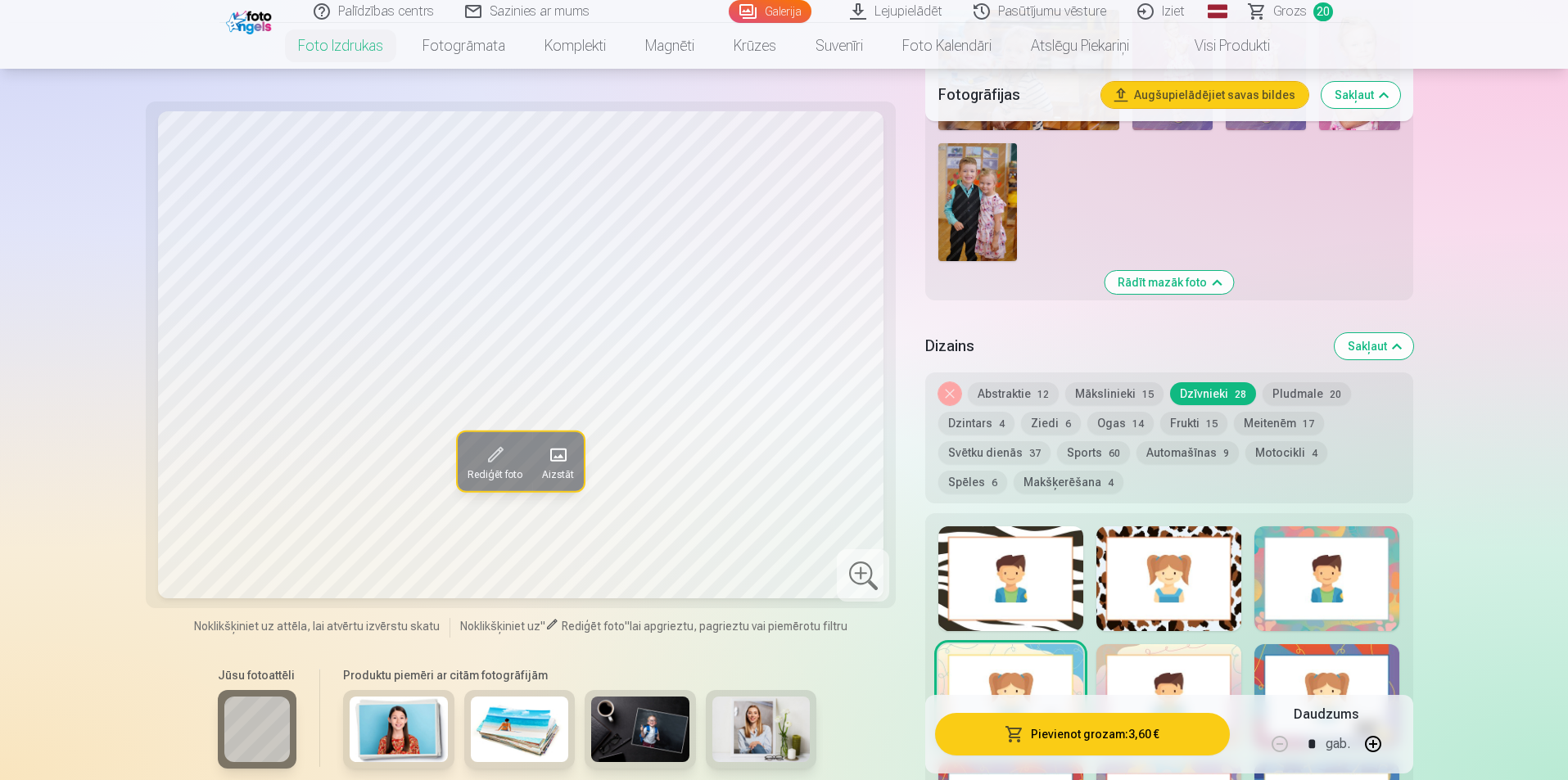
click at [1013, 393] on button "Abstraktie 12" at bounding box center [1013, 394] width 91 height 23
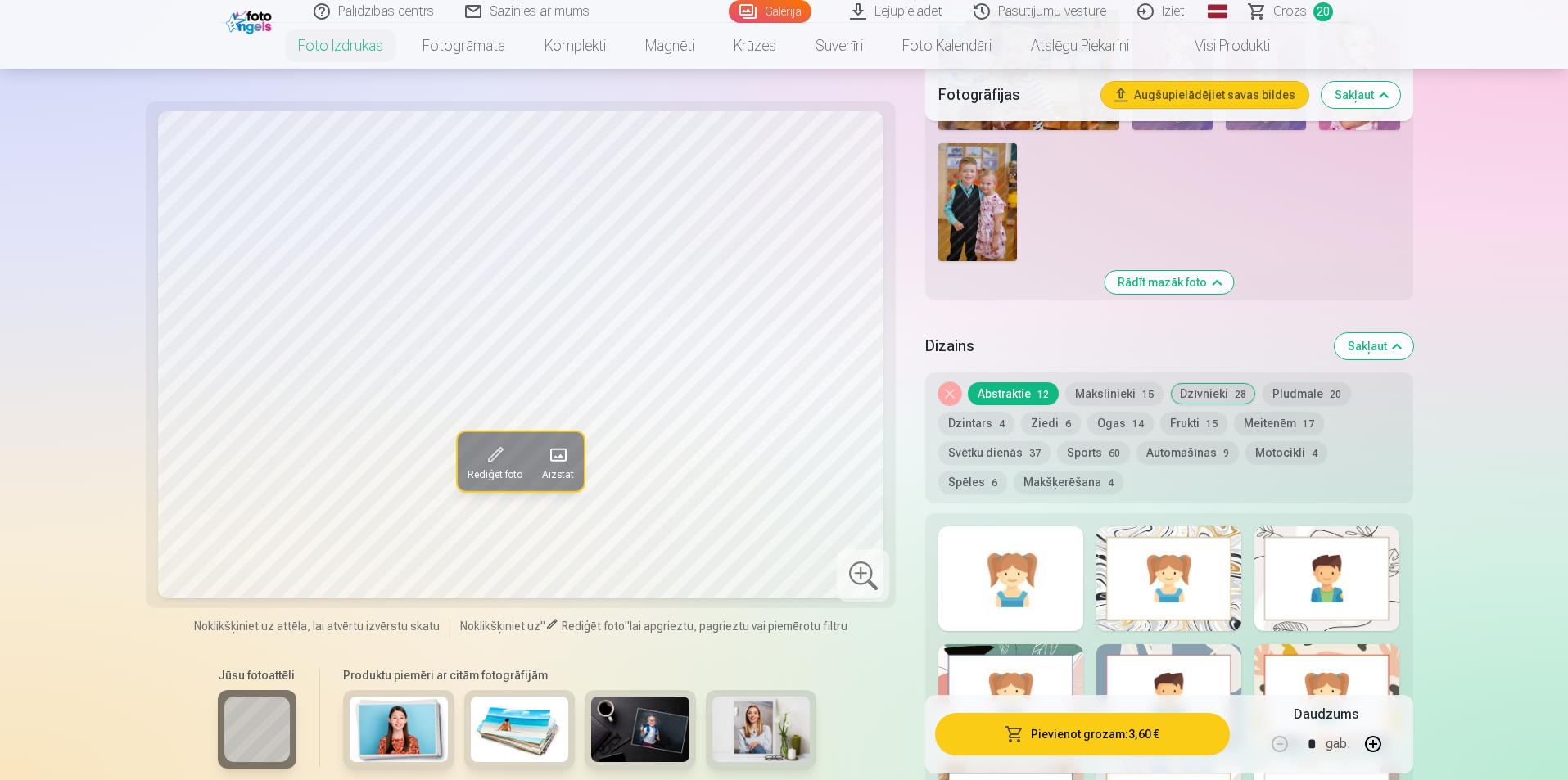
click at [975, 422] on button "Dzintars 4" at bounding box center [976, 424] width 76 height 23
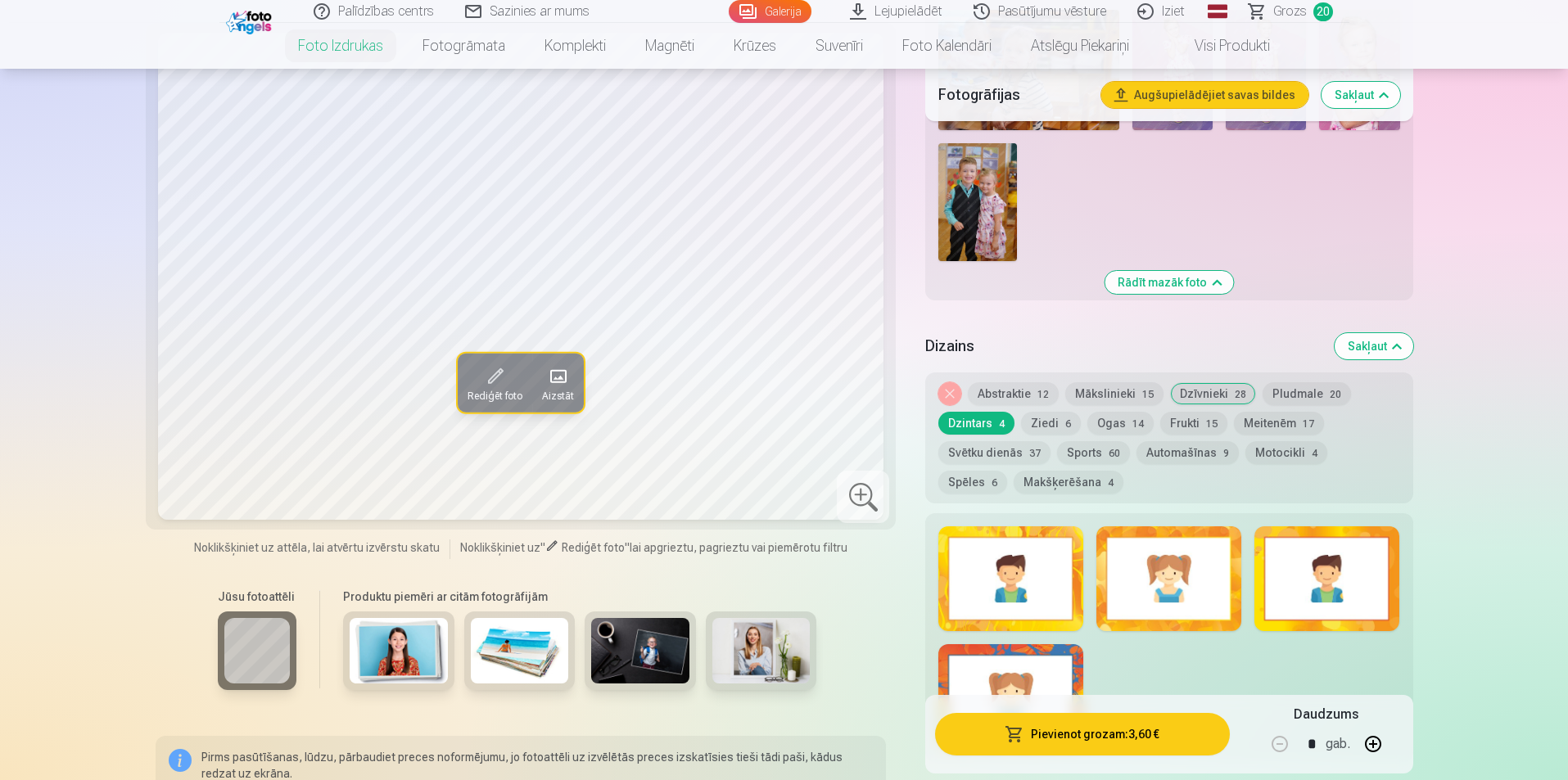
click at [1055, 427] on button "Ziedi 6" at bounding box center [1051, 424] width 60 height 23
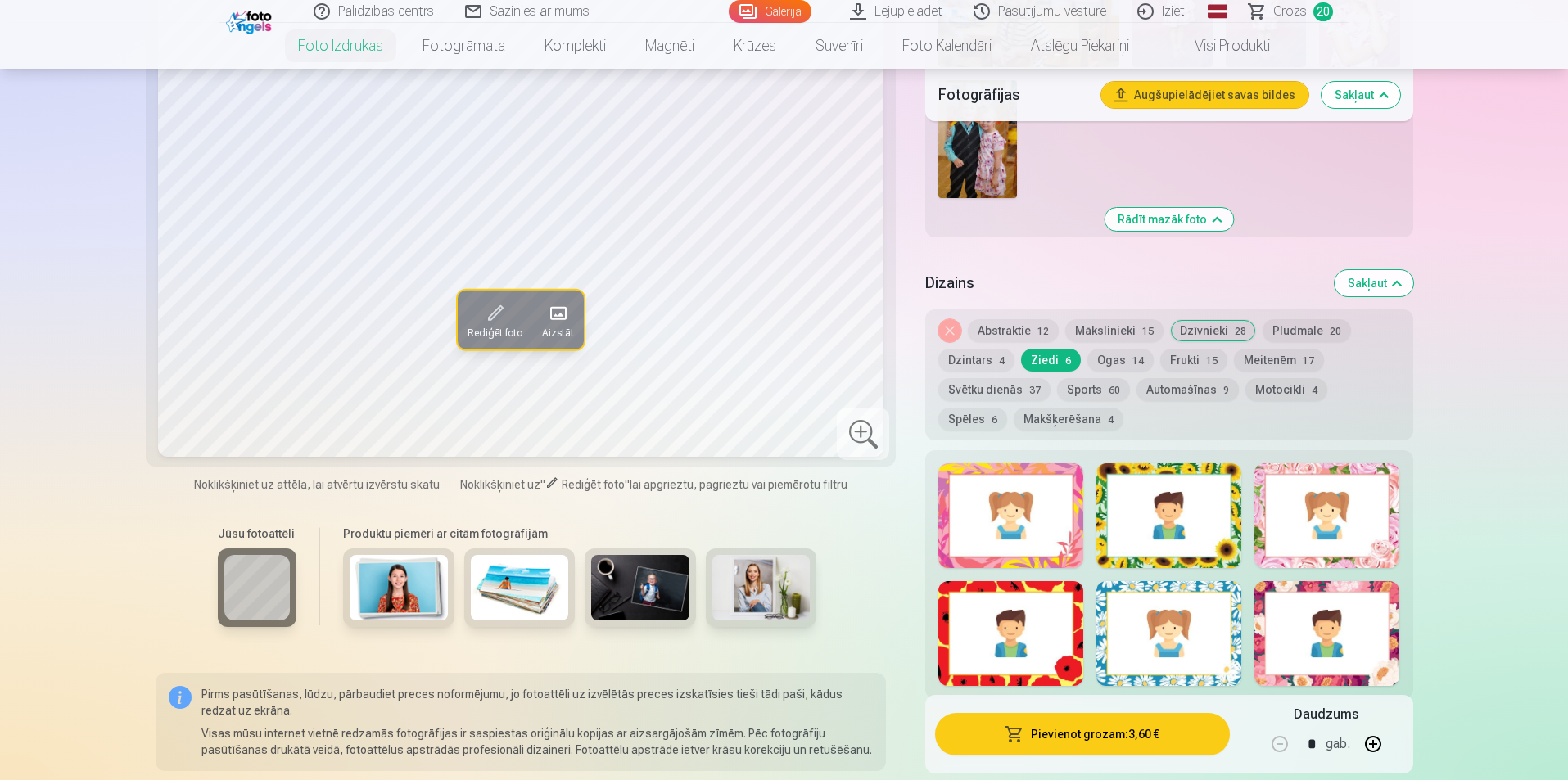
scroll to position [2047, 0]
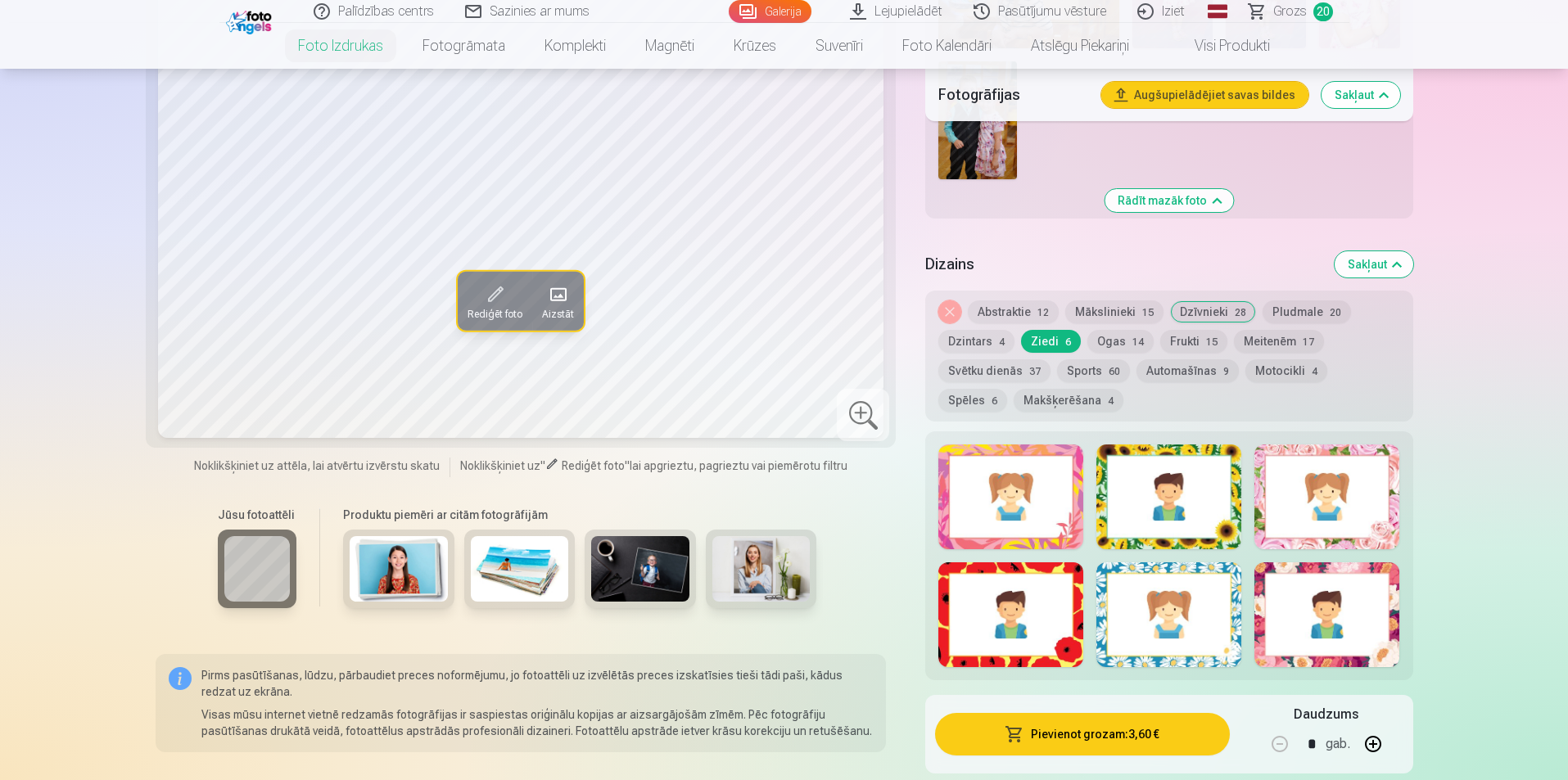
click at [1282, 619] on div at bounding box center [1327, 615] width 145 height 105
click at [1018, 538] on div at bounding box center [1011, 497] width 145 height 105
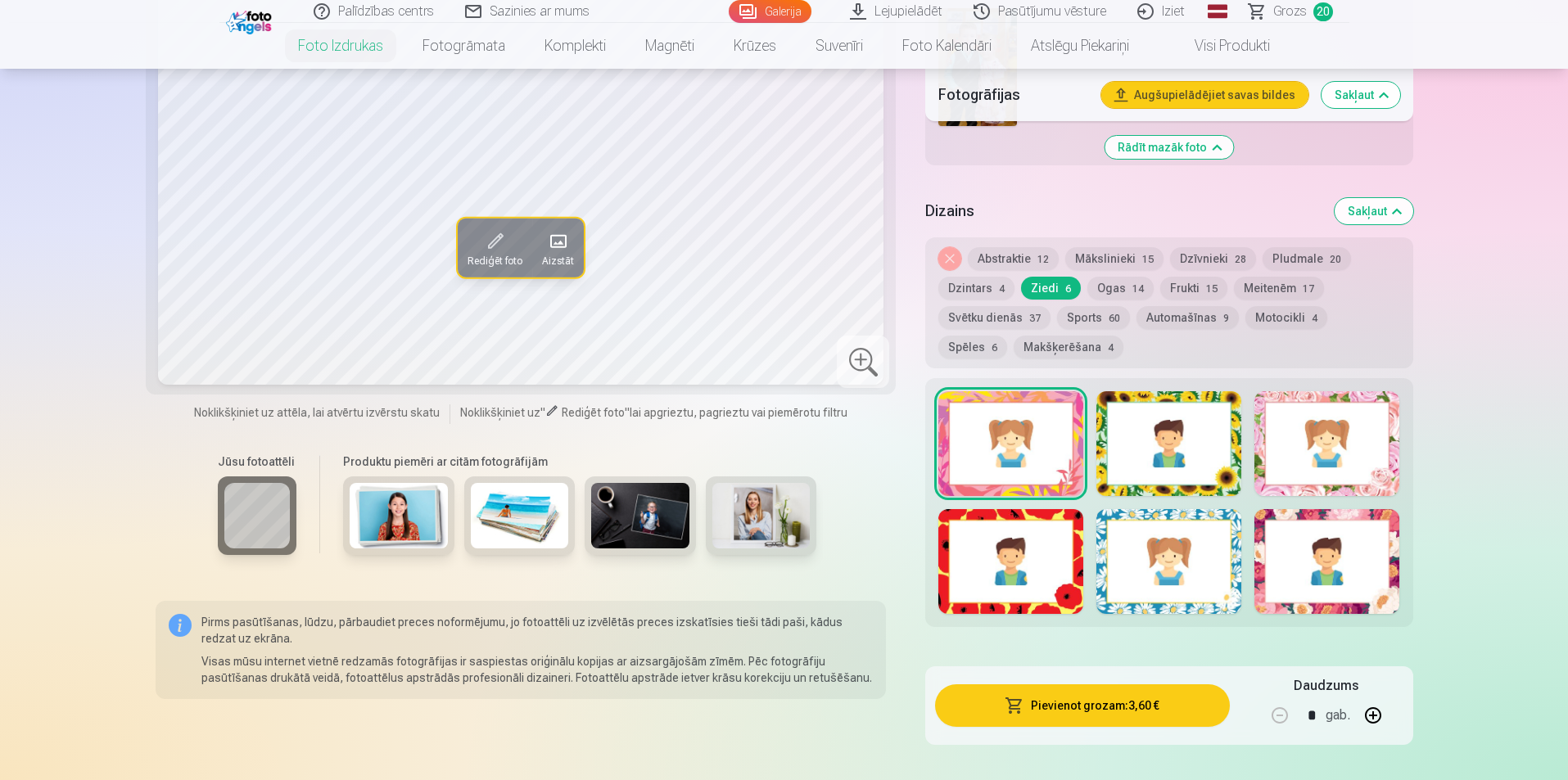
scroll to position [2129, 0]
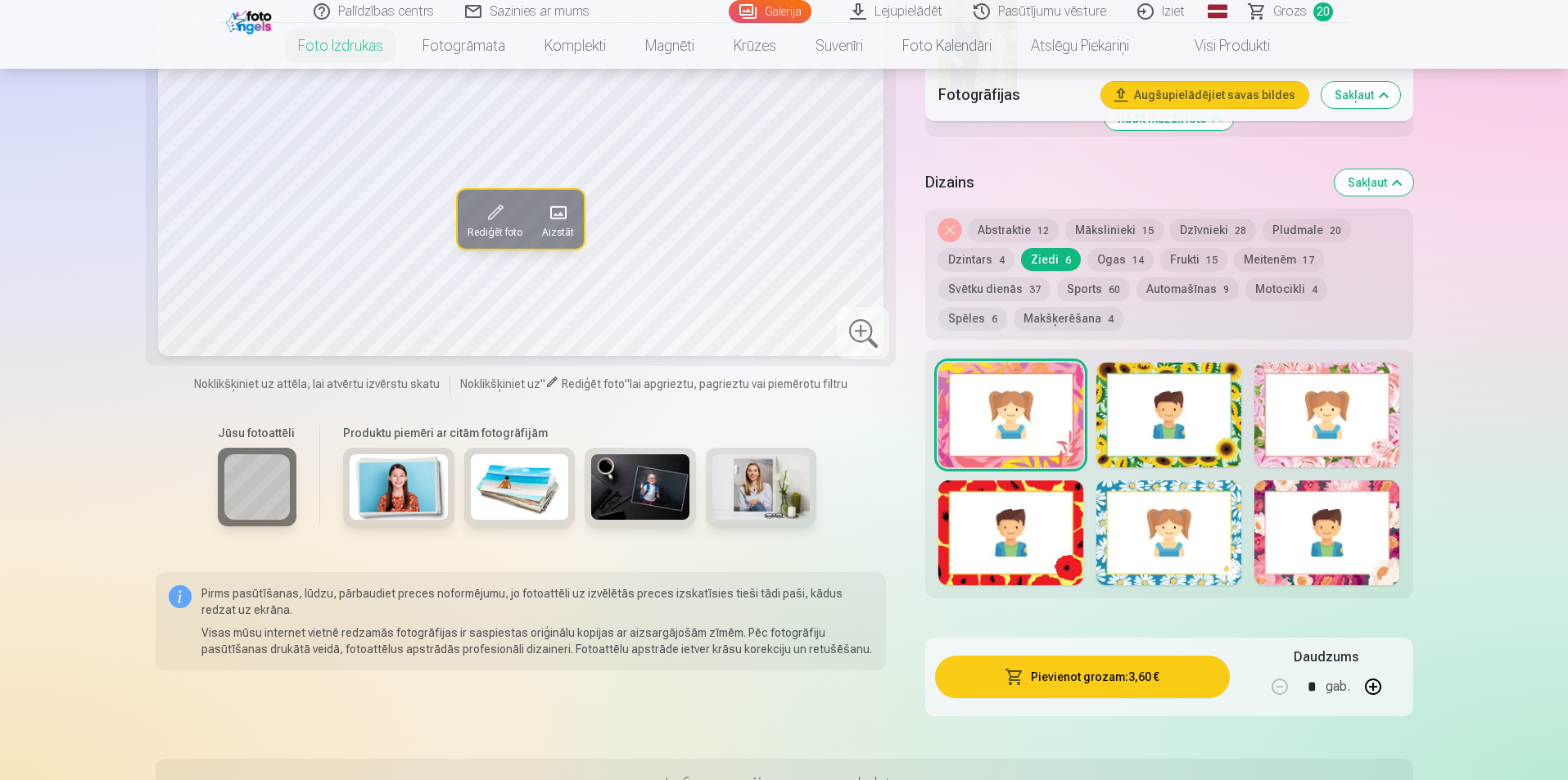
click at [1313, 465] on div at bounding box center [1327, 415] width 145 height 105
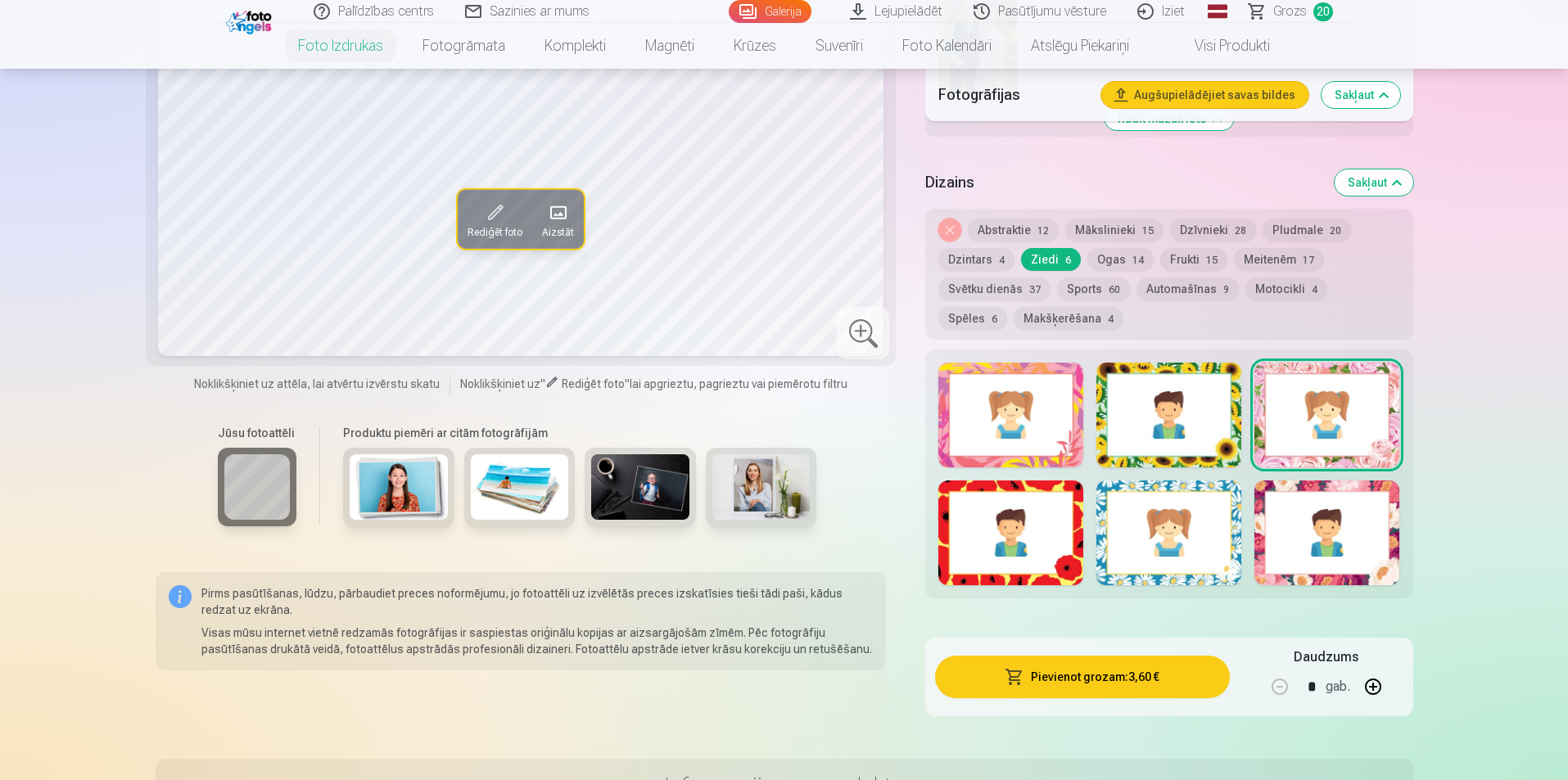
click at [1176, 256] on button "Frukti 15" at bounding box center [1194, 260] width 67 height 23
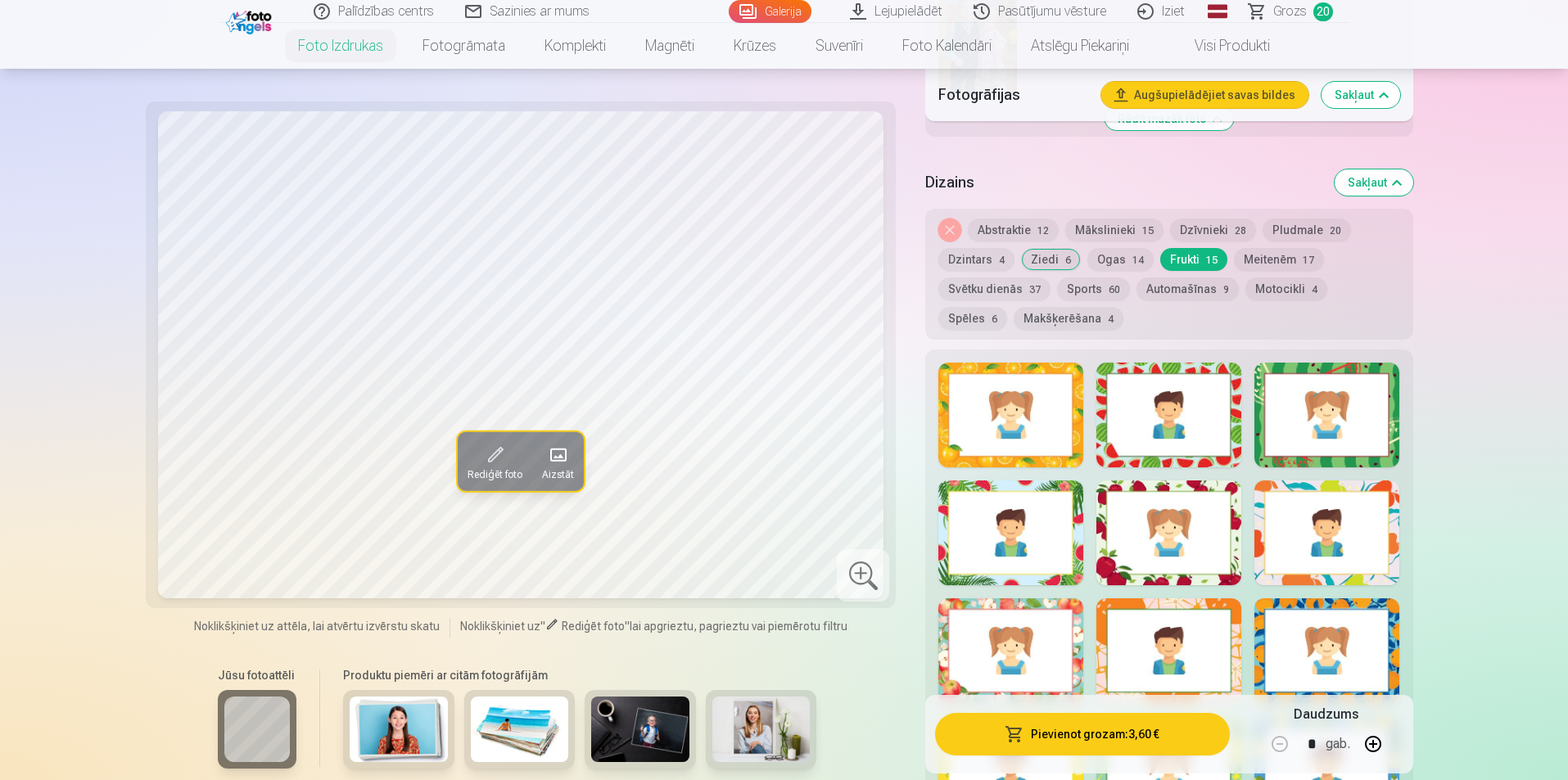
click at [1277, 257] on button "Meitenēm 17" at bounding box center [1279, 260] width 90 height 23
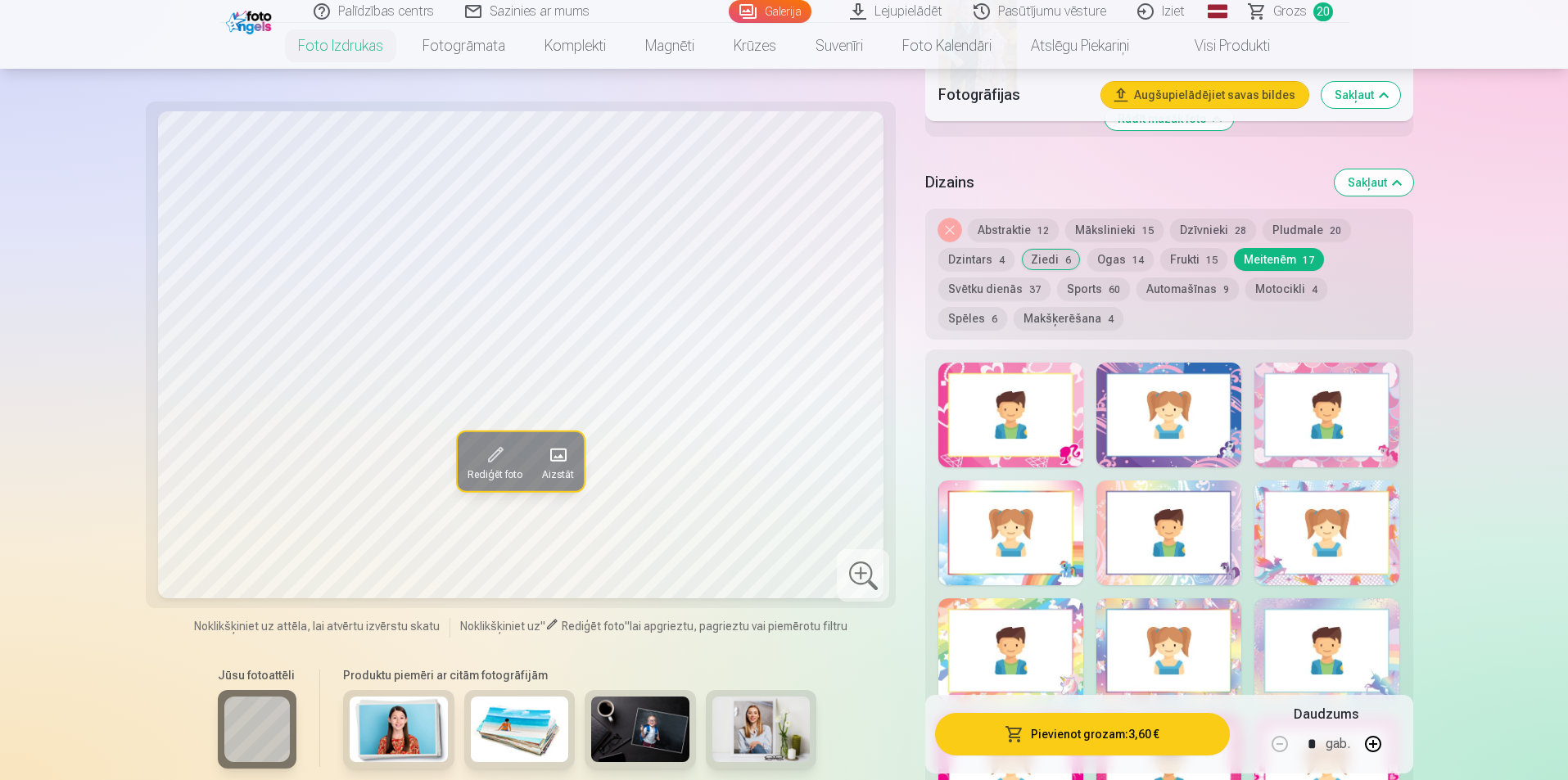
click at [1232, 658] on div at bounding box center [1169, 651] width 145 height 105
click at [1366, 668] on div at bounding box center [1327, 651] width 145 height 105
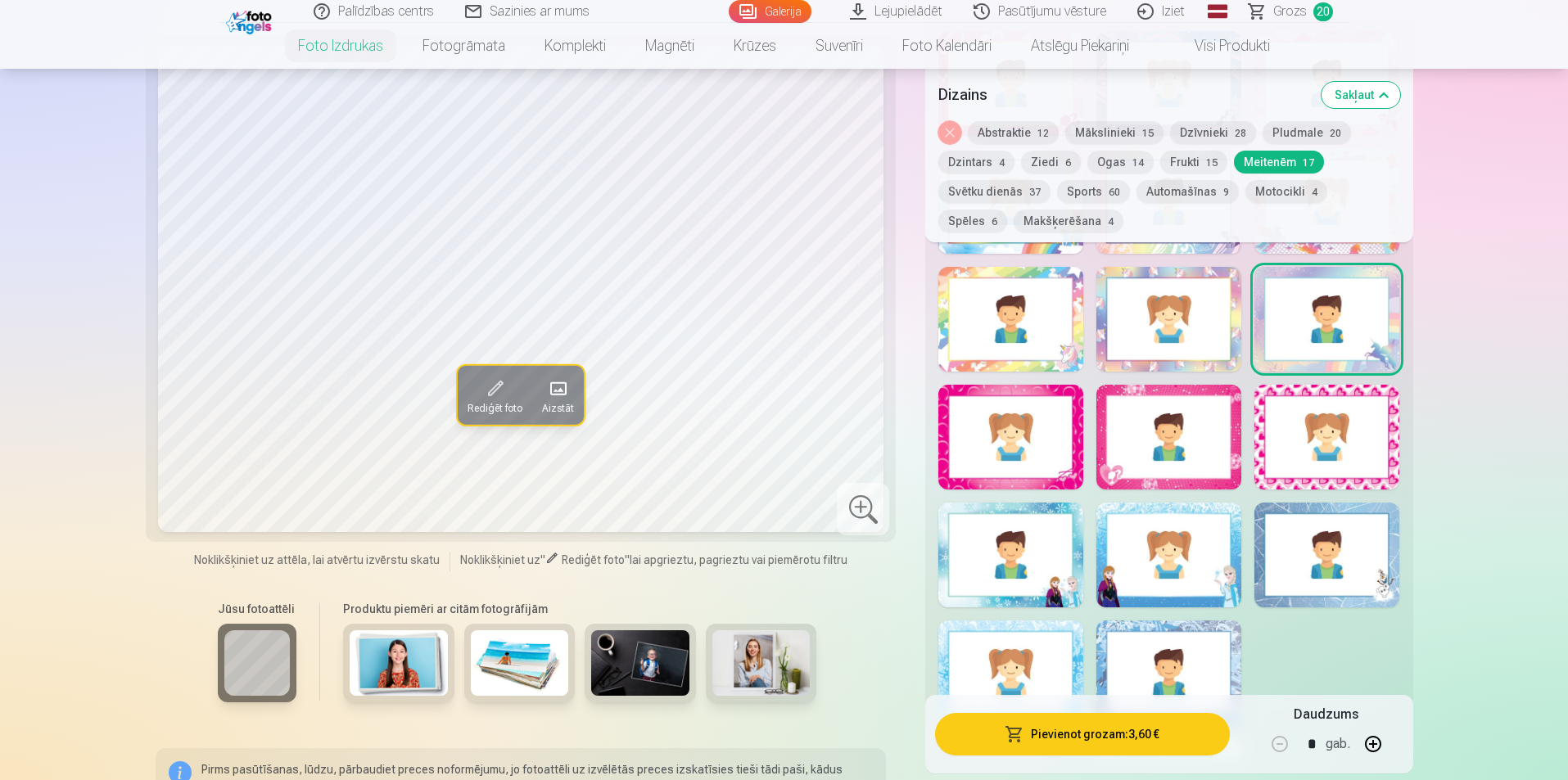
scroll to position [2538, 0]
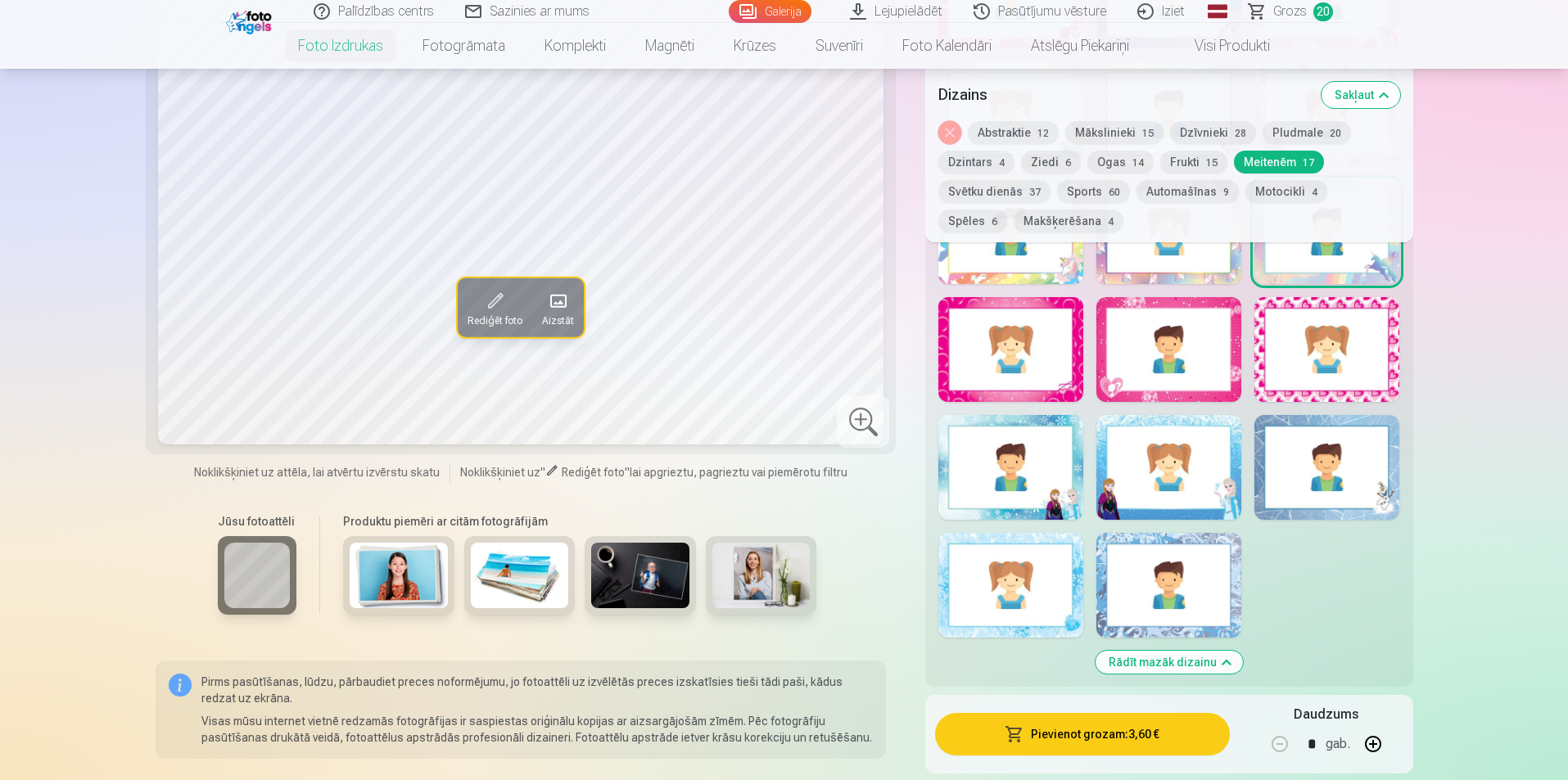
click at [1080, 356] on div at bounding box center [1011, 350] width 145 height 105
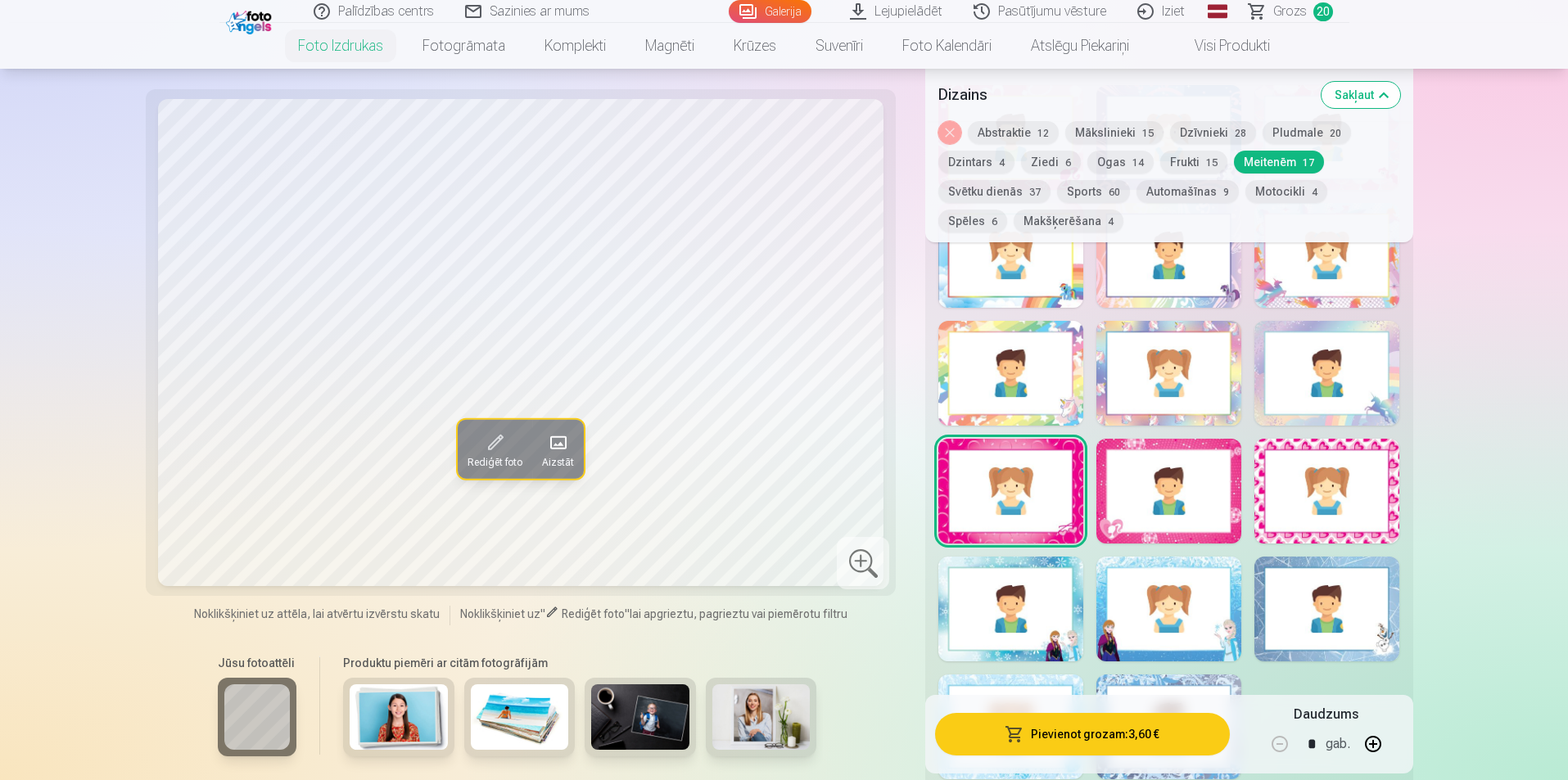
scroll to position [2374, 0]
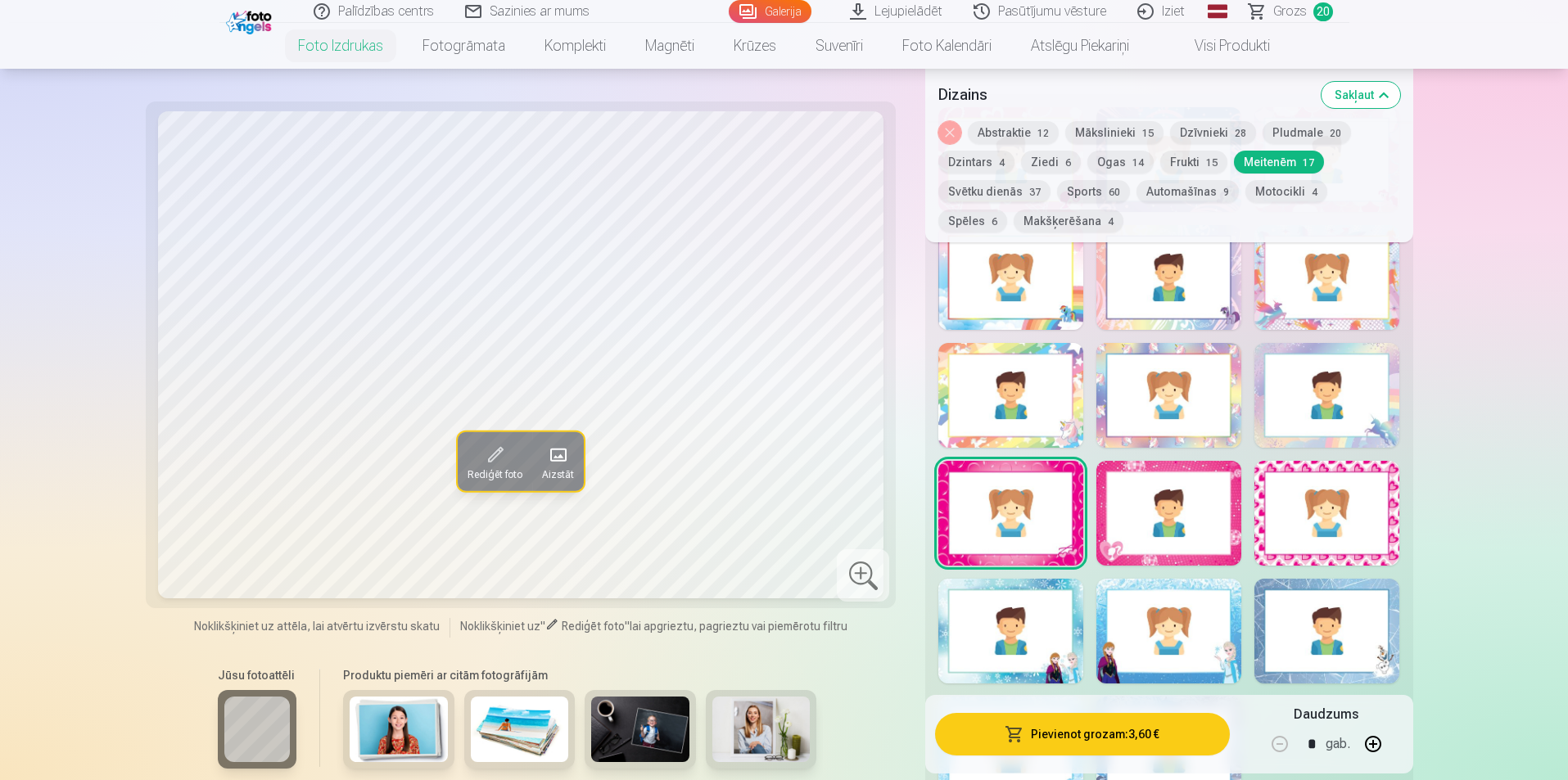
click at [1063, 410] on div at bounding box center [1011, 395] width 145 height 105
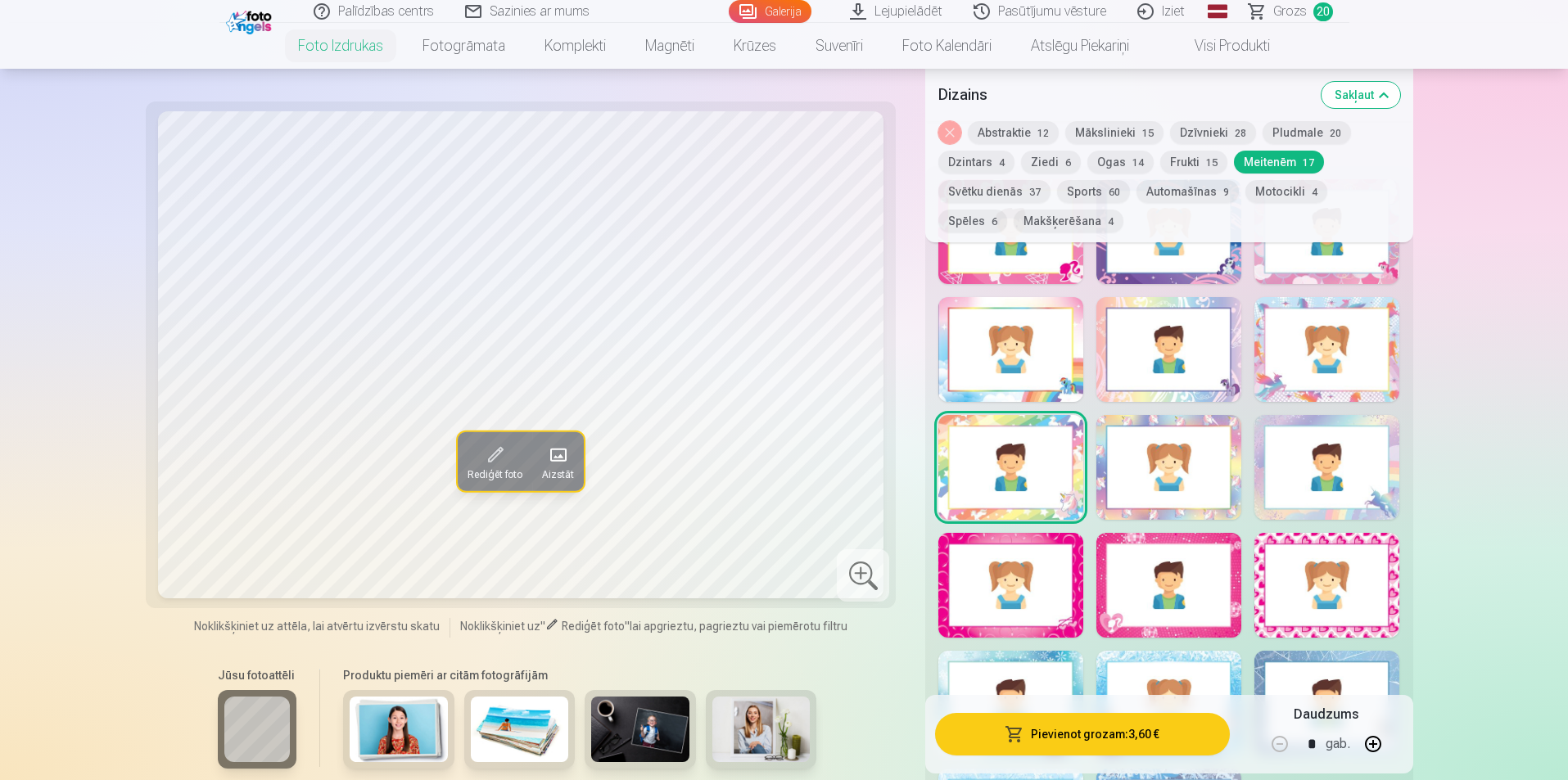
scroll to position [2293, 0]
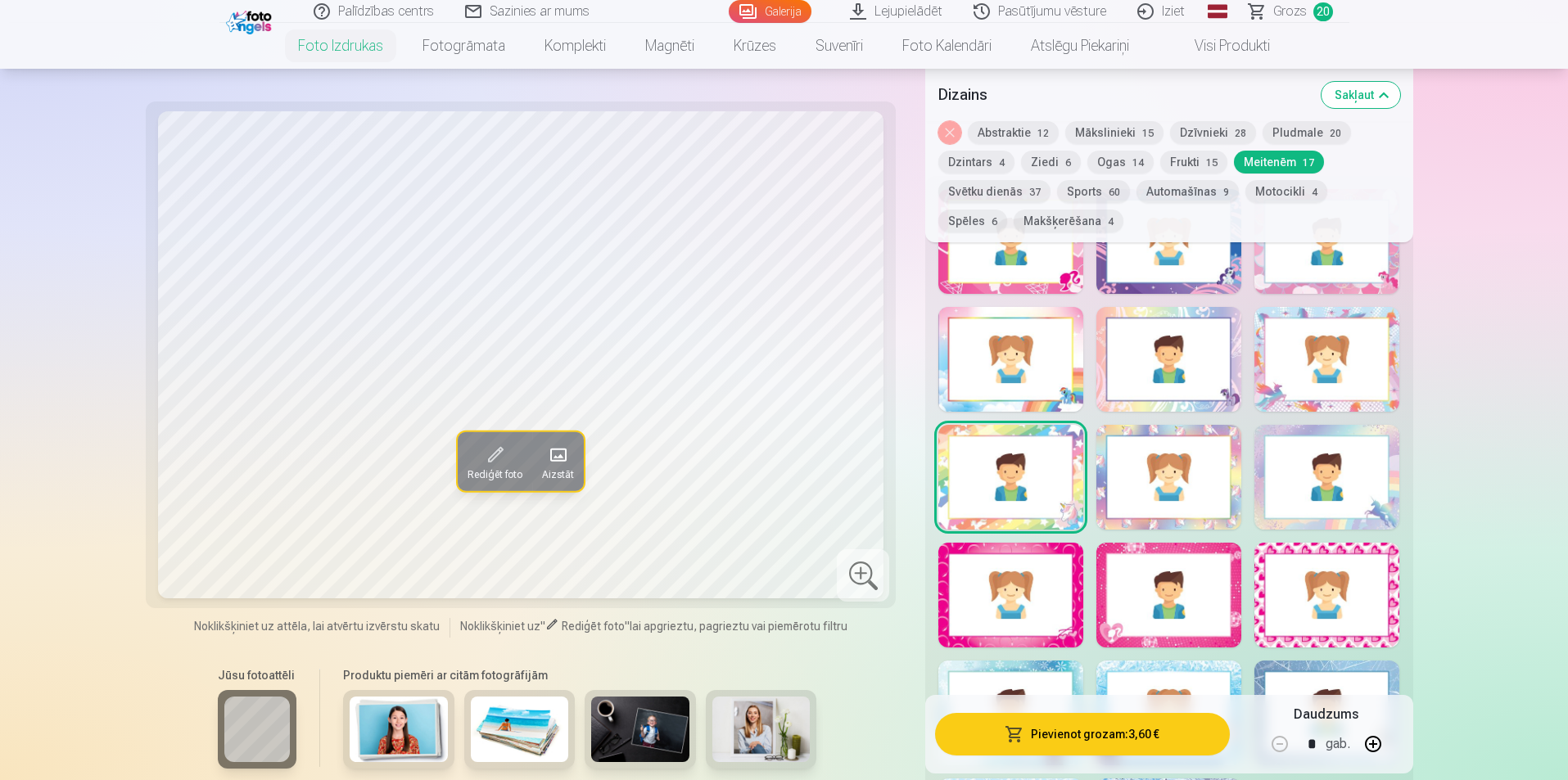
click at [1120, 388] on div at bounding box center [1169, 360] width 145 height 105
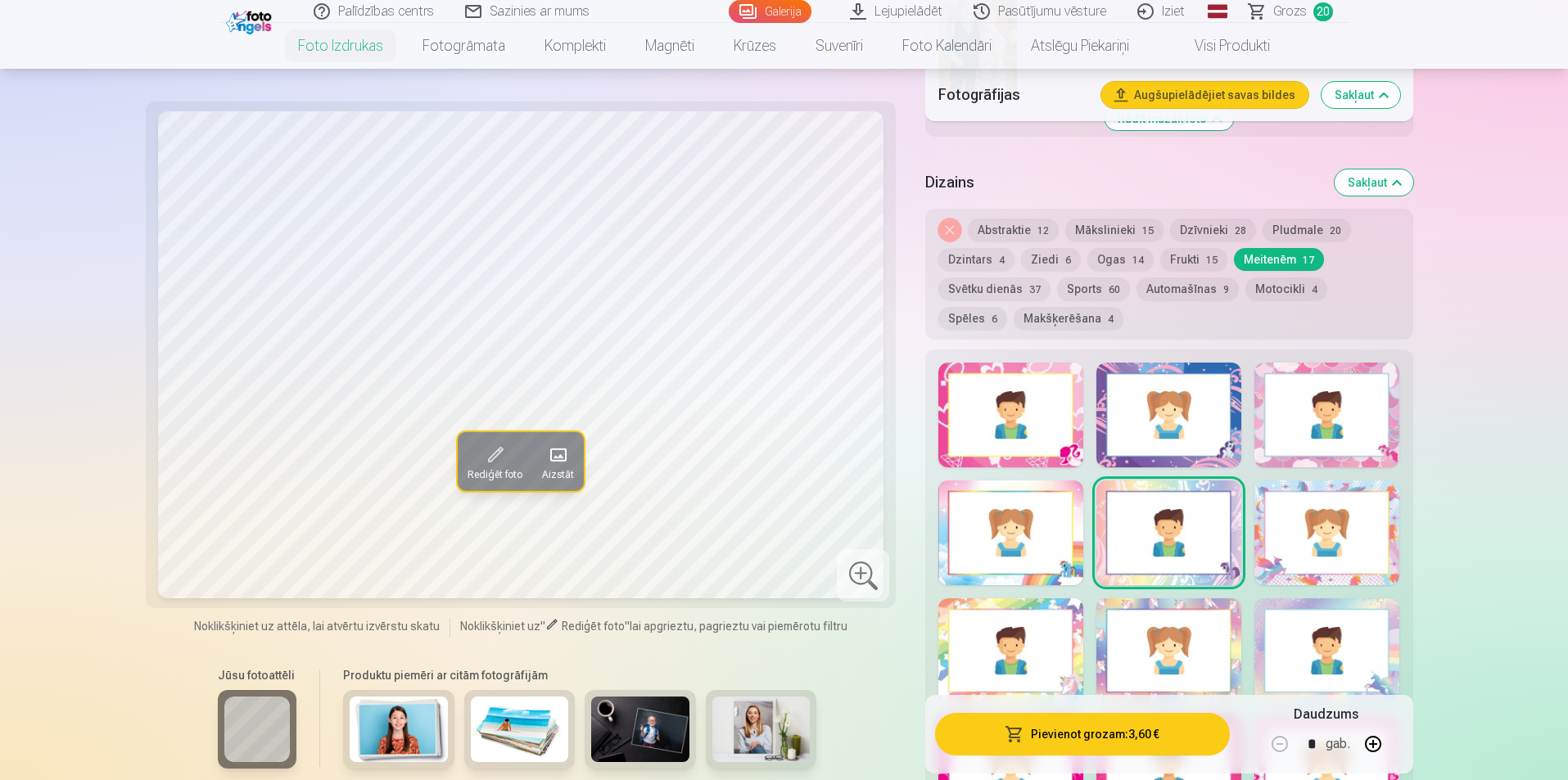
scroll to position [1965, 0]
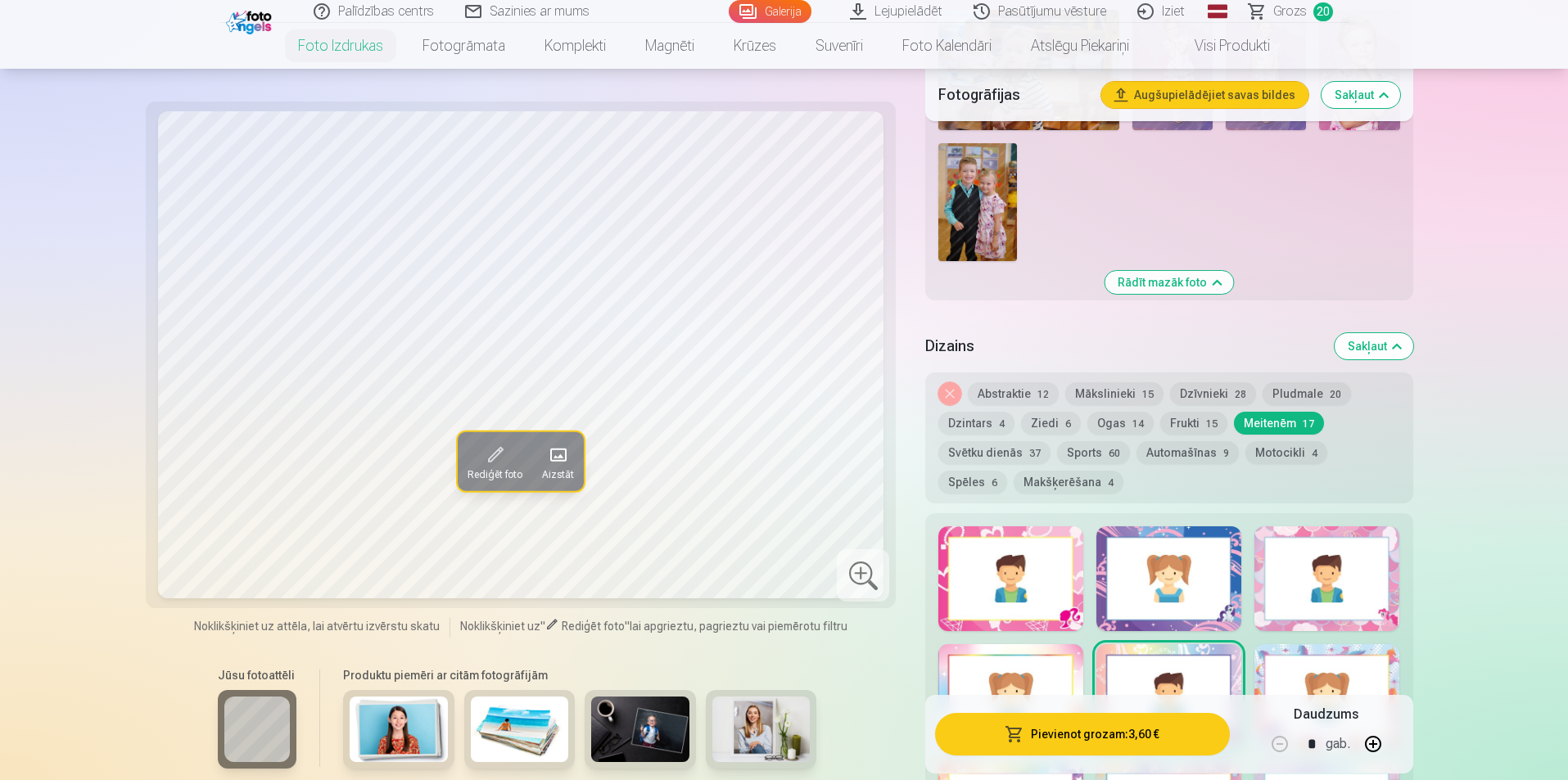
click at [1030, 395] on button "Abstraktie 12" at bounding box center [1013, 394] width 91 height 23
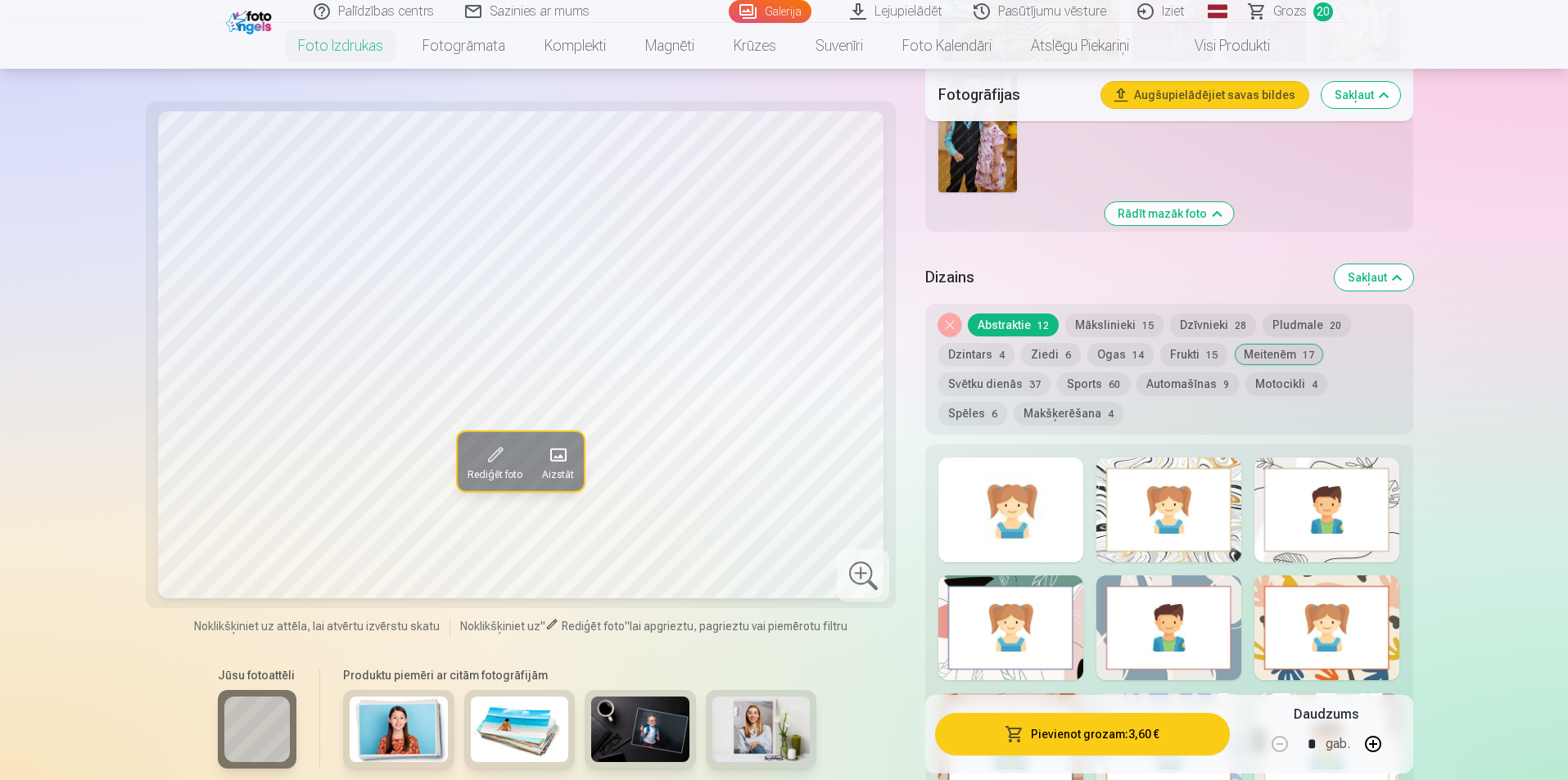
scroll to position [2129, 0]
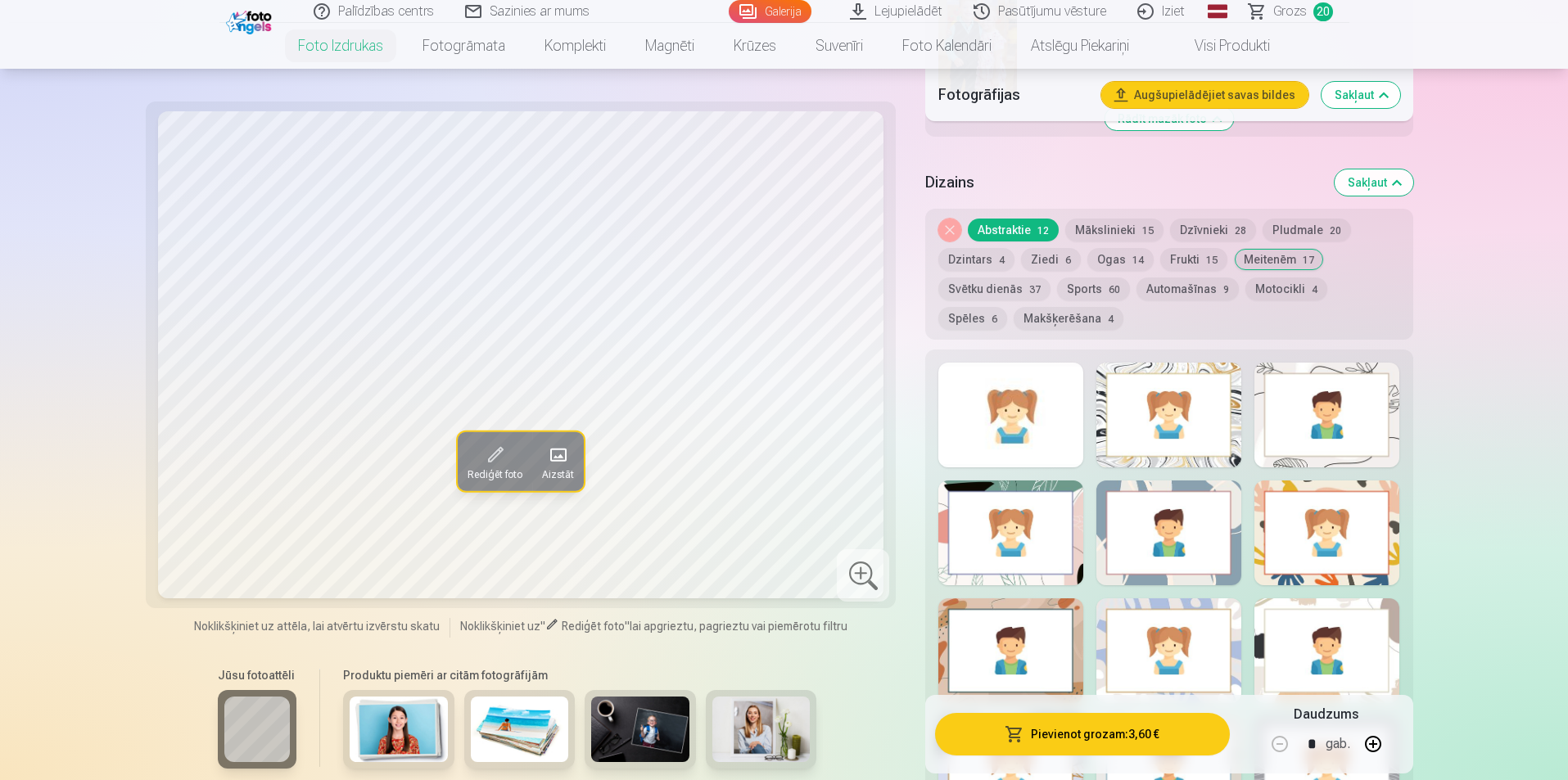
click at [1112, 448] on div at bounding box center [1169, 415] width 145 height 105
click at [1123, 533] on div at bounding box center [1169, 533] width 145 height 105
click at [1022, 565] on div at bounding box center [1011, 533] width 145 height 105
click at [1275, 571] on div at bounding box center [1327, 533] width 145 height 105
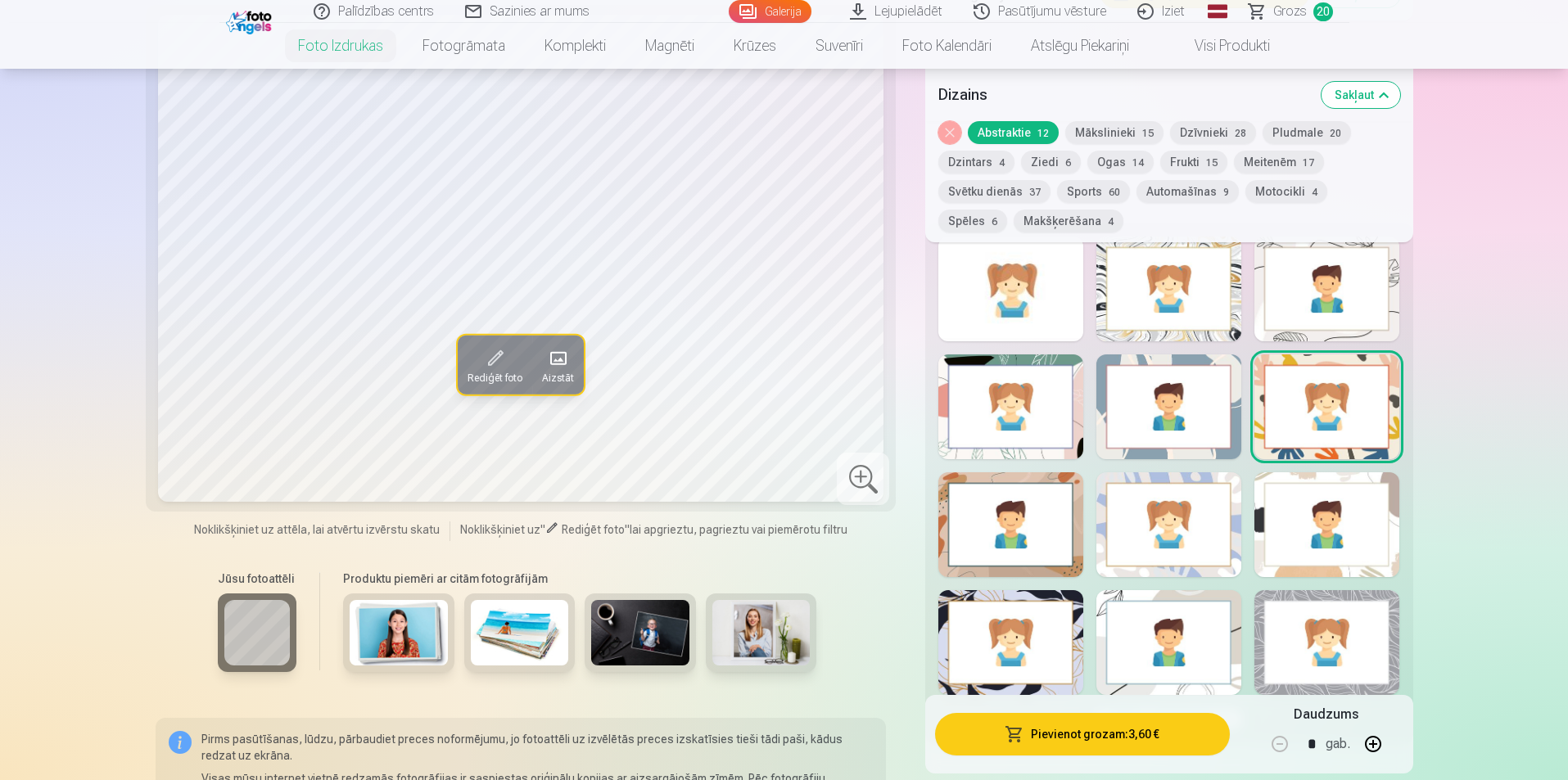
scroll to position [2374, 0]
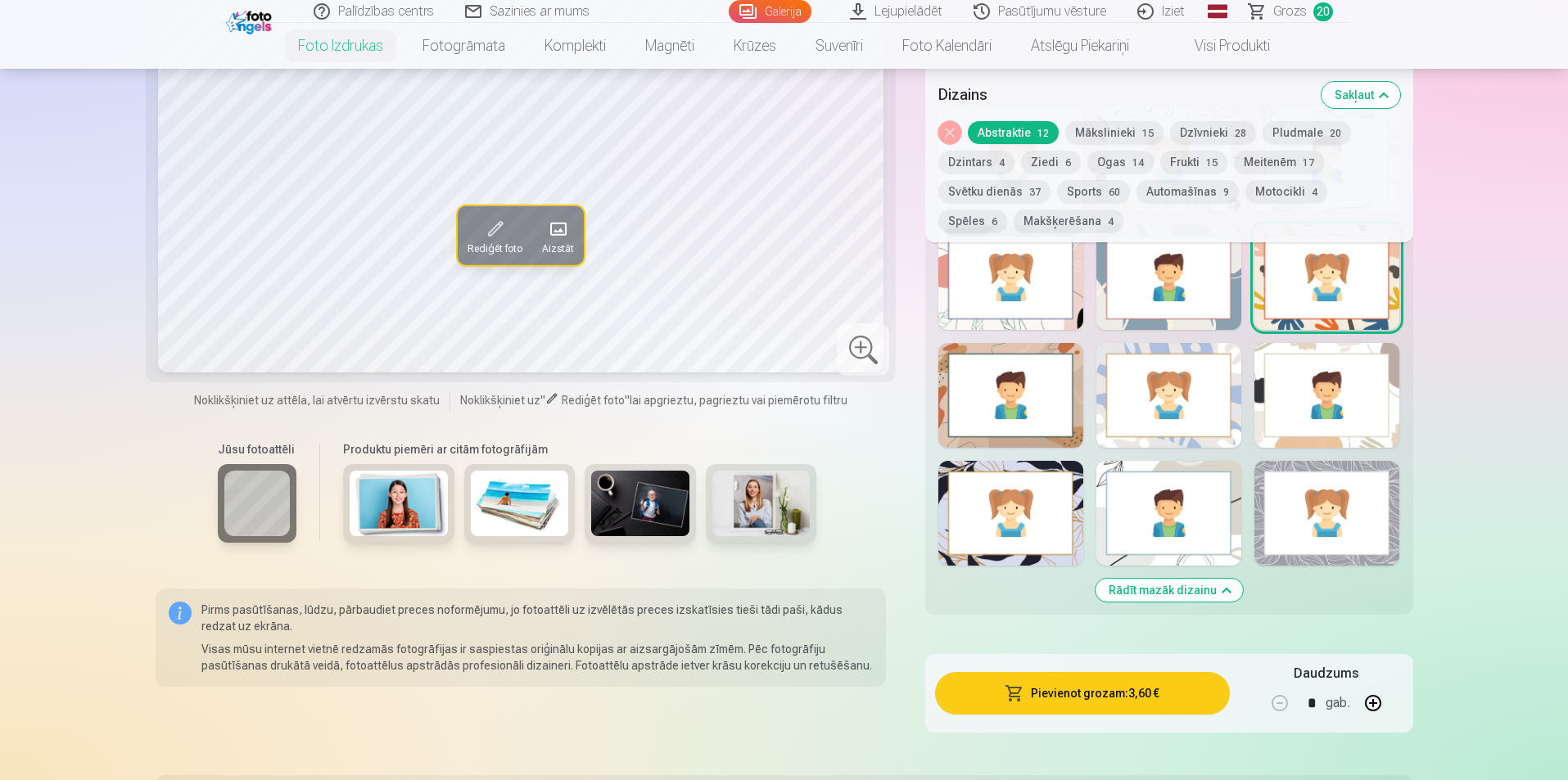
click at [1287, 403] on div at bounding box center [1327, 395] width 145 height 105
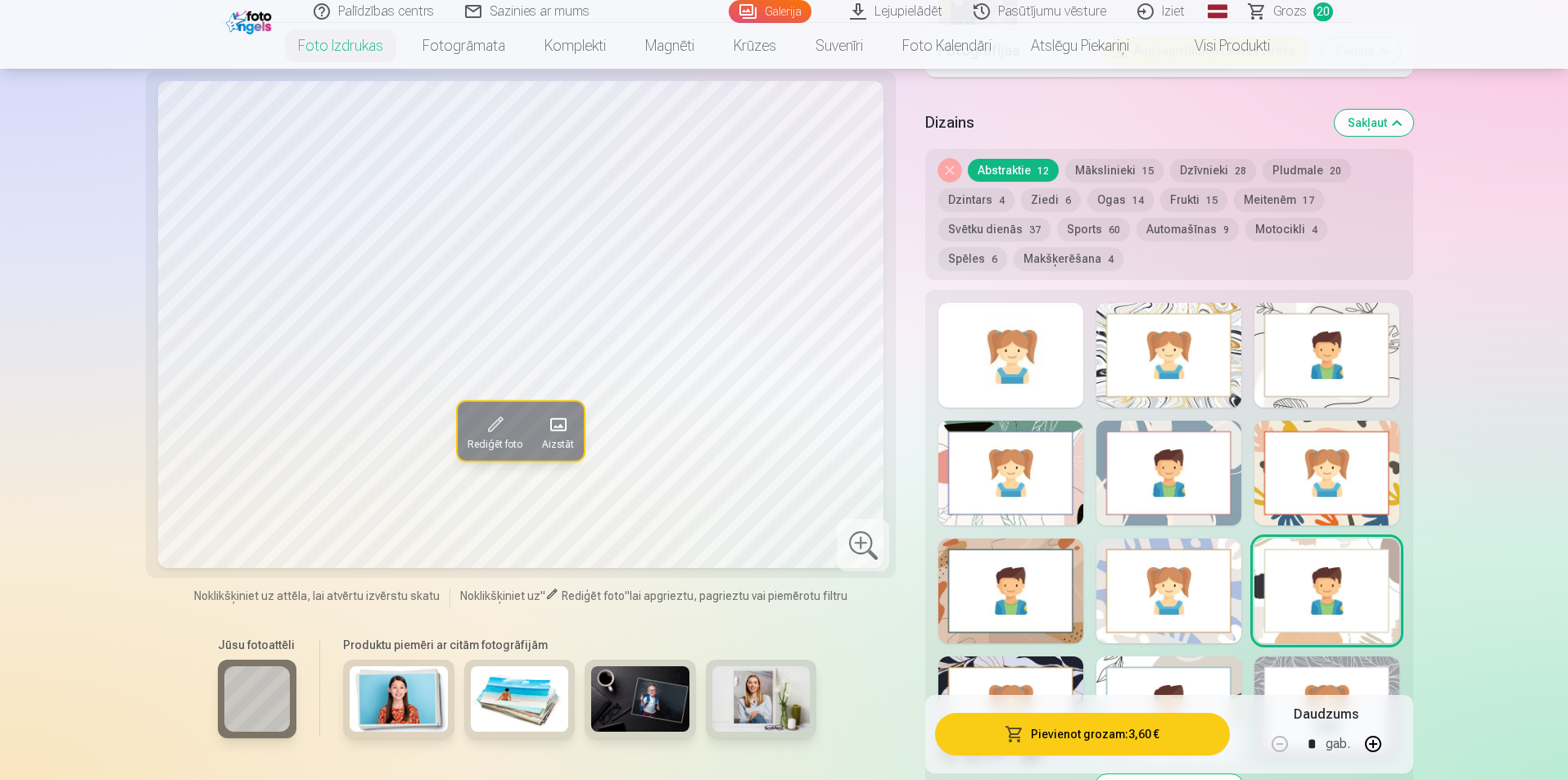
scroll to position [2293, 0]
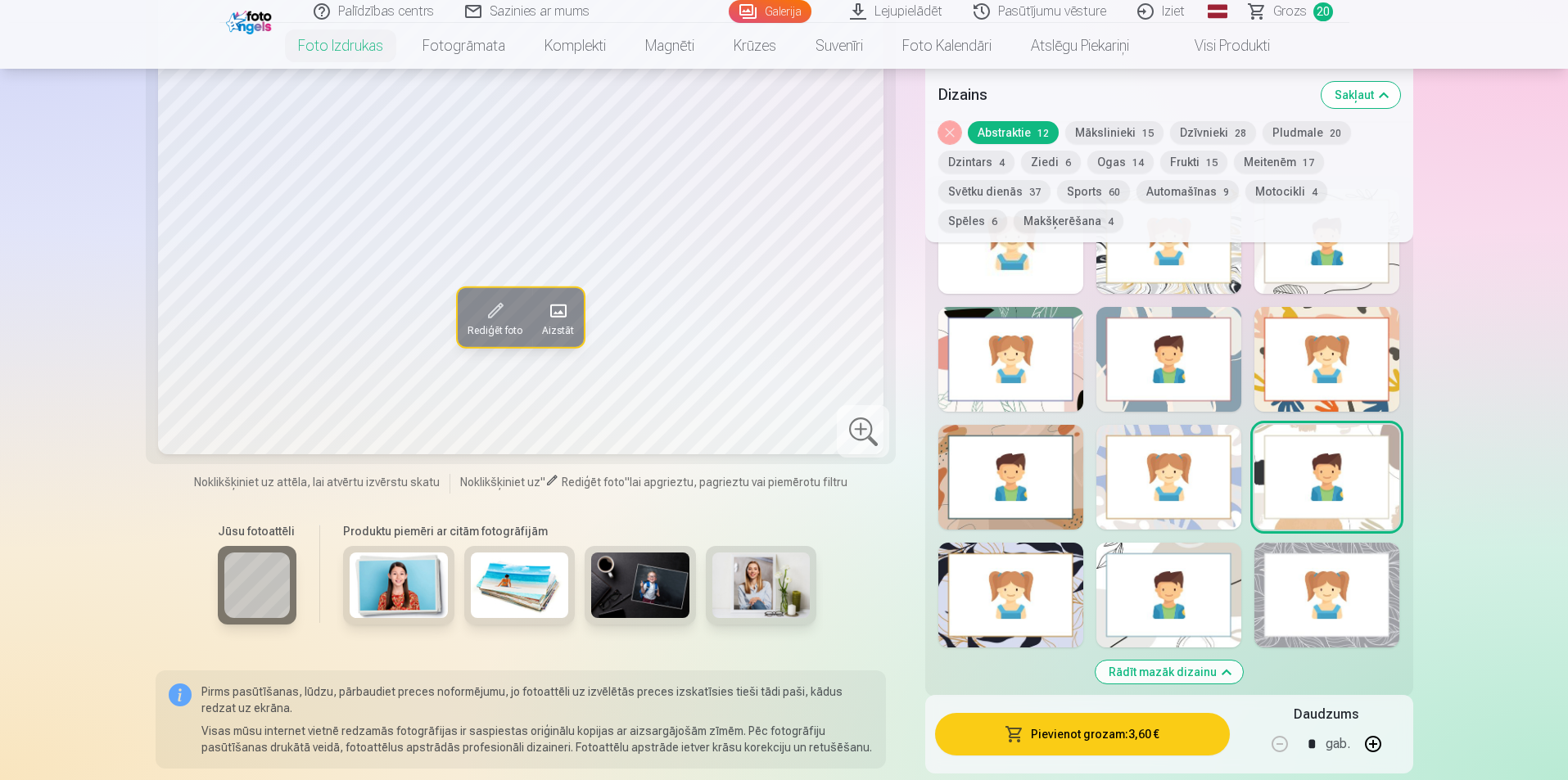
click at [1105, 565] on div at bounding box center [1169, 595] width 145 height 105
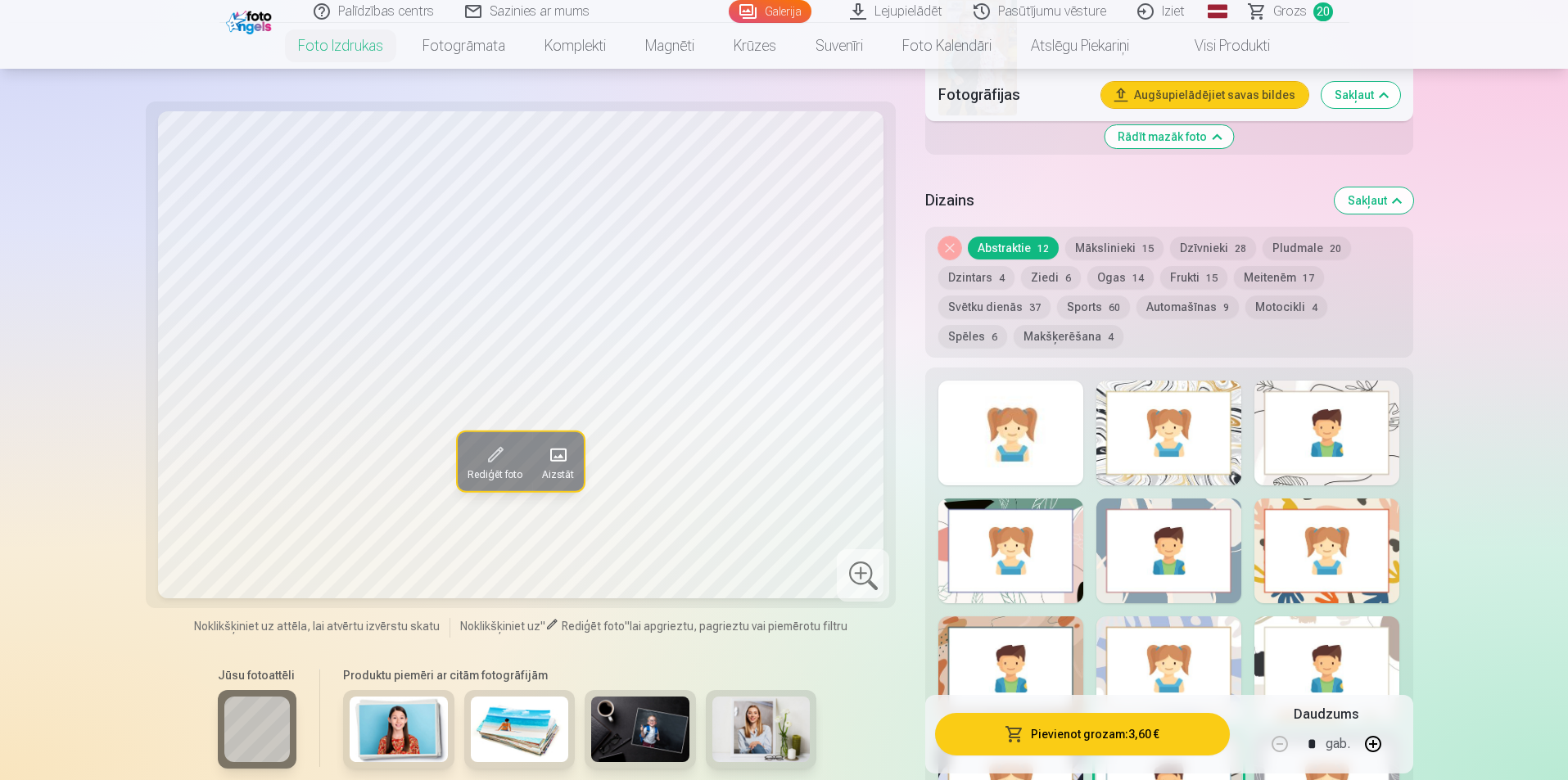
scroll to position [2129, 0]
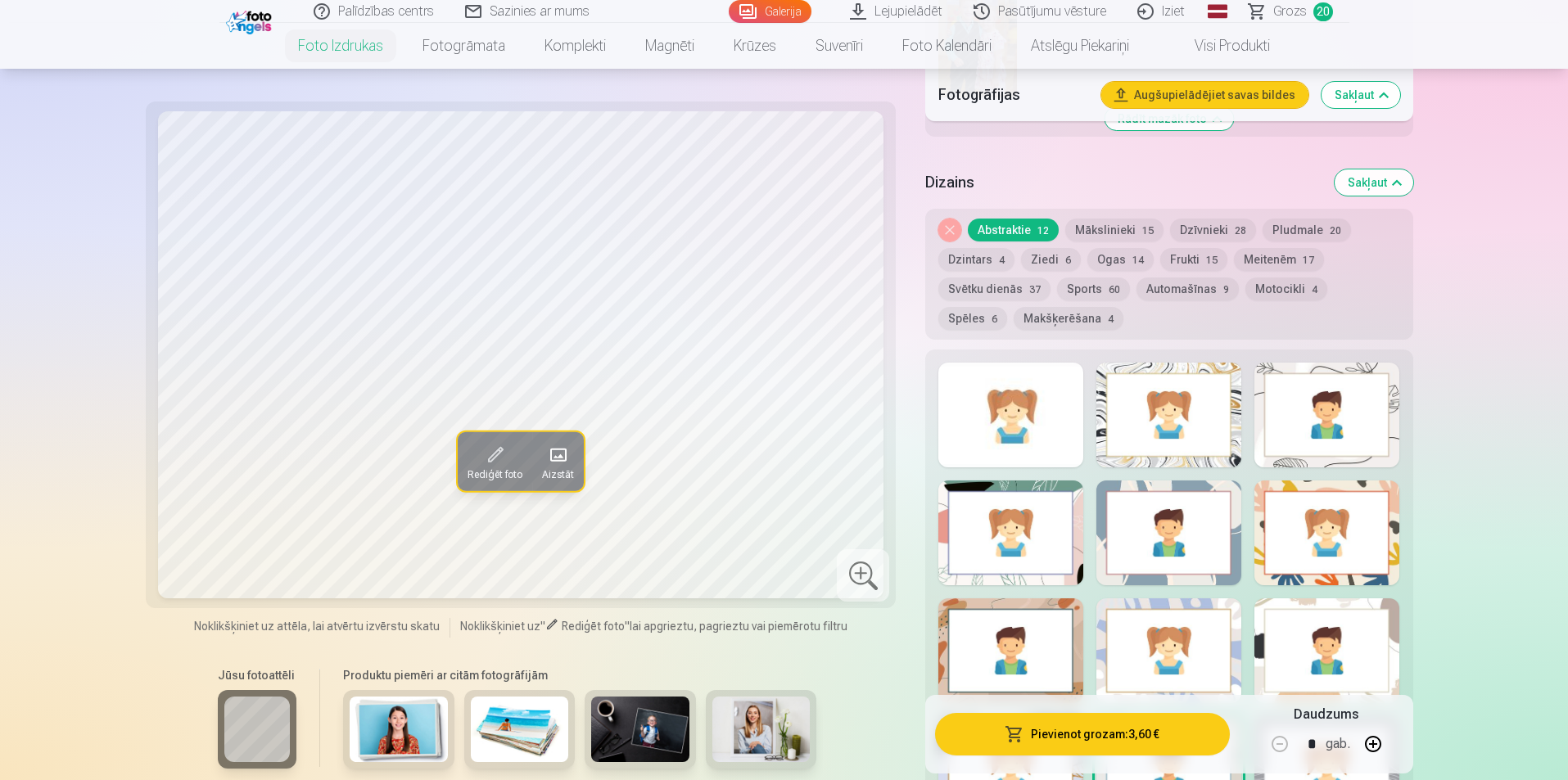
click at [1011, 522] on div at bounding box center [1011, 533] width 145 height 105
click at [1317, 652] on div at bounding box center [1327, 651] width 145 height 105
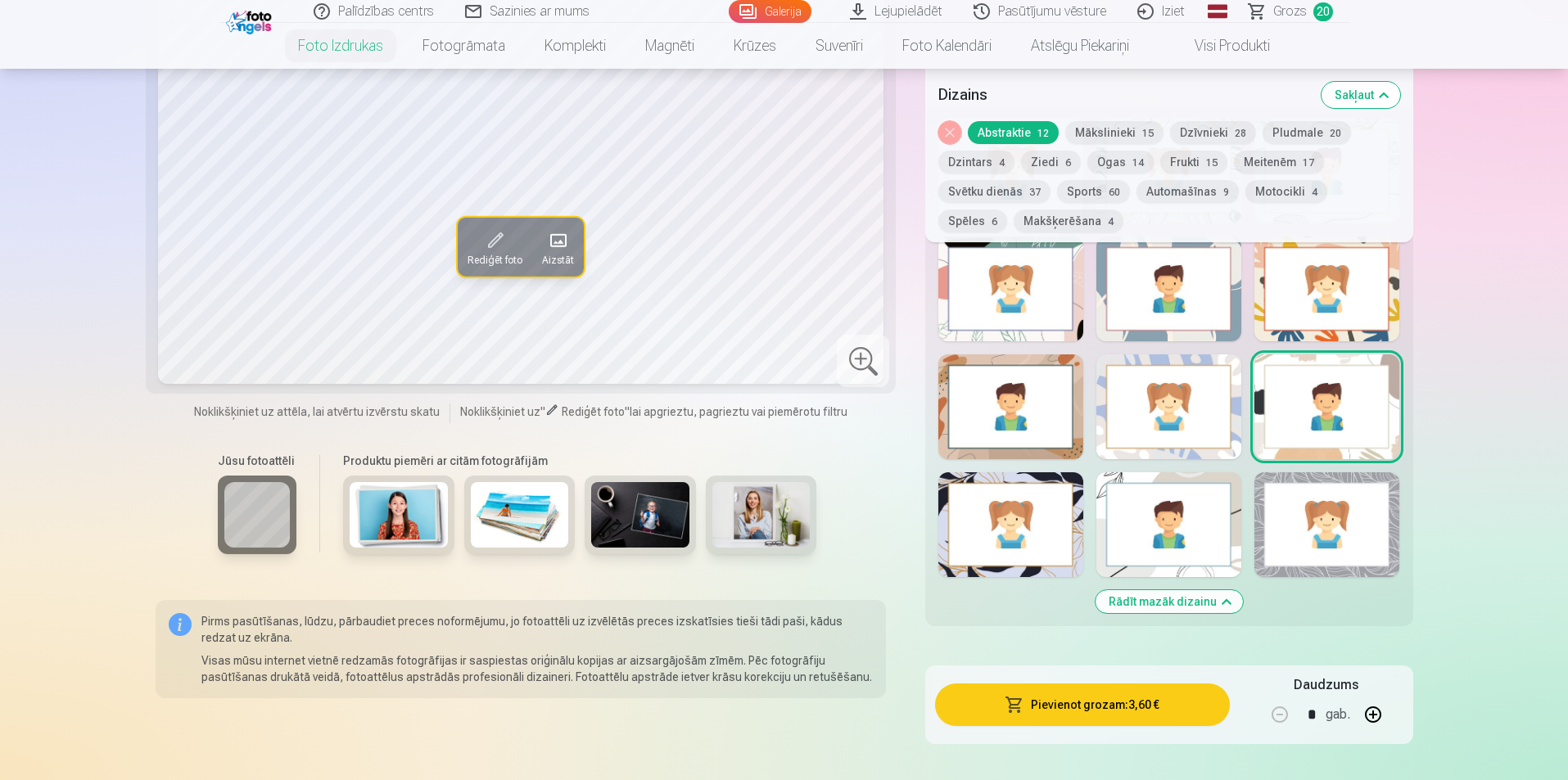
scroll to position [2374, 0]
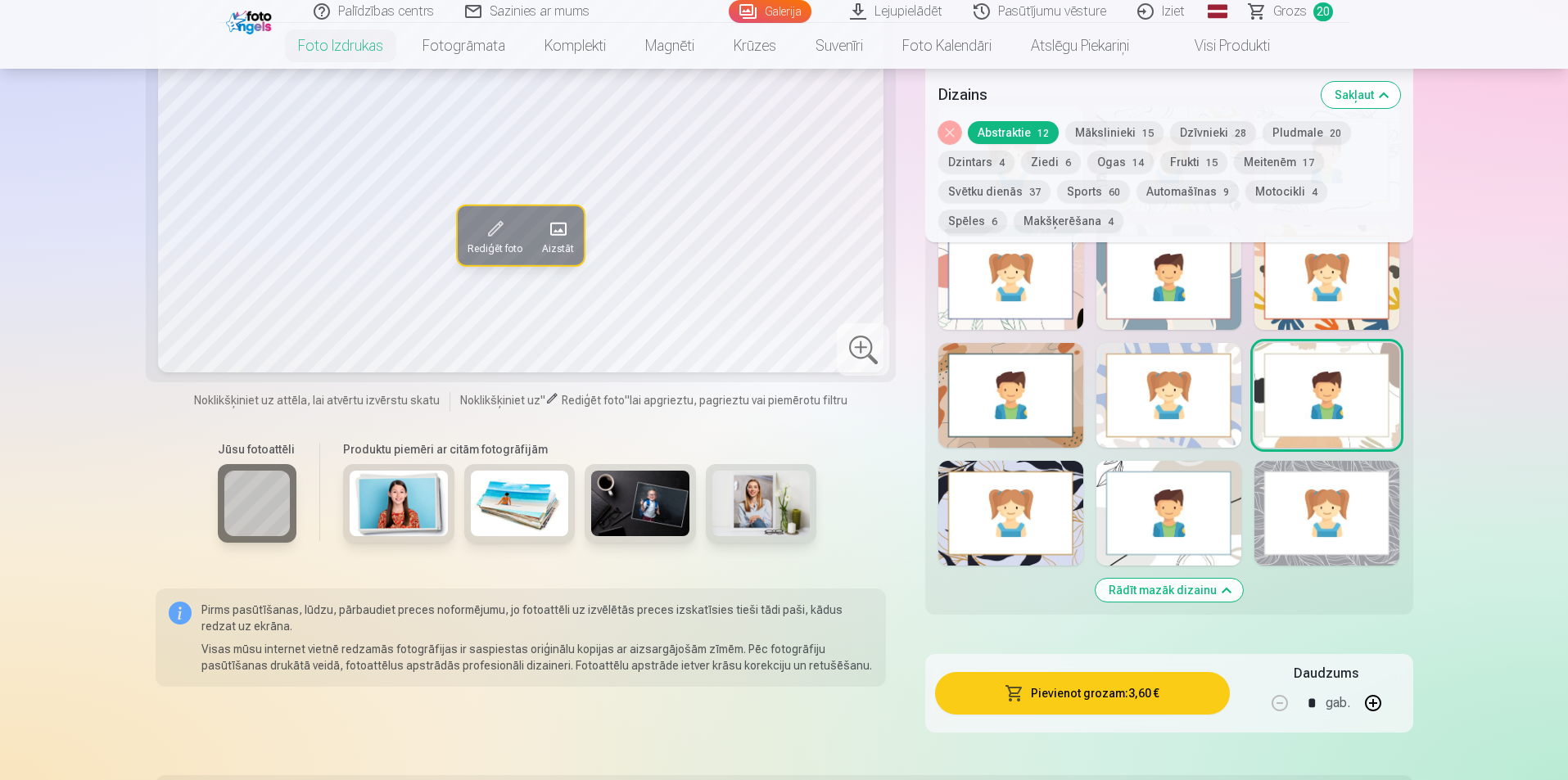
click at [1142, 533] on div at bounding box center [1169, 514] width 145 height 105
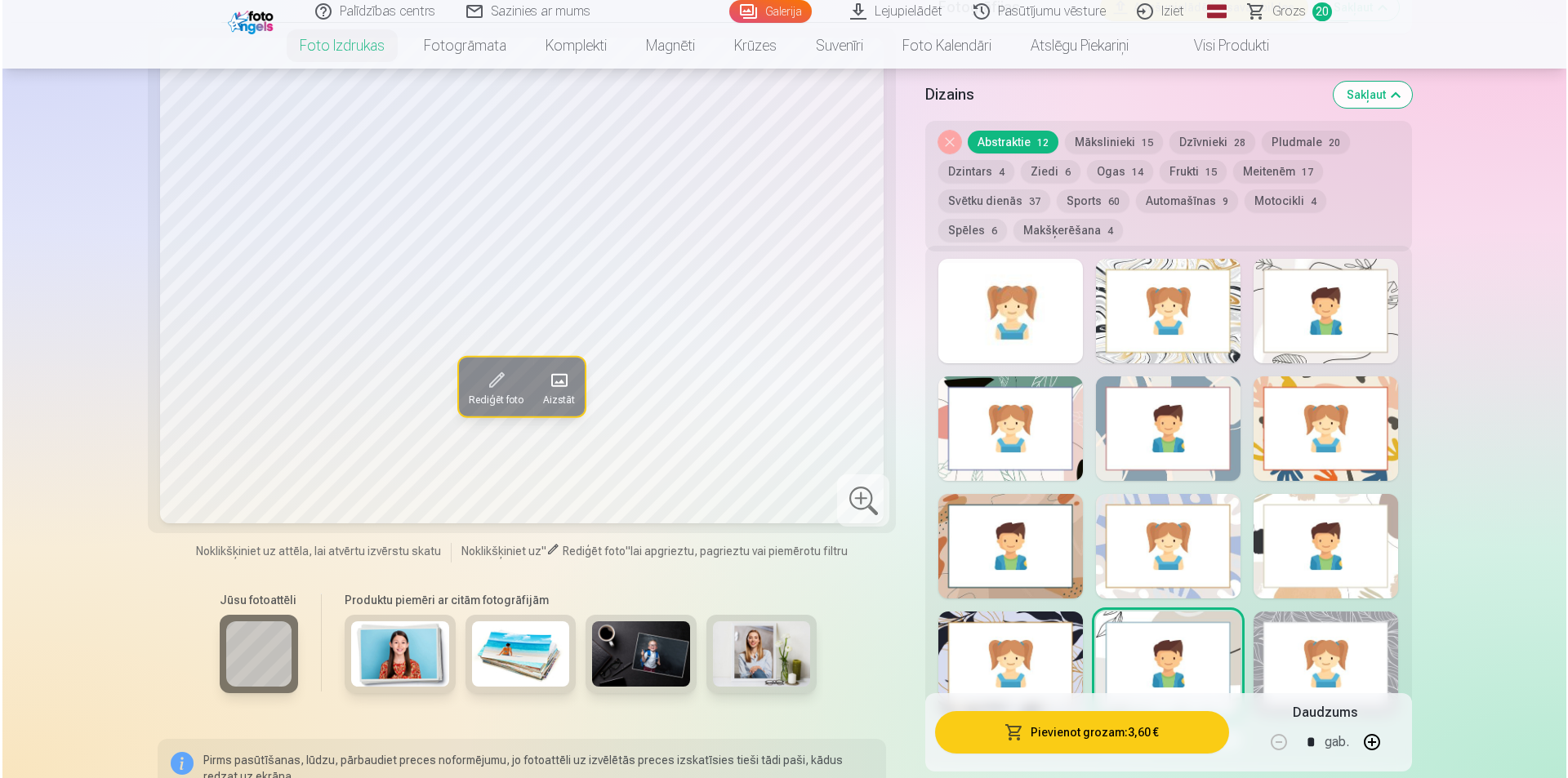
scroll to position [2123, 0]
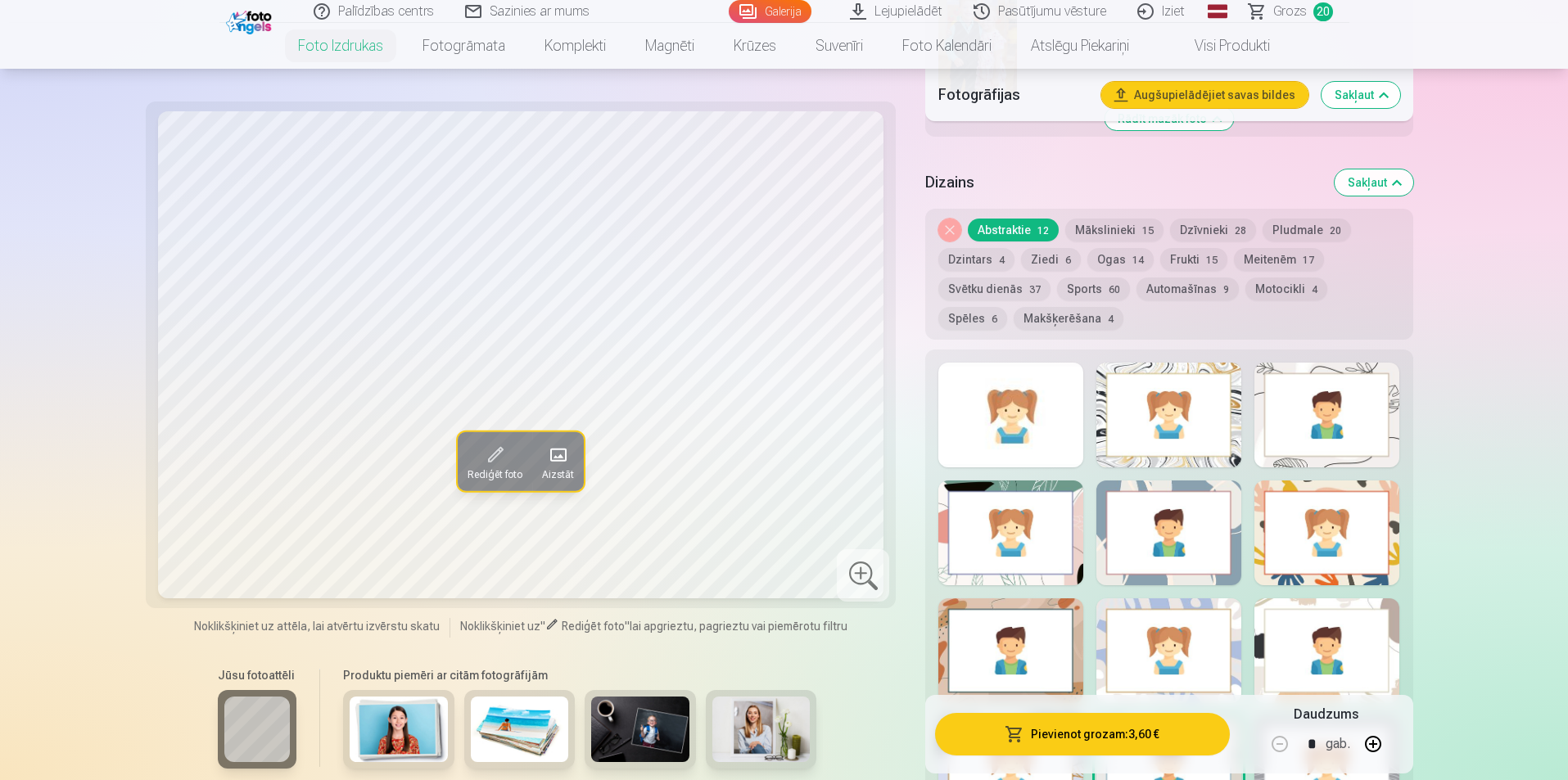
click at [1063, 738] on button "Pievienot grozam : 3,60 €" at bounding box center [1082, 734] width 294 height 42
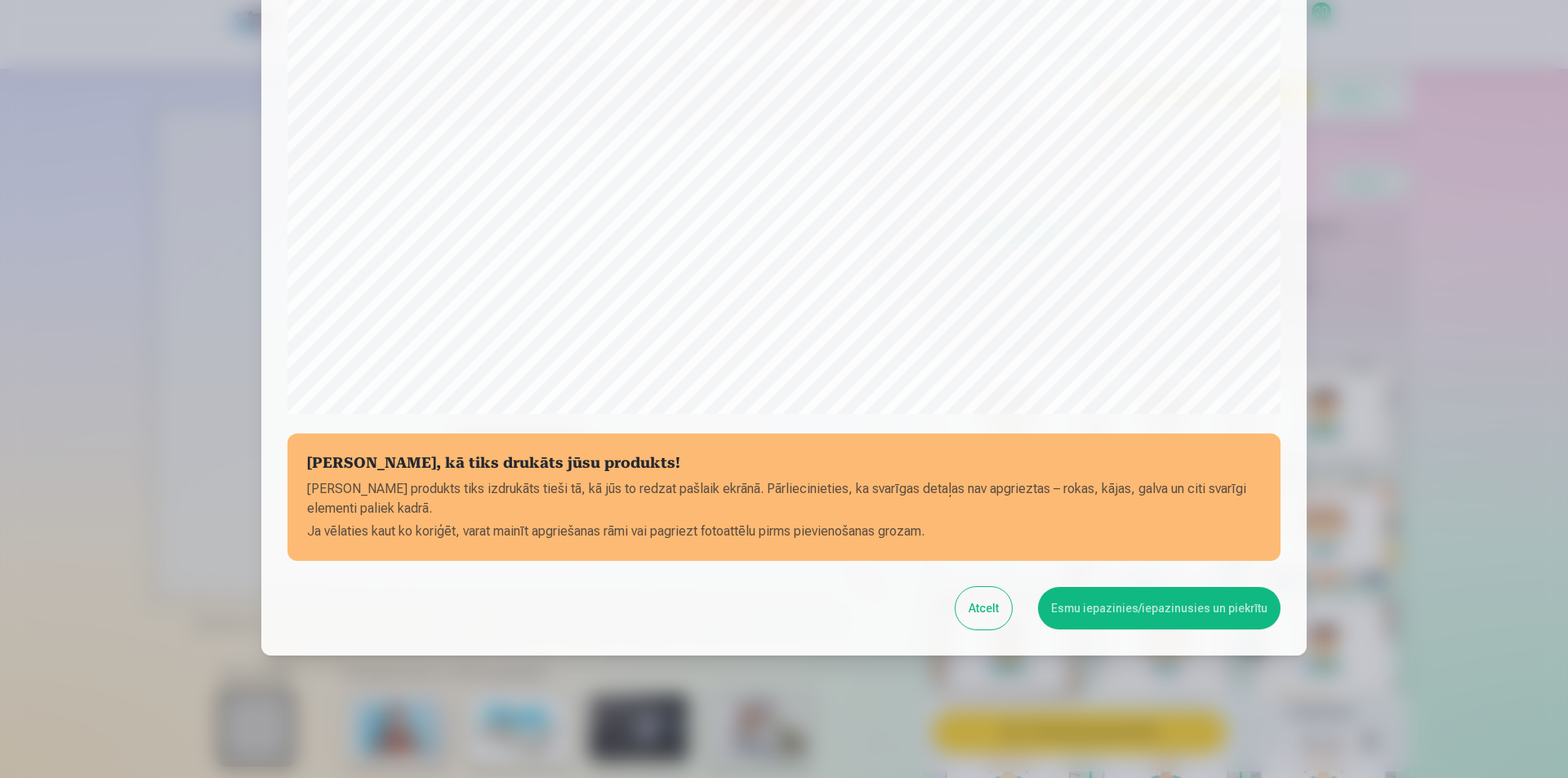
scroll to position [398, 0]
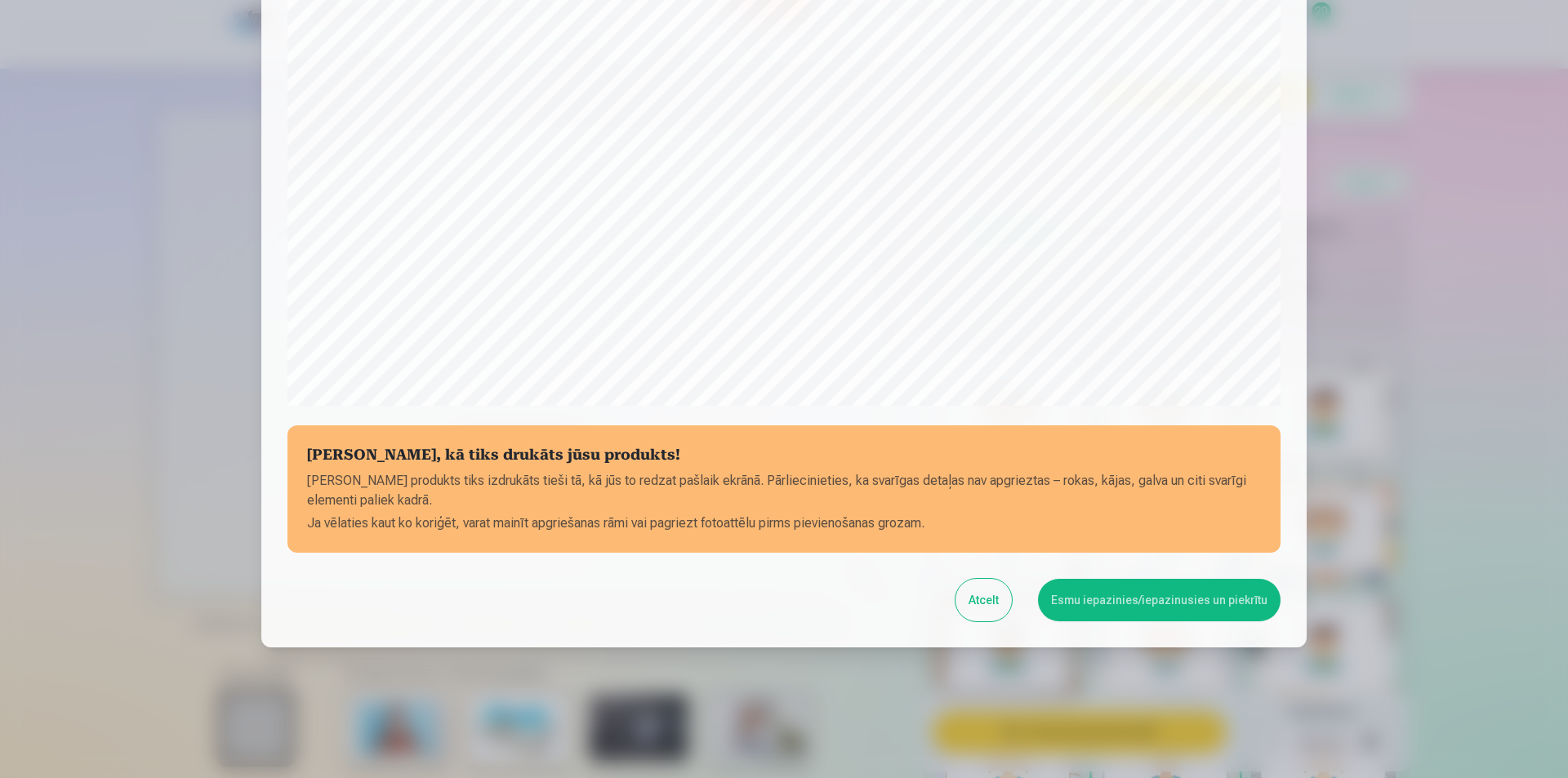
click at [1108, 600] on button "Esmu iepazinies/iepazinusies un piekrītu" at bounding box center [1159, 599] width 243 height 42
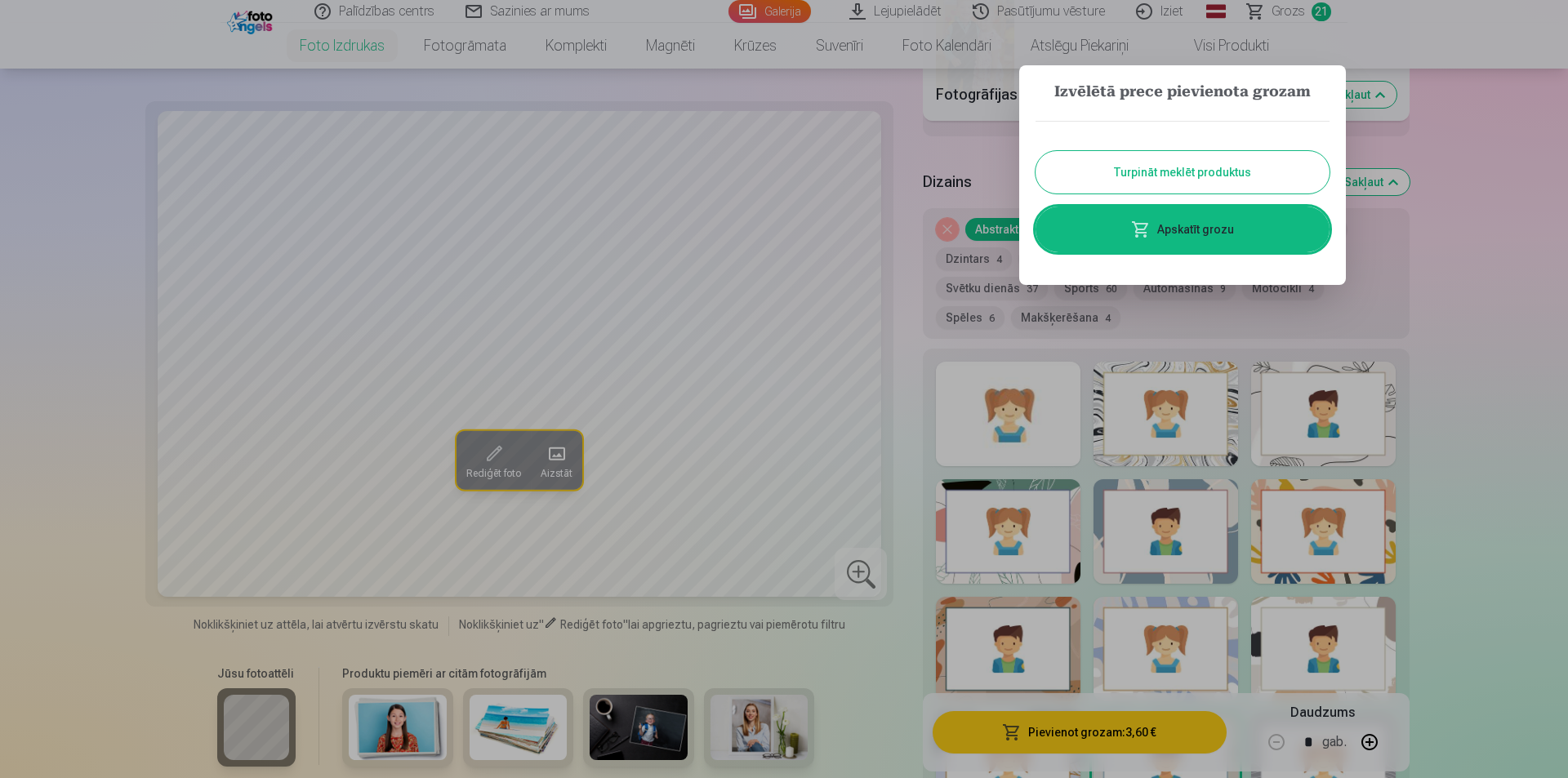
click at [1115, 231] on link "Apskatīt grozu" at bounding box center [1183, 229] width 294 height 46
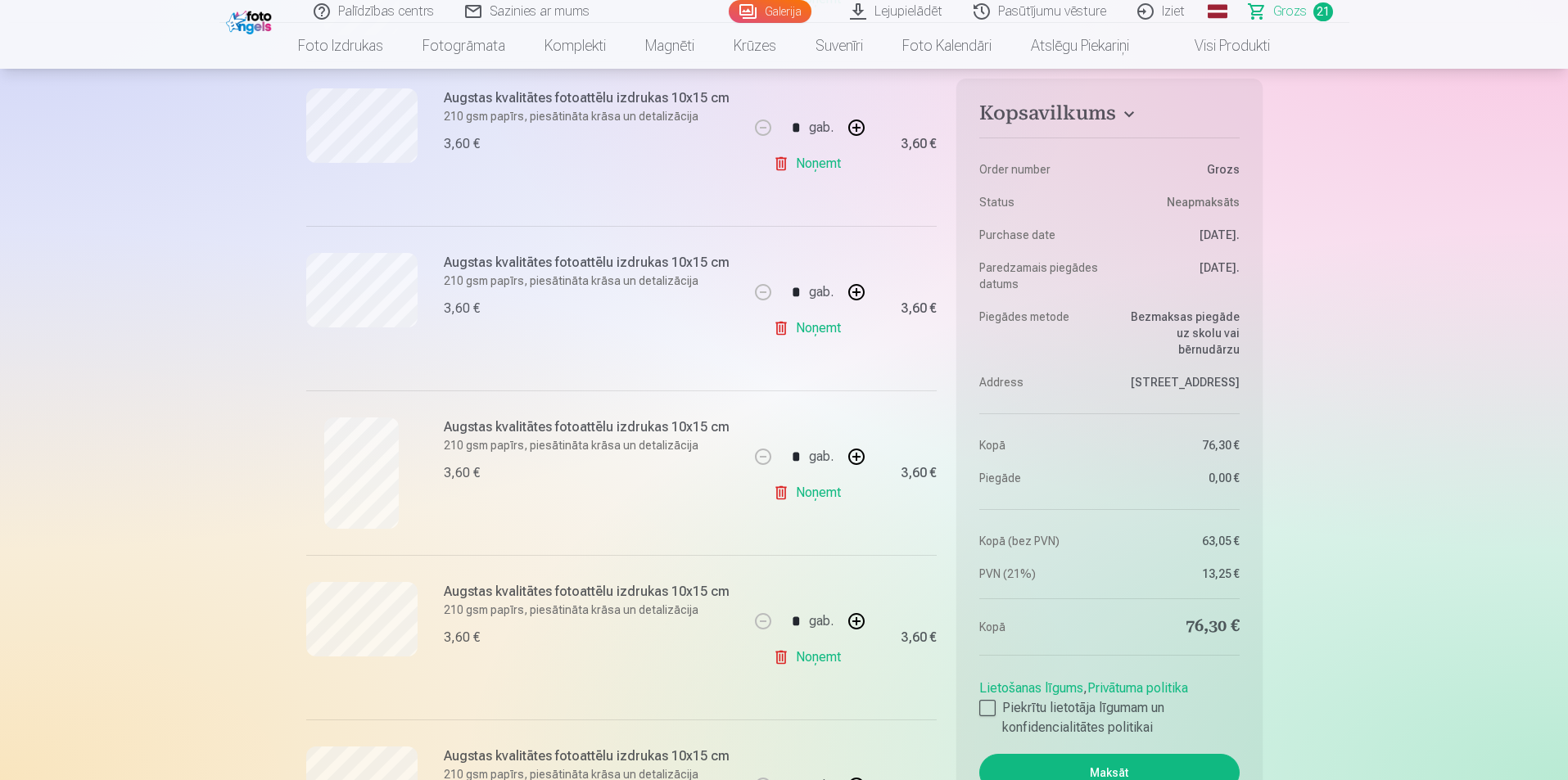
scroll to position [1228, 0]
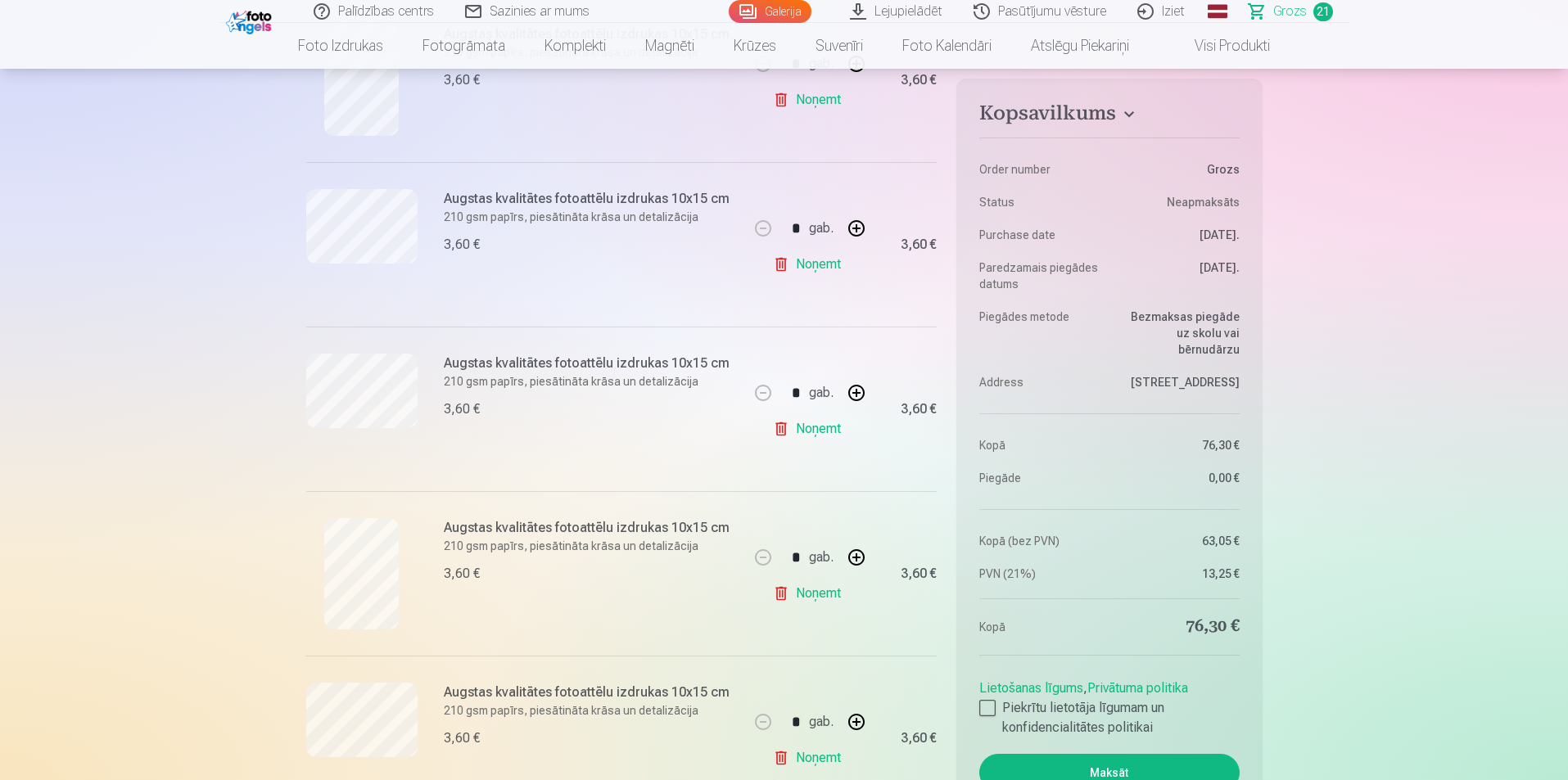
click at [811, 434] on link "Noņemt" at bounding box center [810, 429] width 75 height 32
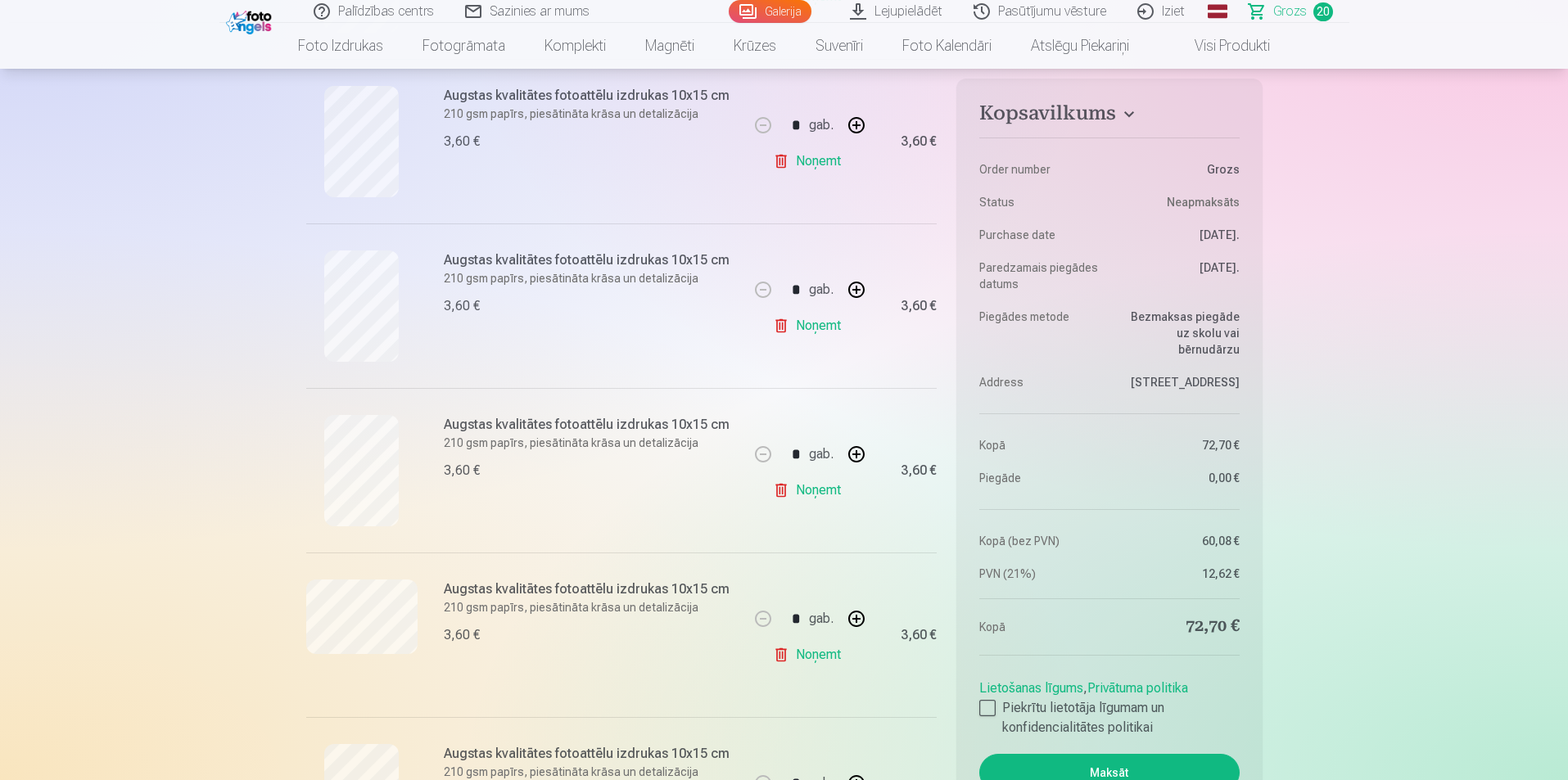
scroll to position [737, 0]
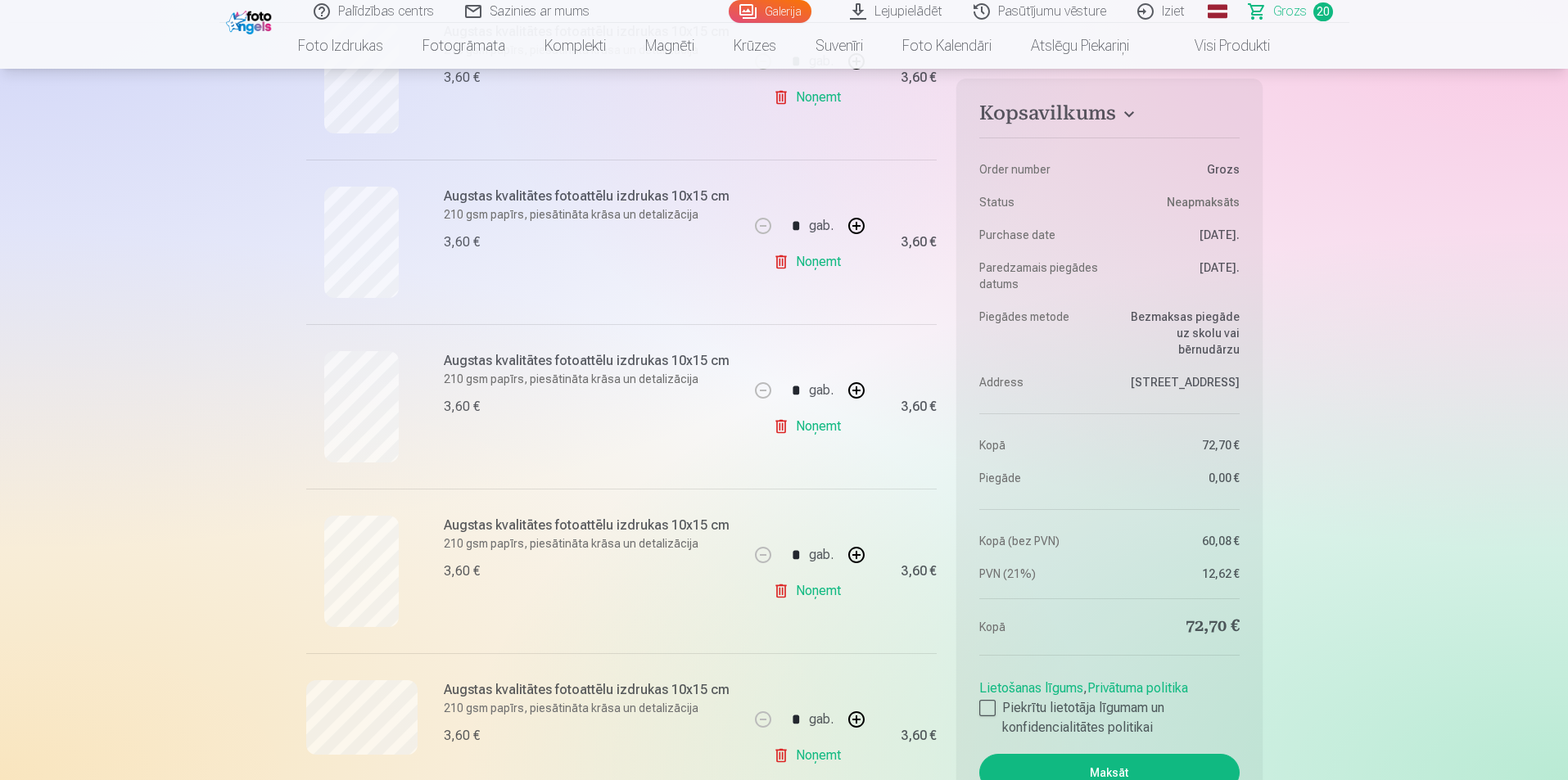
click at [813, 263] on link "Noņemt" at bounding box center [810, 261] width 75 height 32
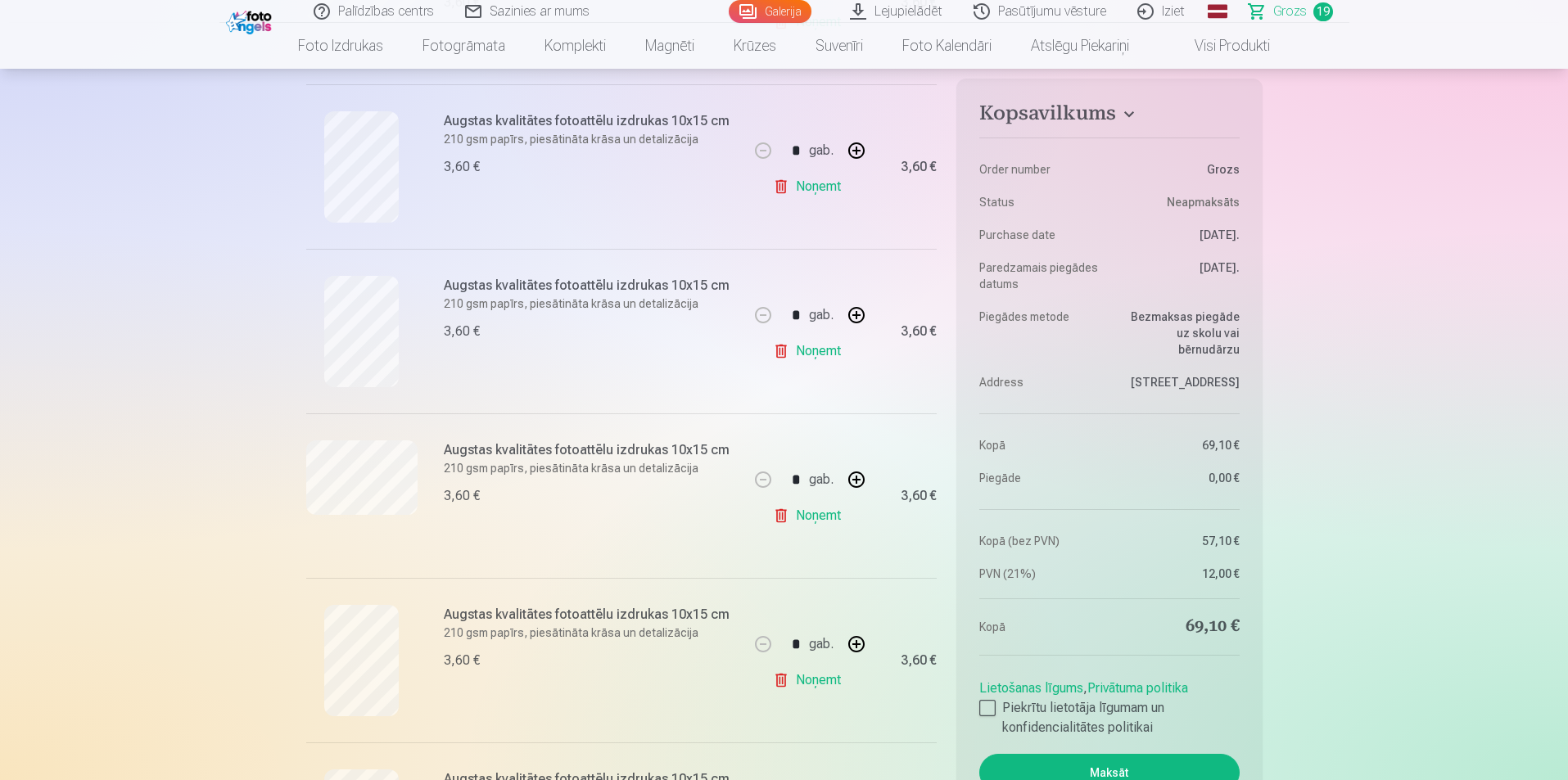
scroll to position [1965, 0]
click at [812, 519] on link "Noņemt" at bounding box center [810, 514] width 75 height 32
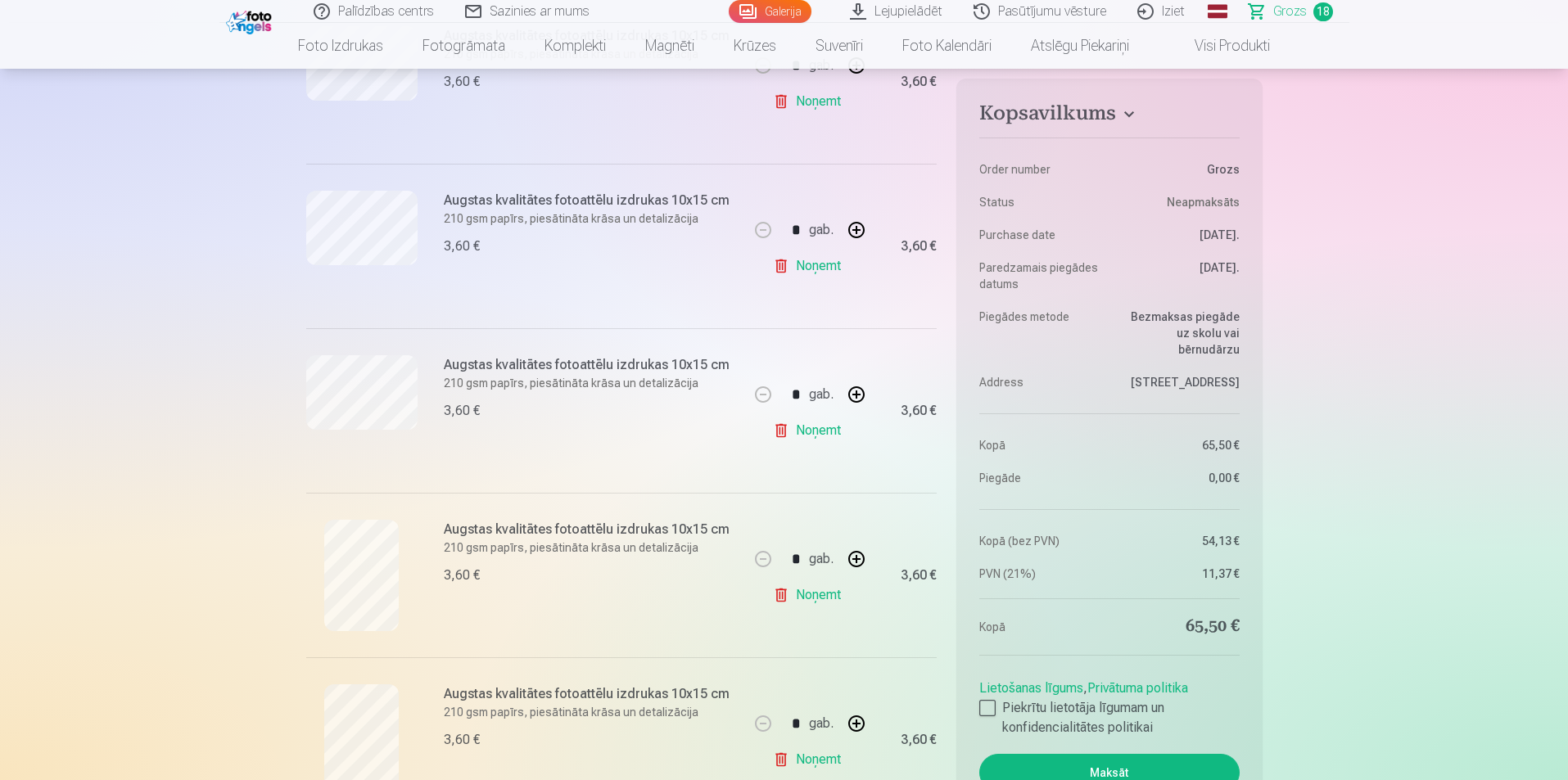
scroll to position [982, 0]
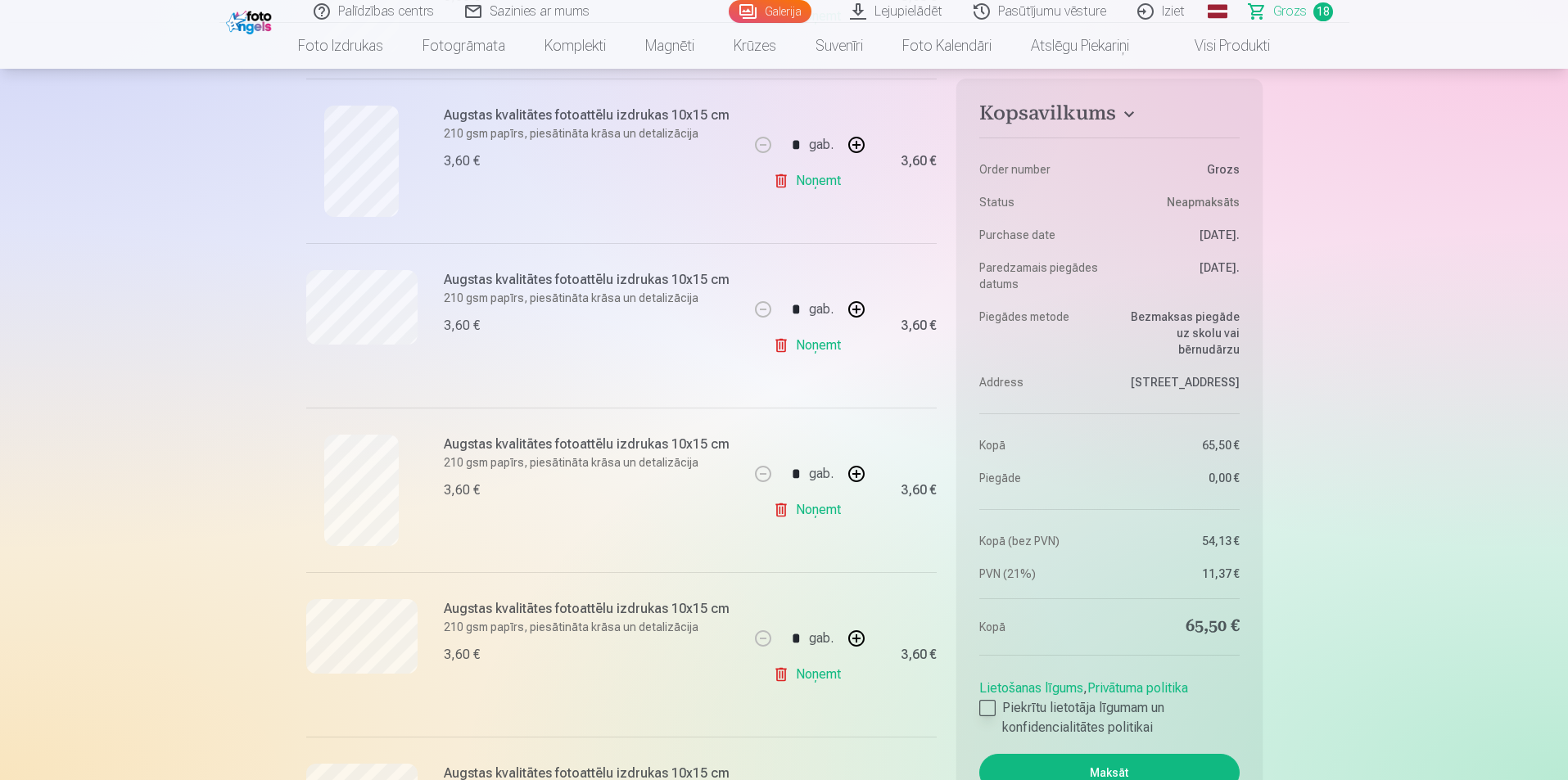
click at [985, 705] on div at bounding box center [988, 708] width 17 height 17
click at [1058, 771] on button "Maksāt" at bounding box center [1109, 773] width 260 height 37
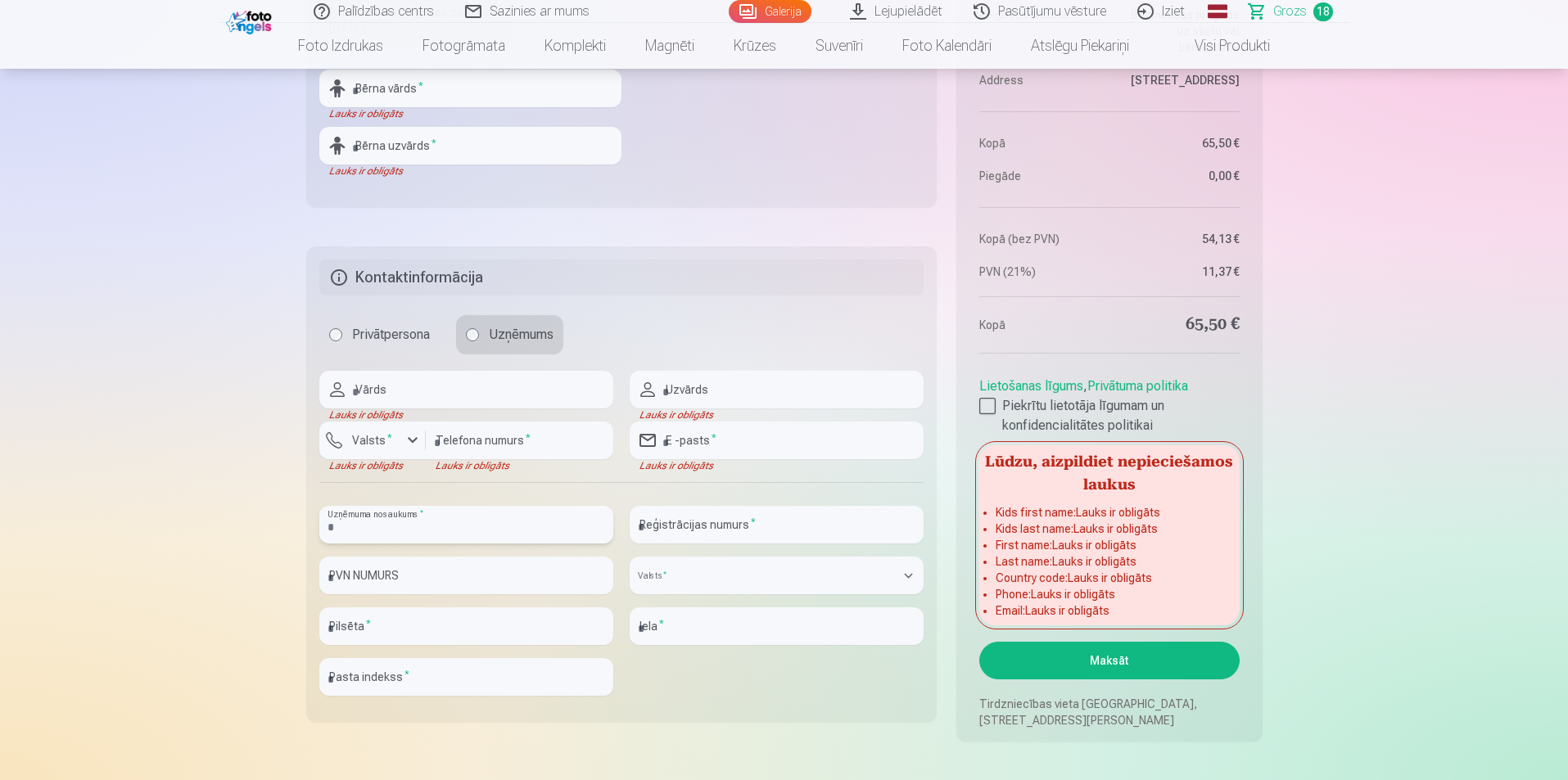
click at [466, 529] on input "text" at bounding box center [466, 524] width 294 height 37
type input "**********"
type input "********"
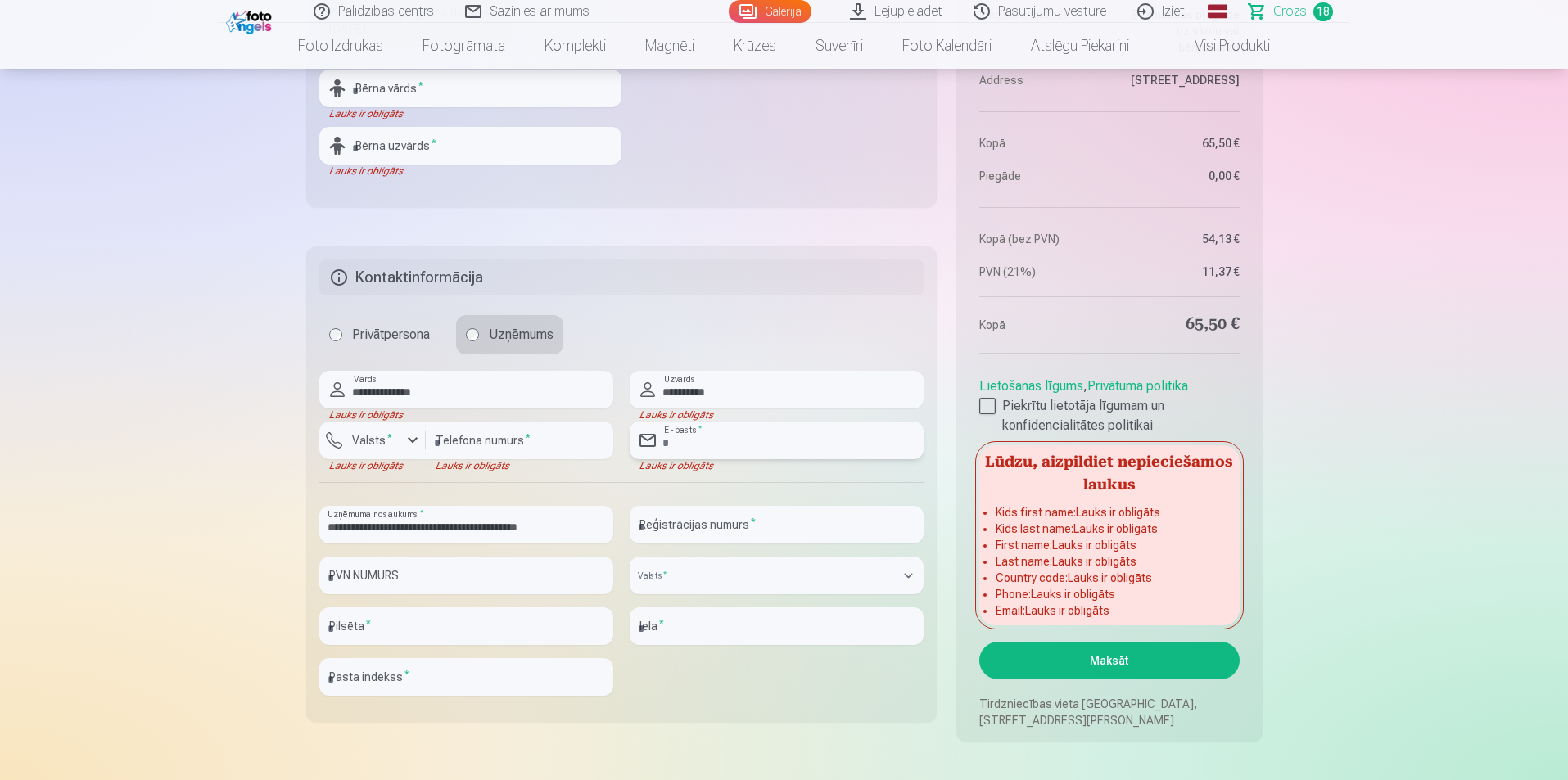
type input "**********"
select select "******"
type input "*******"
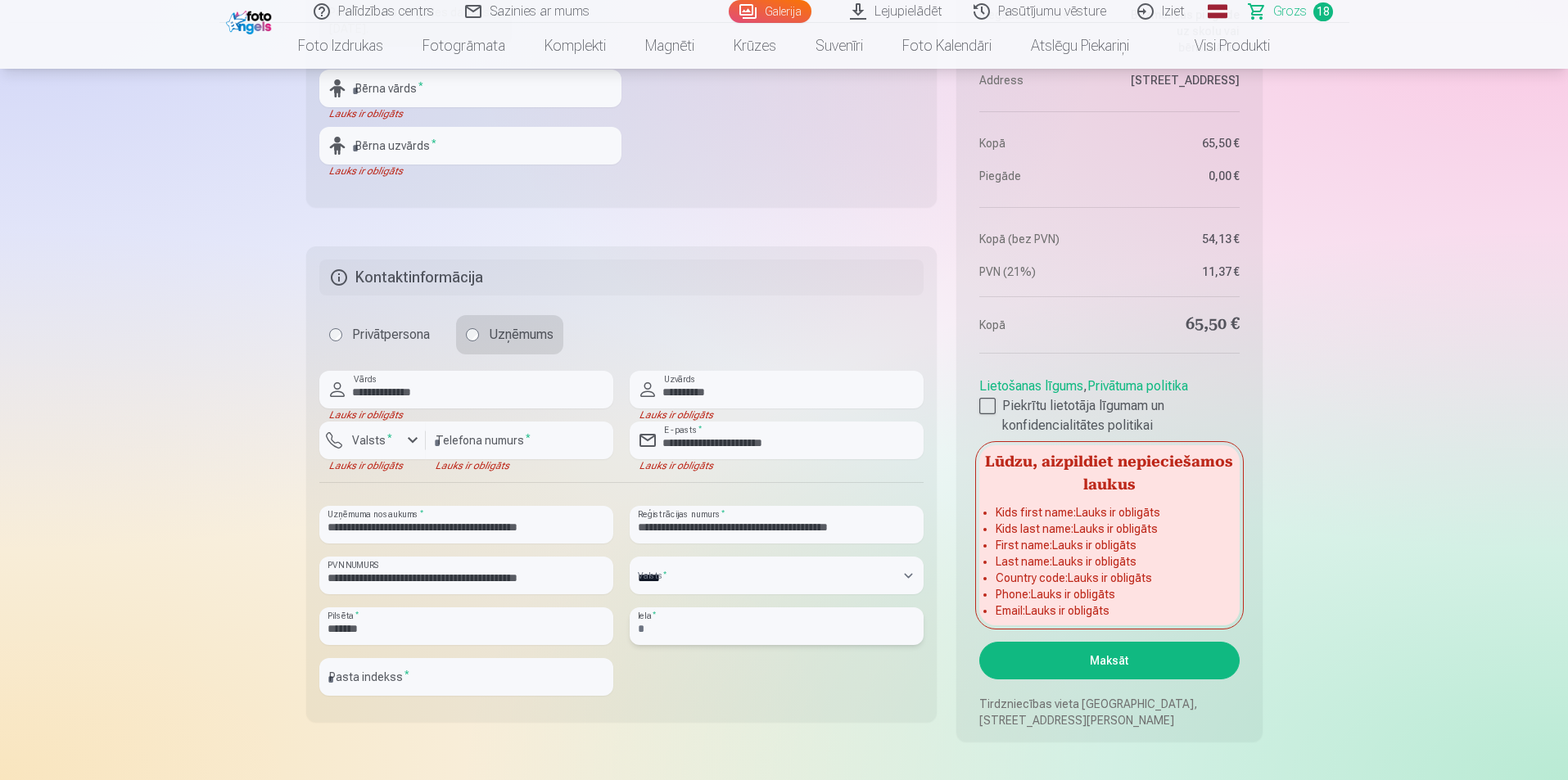
type input "******"
type input "*******"
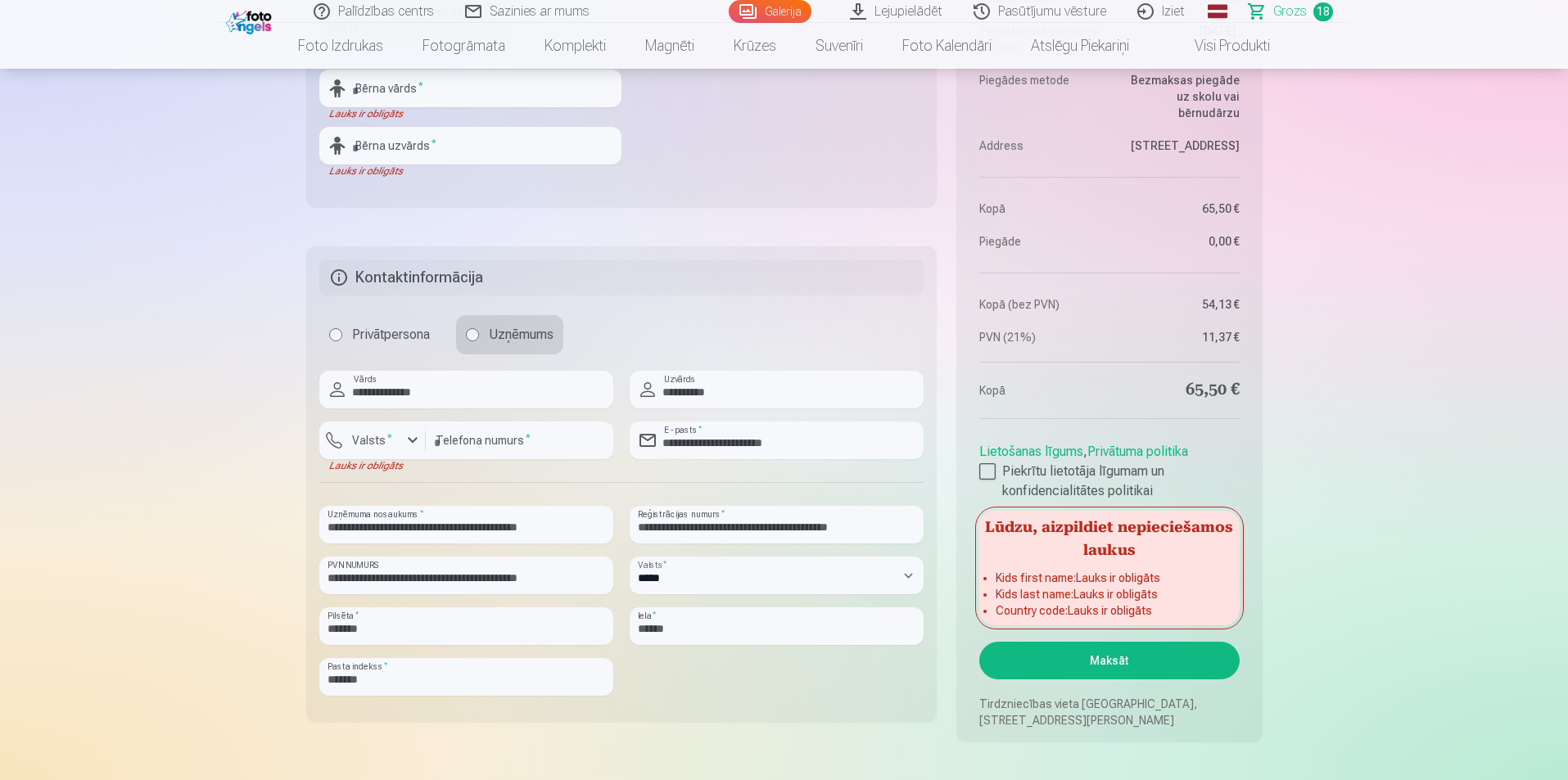
click at [673, 670] on div "**********" at bounding box center [622, 540] width 605 height 338
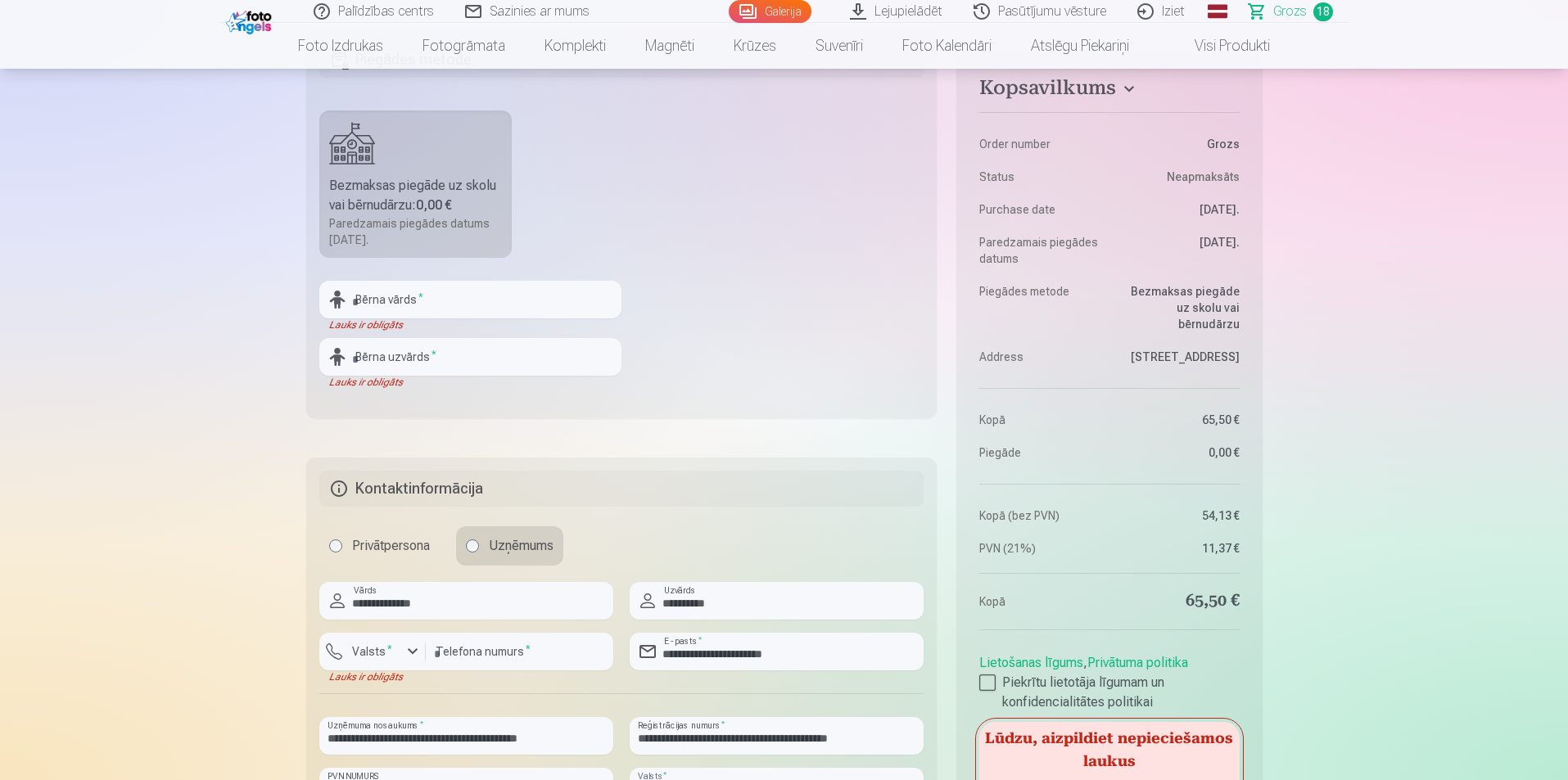
scroll to position [3321, 0]
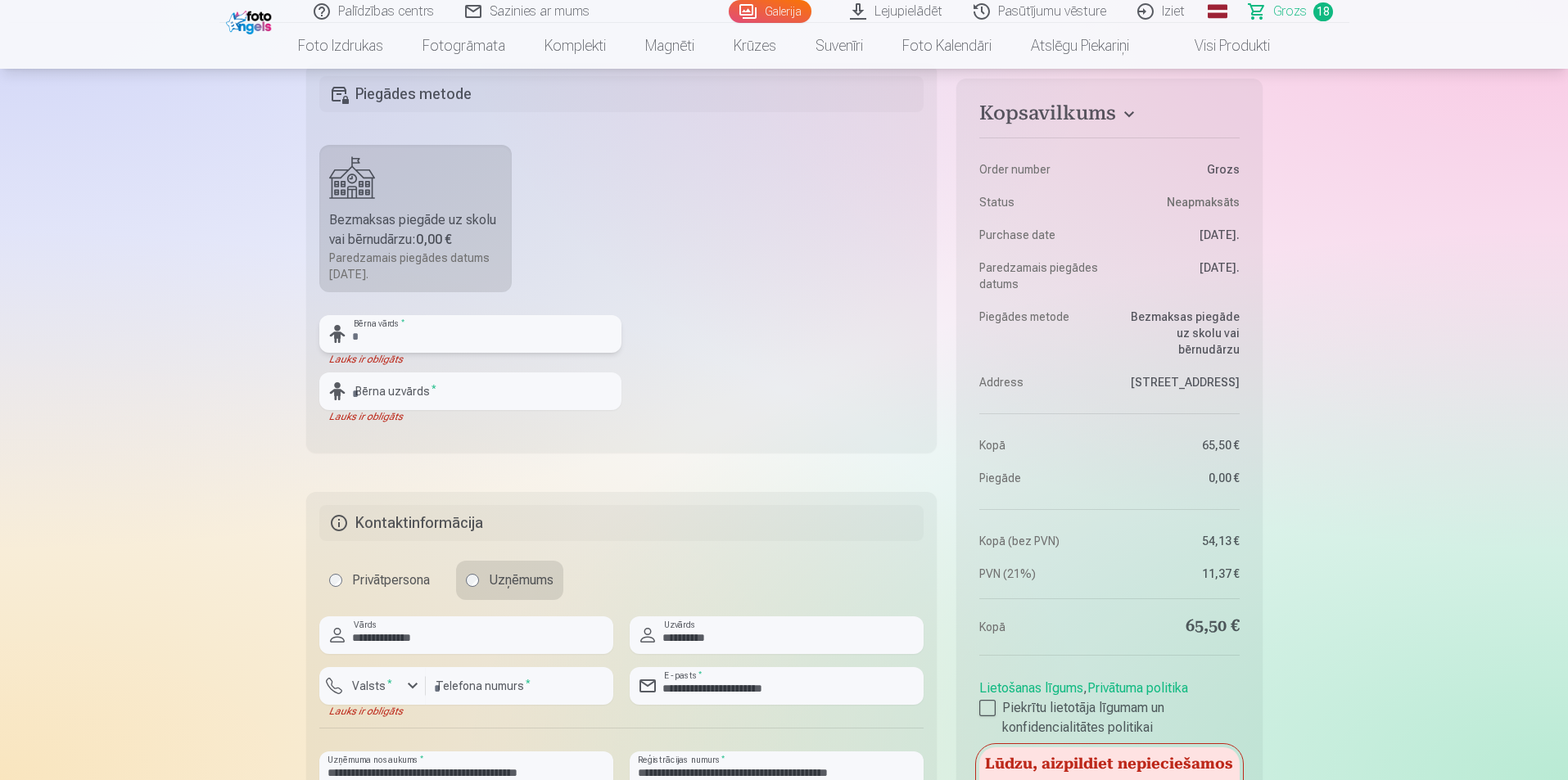
click at [526, 327] on input "text" at bounding box center [470, 334] width 302 height 37
type input "**********"
click at [441, 388] on input "text" at bounding box center [470, 391] width 302 height 37
type input "**********"
click at [741, 355] on fieldset "**********" at bounding box center [622, 258] width 631 height 390
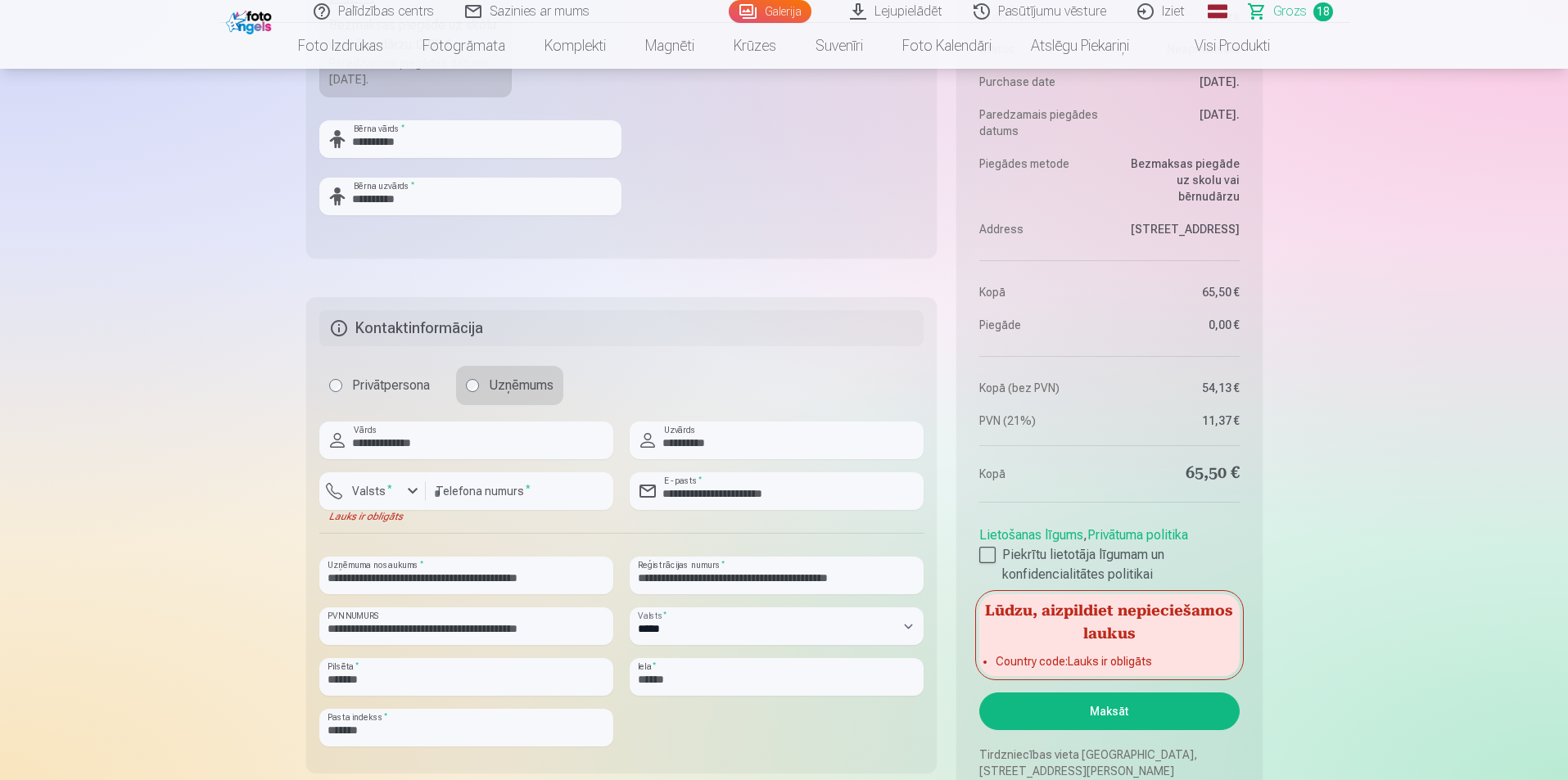
scroll to position [3567, 0]
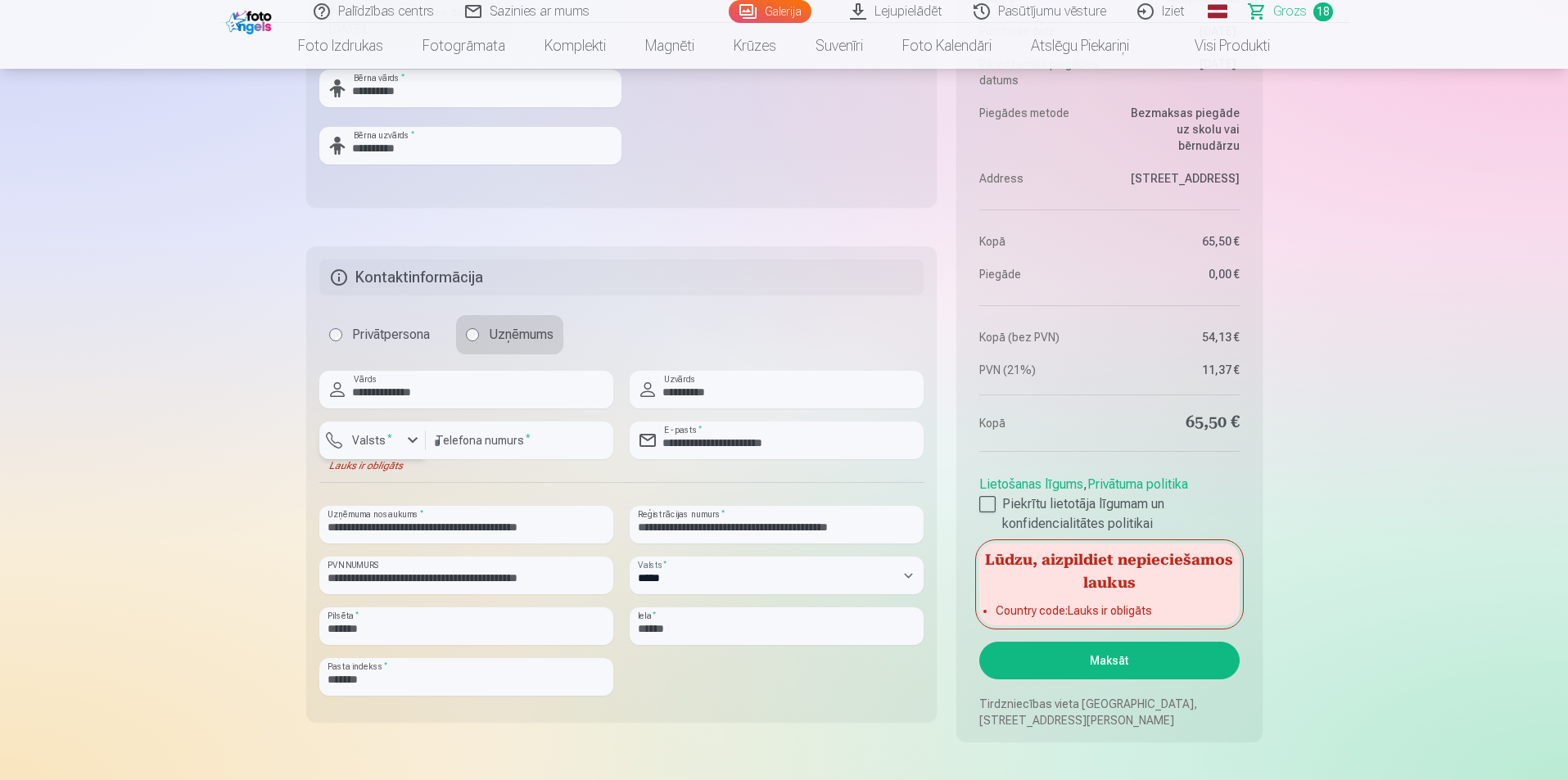
click at [417, 436] on div "button" at bounding box center [413, 440] width 20 height 20
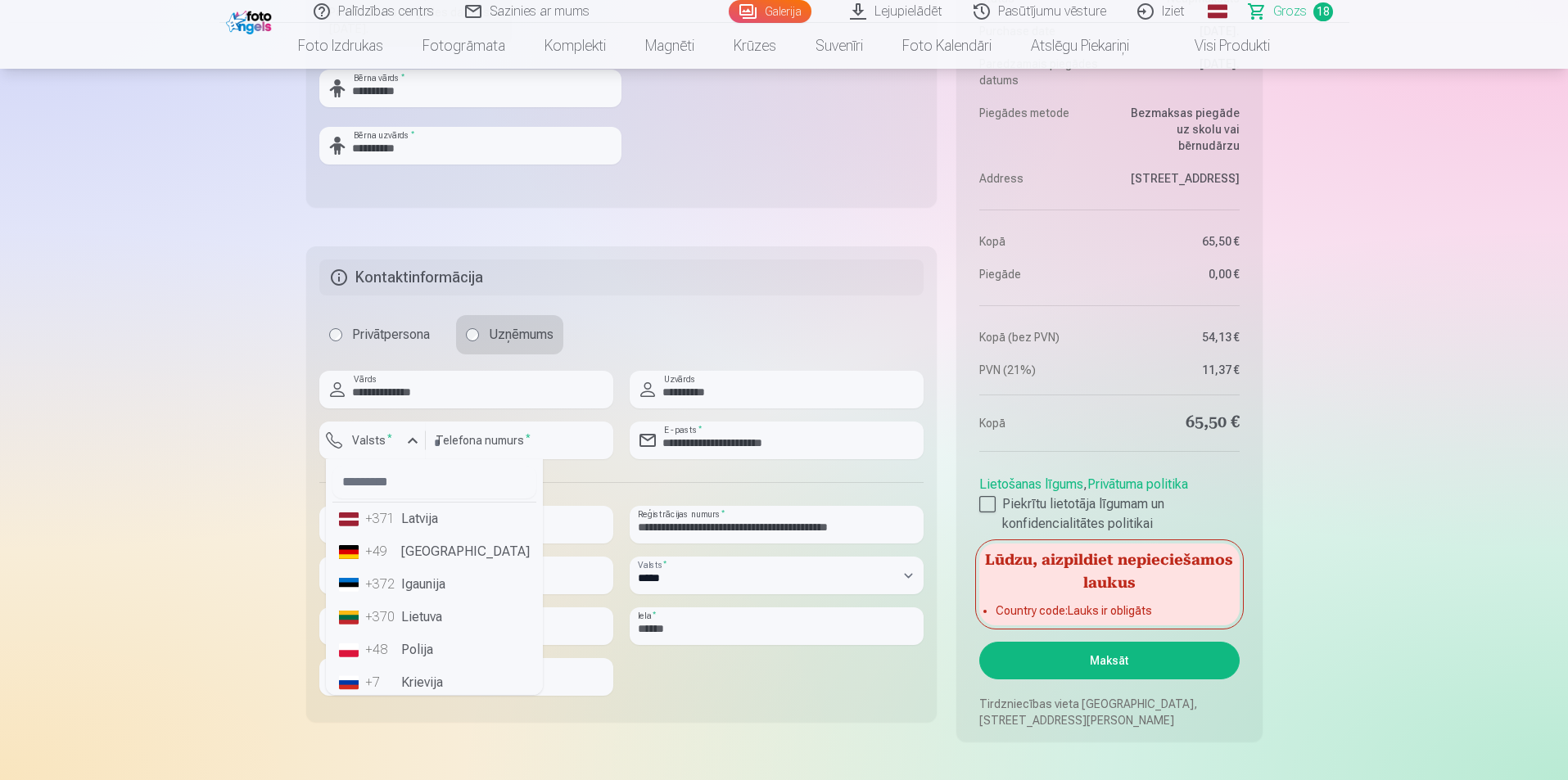
click at [418, 523] on li "+371 Latvija" at bounding box center [434, 519] width 204 height 32
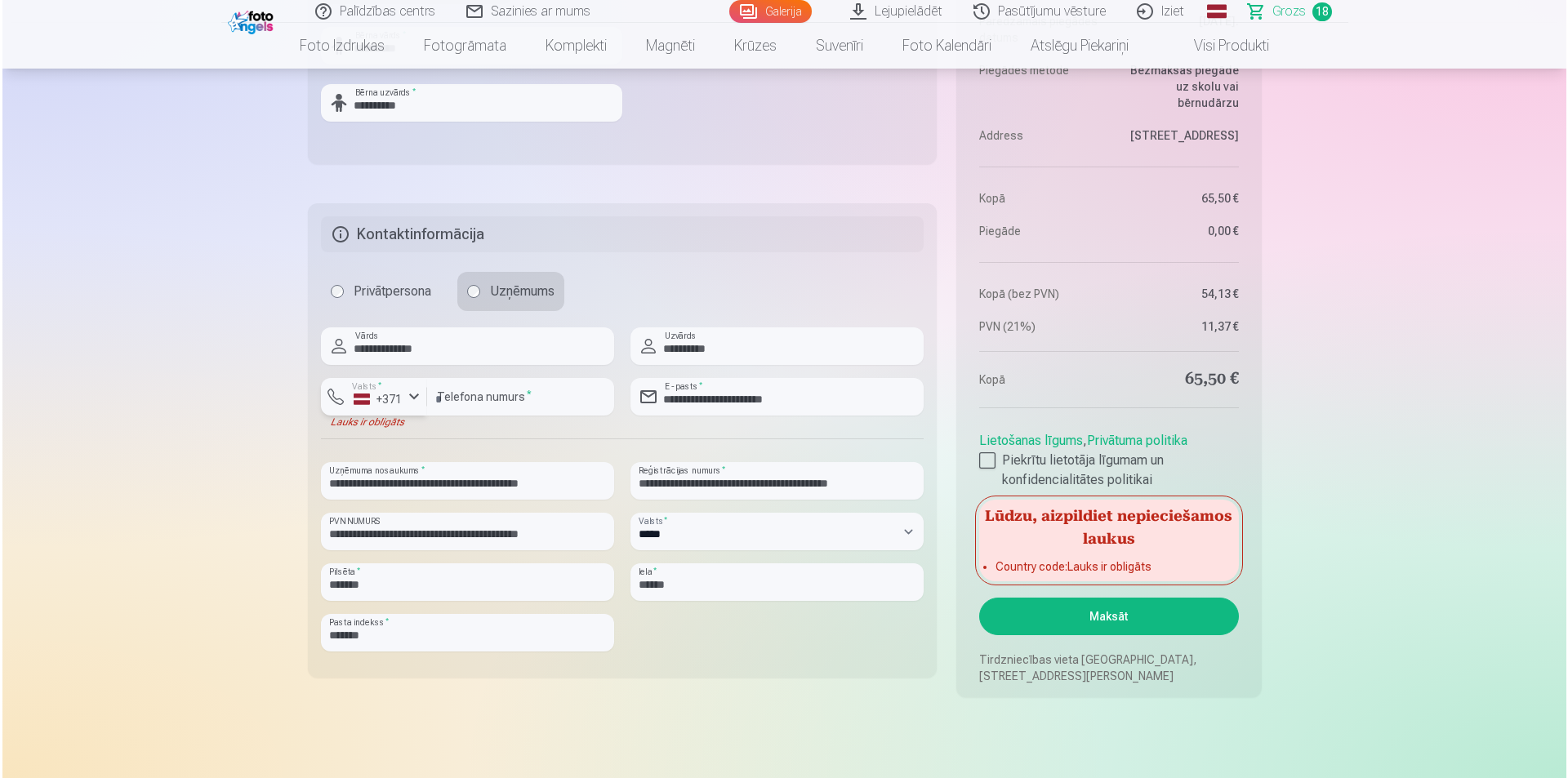
scroll to position [3721, 0]
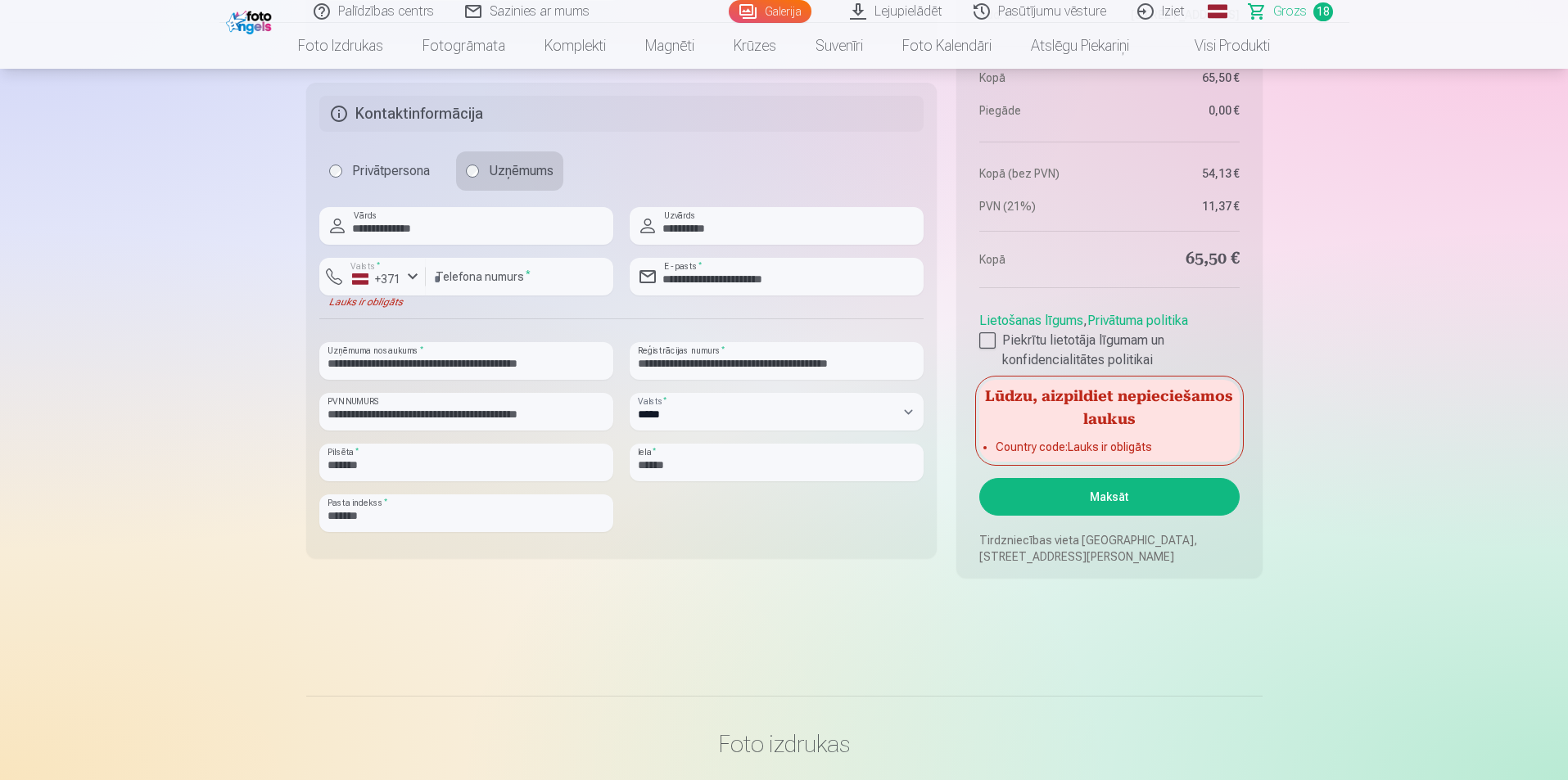
click at [1072, 497] on button "Maksāt" at bounding box center [1109, 496] width 260 height 37
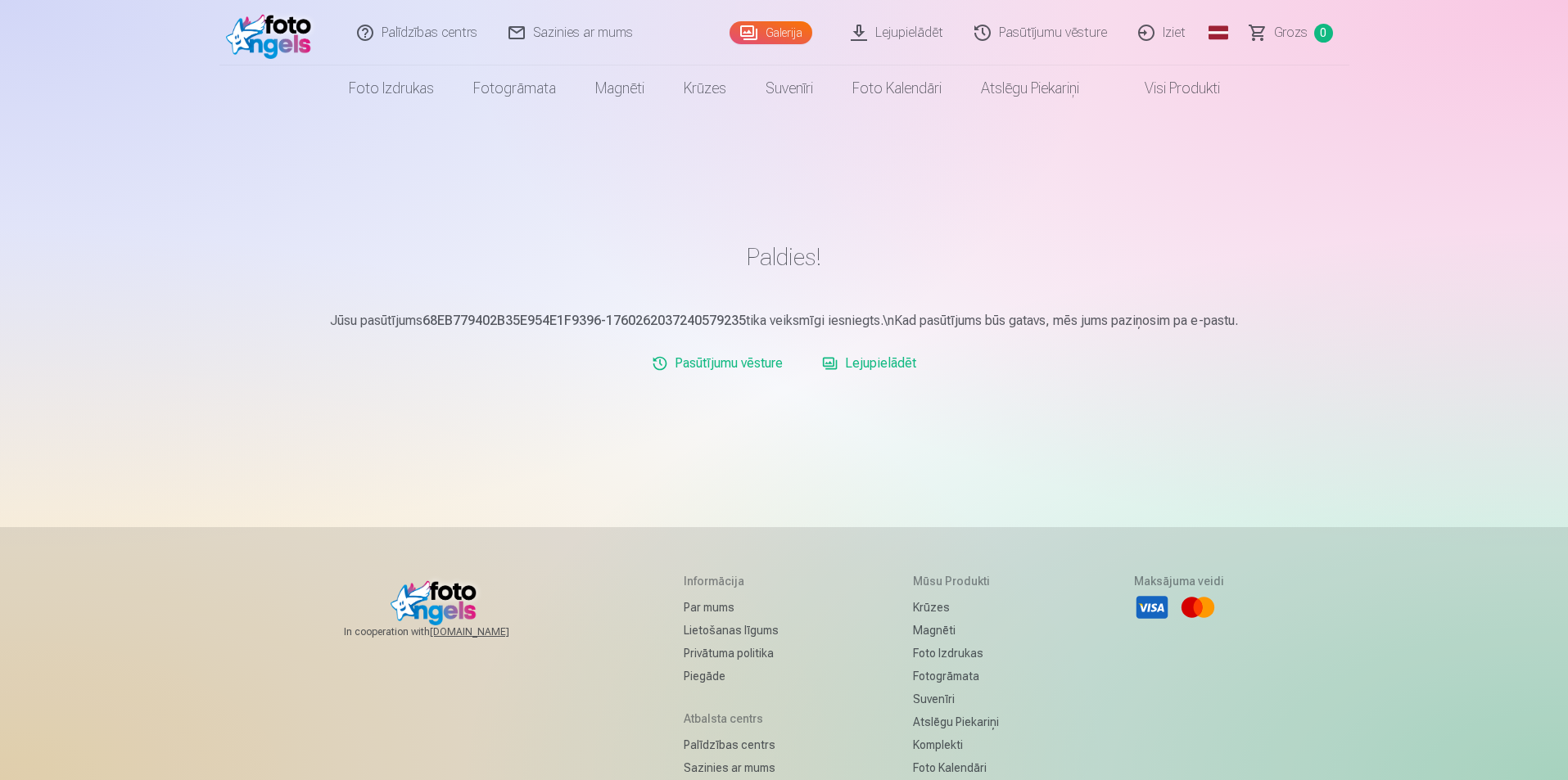
click at [875, 369] on link "Lejupielādēt" at bounding box center [869, 363] width 107 height 32
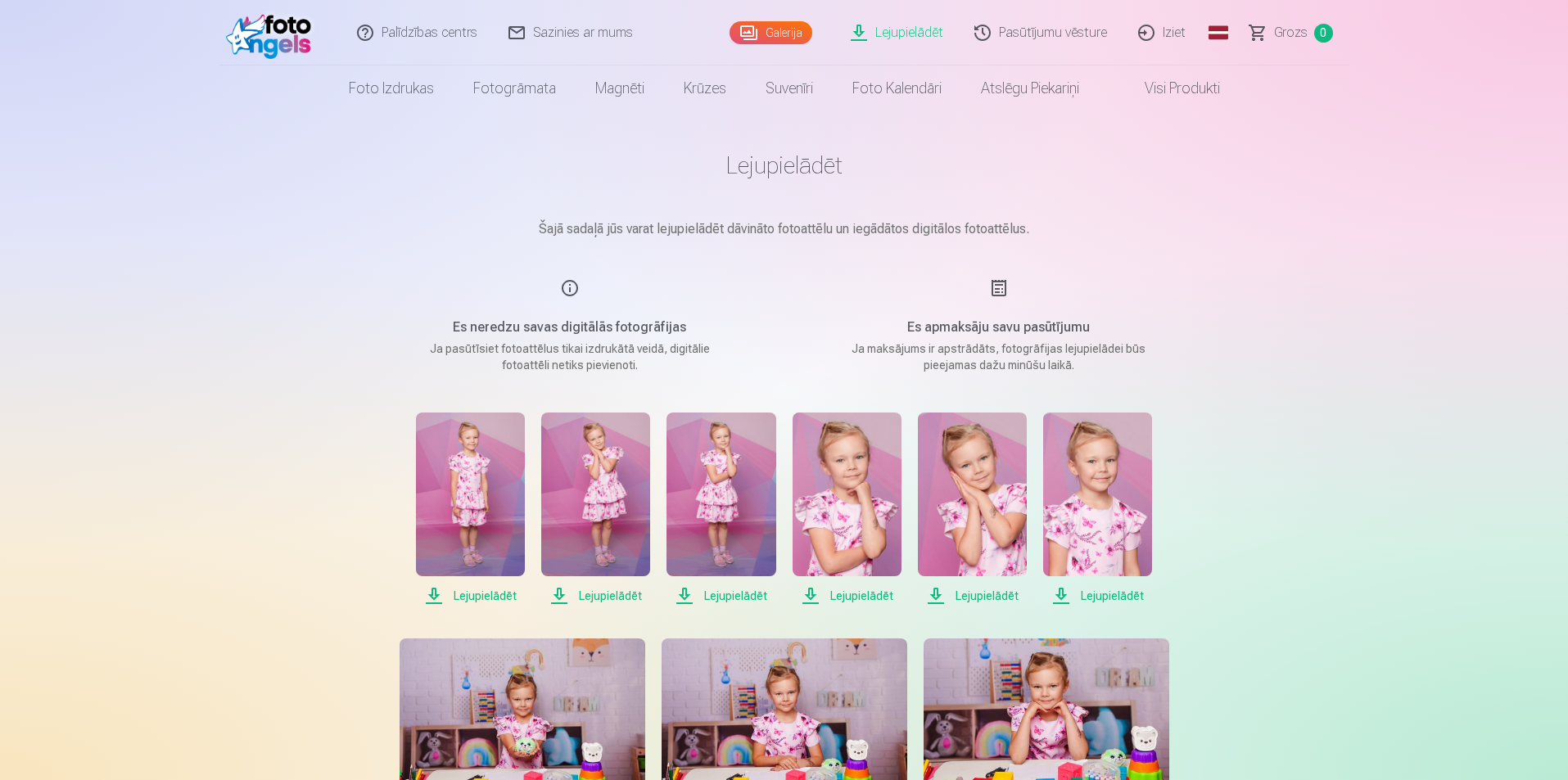
click at [483, 594] on span "Lejupielādēt" at bounding box center [470, 596] width 109 height 20
click at [606, 597] on span "Lejupielādēt" at bounding box center [595, 596] width 109 height 20
click at [734, 600] on span "Lejupielādēt" at bounding box center [721, 596] width 109 height 20
click at [858, 598] on span "Lejupielādēt" at bounding box center [847, 596] width 109 height 20
click at [968, 598] on span "Lejupielādēt" at bounding box center [973, 596] width 109 height 20
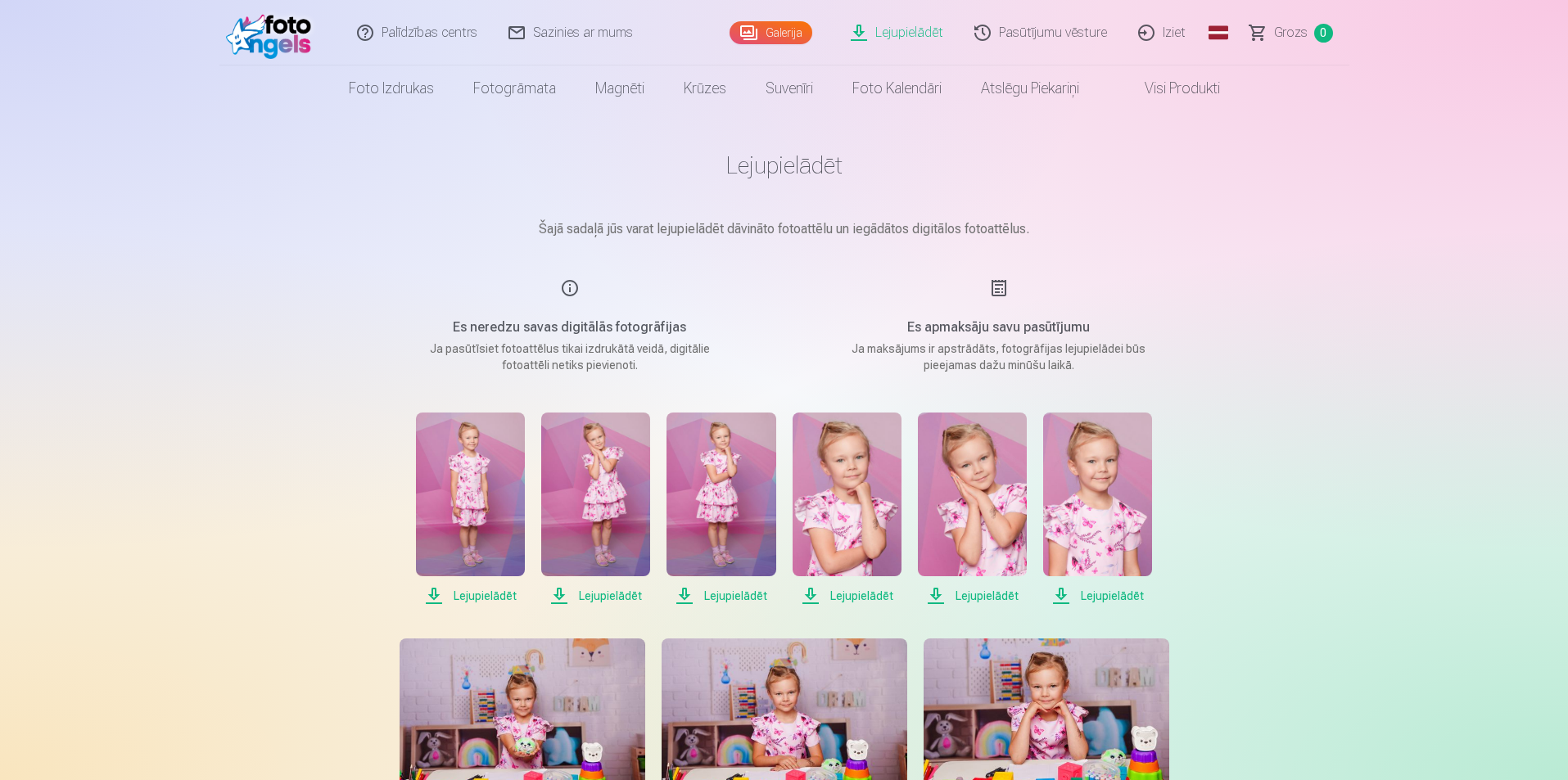
click at [1093, 589] on span "Lejupielādēt" at bounding box center [1098, 596] width 109 height 20
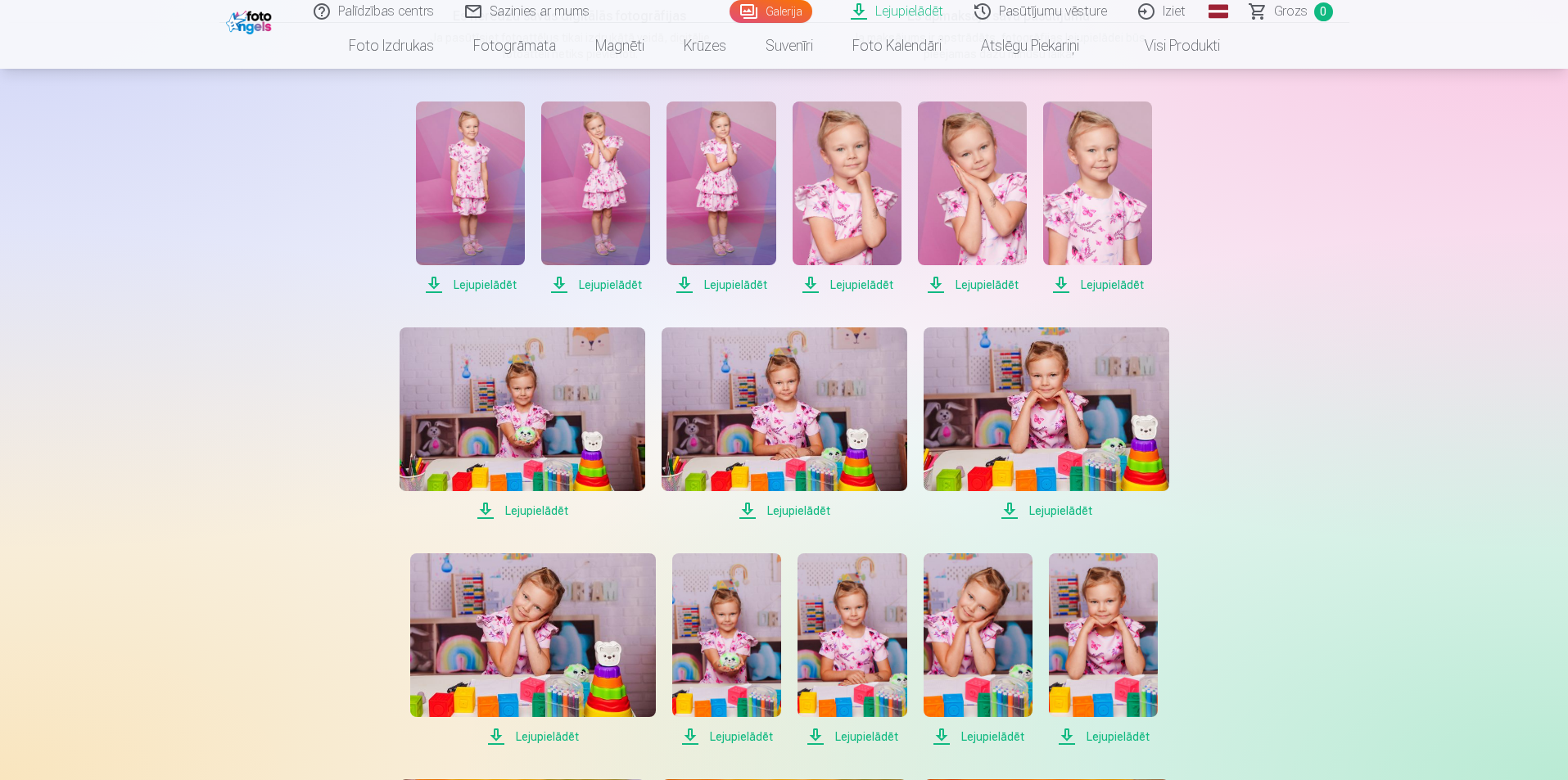
scroll to position [327, 0]
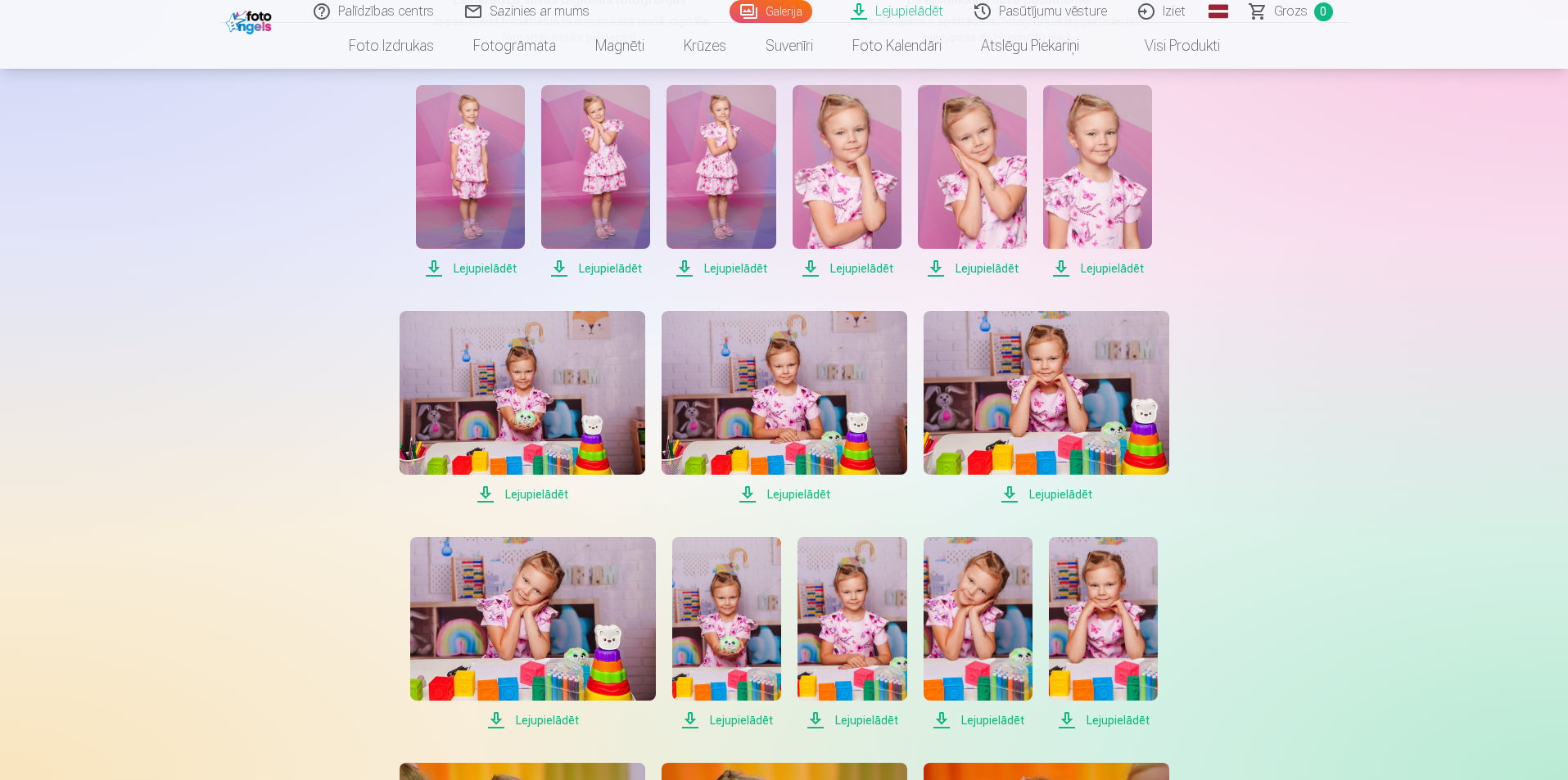
click at [555, 494] on span "Lejupielādēt" at bounding box center [522, 494] width 246 height 20
click at [780, 493] on span "Lejupielādēt" at bounding box center [784, 494] width 246 height 20
click at [1047, 498] on span "Lejupielādēt" at bounding box center [1046, 494] width 246 height 20
click at [553, 713] on span "Lejupielādēt" at bounding box center [533, 721] width 246 height 20
click at [729, 723] on span "Lejupielādēt" at bounding box center [726, 721] width 109 height 20
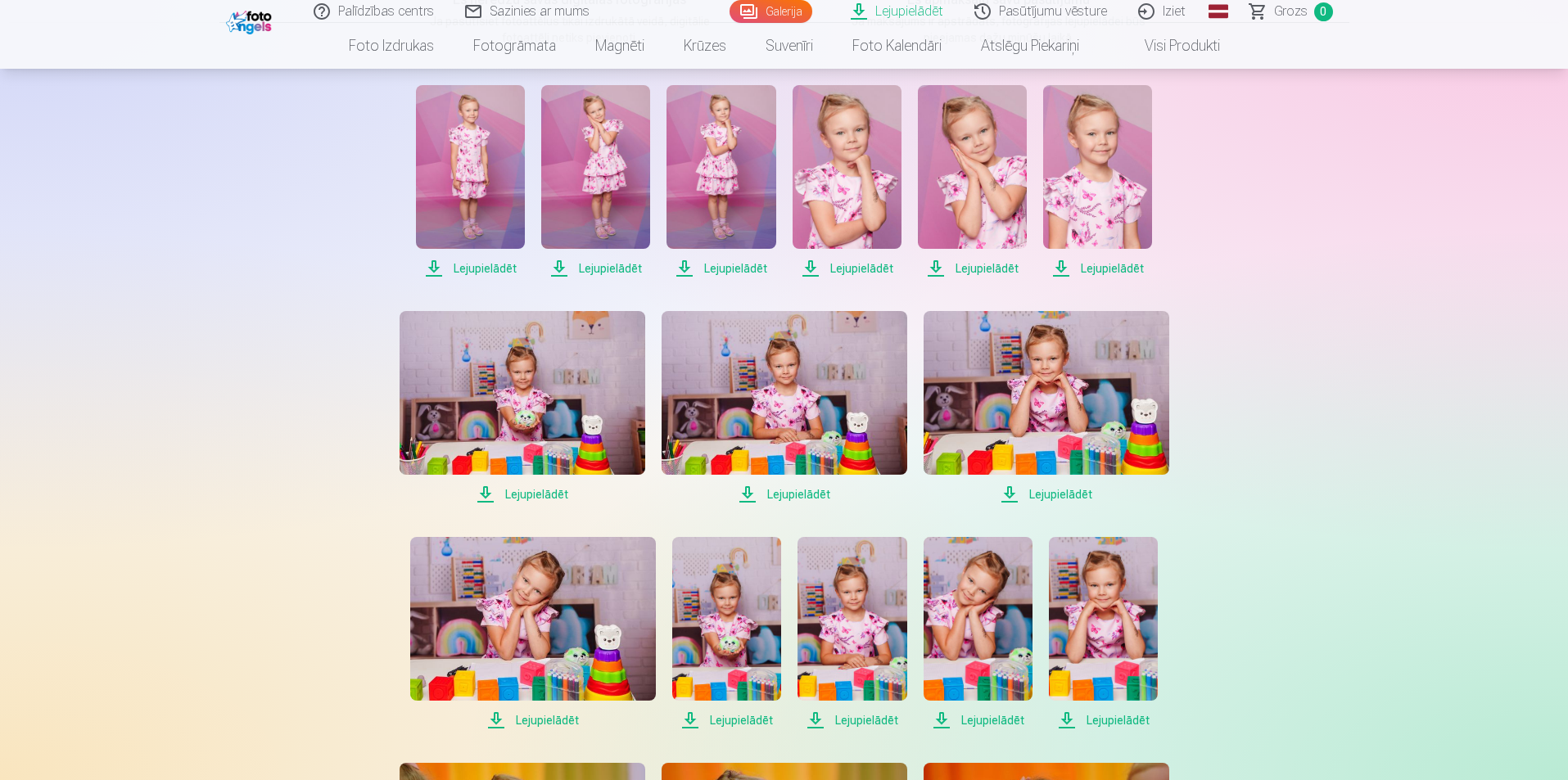
click at [858, 722] on span "Lejupielādēt" at bounding box center [852, 721] width 109 height 20
click at [999, 723] on span "Lejupielādēt" at bounding box center [978, 721] width 109 height 20
click at [1108, 720] on span "Lejupielādēt" at bounding box center [1103, 721] width 109 height 20
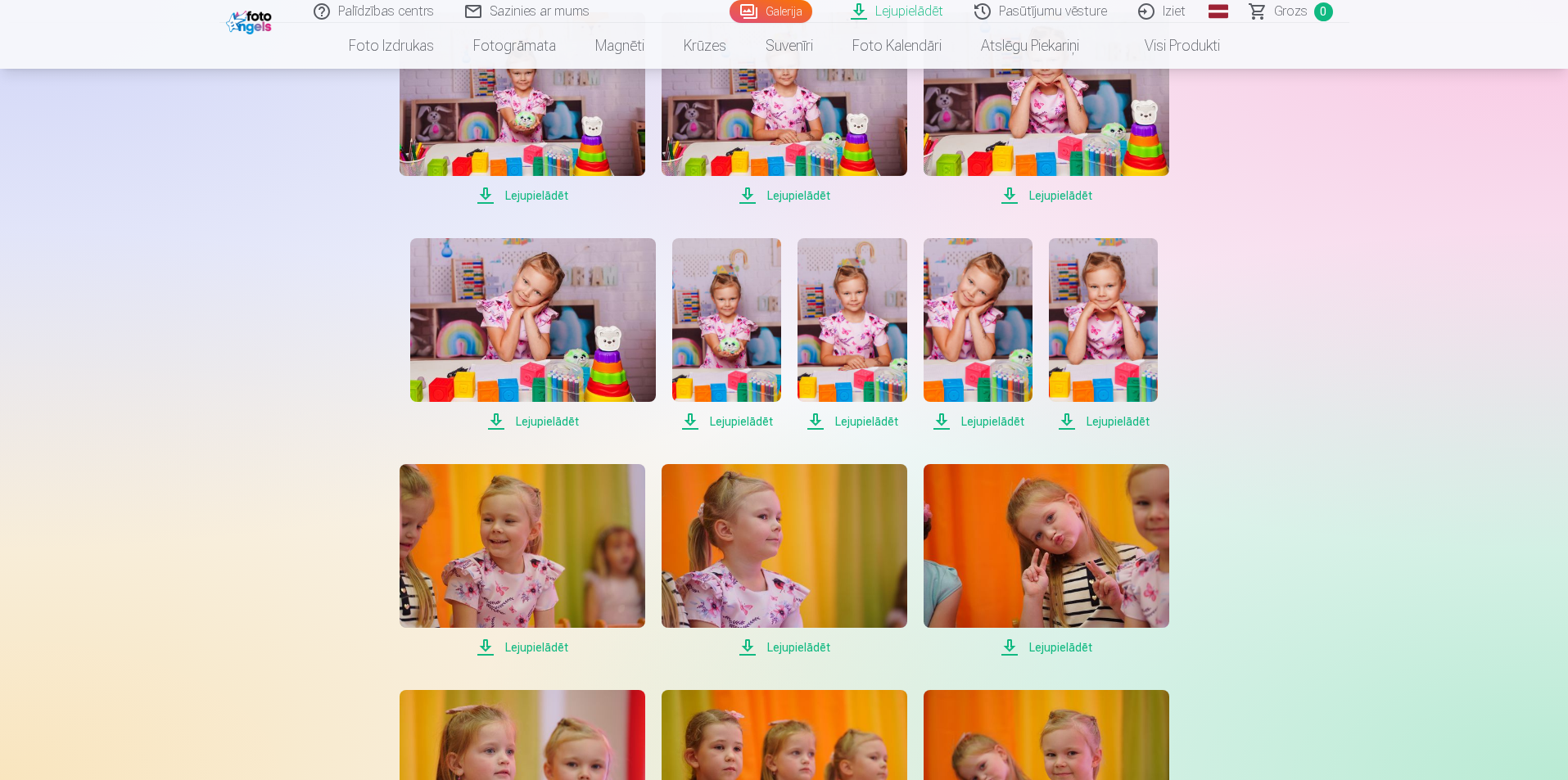
scroll to position [655, 0]
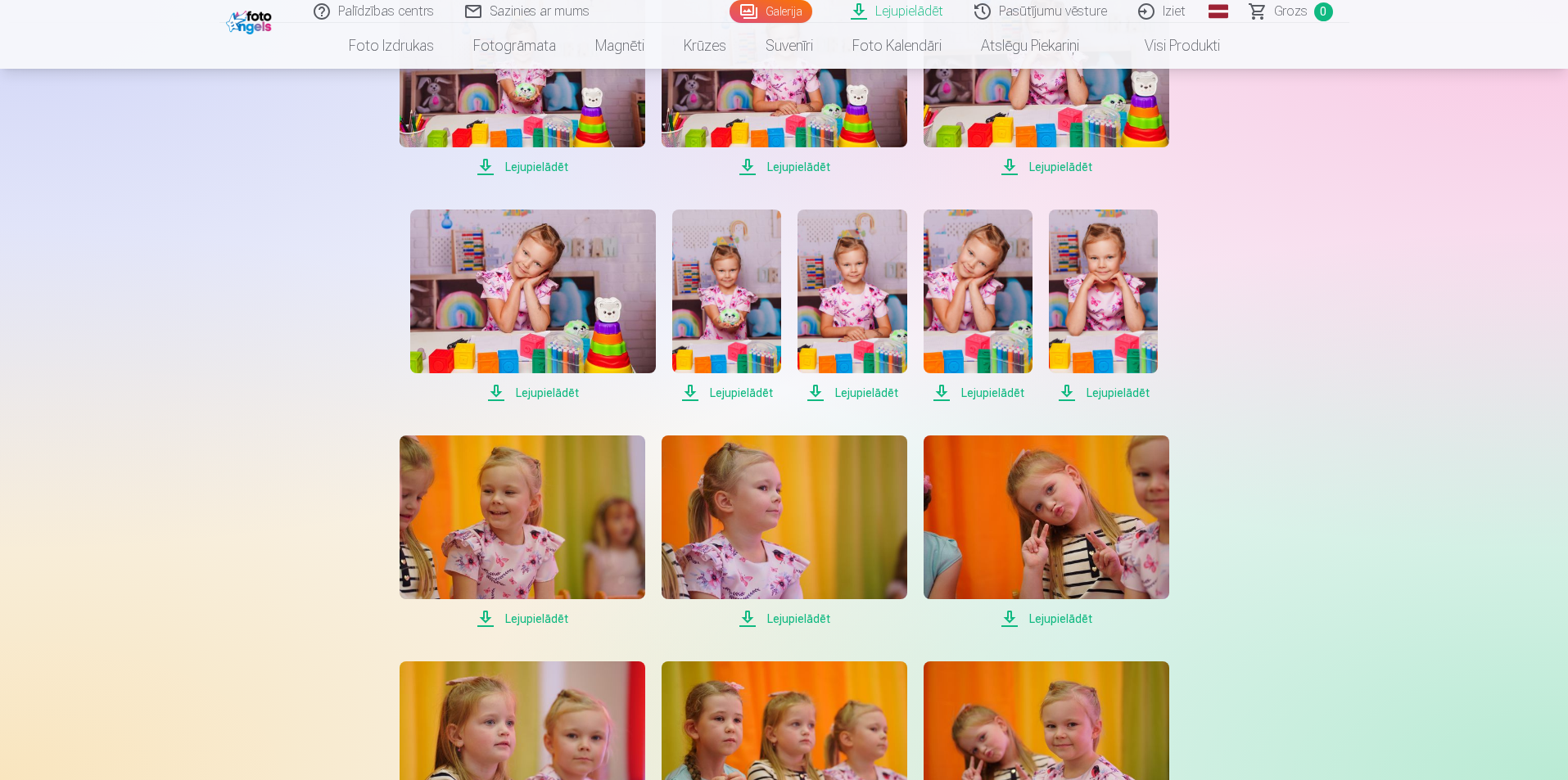
click at [540, 620] on span "Lejupielādēt" at bounding box center [522, 619] width 246 height 20
click at [793, 619] on span "Lejupielādēt" at bounding box center [784, 619] width 246 height 20
click at [1046, 618] on span "Lejupielādēt" at bounding box center [1046, 619] width 246 height 20
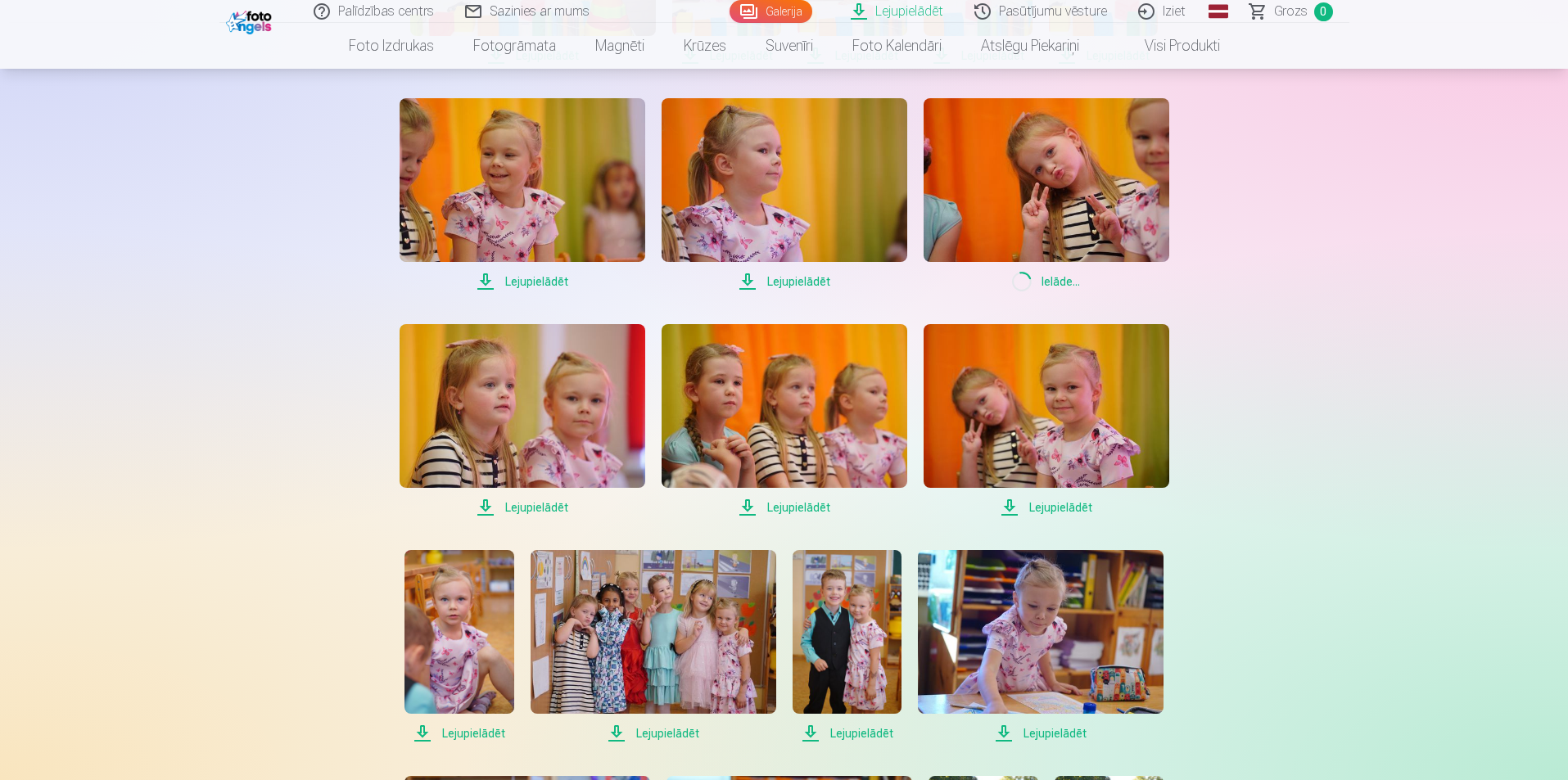
scroll to position [1065, 0]
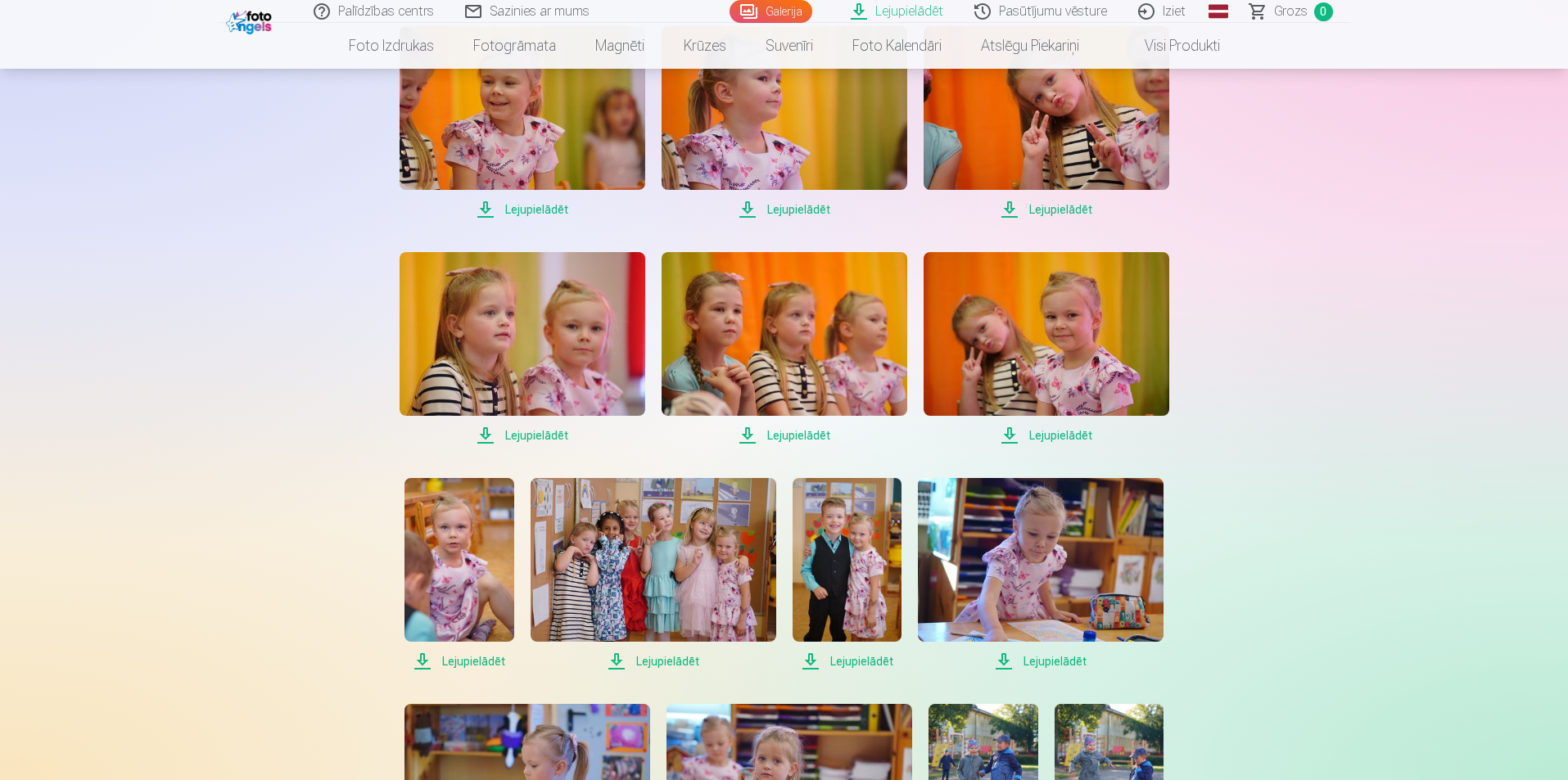
click at [520, 439] on span "Lejupielādēt" at bounding box center [522, 435] width 246 height 20
drag, startPoint x: 814, startPoint y: 433, endPoint x: 822, endPoint y: 430, distance: 8.5
click at [814, 433] on span "Lejupielādēt" at bounding box center [784, 435] width 246 height 20
click at [1058, 434] on span "Lejupielādēt" at bounding box center [1046, 435] width 246 height 20
drag, startPoint x: 455, startPoint y: 664, endPoint x: 580, endPoint y: 666, distance: 125.0
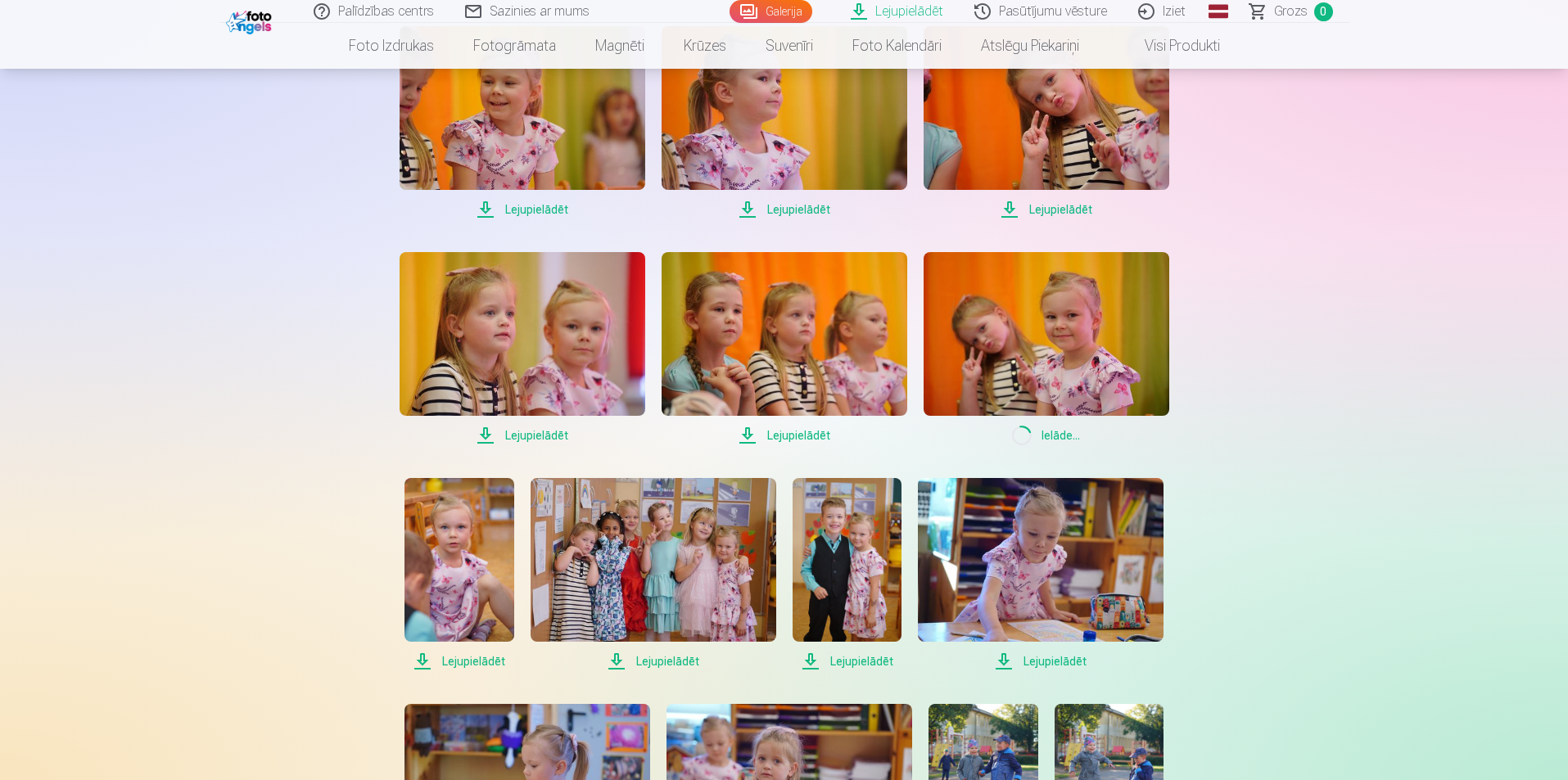
click at [457, 663] on span "Lejupielādēt" at bounding box center [459, 662] width 109 height 20
click at [649, 666] on span "Lejupielādēt" at bounding box center [653, 662] width 246 height 20
drag, startPoint x: 851, startPoint y: 668, endPoint x: 875, endPoint y: 668, distance: 24.0
click at [851, 668] on span "Lejupielādēt" at bounding box center [847, 662] width 109 height 20
click at [1040, 666] on span "Lejupielādēt" at bounding box center [1041, 662] width 246 height 20
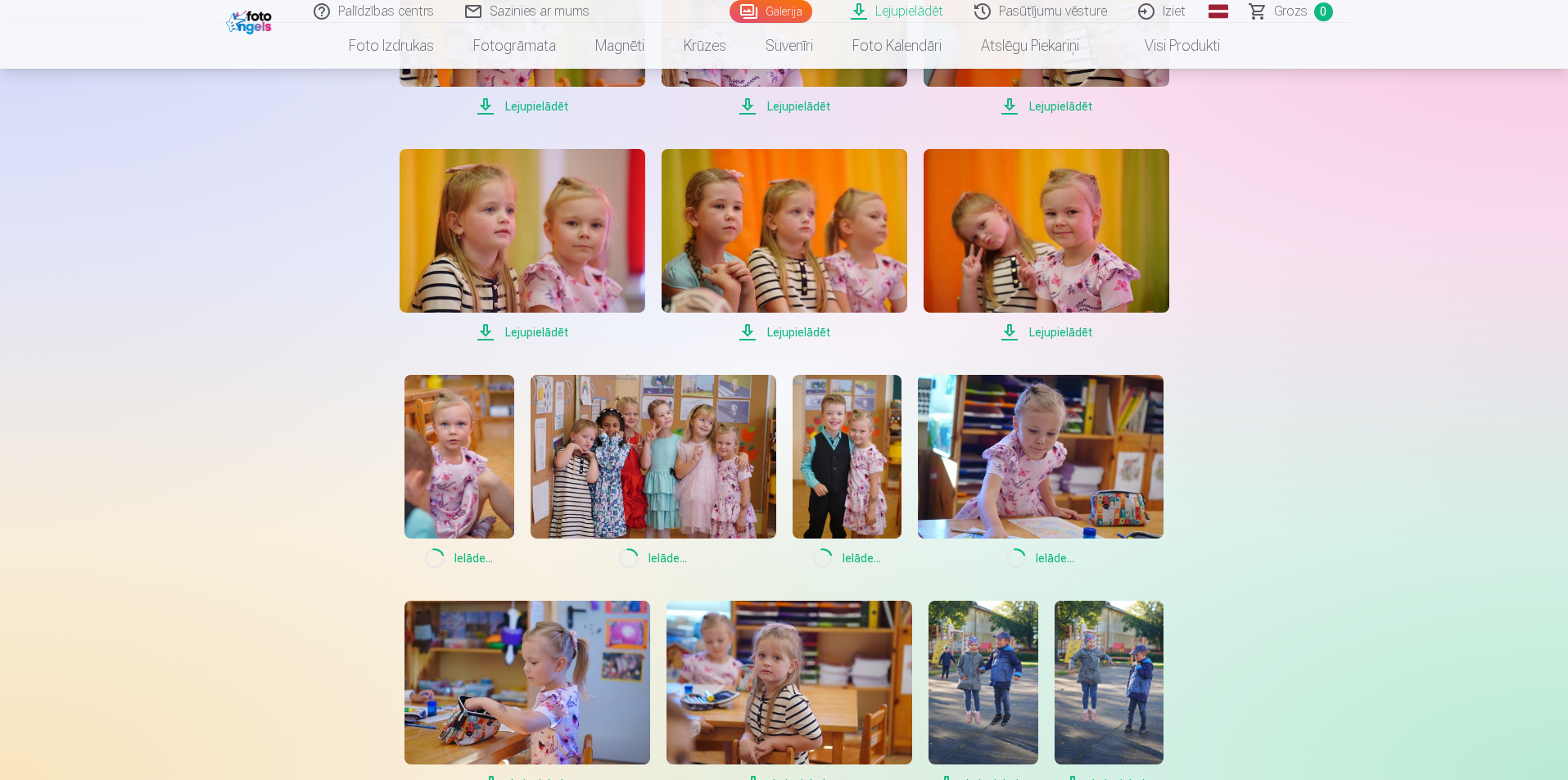
scroll to position [1310, 0]
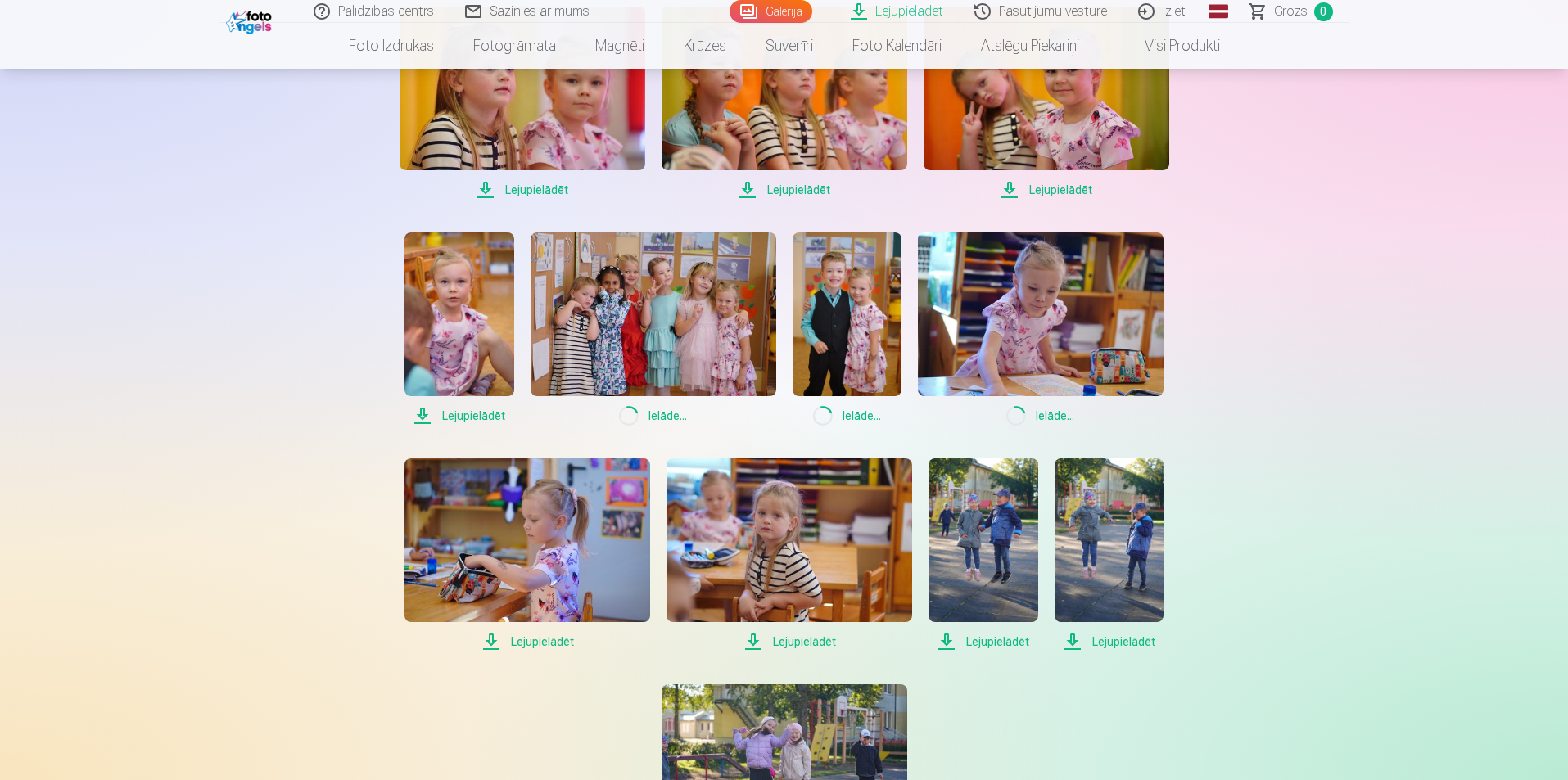
click at [1294, 96] on div "Palīdzības centrs Sazinies ar mums Galerija Lejupielādēt Pasūtījumu vēsture Izi…" at bounding box center [784, 47] width 1568 height 2716
drag, startPoint x: 543, startPoint y: 645, endPoint x: 555, endPoint y: 646, distance: 12.0
click at [543, 645] on span "Lejupielādēt" at bounding box center [527, 642] width 246 height 20
click at [788, 647] on span "Lejupielādēt" at bounding box center [789, 642] width 246 height 20
drag, startPoint x: 977, startPoint y: 648, endPoint x: 1006, endPoint y: 648, distance: 29.0
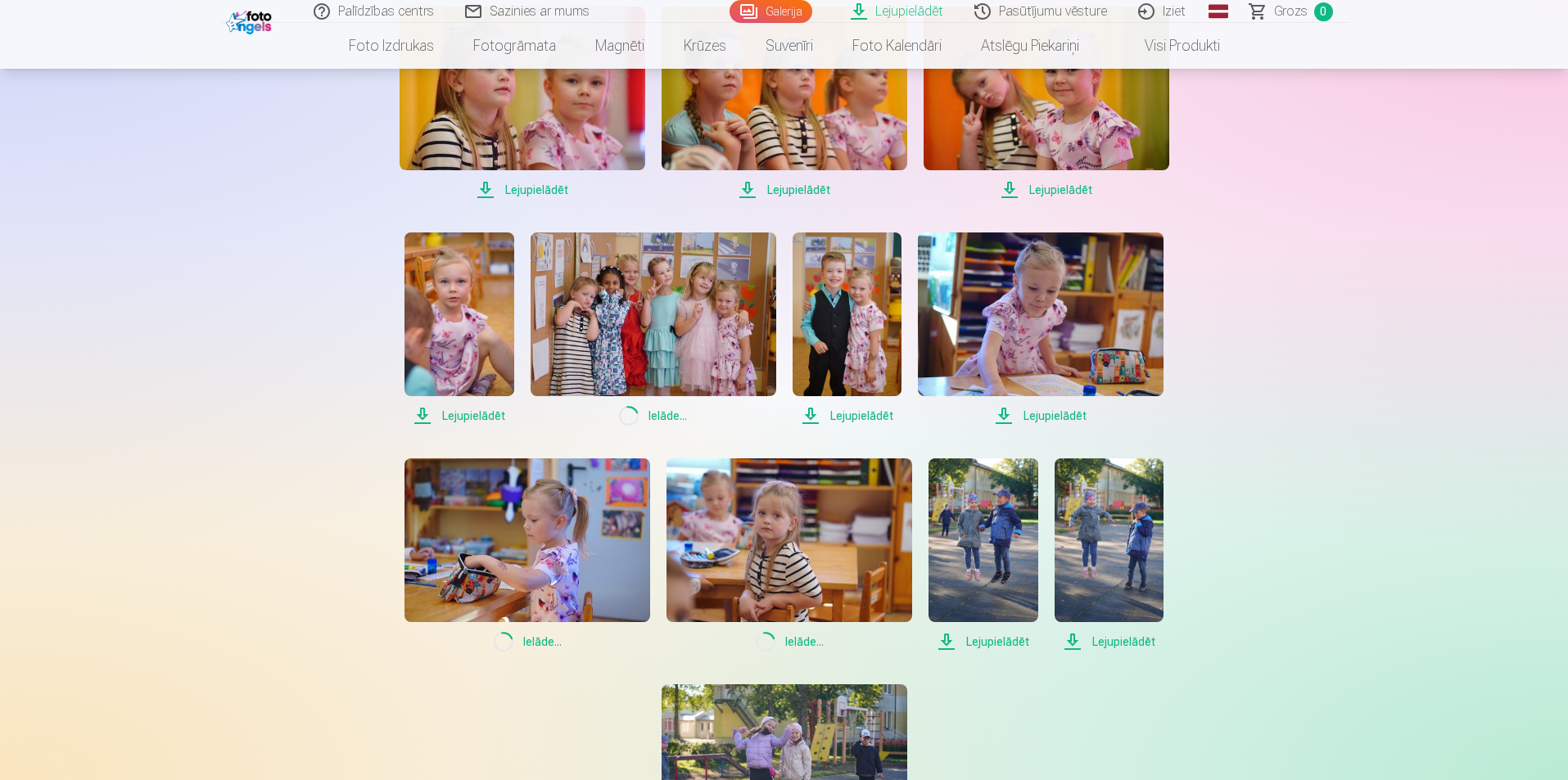
click at [977, 648] on span "Lejupielādēt" at bounding box center [983, 642] width 109 height 20
click at [1103, 643] on span "Lejupielādēt" at bounding box center [1109, 642] width 109 height 20
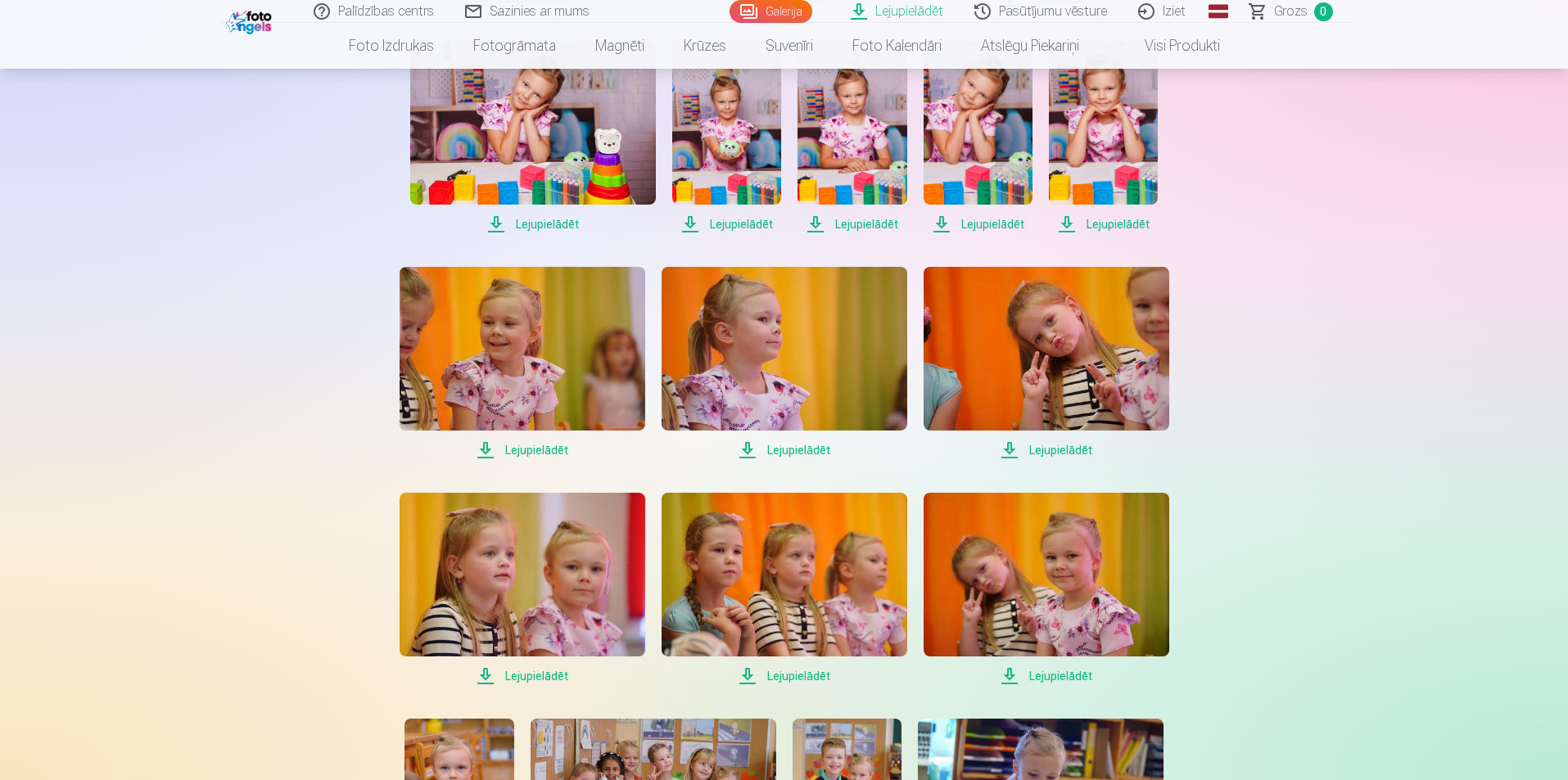
scroll to position [819, 0]
